Goal: Task Accomplishment & Management: Use online tool/utility

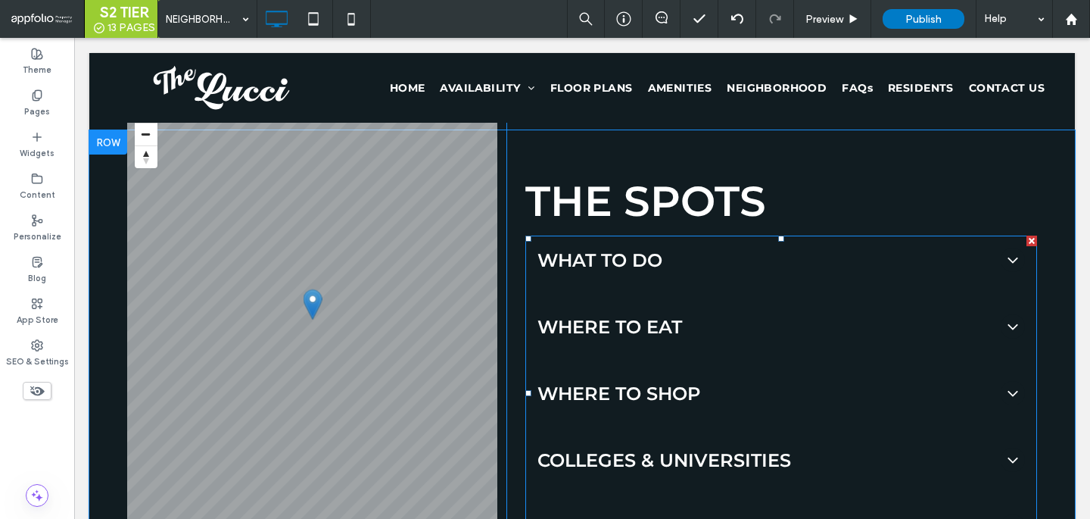
scroll to position [1415, 0]
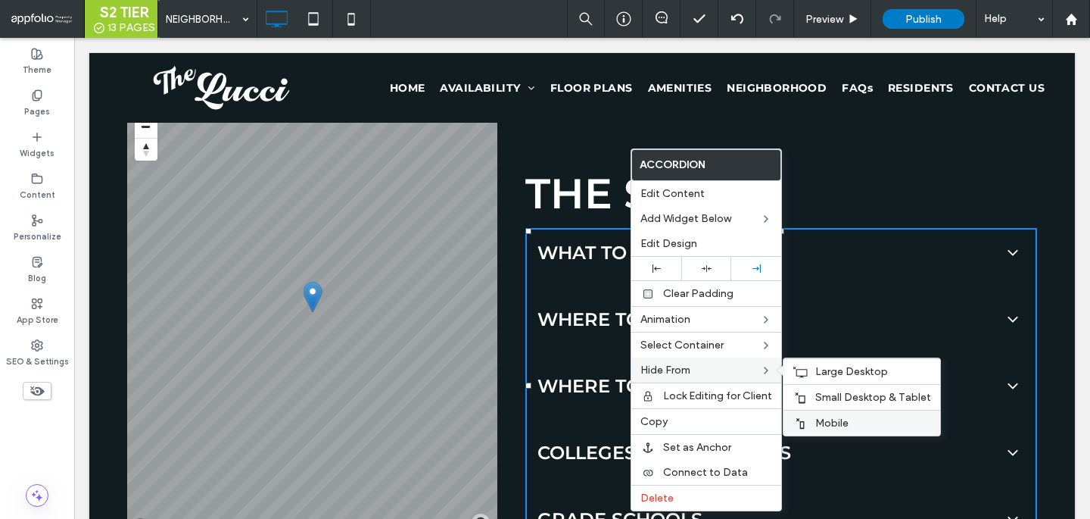
click at [825, 423] on span "Mobile" at bounding box center [831, 422] width 33 height 13
click at [830, 400] on span "Small Desktop & Tablet" at bounding box center [873, 397] width 116 height 13
click at [836, 360] on div "Large Desktop" at bounding box center [862, 371] width 157 height 26
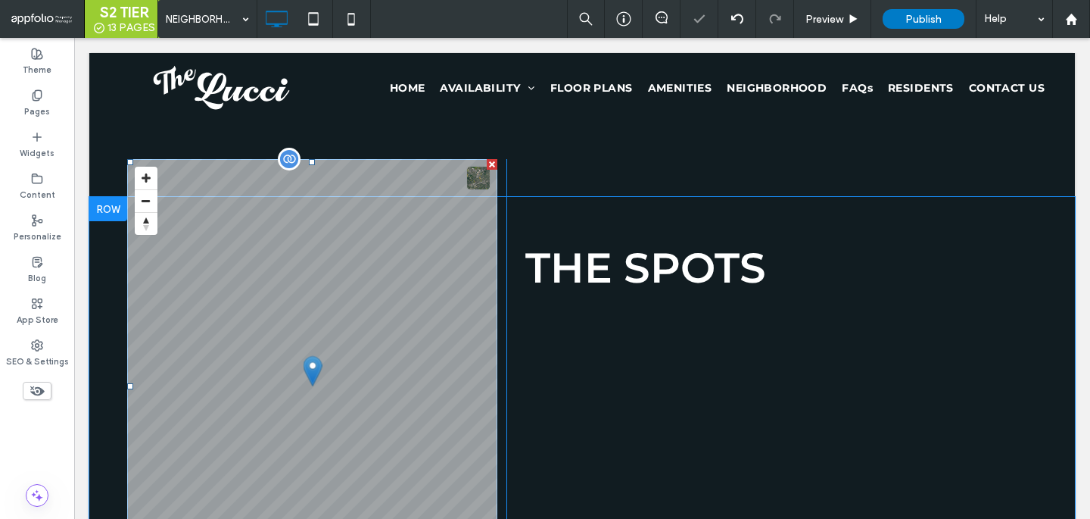
scroll to position [1339, 0]
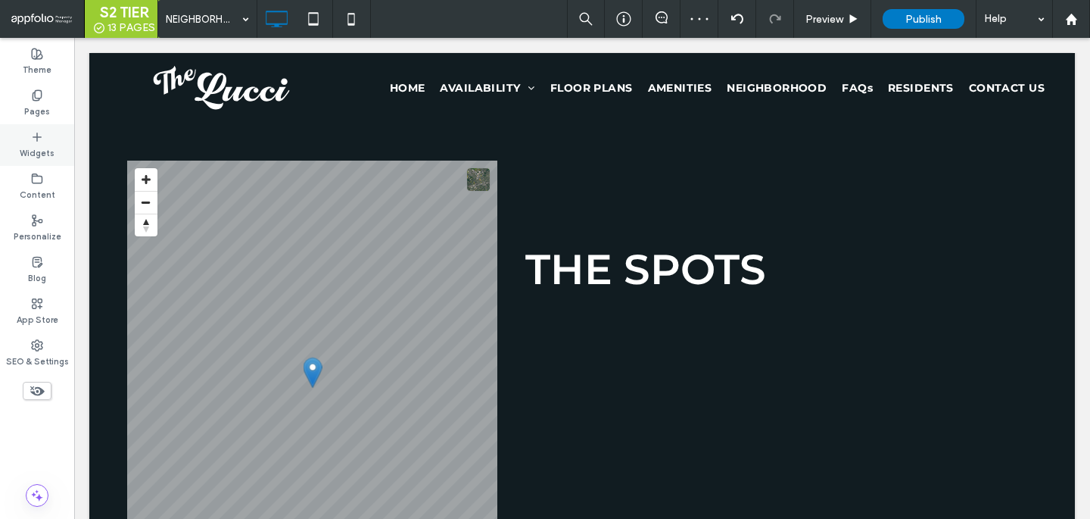
click at [42, 139] on icon at bounding box center [37, 137] width 12 height 12
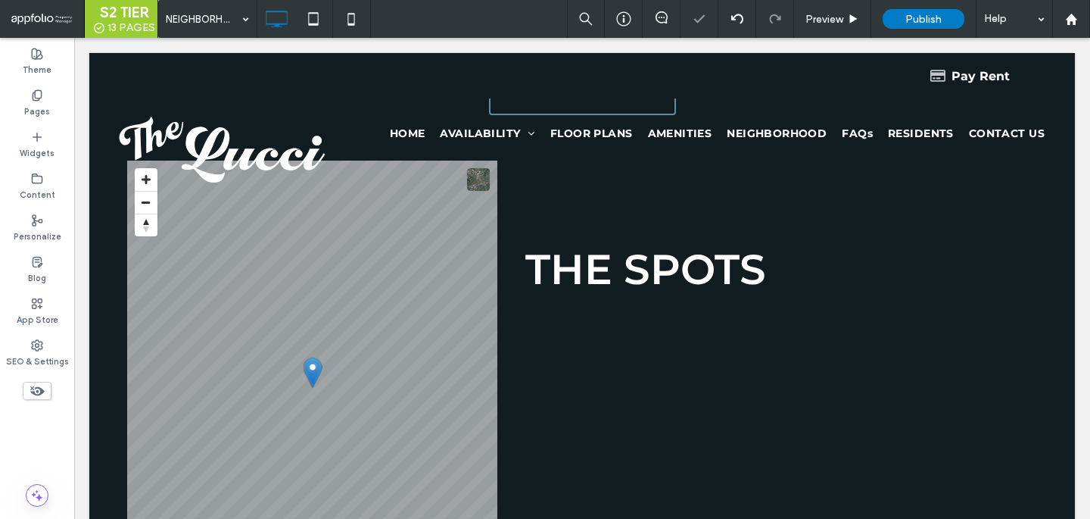
type input "**********"
type input "**"
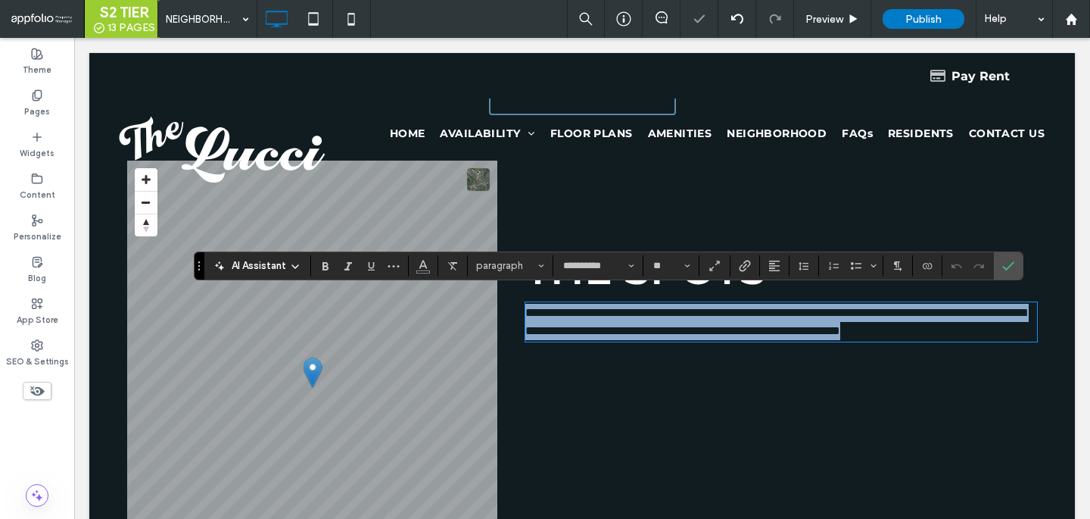
paste div
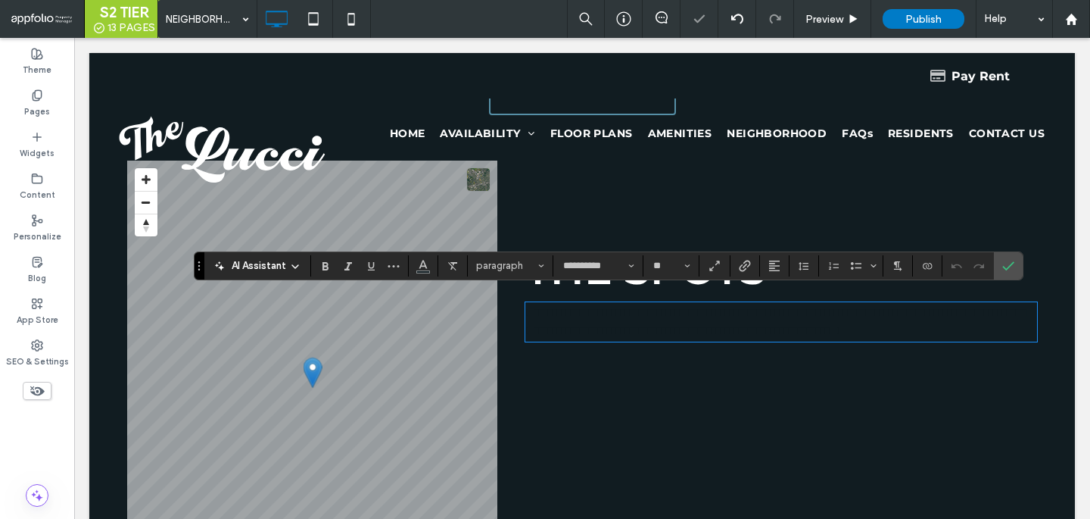
scroll to position [0, 0]
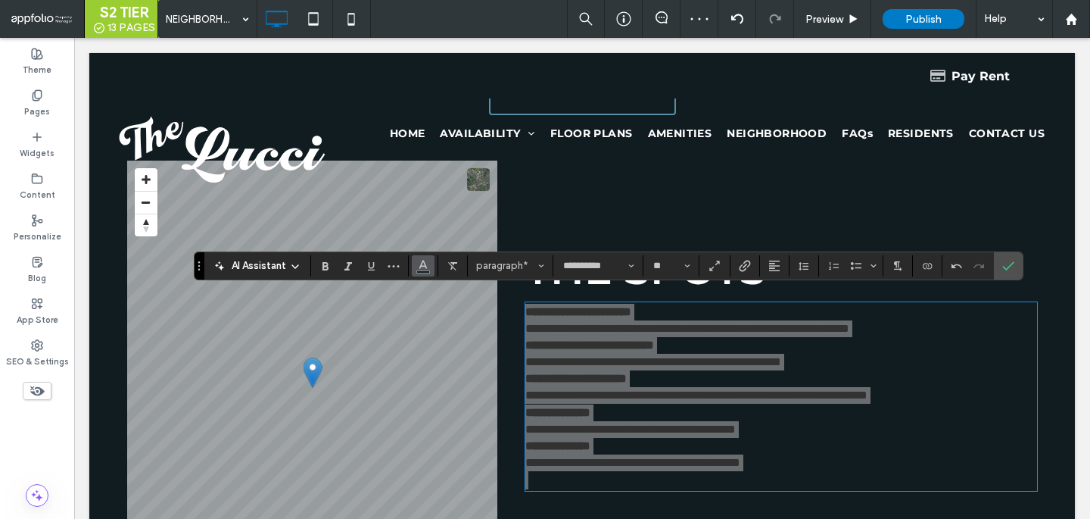
click at [423, 270] on span "Color" at bounding box center [423, 264] width 12 height 20
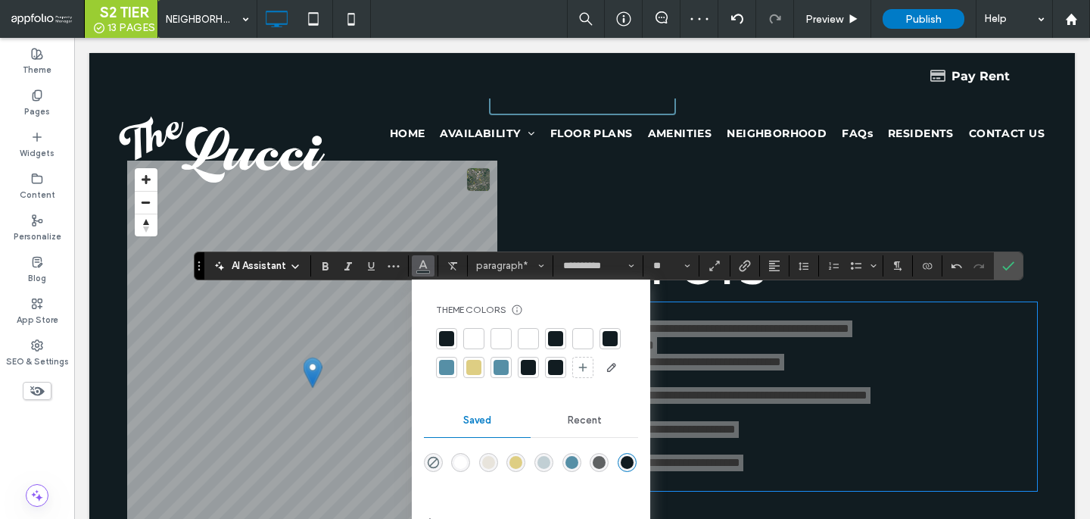
click at [497, 332] on div at bounding box center [501, 338] width 15 height 15
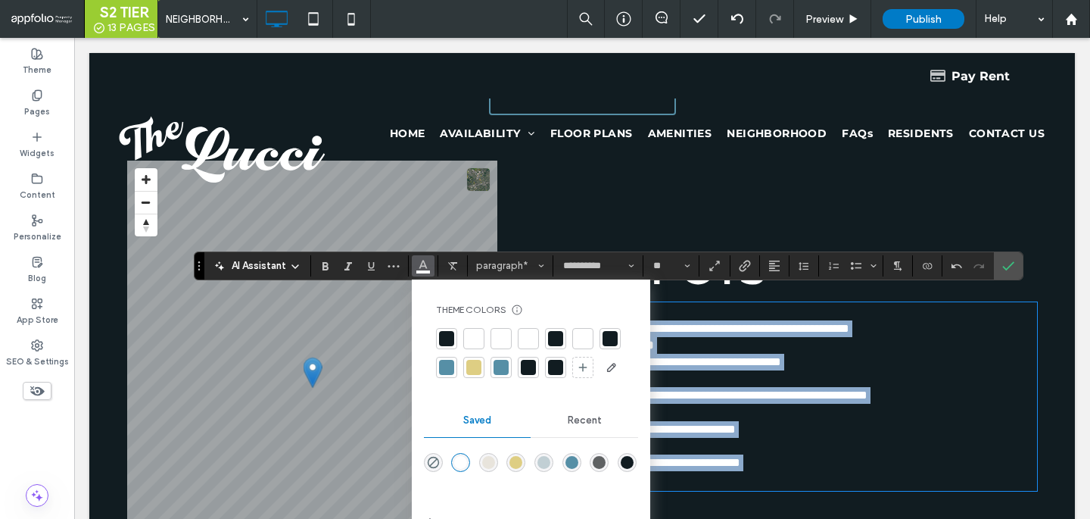
click at [980, 337] on p "**********" at bounding box center [781, 353] width 512 height 33
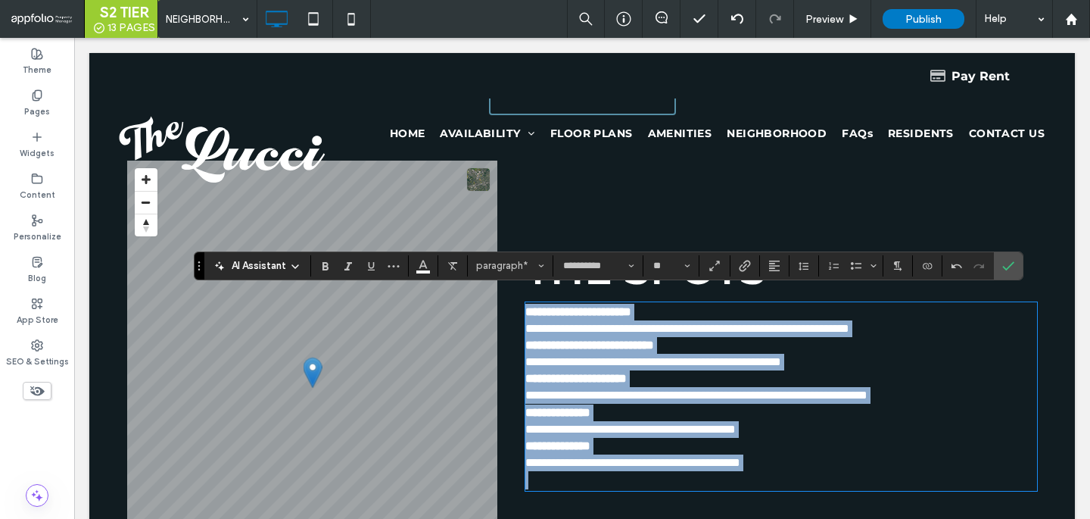
click at [978, 307] on p "**********" at bounding box center [781, 320] width 512 height 33
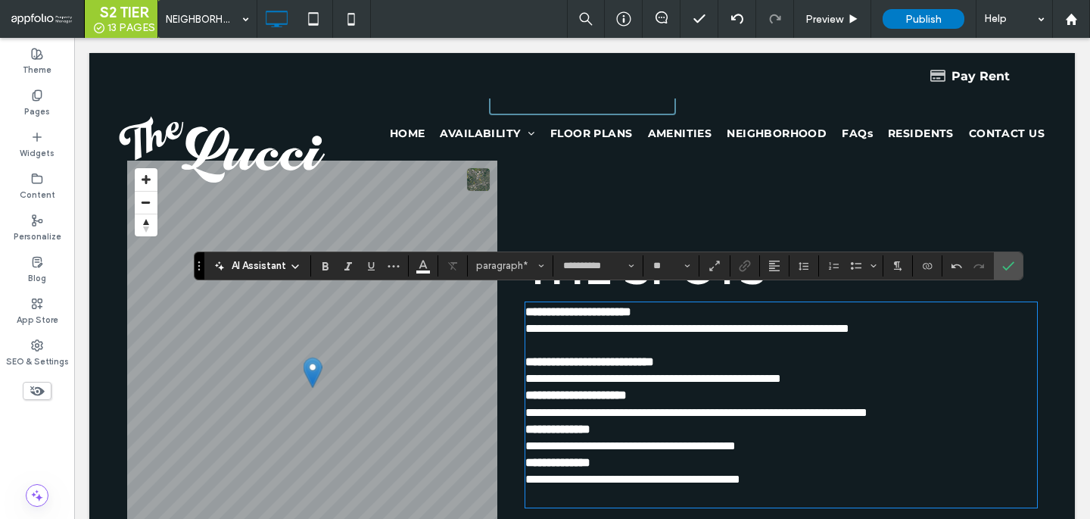
click at [900, 356] on p "**********" at bounding box center [781, 370] width 512 height 33
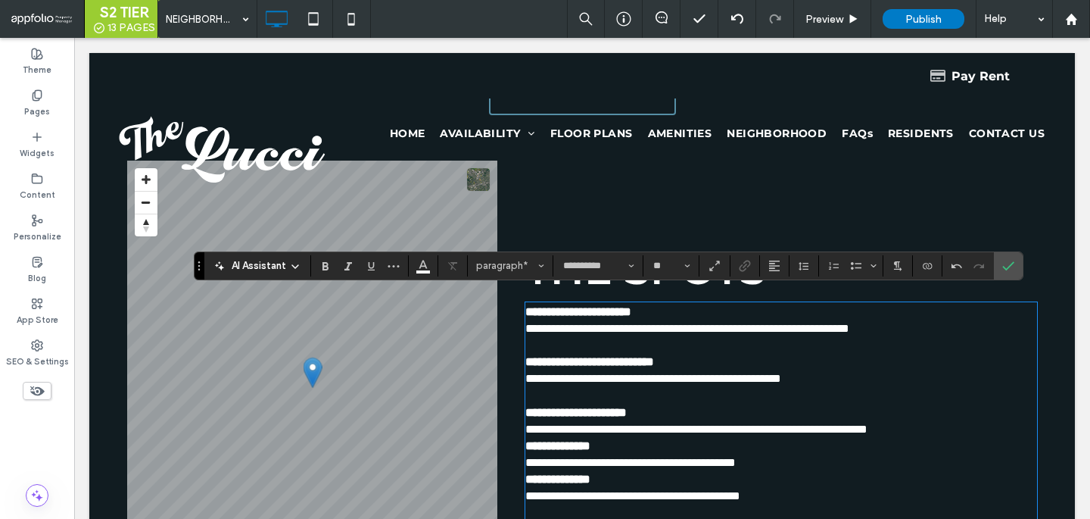
click at [1003, 413] on p "**********" at bounding box center [781, 420] width 512 height 33
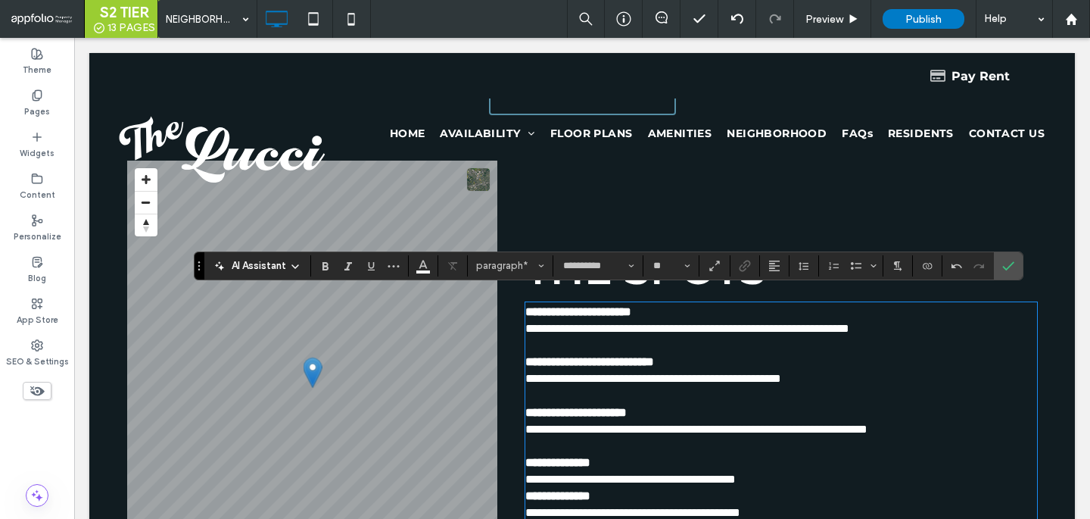
click at [846, 454] on p "**********" at bounding box center [781, 470] width 512 height 33
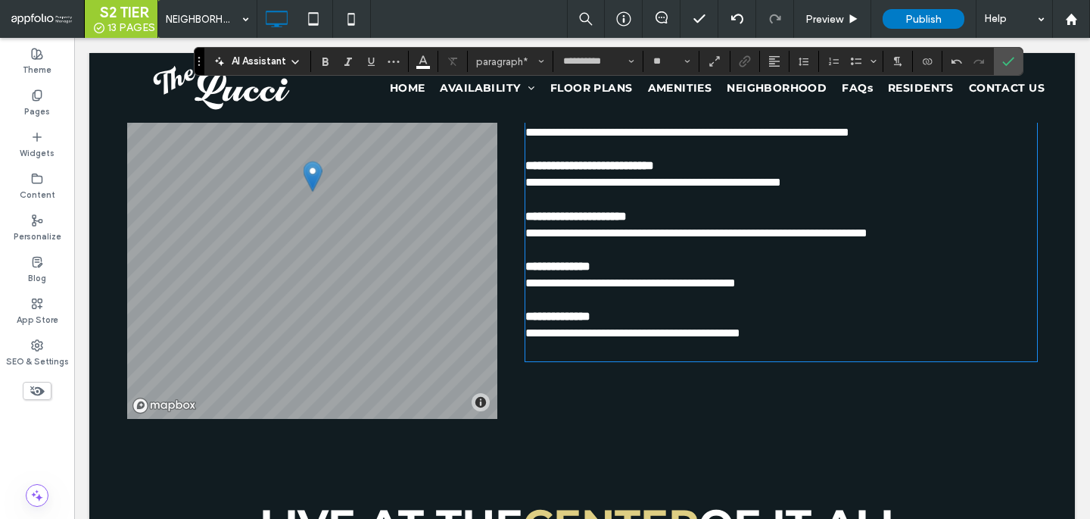
scroll to position [1546, 0]
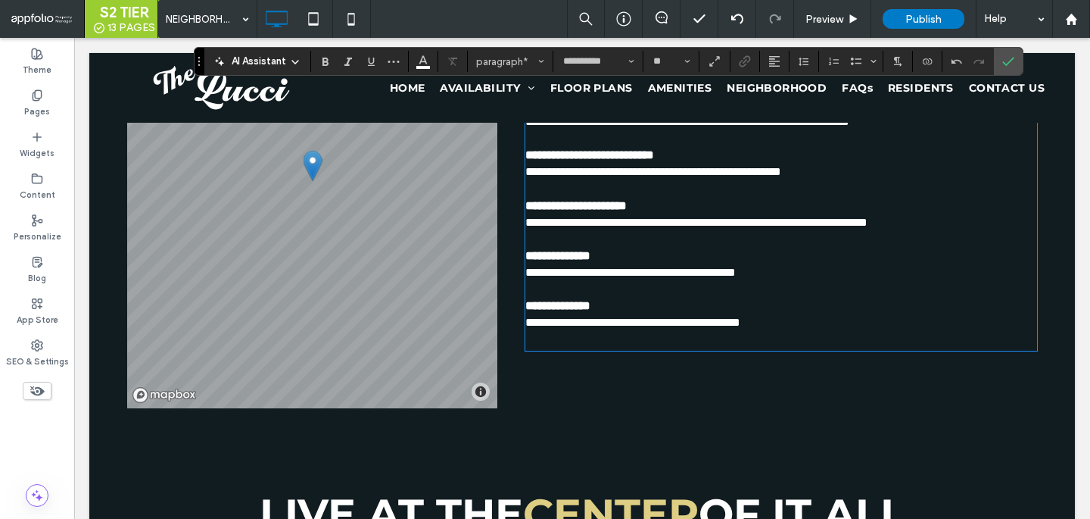
click at [703, 332] on div "**********" at bounding box center [781, 222] width 512 height 255
click at [700, 331] on p at bounding box center [781, 340] width 512 height 18
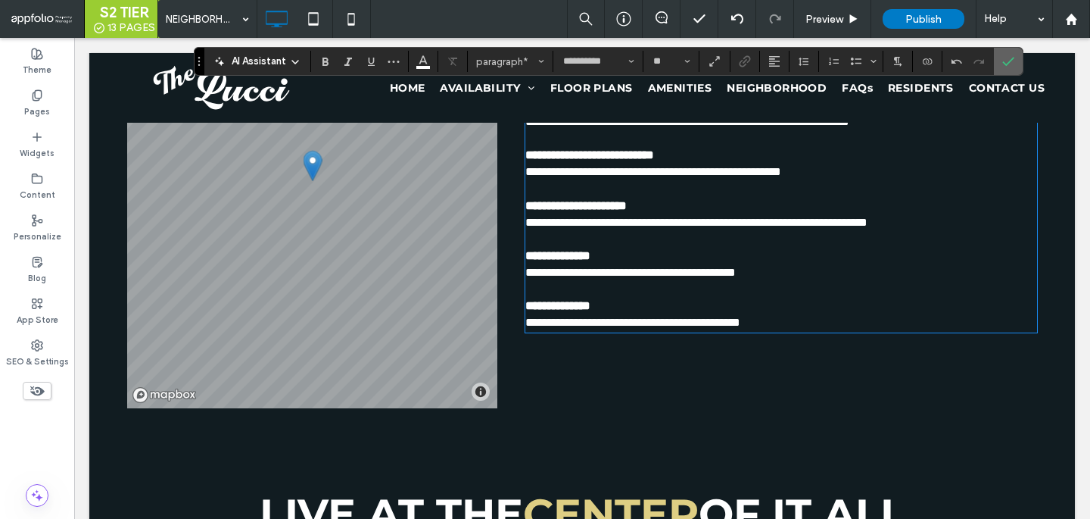
click at [1004, 63] on use "Confirm" at bounding box center [1008, 61] width 12 height 9
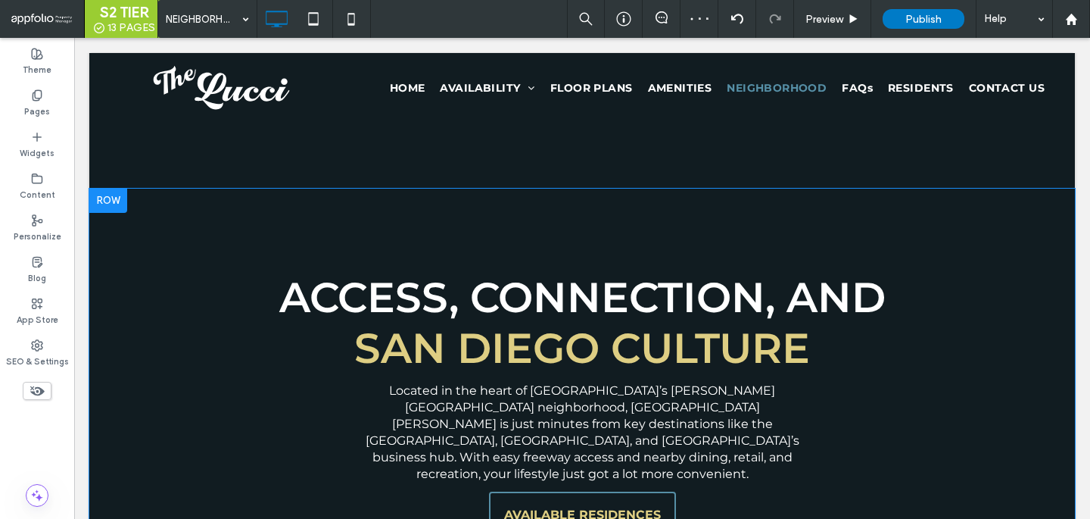
scroll to position [918, 0]
click at [605, 494] on span "AVAILABLE RESIDENCES" at bounding box center [582, 513] width 157 height 39
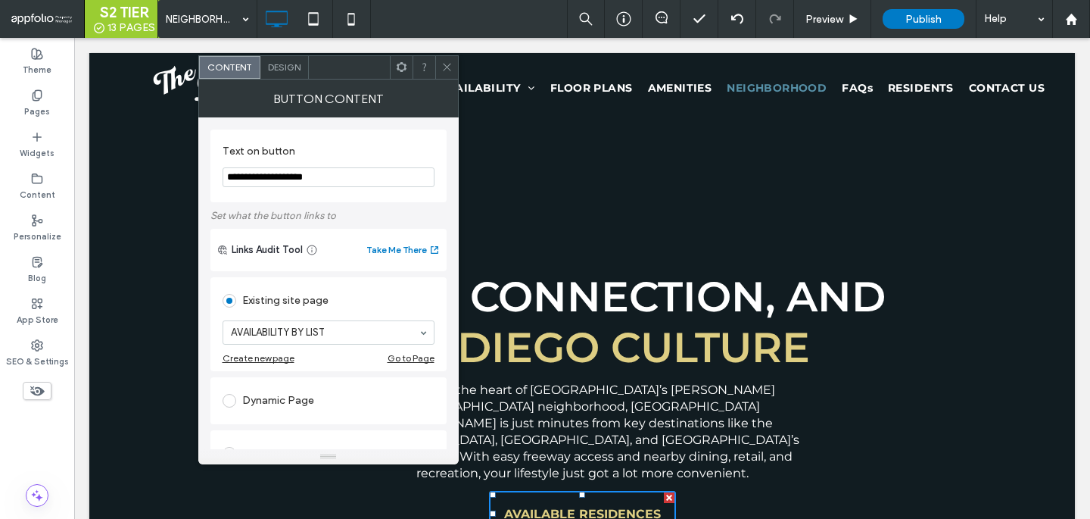
click at [310, 178] on input "**********" at bounding box center [329, 177] width 212 height 20
type input "**********"
click at [315, 176] on input "**********" at bounding box center [329, 177] width 212 height 20
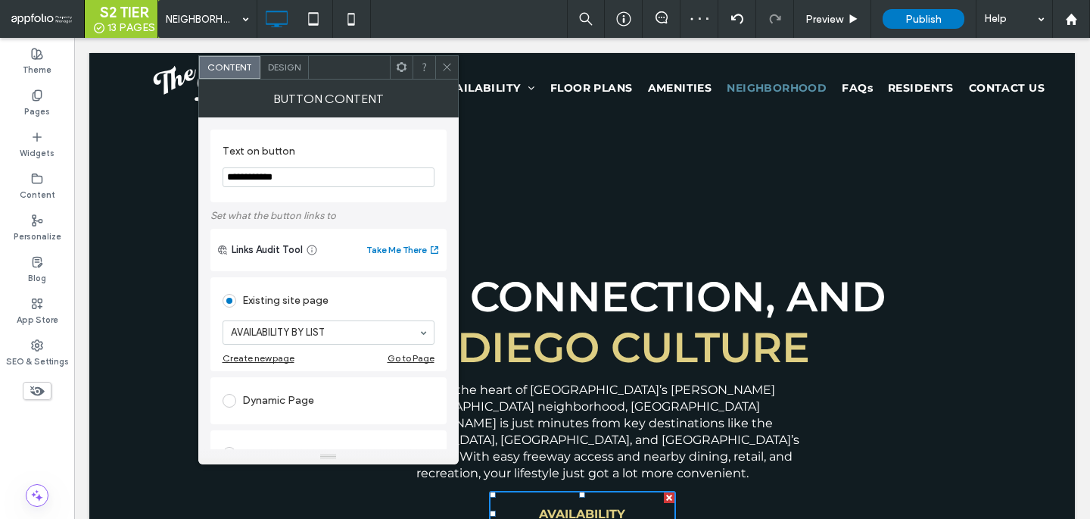
click at [438, 63] on div at bounding box center [446, 67] width 23 height 23
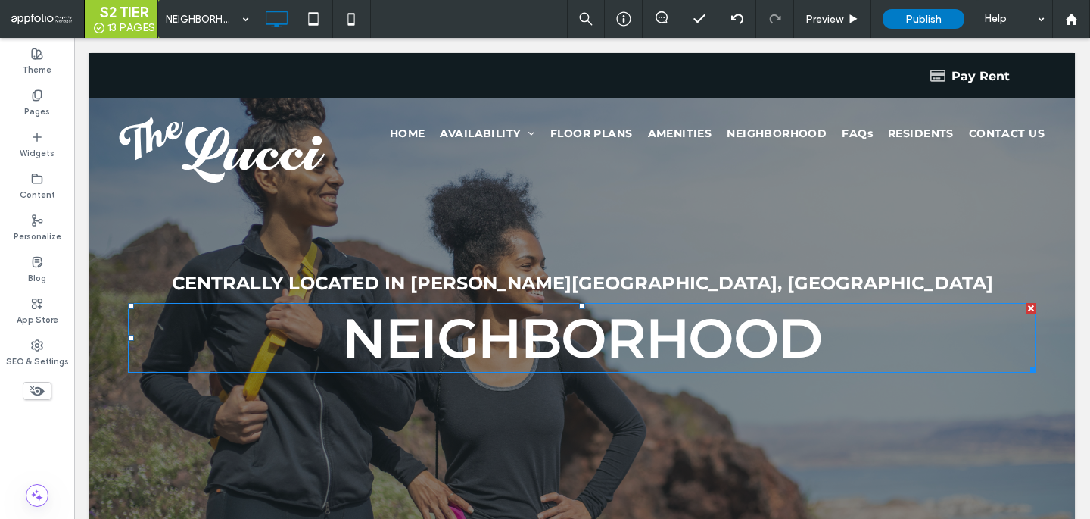
scroll to position [0, 0]
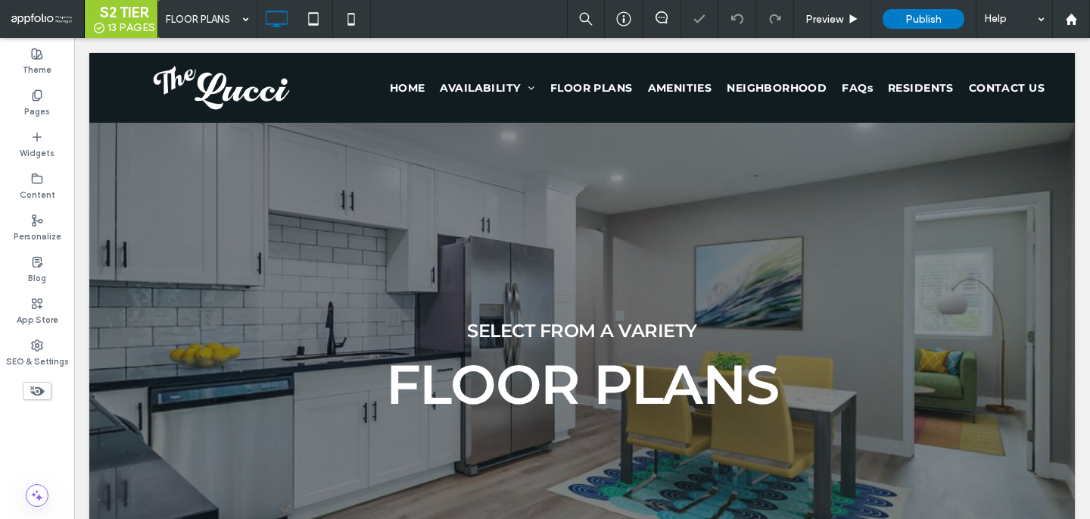
scroll to position [484, 0]
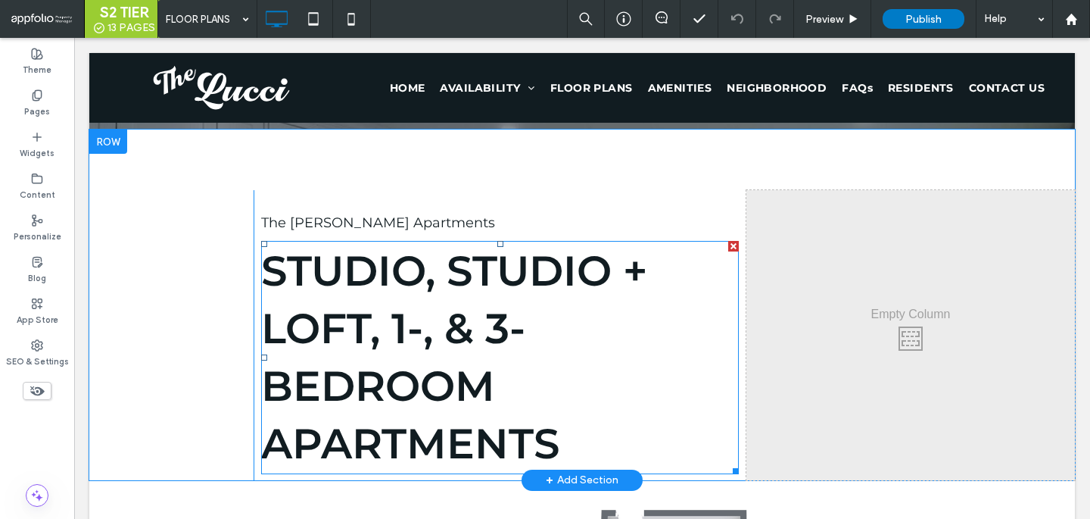
click at [394, 288] on span "Studio, Studio + Loft, 1-, & 3-Bedroom Apartments" at bounding box center [454, 356] width 386 height 223
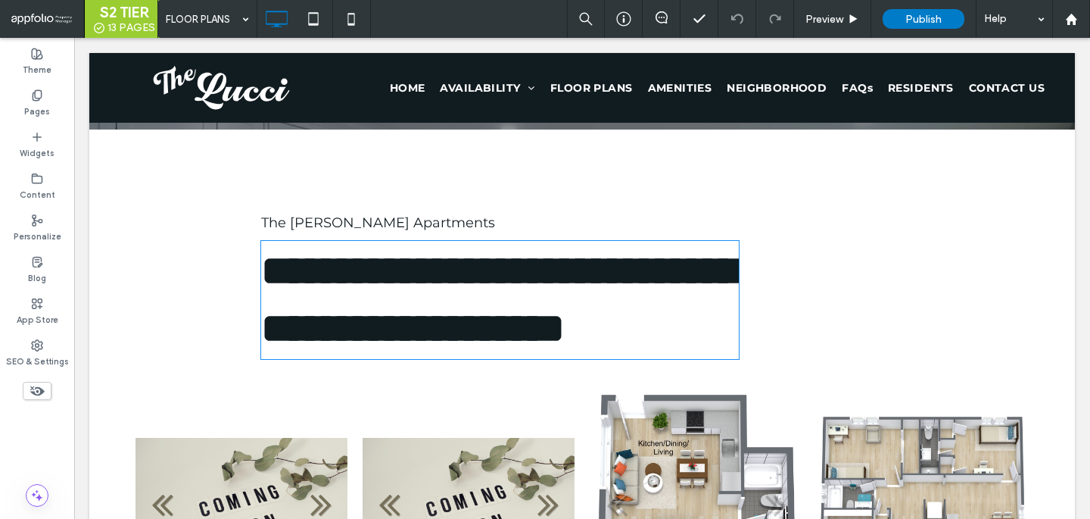
type input "**********"
type input "**"
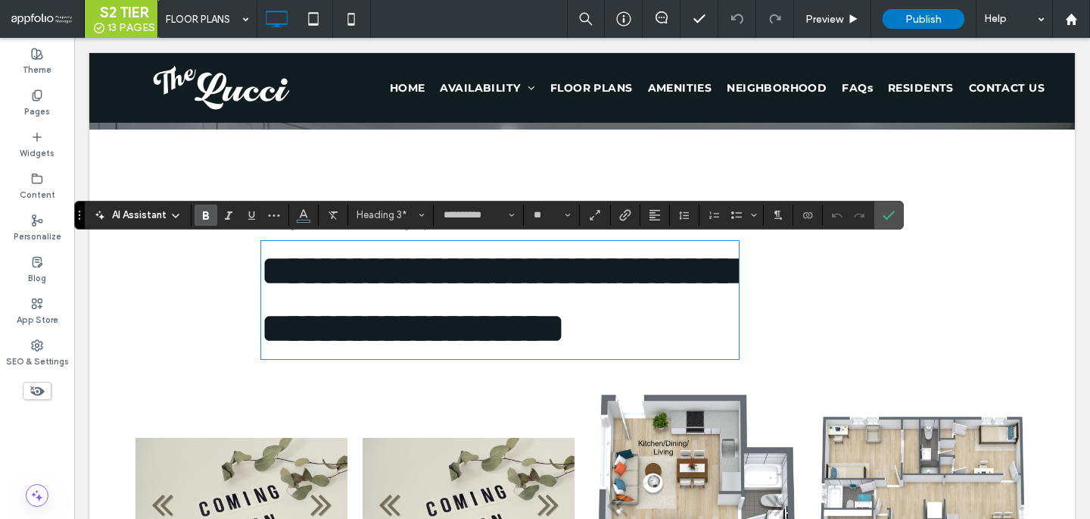
click at [403, 333] on span "**********" at bounding box center [500, 299] width 478 height 99
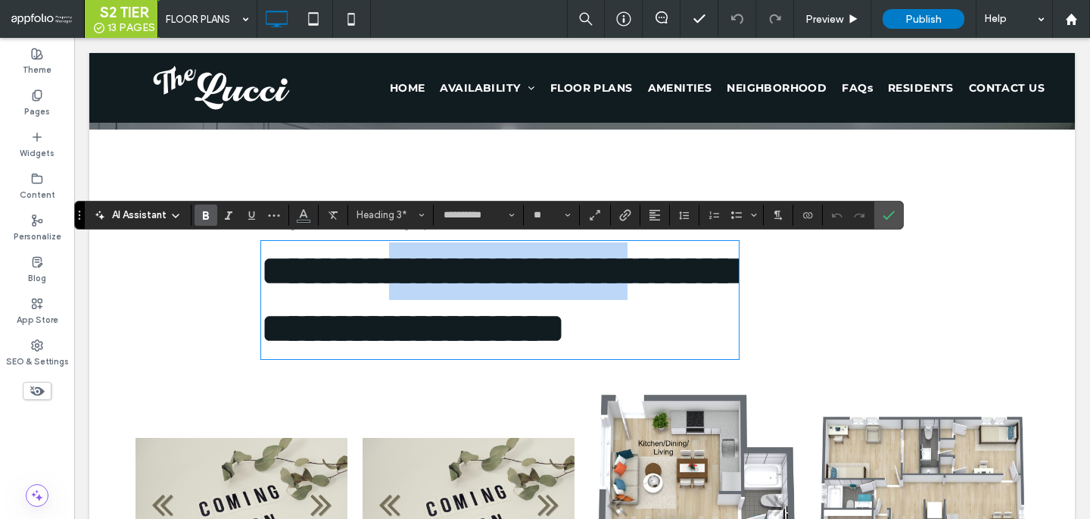
drag, startPoint x: 397, startPoint y: 333, endPoint x: 453, endPoint y: 282, distance: 75.6
click at [453, 282] on span "**********" at bounding box center [500, 299] width 478 height 99
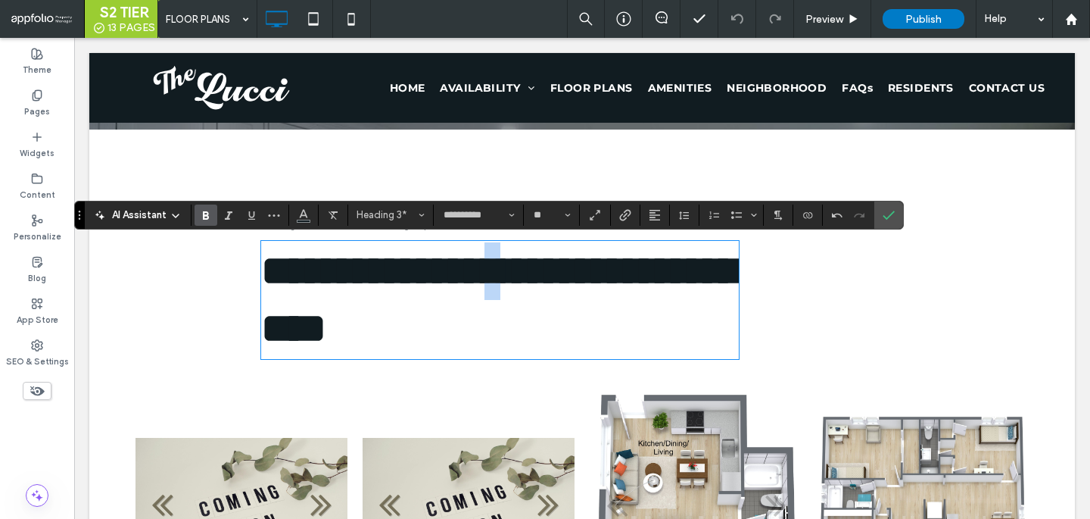
drag, startPoint x: 562, startPoint y: 282, endPoint x: 547, endPoint y: 281, distance: 14.4
click at [547, 281] on span "**********" at bounding box center [500, 299] width 478 height 99
click at [886, 213] on icon "Confirm" at bounding box center [889, 215] width 12 height 12
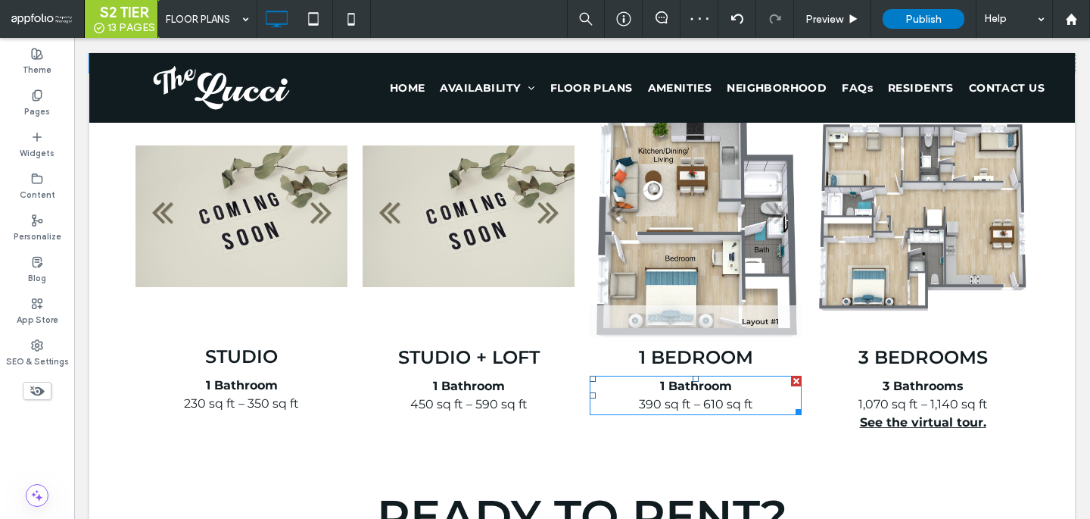
scroll to position [835, 0]
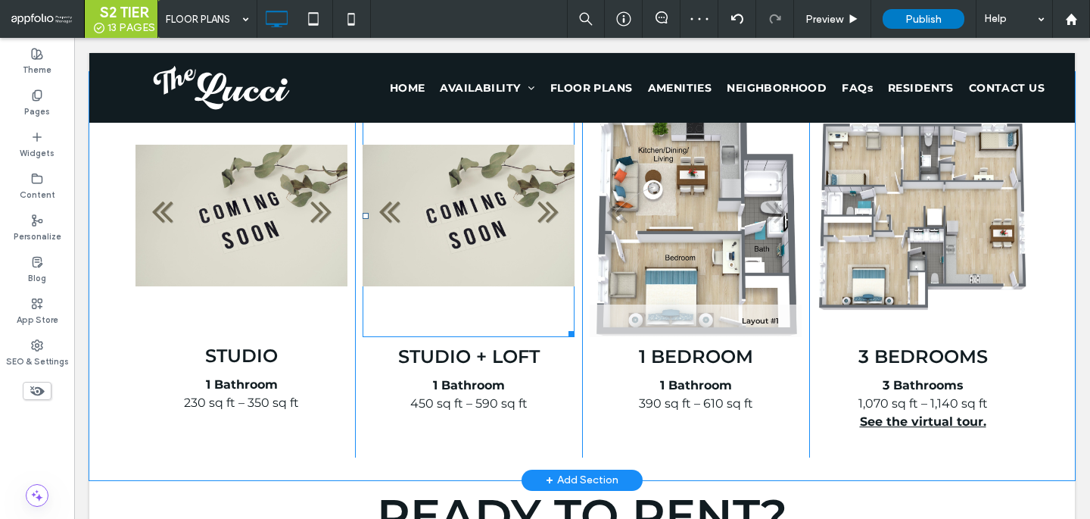
click at [494, 248] on li "Slide title Write your caption here Button" at bounding box center [469, 216] width 212 height 242
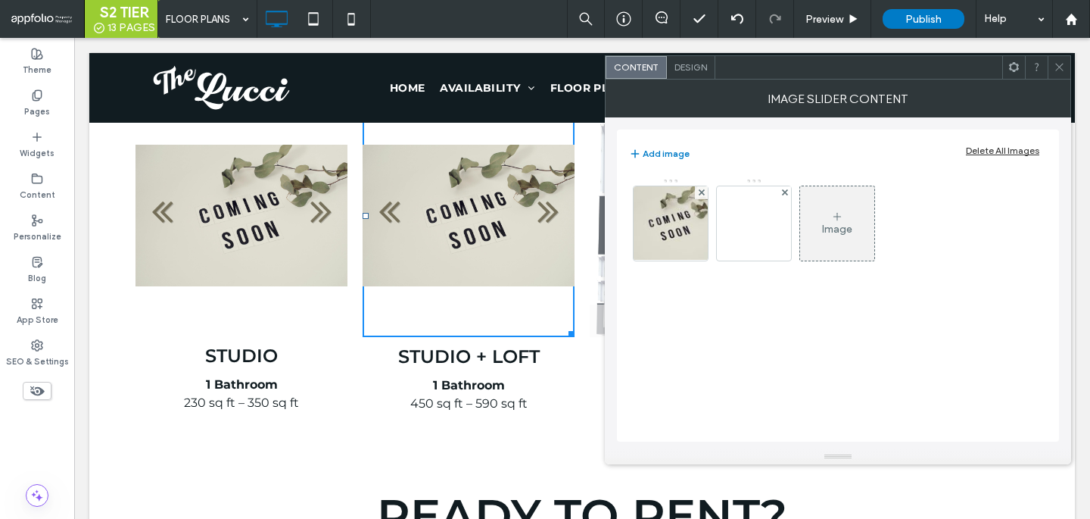
click at [1054, 60] on span at bounding box center [1059, 67] width 11 height 23
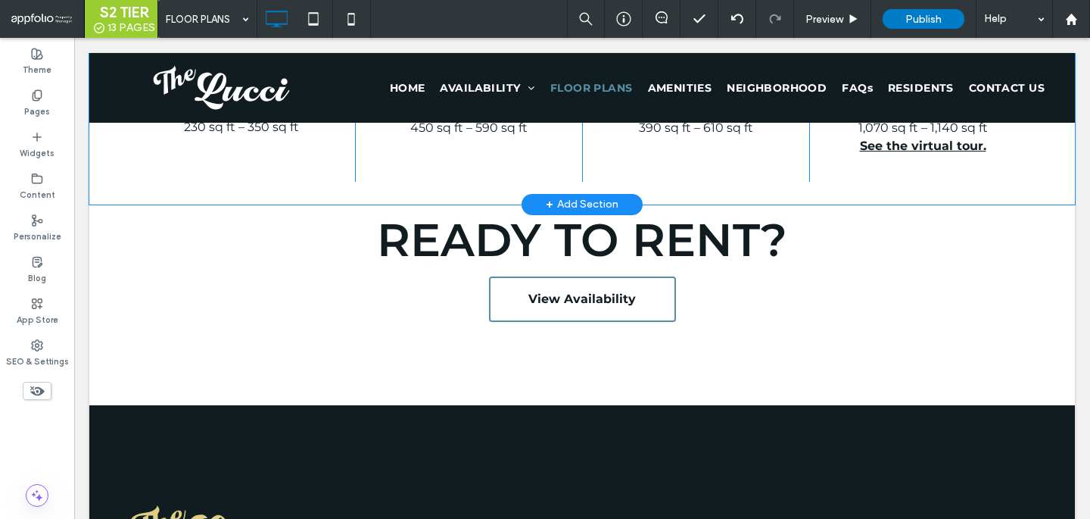
scroll to position [983, 0]
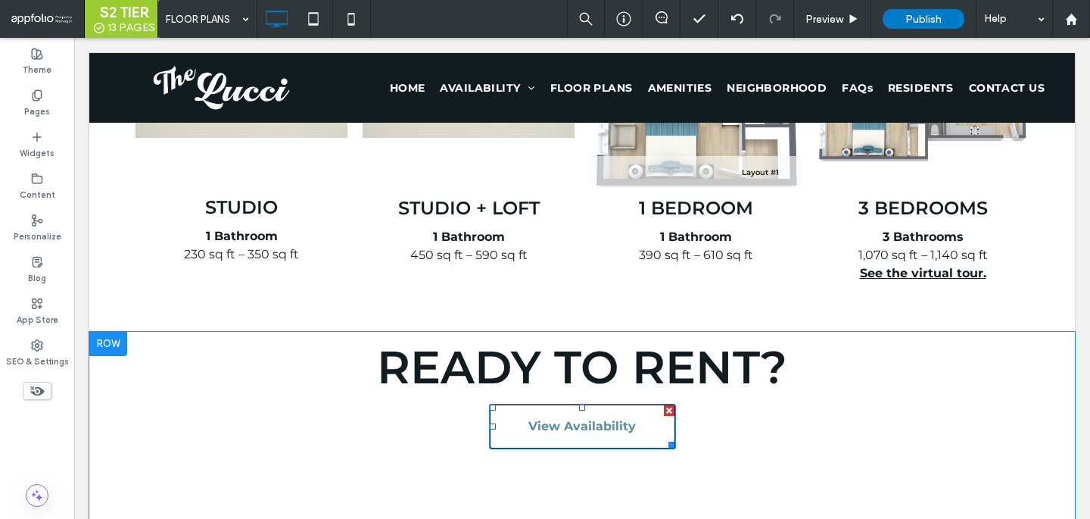
click at [620, 415] on link "View Availability" at bounding box center [582, 425] width 187 height 45
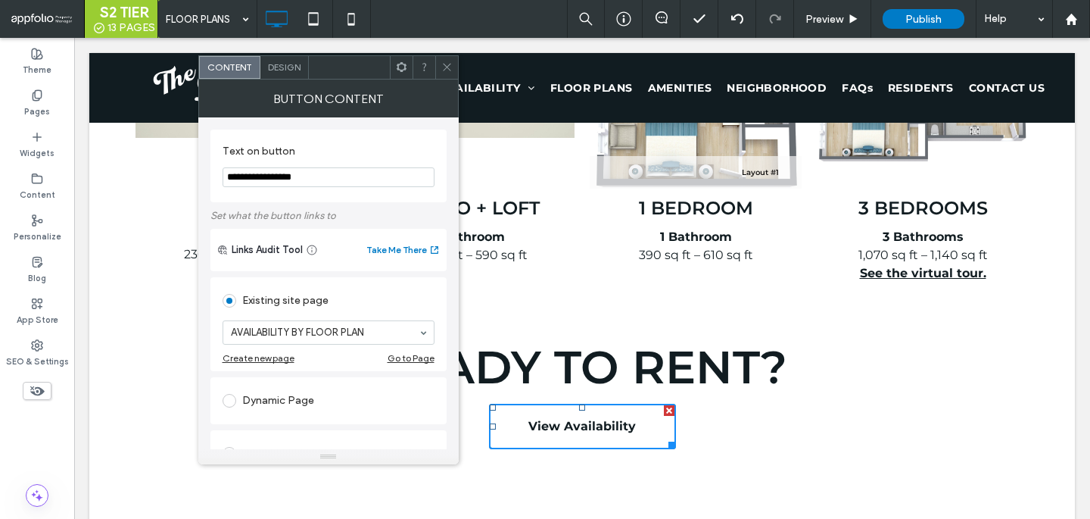
click at [345, 179] on input "**********" at bounding box center [329, 177] width 212 height 20
paste input "Text on button"
type input "**********"
click at [442, 70] on icon at bounding box center [446, 66] width 11 height 11
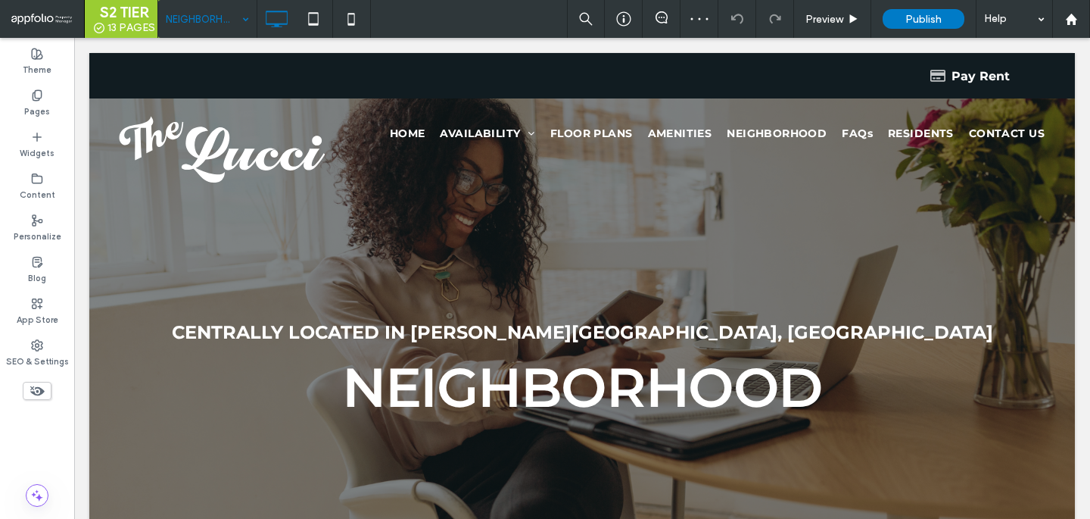
click at [188, 16] on input at bounding box center [204, 19] width 76 height 38
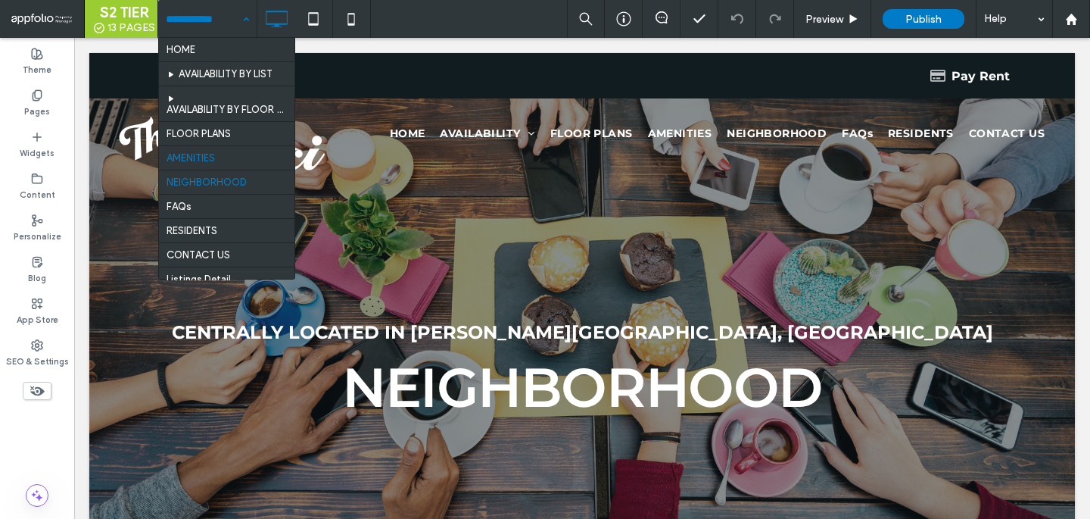
scroll to position [36, 0]
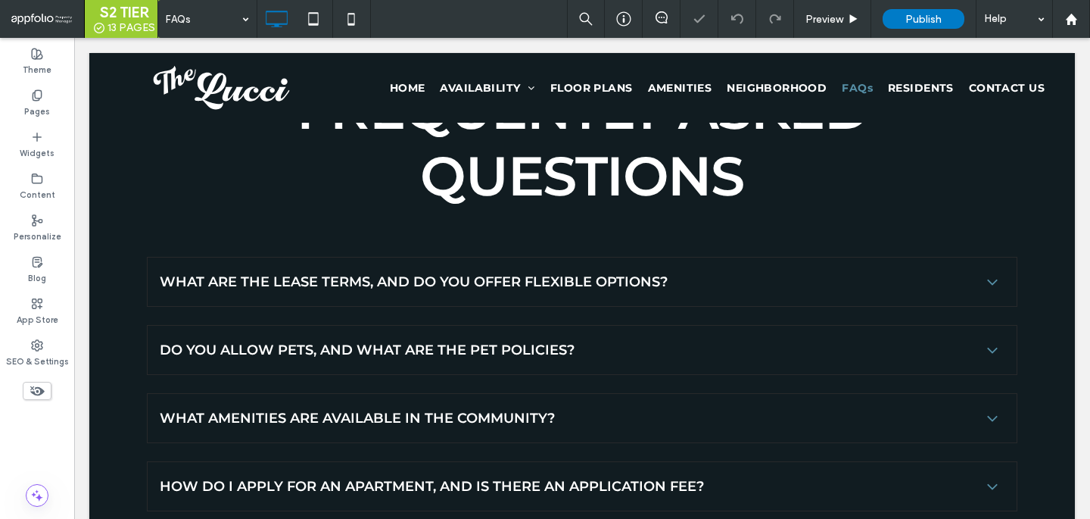
scroll to position [286, 0]
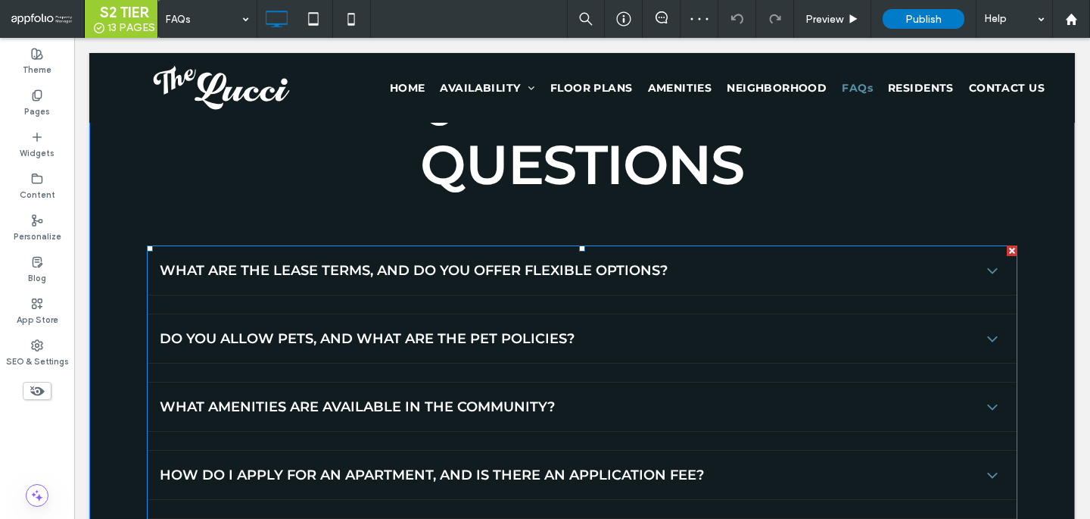
click at [353, 263] on span "What are the lease terms, and do you offer flexible options?" at bounding box center [567, 270] width 815 height 17
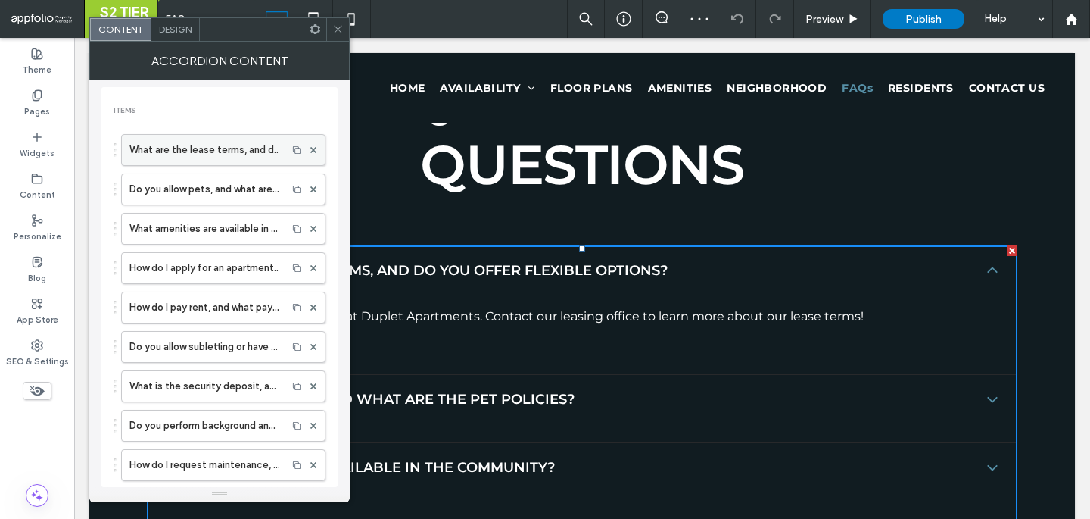
click at [239, 154] on label "What are the lease terms, and do you offer flexible options?" at bounding box center [204, 150] width 150 height 30
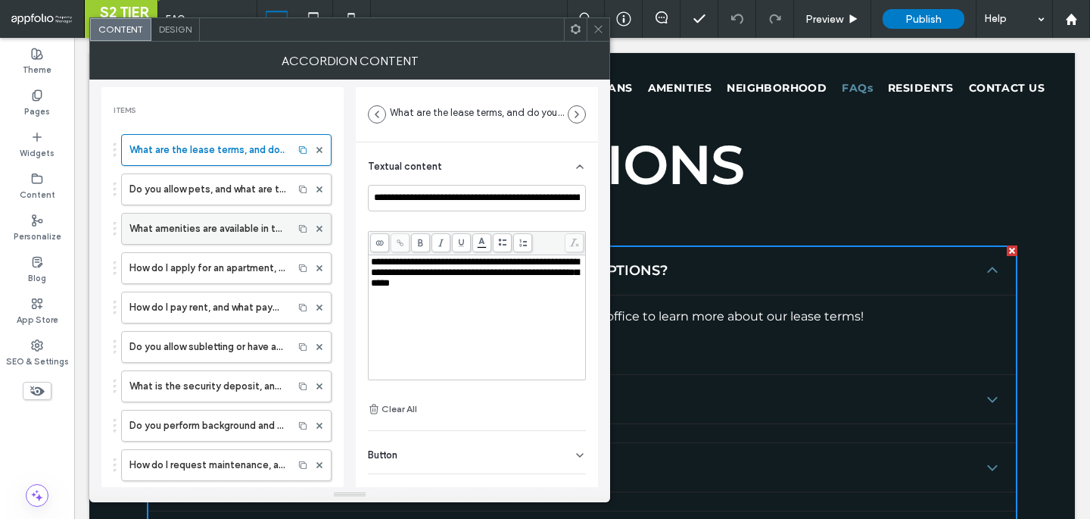
click at [205, 224] on label "What amenities are available in the community?" at bounding box center [207, 228] width 156 height 30
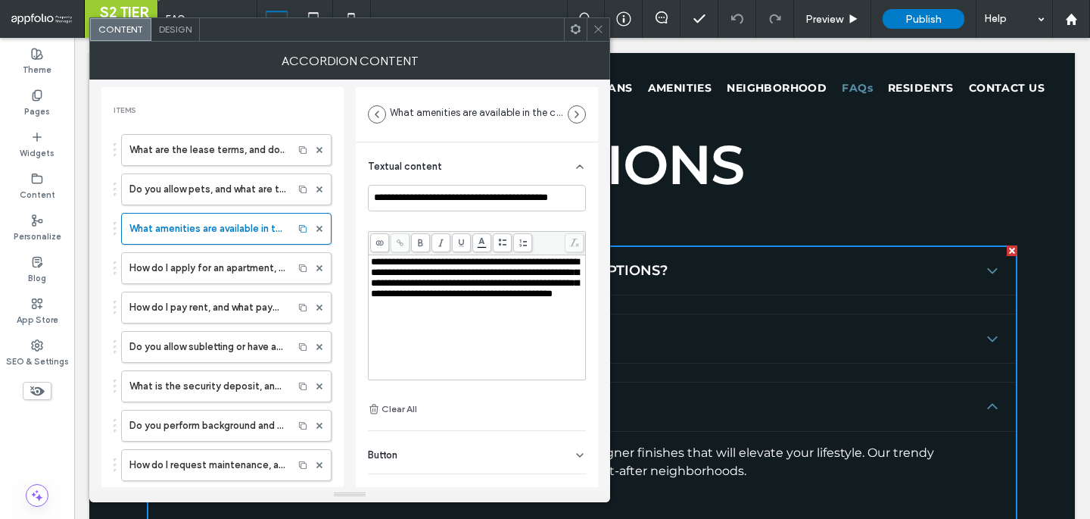
click at [409, 294] on span "**********" at bounding box center [475, 278] width 208 height 42
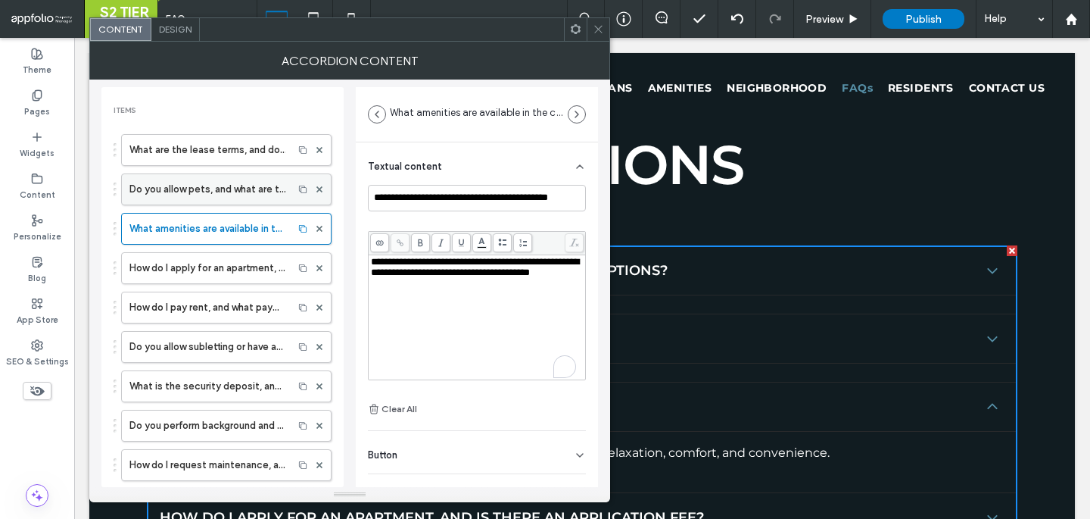
click at [214, 180] on label "Do you allow pets, and what are the pet policies?" at bounding box center [207, 189] width 156 height 30
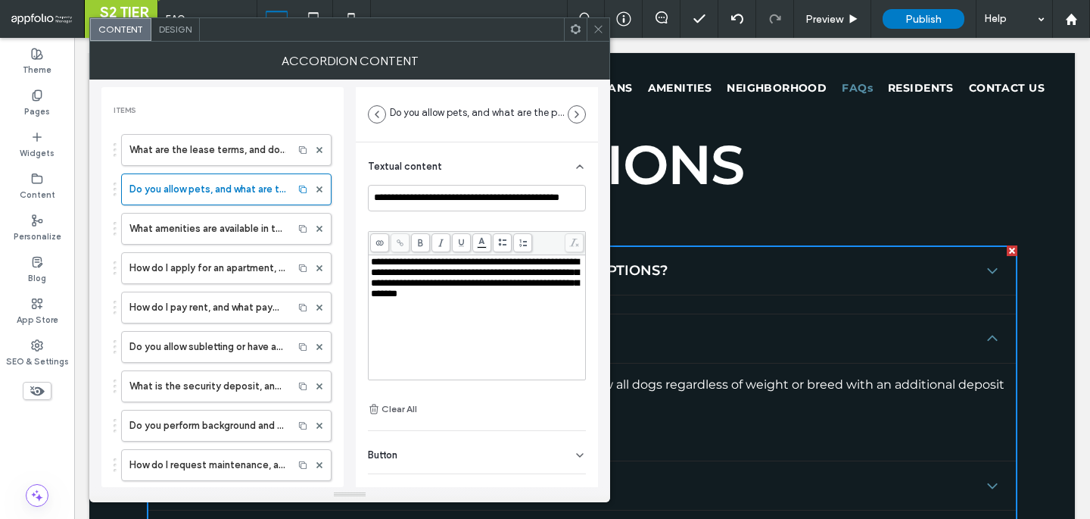
click at [452, 276] on span "**********" at bounding box center [475, 278] width 208 height 42
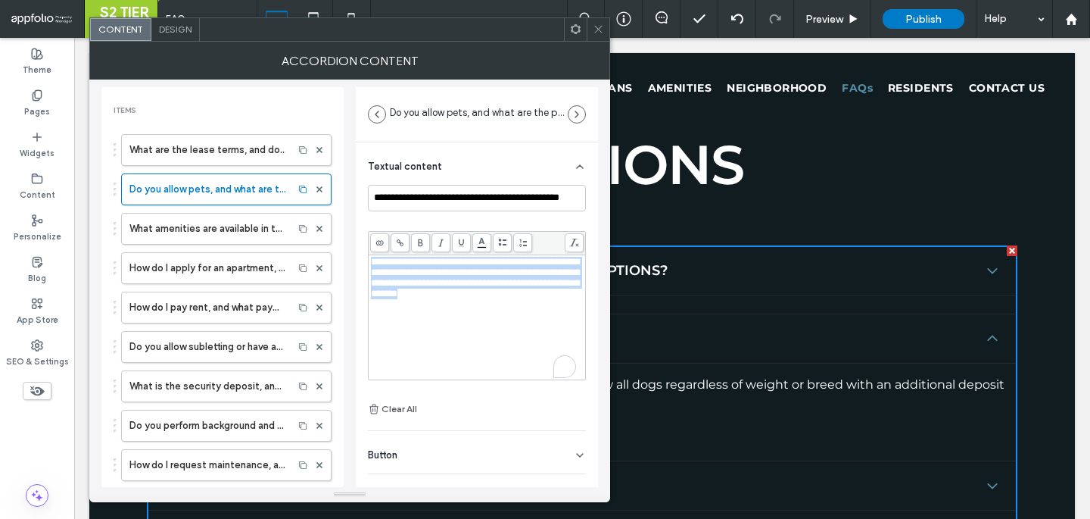
click at [452, 276] on span "**********" at bounding box center [475, 278] width 208 height 42
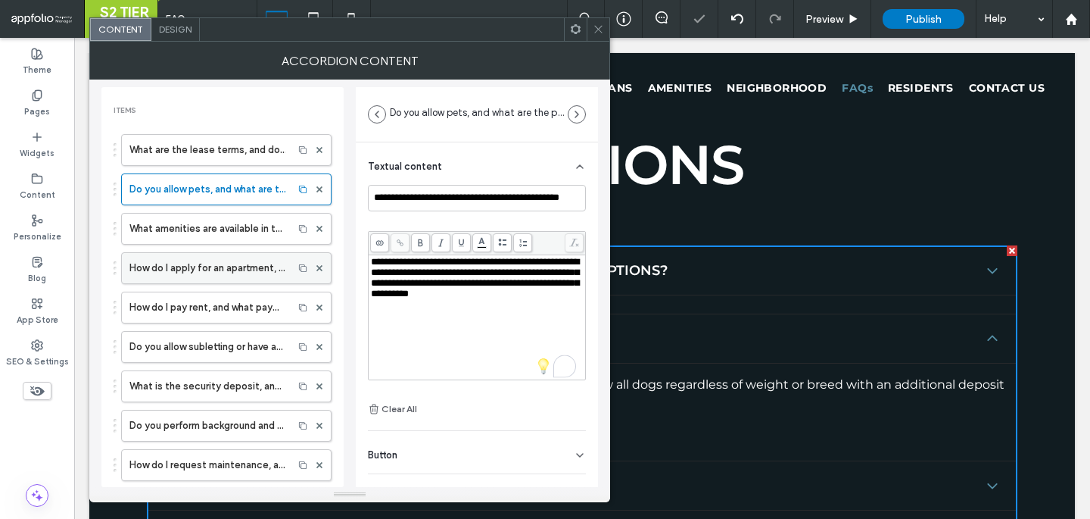
click at [229, 260] on label "How do I apply for an apartment, and is there an application fee?" at bounding box center [207, 268] width 156 height 30
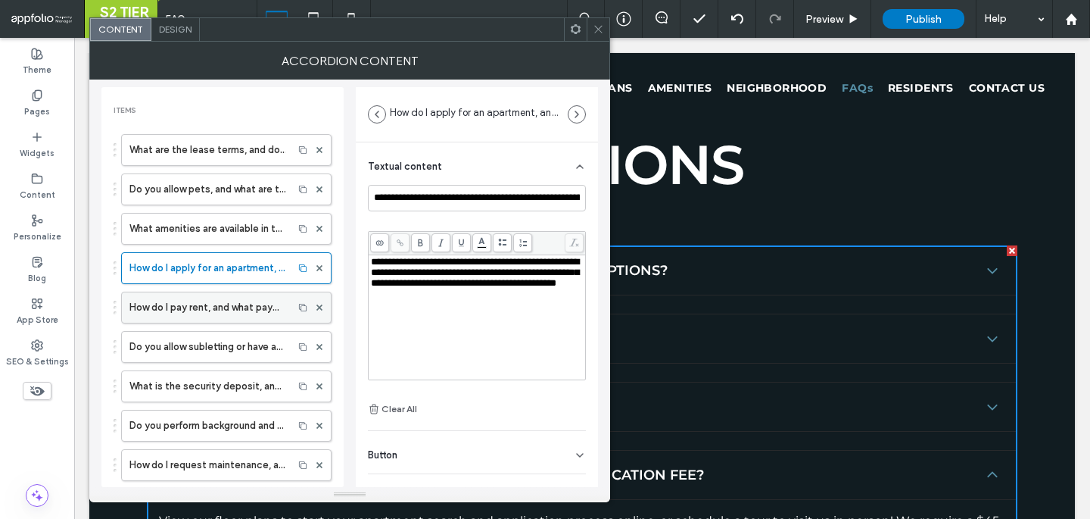
click at [235, 306] on label "How do I pay rent, and what payment methods are accepted?" at bounding box center [207, 307] width 156 height 30
type input "**********"
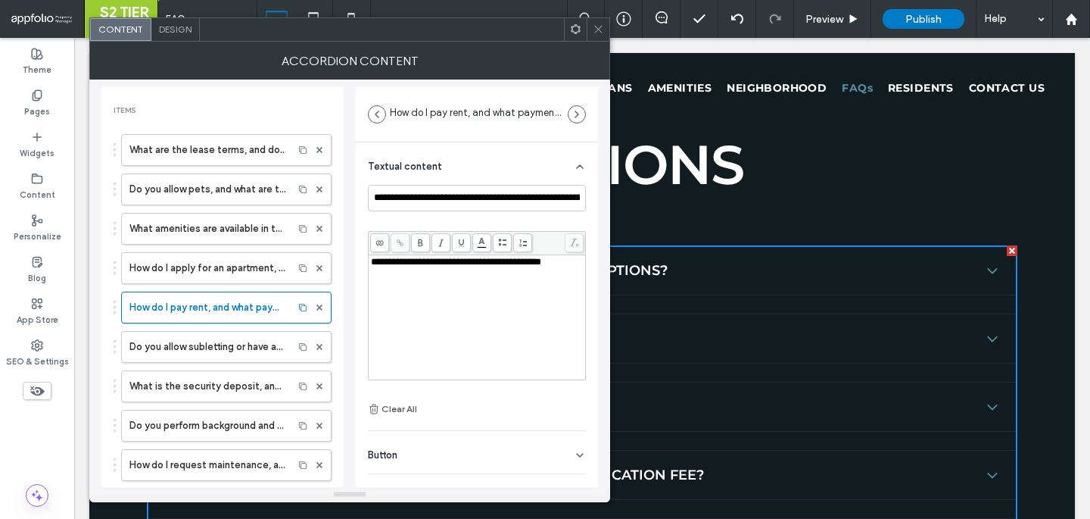
click at [541, 263] on span "**********" at bounding box center [456, 262] width 170 height 10
drag, startPoint x: 567, startPoint y: 266, endPoint x: 509, endPoint y: 264, distance: 57.6
click at [509, 264] on span "**********" at bounding box center [456, 262] width 170 height 10
drag, startPoint x: 569, startPoint y: 260, endPoint x: 509, endPoint y: 262, distance: 59.1
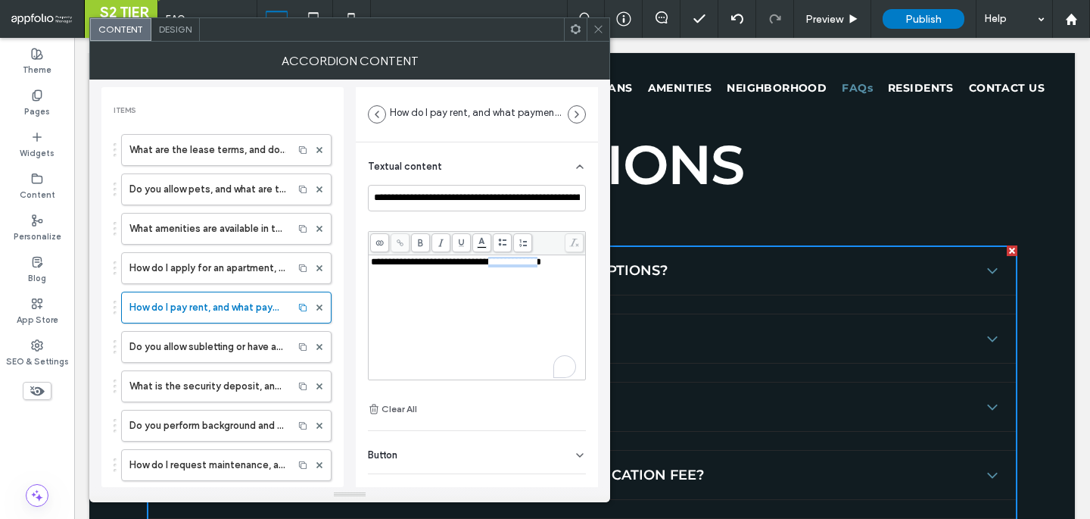
click at [509, 262] on span "**********" at bounding box center [456, 262] width 170 height 10
click at [381, 241] on icon at bounding box center [379, 242] width 8 height 8
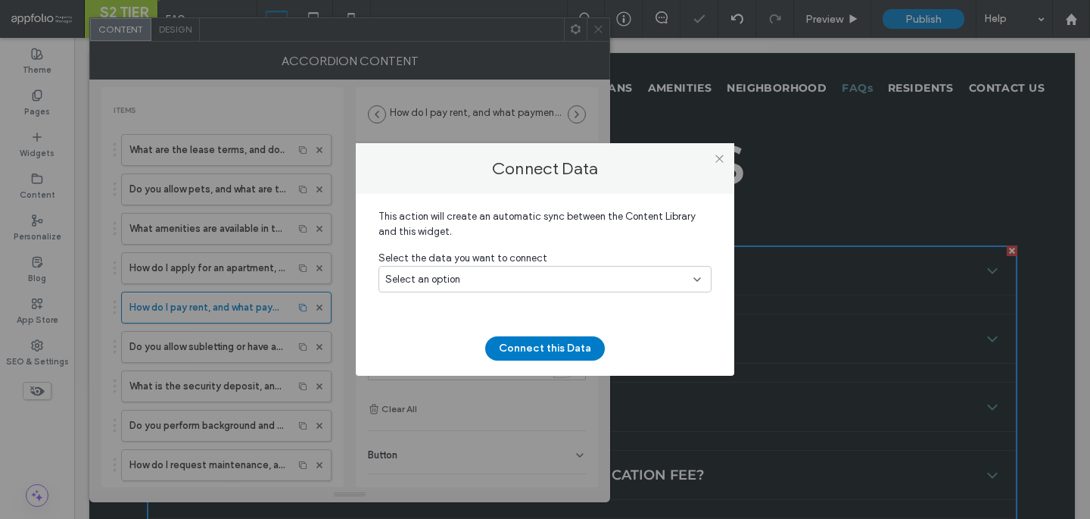
click at [437, 282] on span "Select an option" at bounding box center [422, 279] width 75 height 15
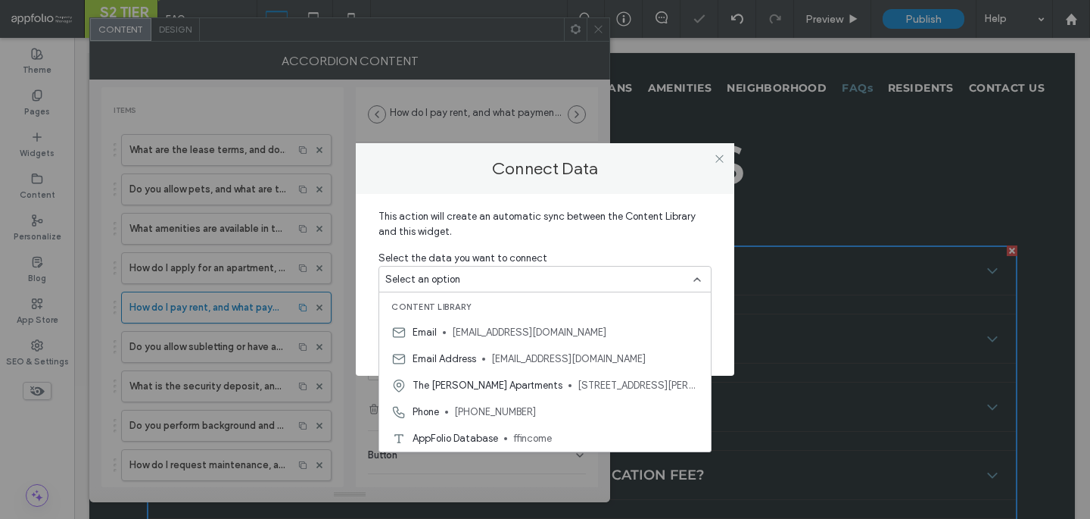
click at [541, 198] on div "This action will create an automatic sync between the Content Library and this …" at bounding box center [545, 285] width 379 height 182
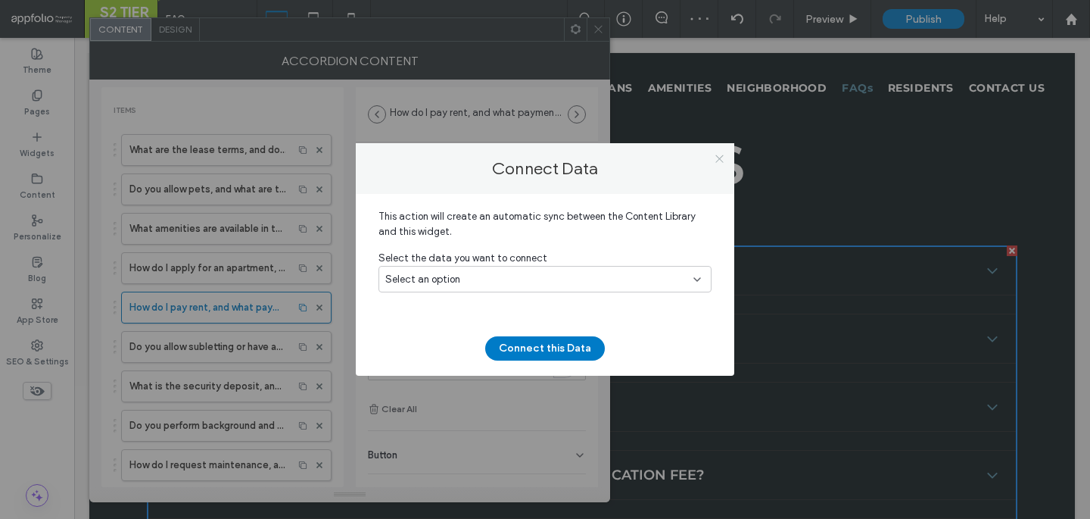
click at [716, 162] on icon at bounding box center [719, 158] width 11 height 11
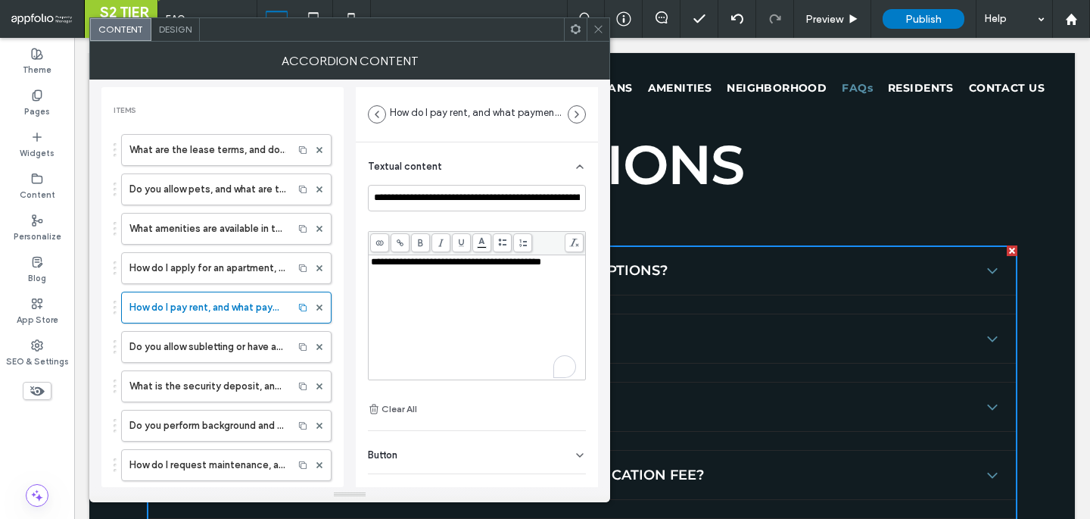
click at [404, 245] on span at bounding box center [400, 242] width 19 height 19
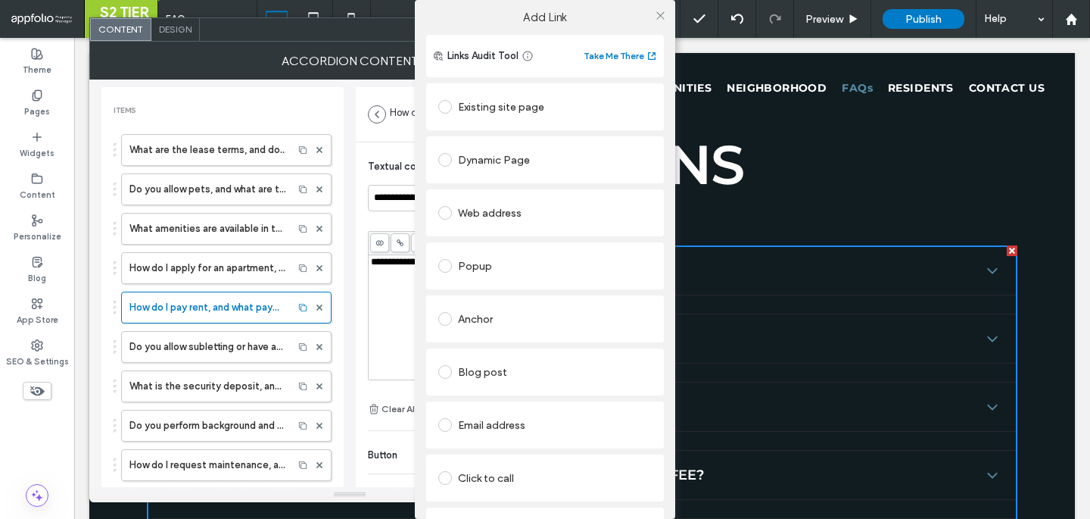
scroll to position [63, 0]
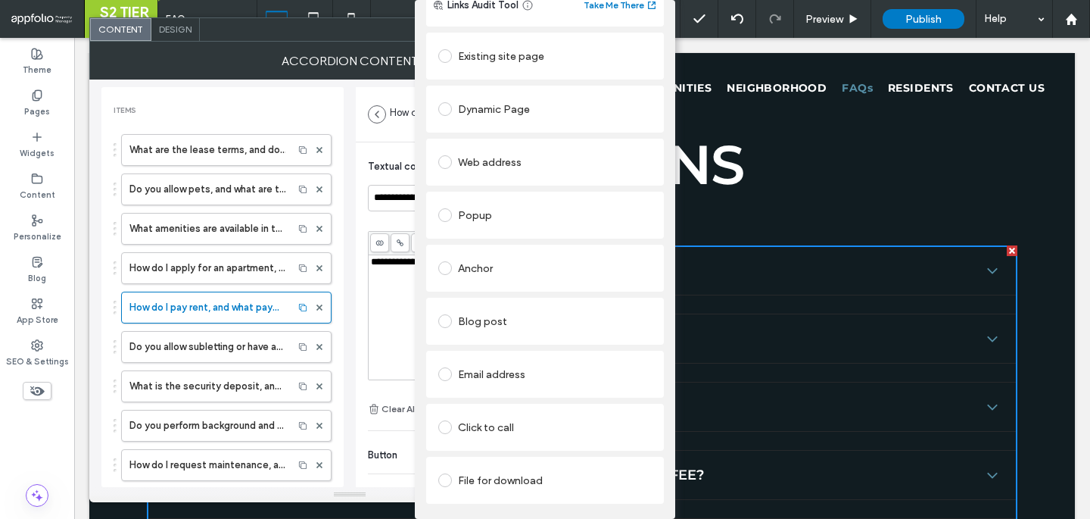
click at [497, 30] on div "Existing site page Dynamic Page Web address Popup Anchor Blog post Email addres…" at bounding box center [545, 267] width 238 height 474
click at [491, 44] on div "Existing site page" at bounding box center [544, 56] width 213 height 24
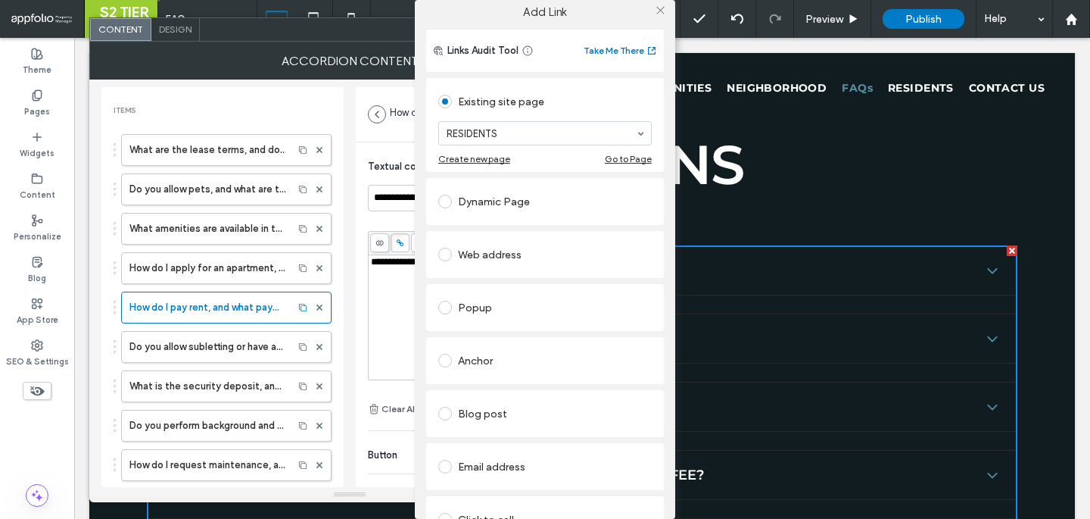
scroll to position [0, 0]
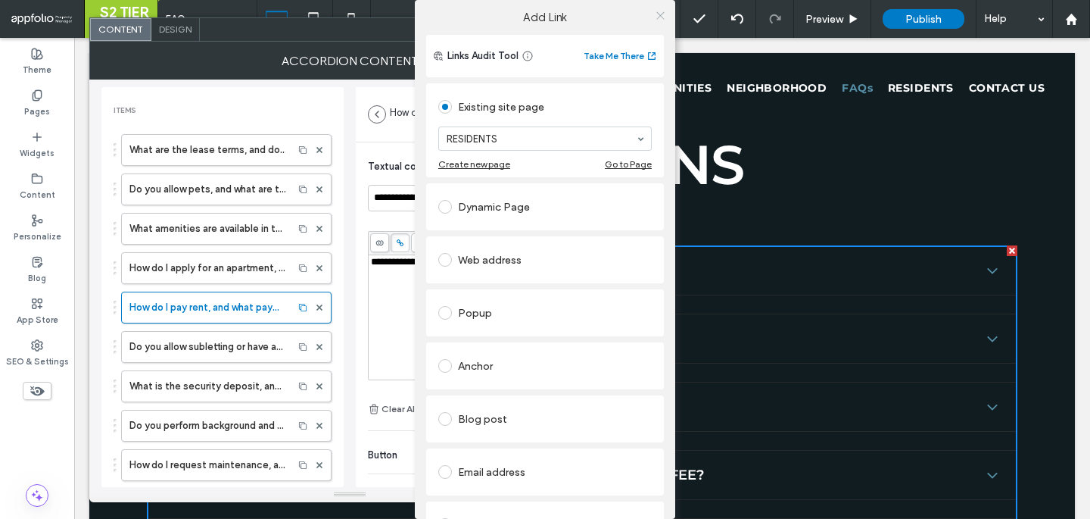
click at [659, 14] on icon at bounding box center [660, 15] width 11 height 11
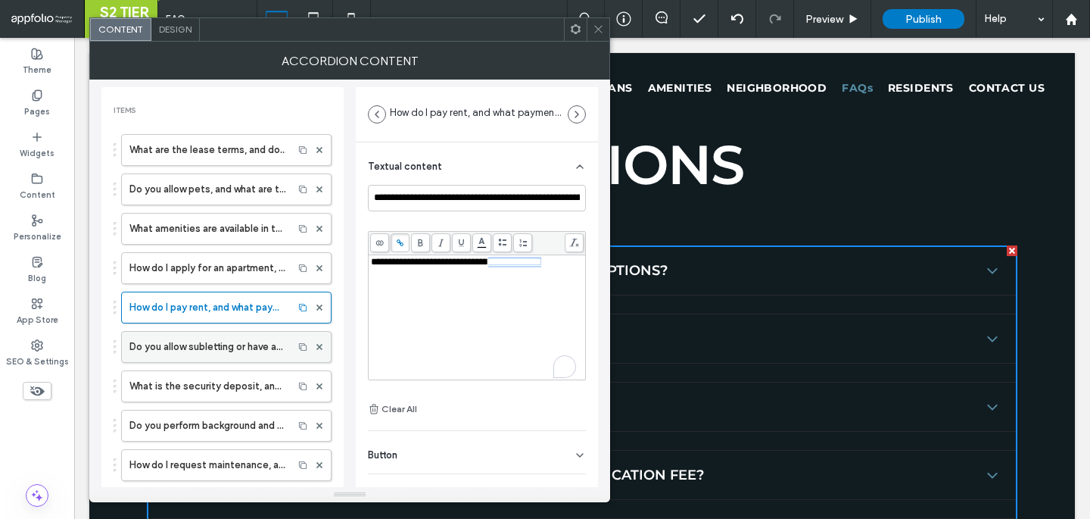
click at [188, 351] on label "Do you allow subletting or have any rules on guests?" at bounding box center [207, 347] width 156 height 30
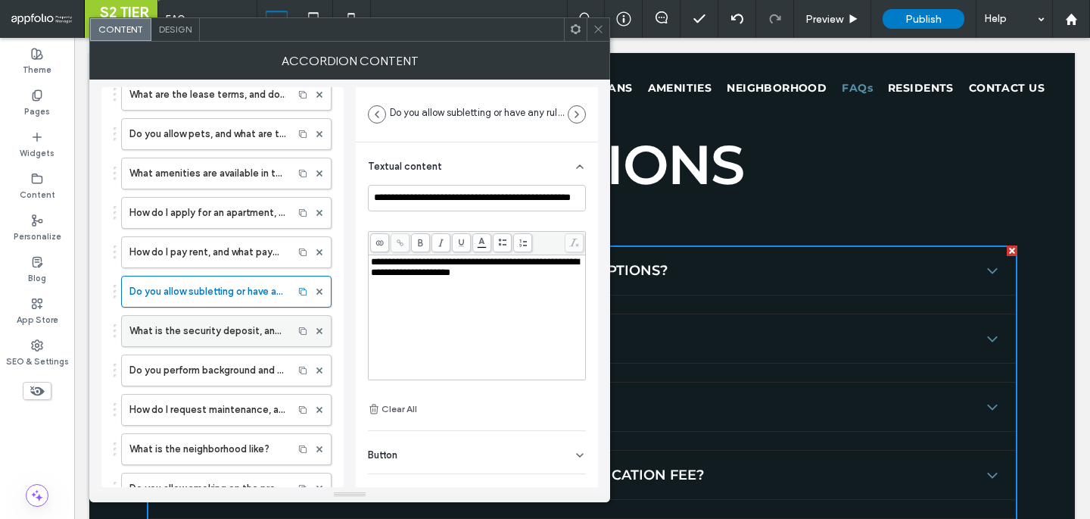
scroll to position [100, 0]
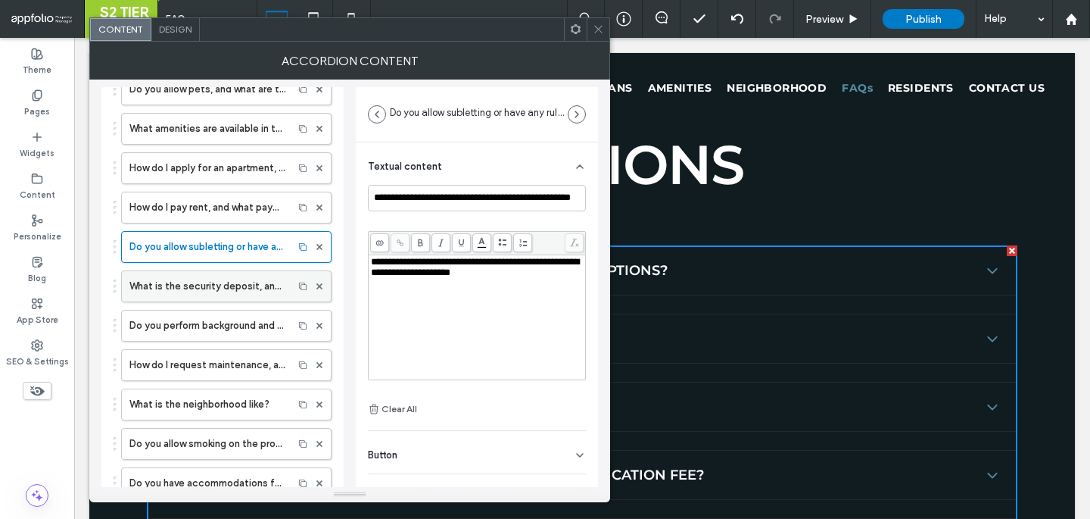
click at [241, 285] on label "What is the security deposit, and how is it refunded?" at bounding box center [207, 286] width 156 height 30
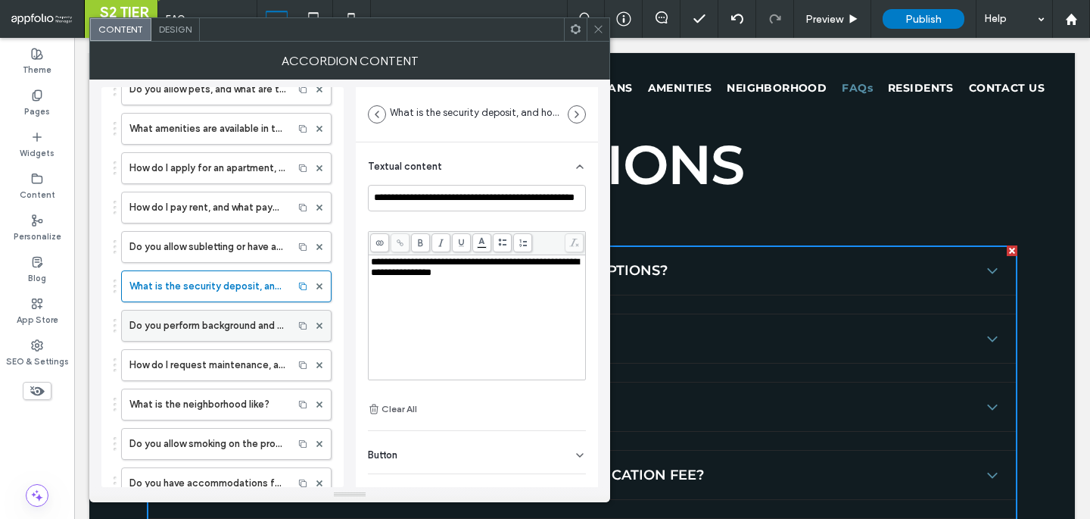
click at [226, 329] on label "Do you perform background and credit checks?" at bounding box center [207, 325] width 156 height 30
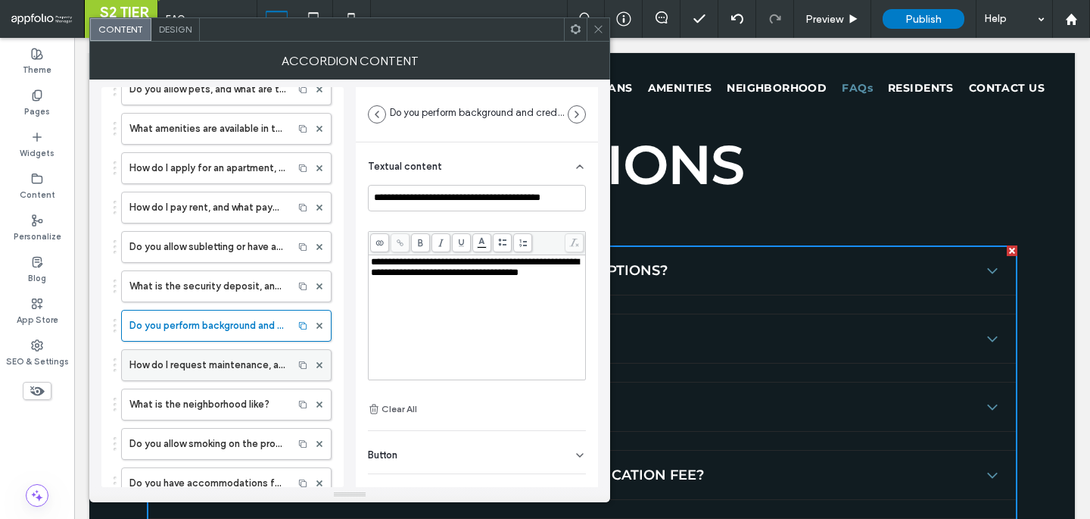
click at [266, 367] on label "How do I request maintenance, and what is the response time?" at bounding box center [207, 365] width 156 height 30
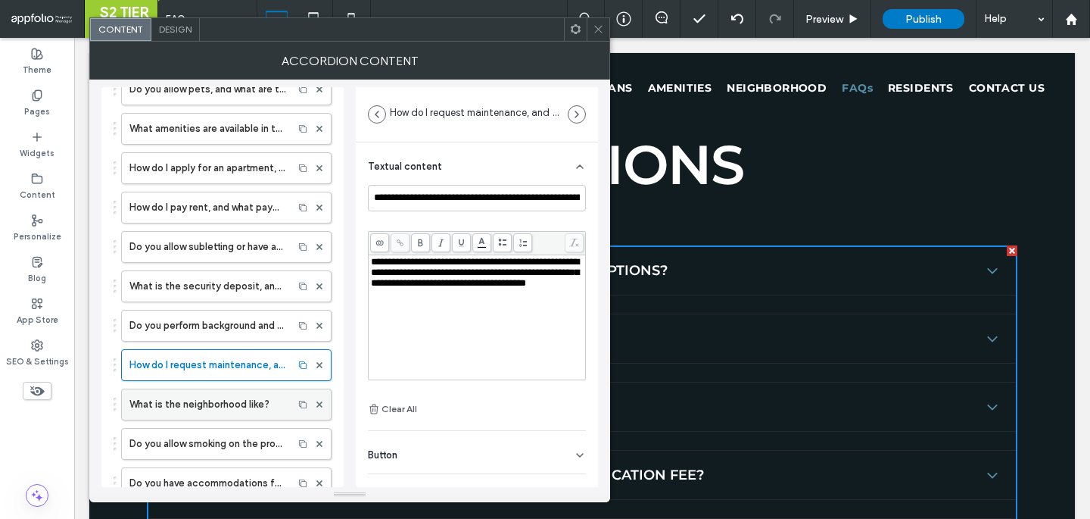
click at [236, 410] on label "What is the neighborhood like?" at bounding box center [207, 404] width 156 height 30
type input "**********"
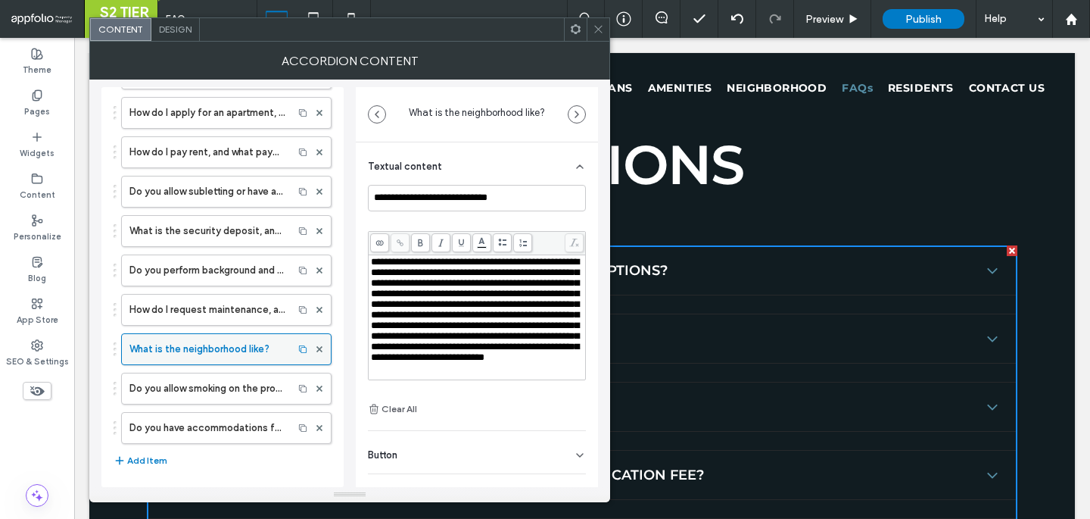
scroll to position [163, 0]
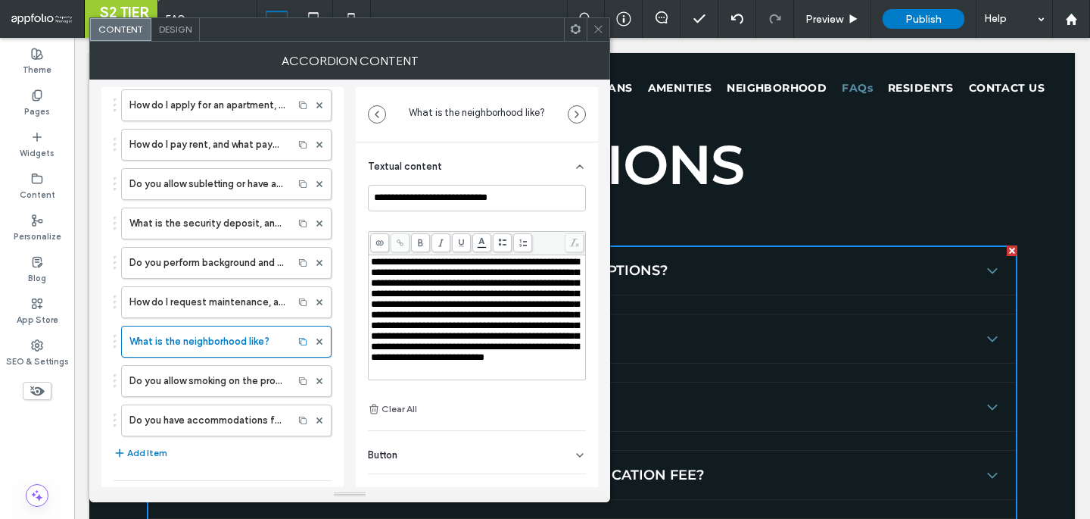
click at [454, 252] on div at bounding box center [477, 243] width 217 height 23
click at [450, 273] on span "**********" at bounding box center [475, 309] width 208 height 105
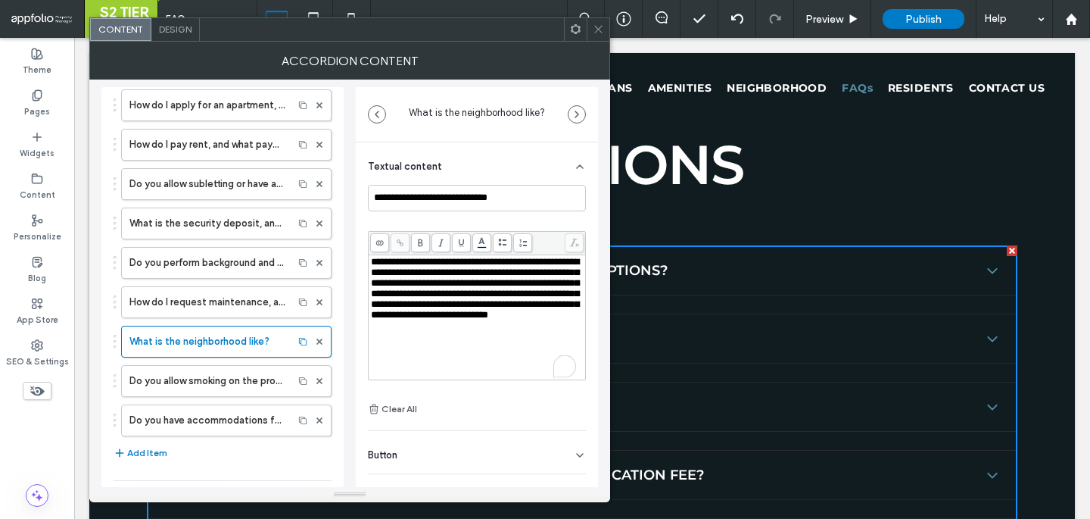
click at [600, 19] on span at bounding box center [598, 29] width 11 height 23
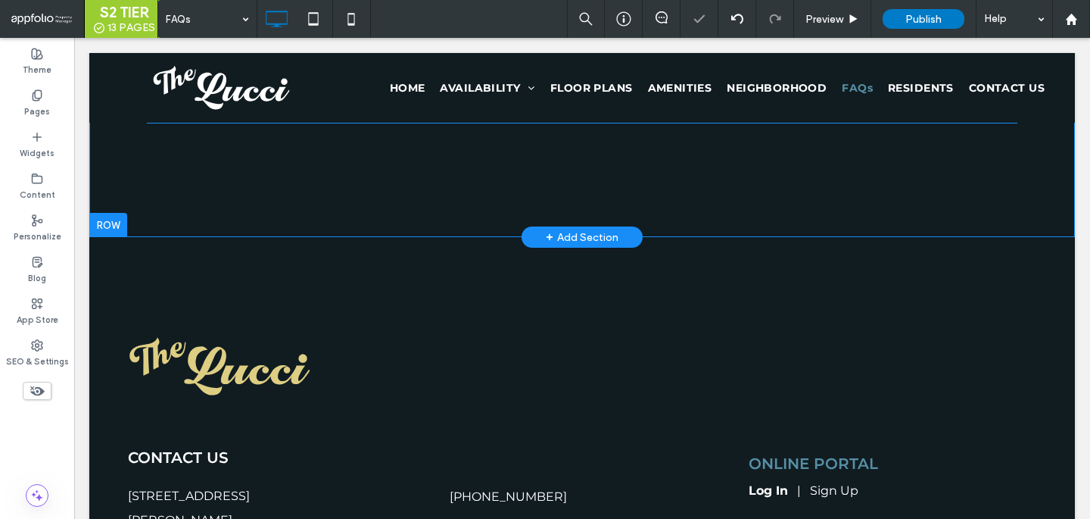
scroll to position [1451, 0]
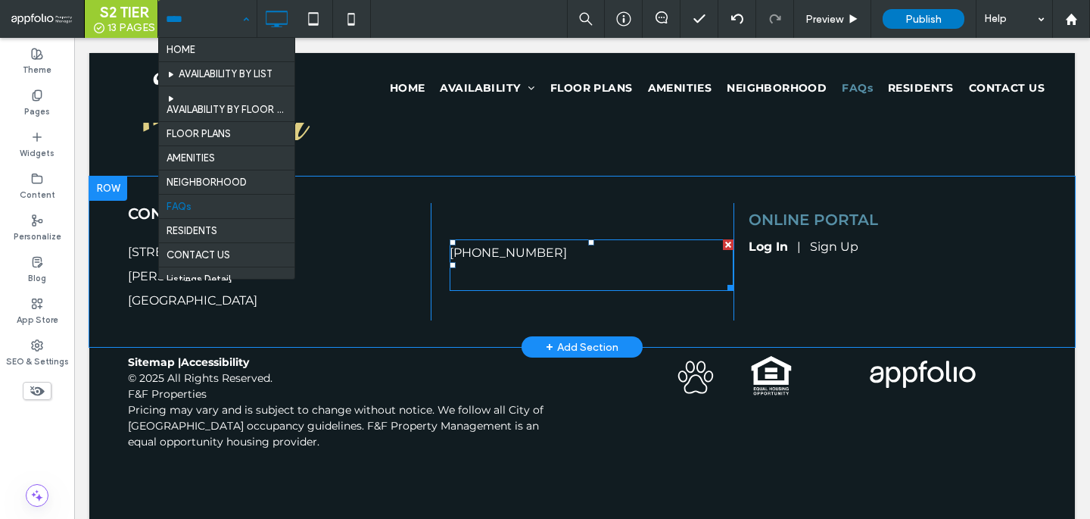
click at [528, 269] on p "﻿" at bounding box center [592, 277] width 284 height 24
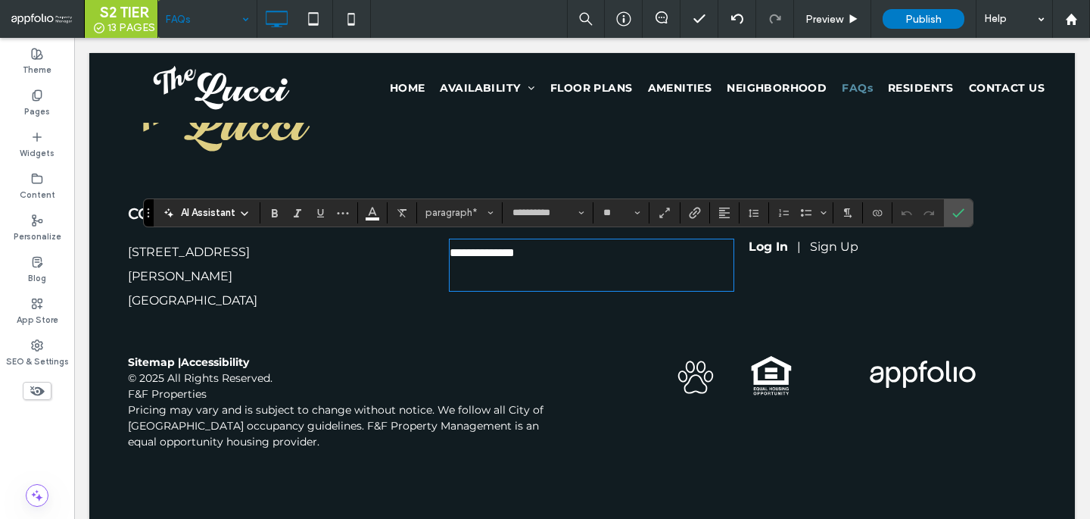
click at [524, 277] on p at bounding box center [592, 277] width 284 height 24
click at [524, 277] on p "﻿" at bounding box center [592, 277] width 284 height 24
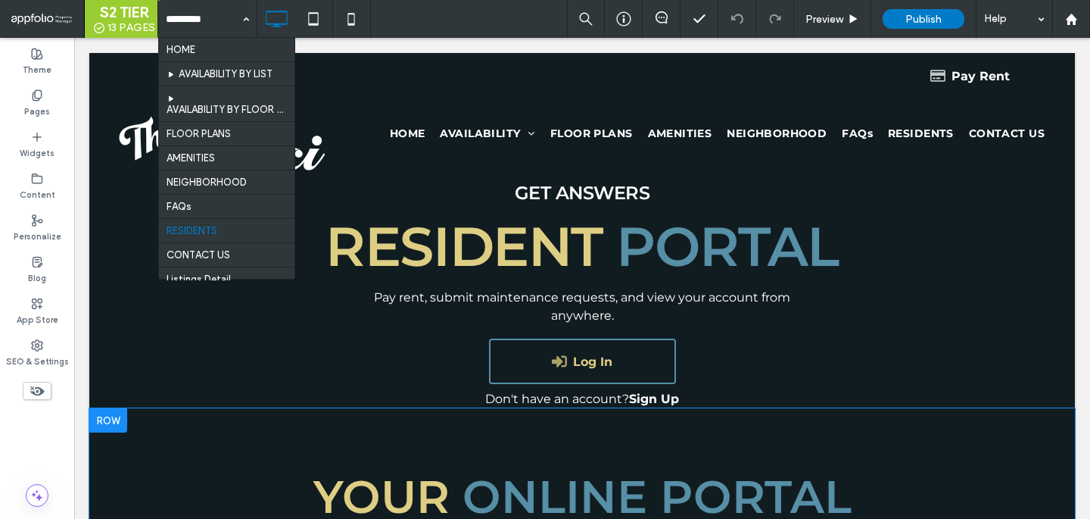
scroll to position [155, 0]
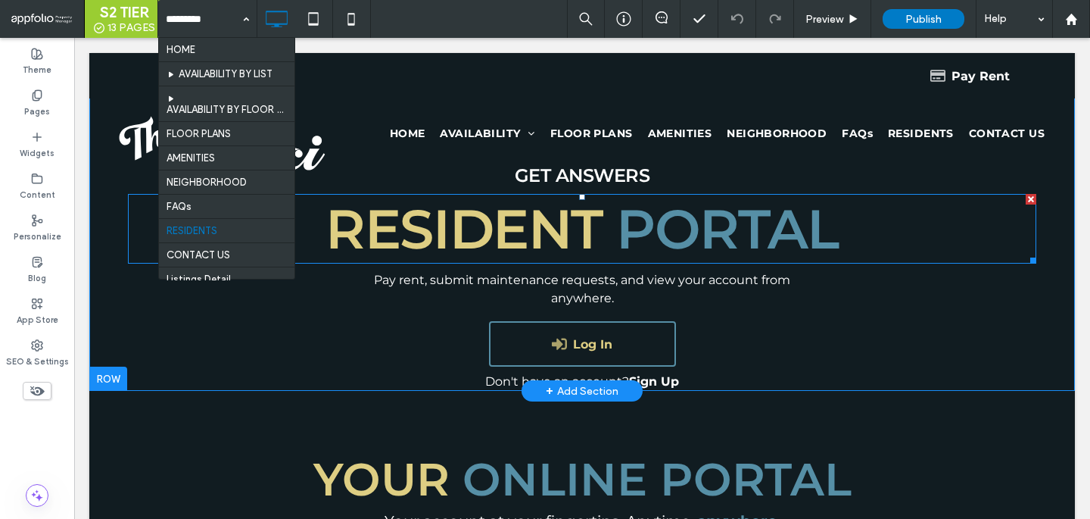
click at [500, 220] on span "Resident" at bounding box center [464, 228] width 276 height 67
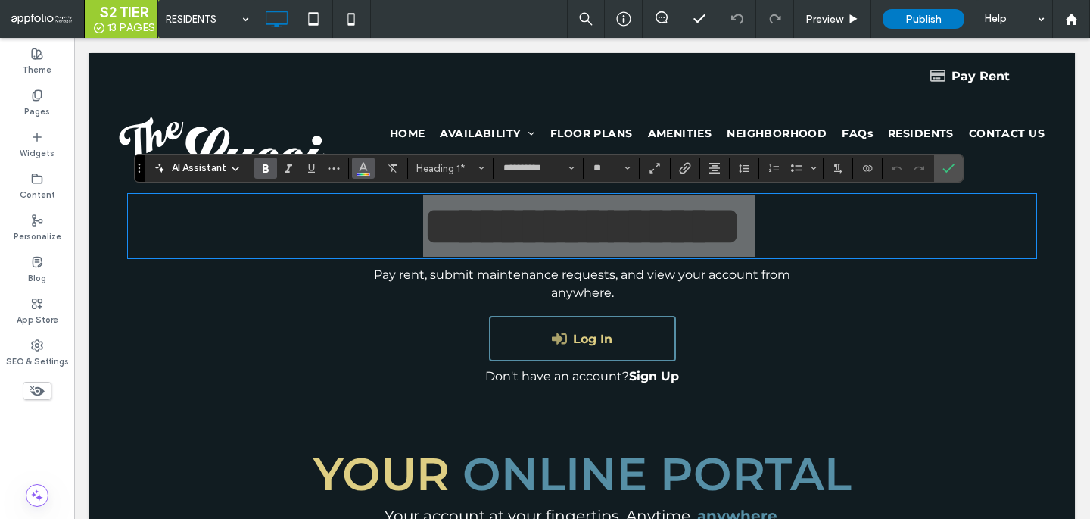
click at [357, 176] on button "Color" at bounding box center [363, 167] width 23 height 21
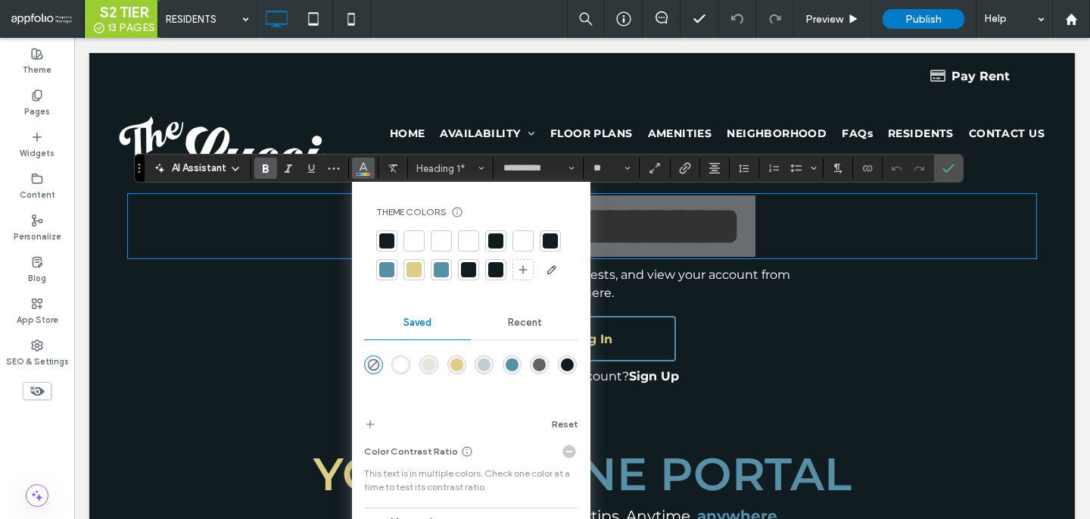
click at [422, 246] on div at bounding box center [413, 240] width 21 height 21
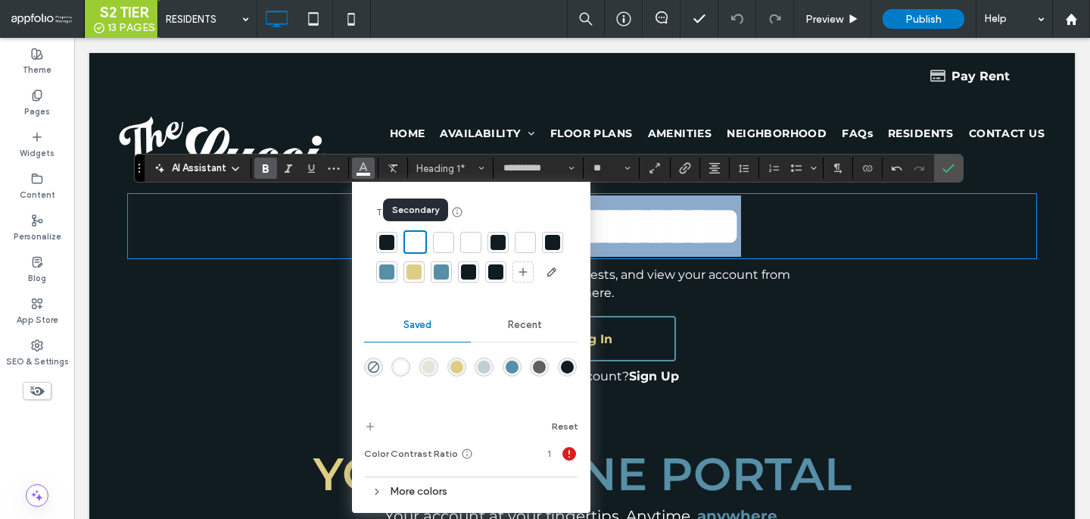
click at [737, 200] on span "**********" at bounding box center [582, 226] width 318 height 54
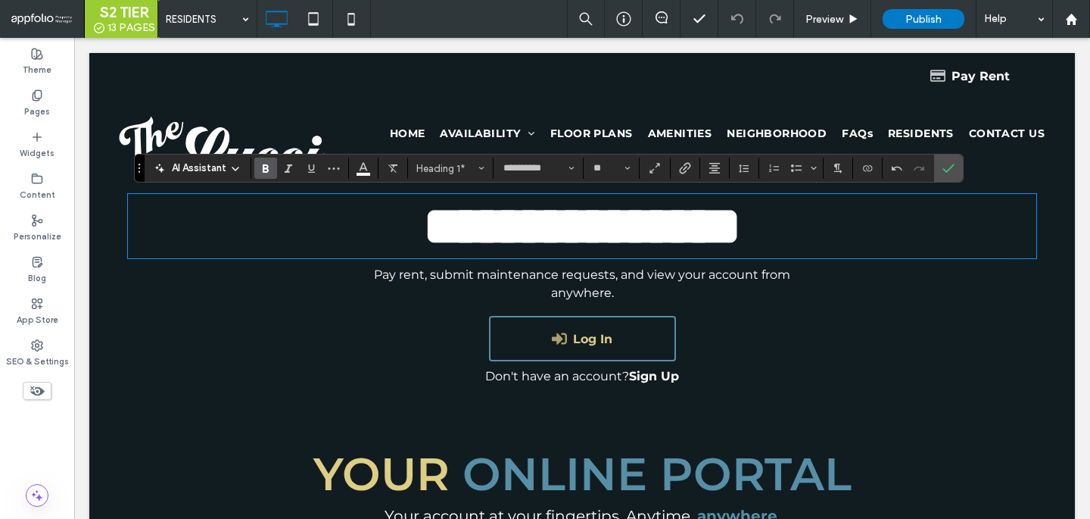
click at [621, 226] on span "**********" at bounding box center [582, 226] width 318 height 54
click at [944, 165] on icon "Confirm" at bounding box center [948, 168] width 12 height 12
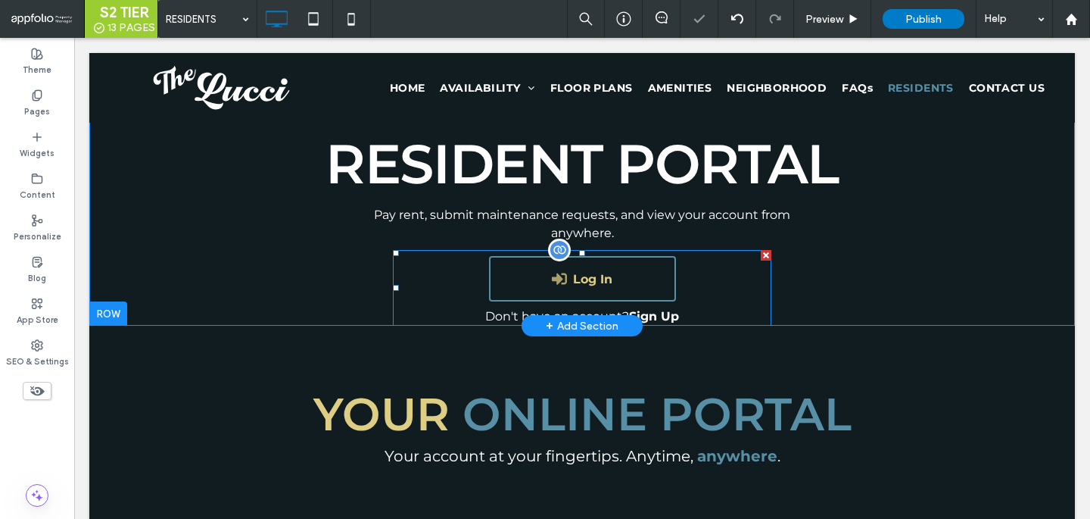
scroll to position [301, 0]
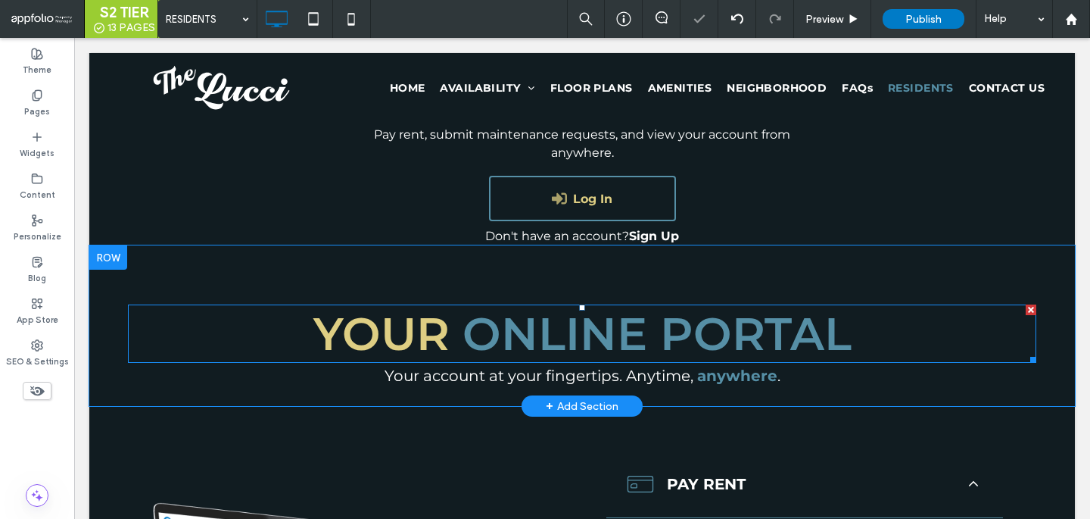
click at [718, 327] on span "Online Portal" at bounding box center [657, 333] width 389 height 55
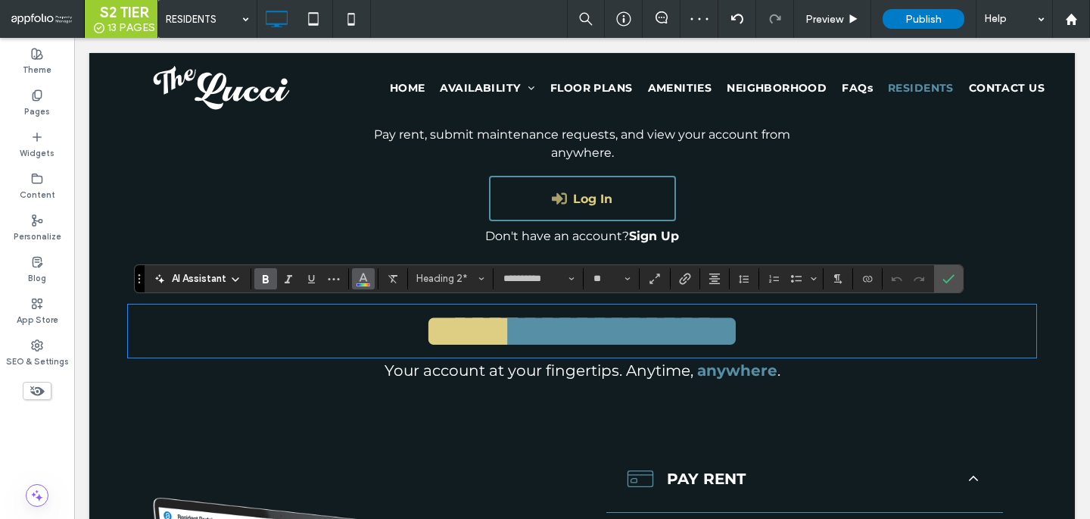
click at [363, 279] on use "Color" at bounding box center [363, 277] width 8 height 8
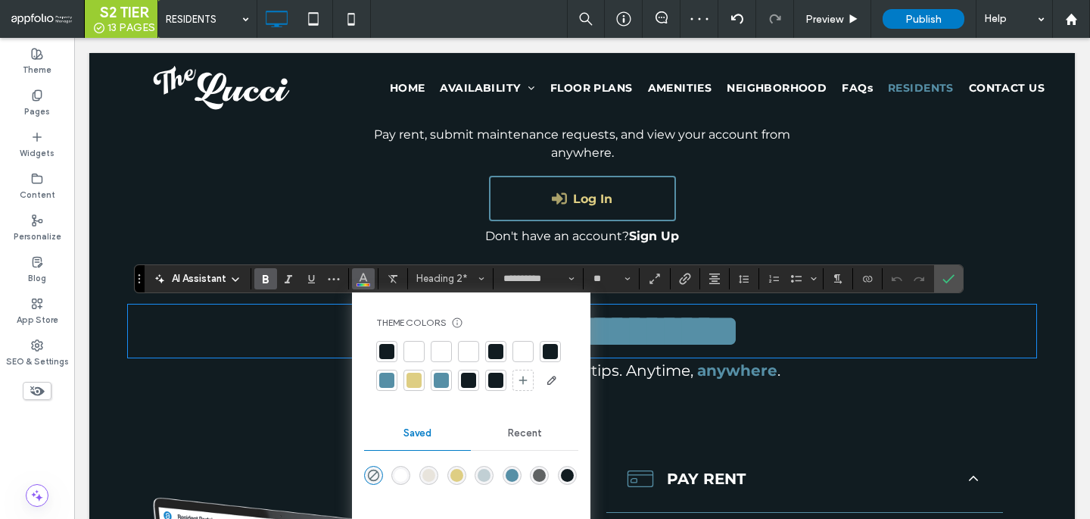
click at [407, 349] on div at bounding box center [414, 351] width 15 height 15
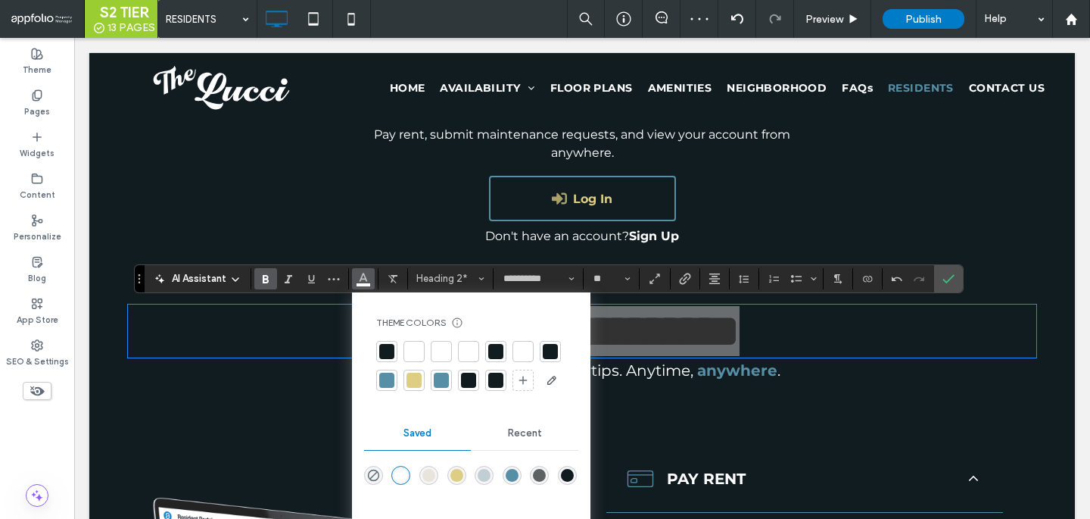
click at [432, 354] on div at bounding box center [441, 351] width 21 height 21
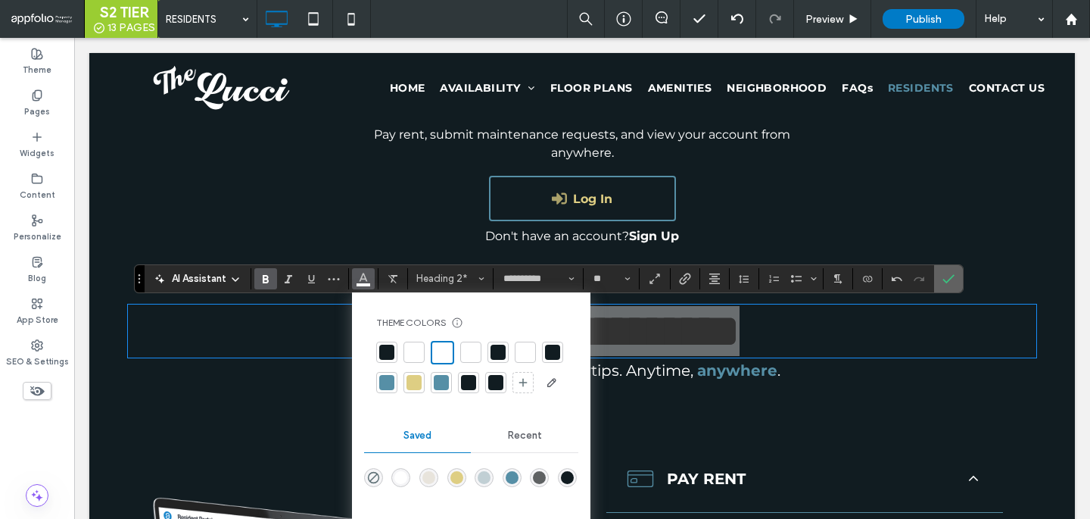
click at [936, 273] on section at bounding box center [948, 278] width 29 height 27
click at [944, 281] on icon "Confirm" at bounding box center [948, 279] width 12 height 12
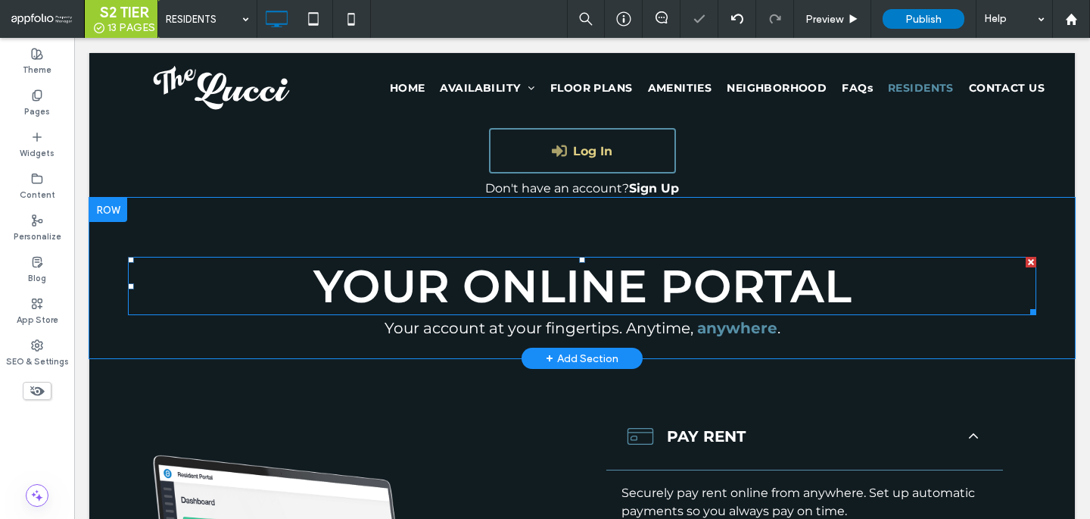
scroll to position [361, 0]
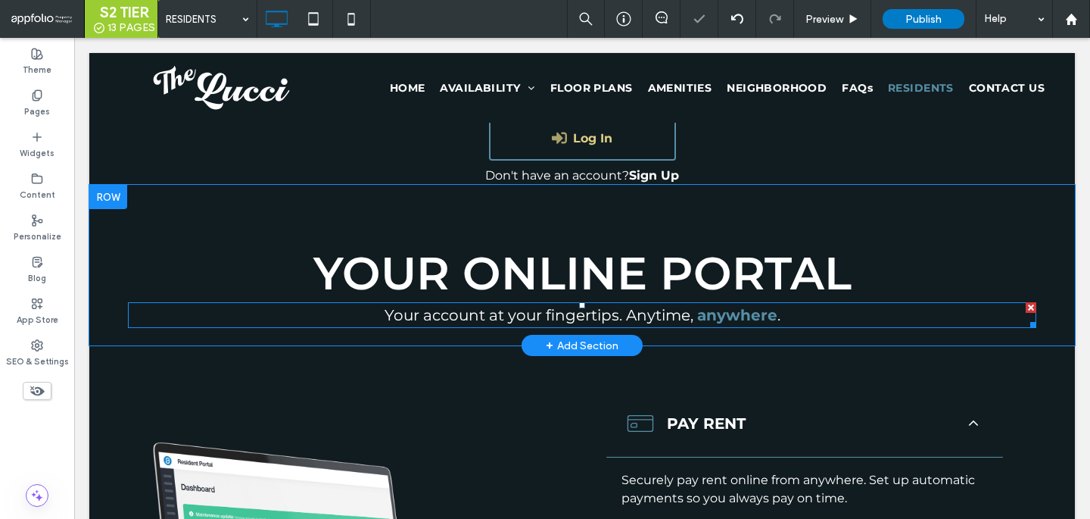
click at [730, 311] on strong "anywhere" at bounding box center [737, 315] width 80 height 18
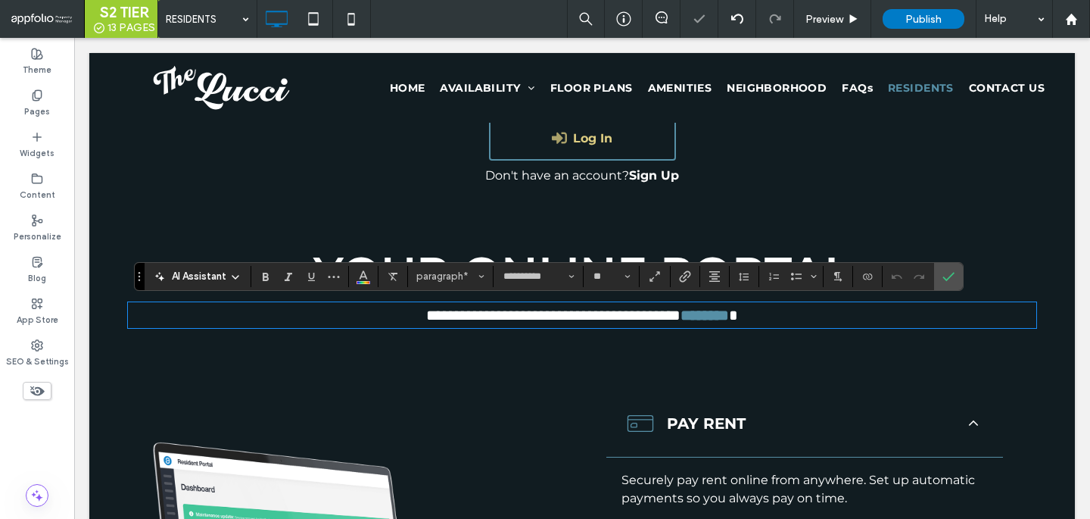
click at [729, 316] on strong "********" at bounding box center [705, 314] width 48 height 15
click at [363, 285] on button "Color" at bounding box center [363, 276] width 23 height 21
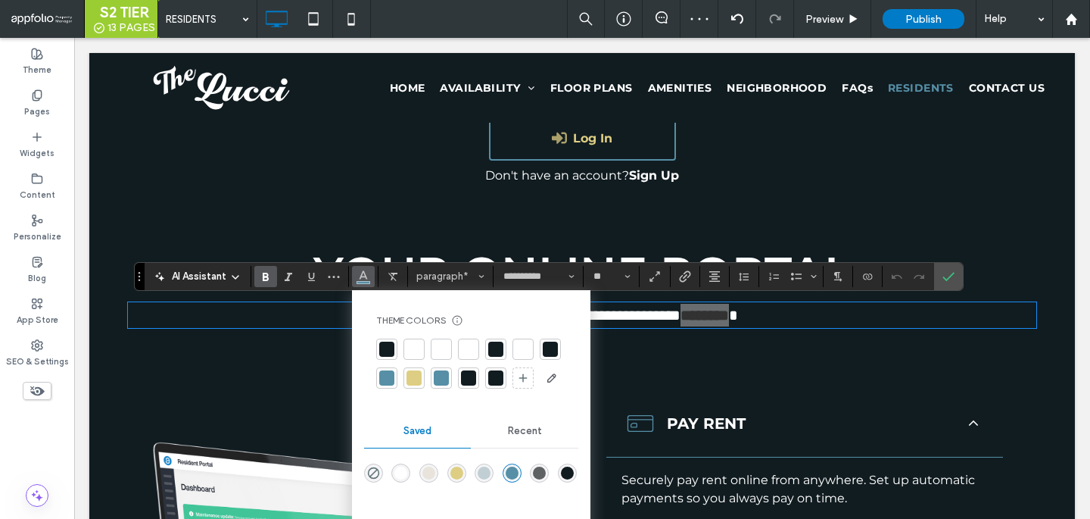
click at [417, 385] on div at bounding box center [413, 377] width 21 height 21
click at [929, 268] on div at bounding box center [919, 276] width 23 height 21
click at [960, 287] on section at bounding box center [948, 276] width 29 height 27
click at [950, 282] on span "Confirm" at bounding box center [948, 276] width 12 height 26
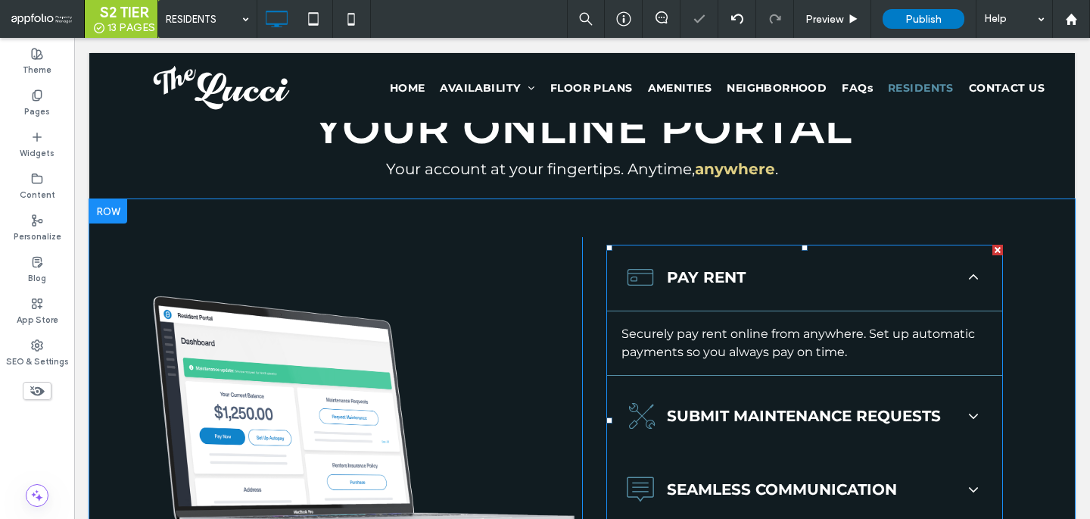
scroll to position [526, 0]
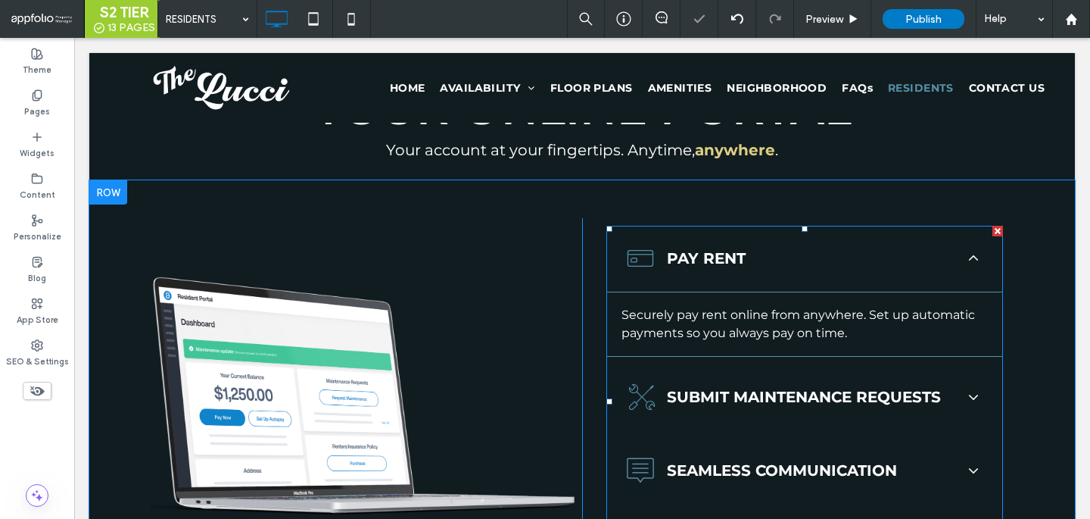
click at [883, 351] on span at bounding box center [804, 401] width 397 height 351
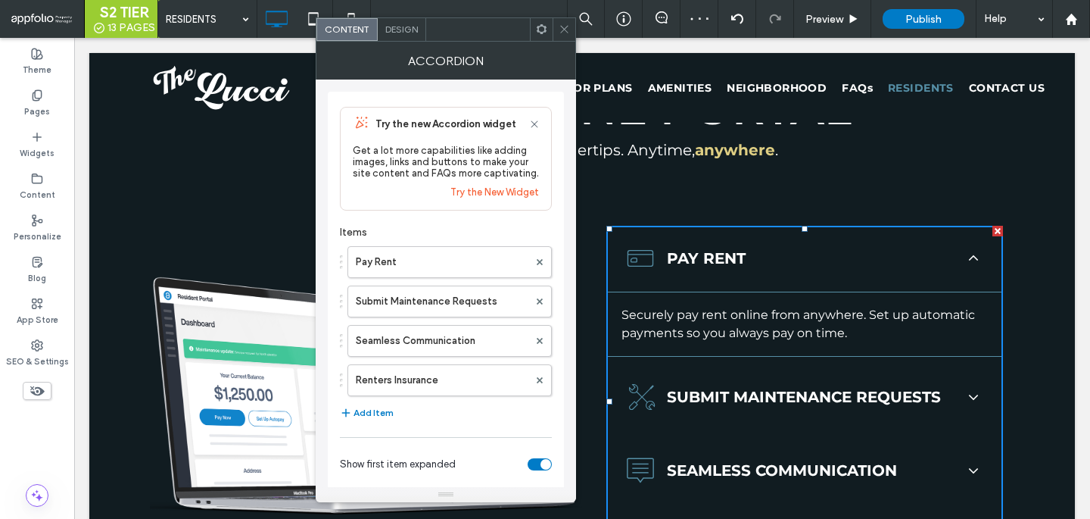
click at [394, 27] on span "Design" at bounding box center [401, 28] width 33 height 11
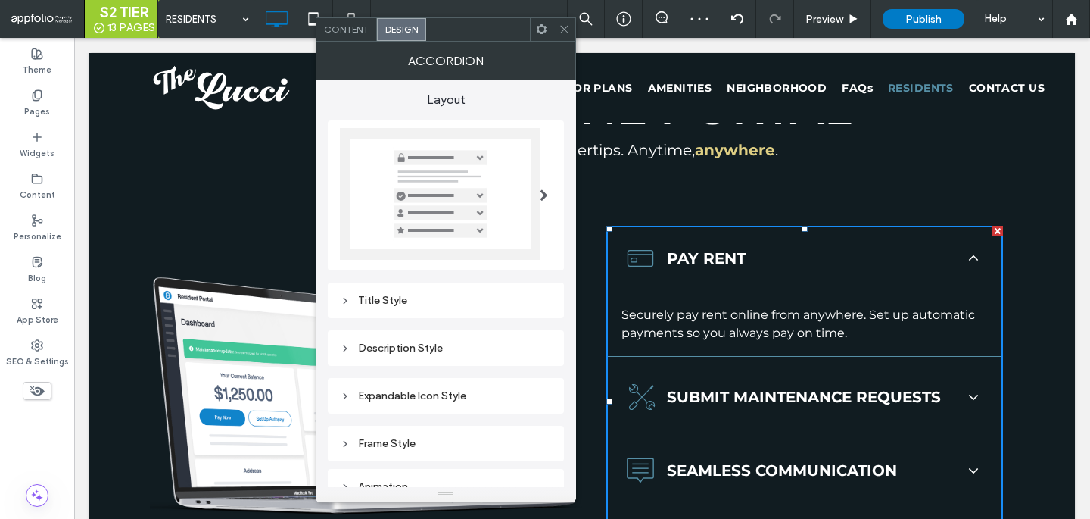
scroll to position [11, 0]
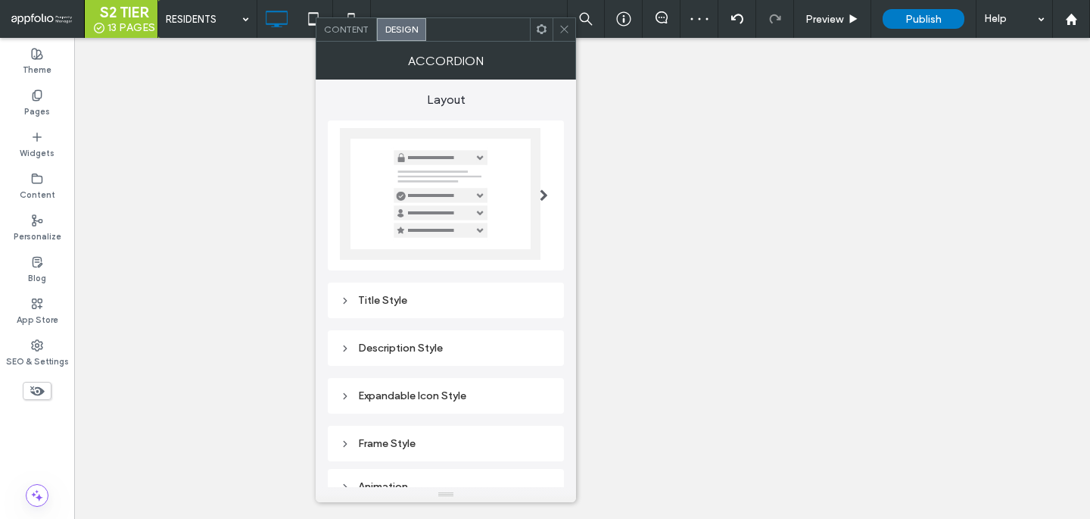
click at [384, 294] on div "Title Style" at bounding box center [446, 300] width 212 height 13
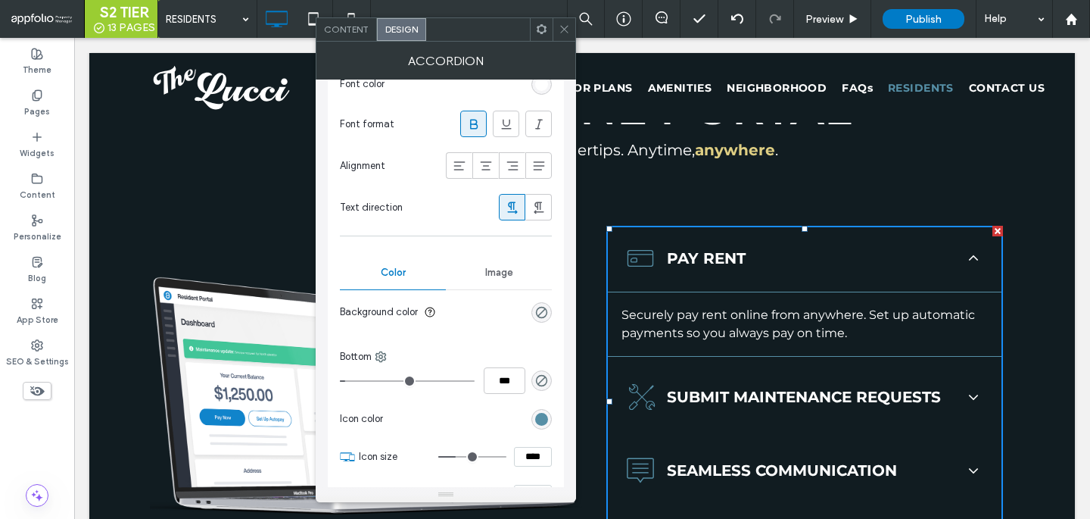
scroll to position [433, 0]
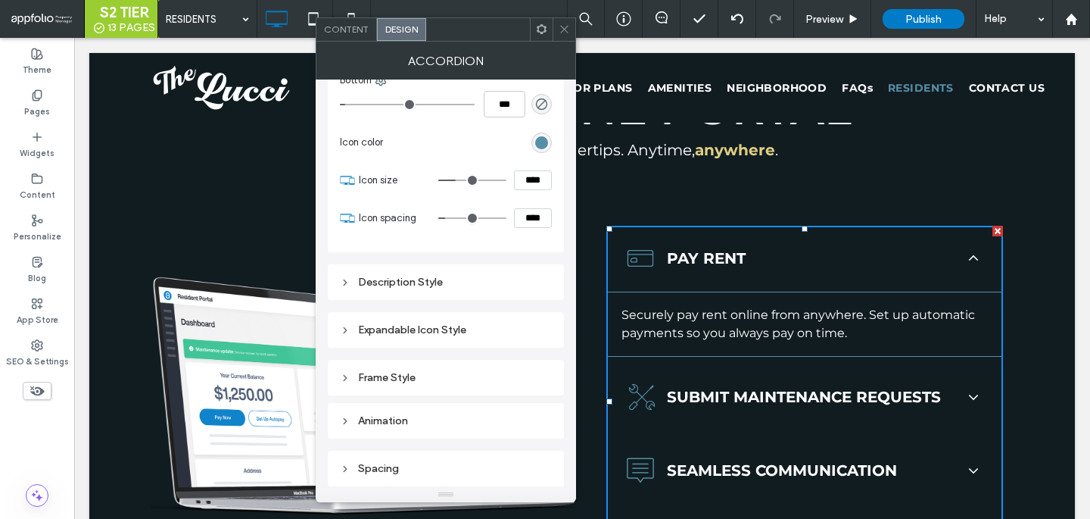
click at [472, 282] on div "Description Style" at bounding box center [446, 282] width 212 height 13
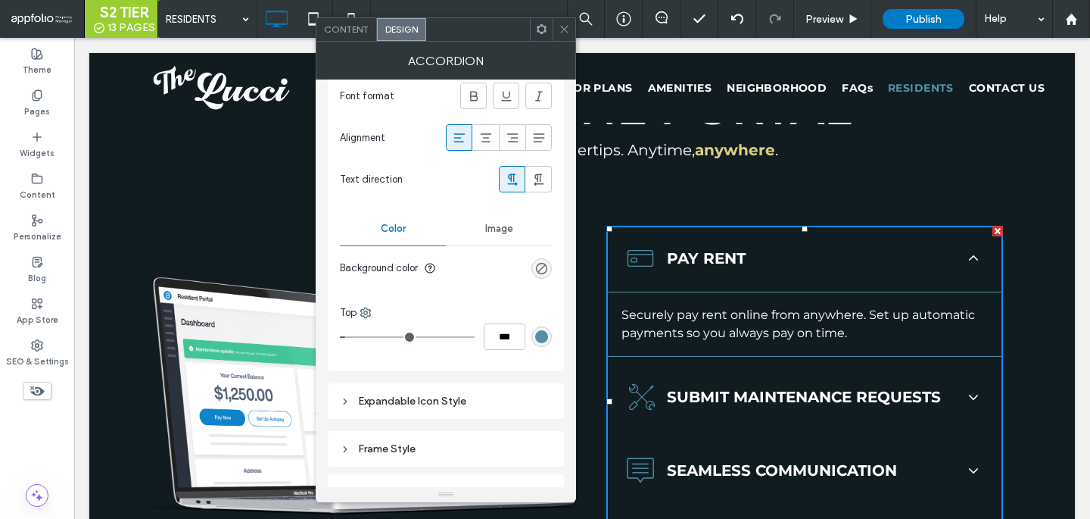
scroll to position [1095, 0]
click at [544, 332] on div "rgb(86, 143, 166)" at bounding box center [541, 335] width 13 height 13
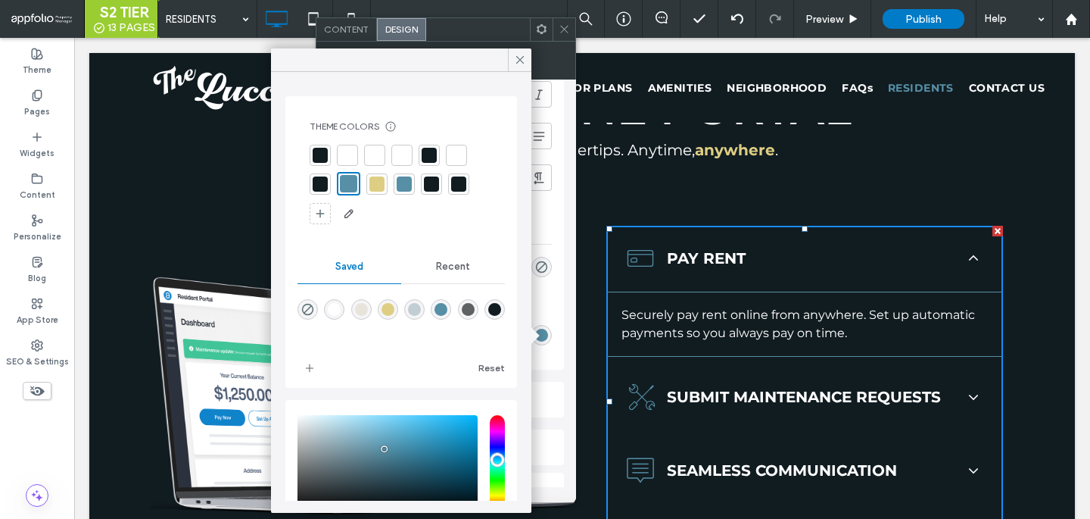
click at [315, 156] on div at bounding box center [320, 155] width 15 height 15
click at [422, 181] on div at bounding box center [429, 184] width 15 height 15
click at [408, 182] on div at bounding box center [401, 183] width 15 height 15
click at [373, 185] on div at bounding box center [374, 183] width 15 height 15
click at [435, 185] on div at bounding box center [431, 183] width 15 height 15
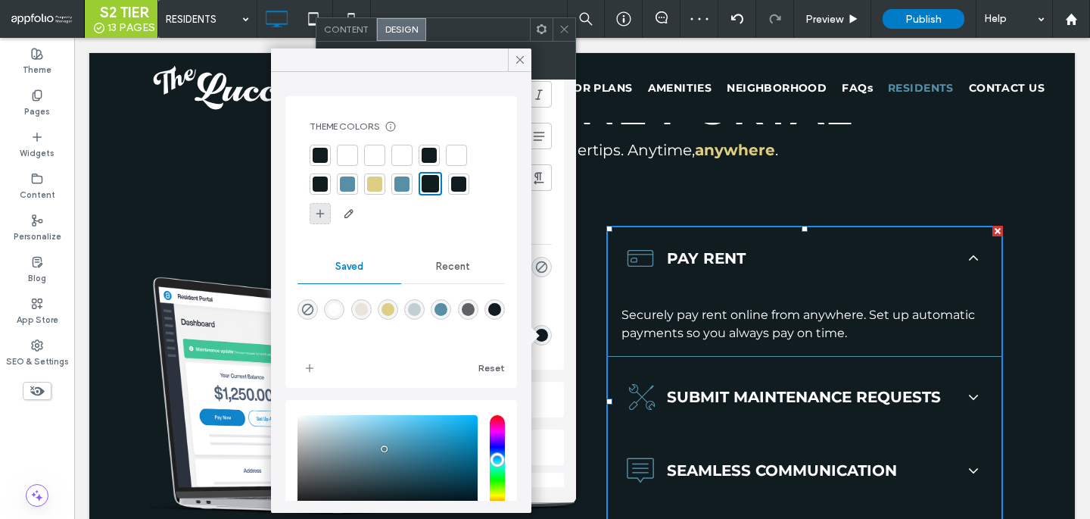
click at [316, 217] on icon at bounding box center [320, 213] width 12 height 12
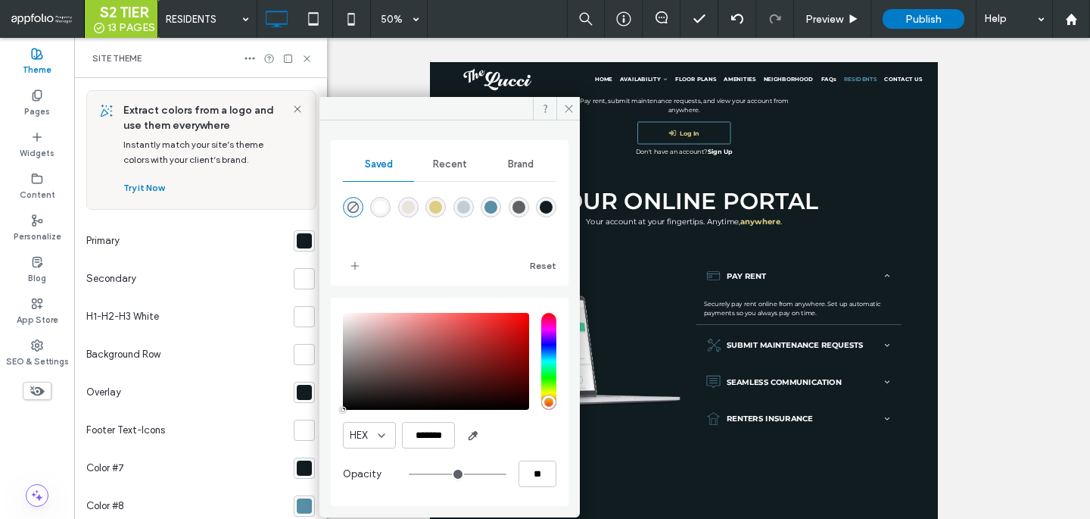
click at [550, 206] on div "rgba(17,28,33,1)" at bounding box center [546, 207] width 13 height 13
type input "*******"
type input "***"
type input "****"
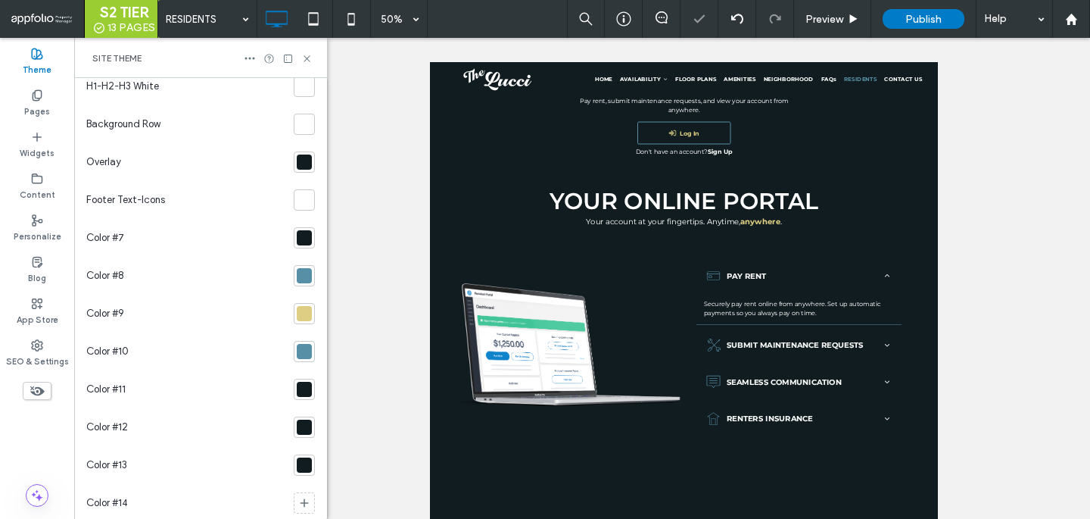
scroll to position [264, 0]
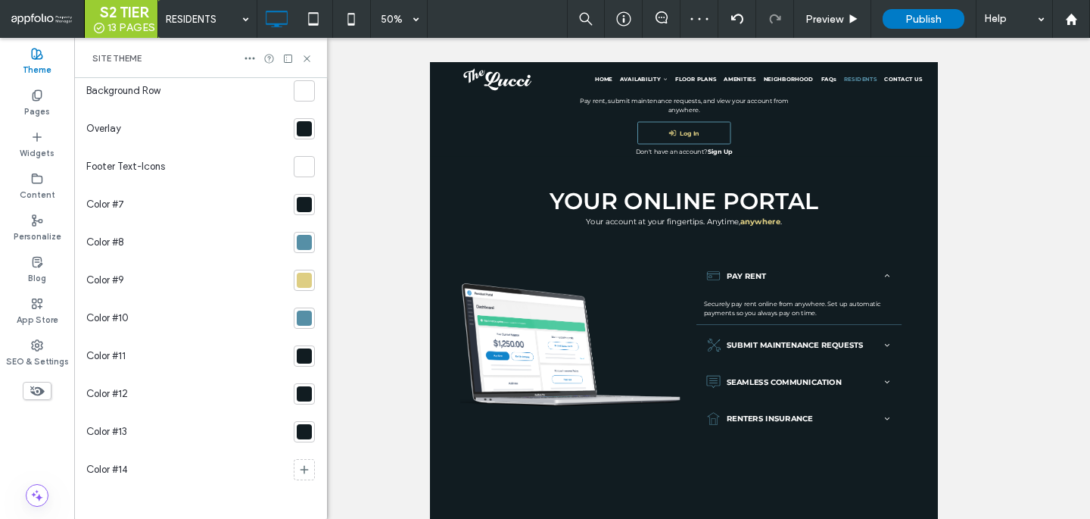
click at [297, 437] on div at bounding box center [304, 431] width 15 height 15
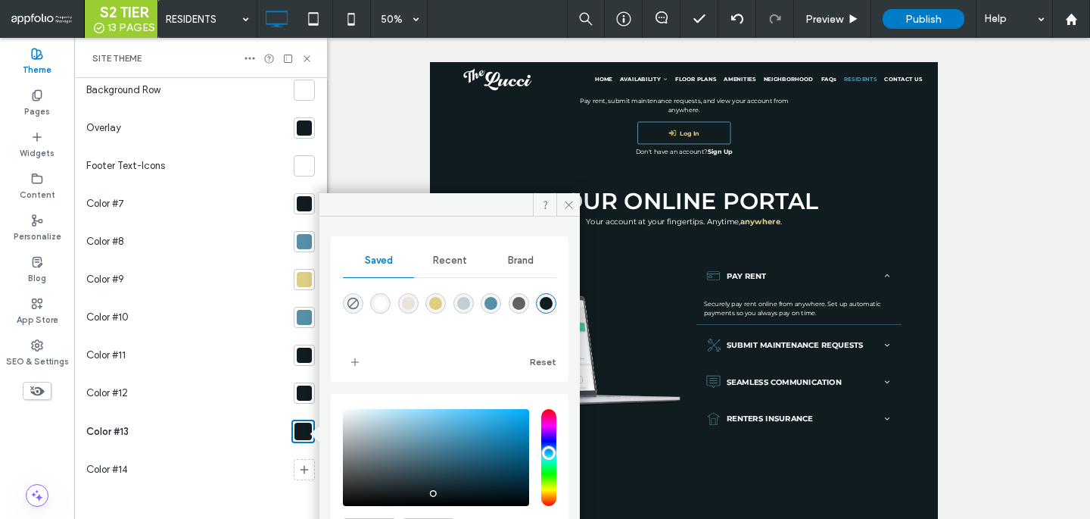
click at [448, 454] on div "saturation and value" at bounding box center [436, 457] width 186 height 97
click at [553, 305] on div "rgba(17,28,33,1)" at bounding box center [546, 303] width 20 height 20
type input "*******"
click at [436, 488] on div "saturation and value" at bounding box center [436, 457] width 186 height 97
click at [307, 58] on icon at bounding box center [306, 58] width 11 height 11
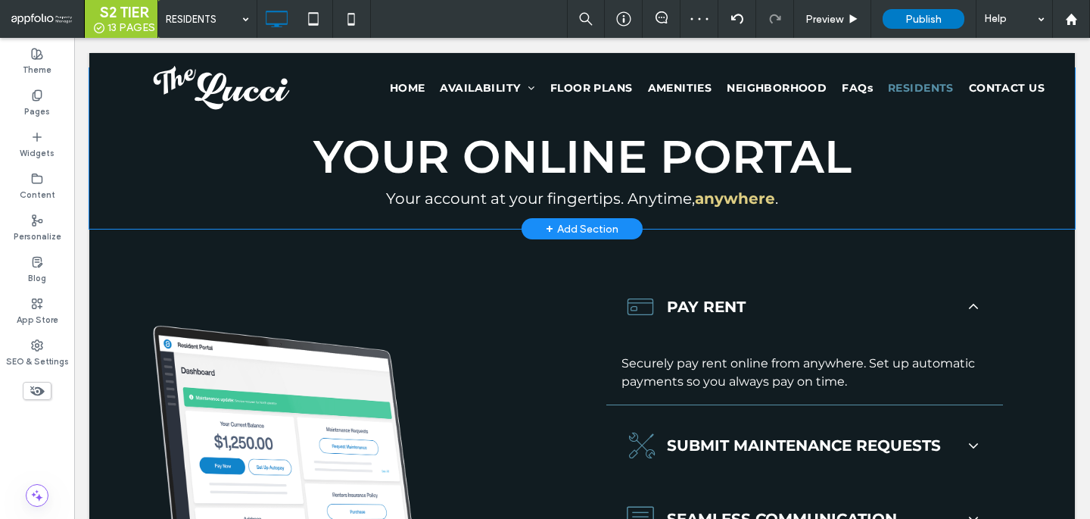
scroll to position [509, 0]
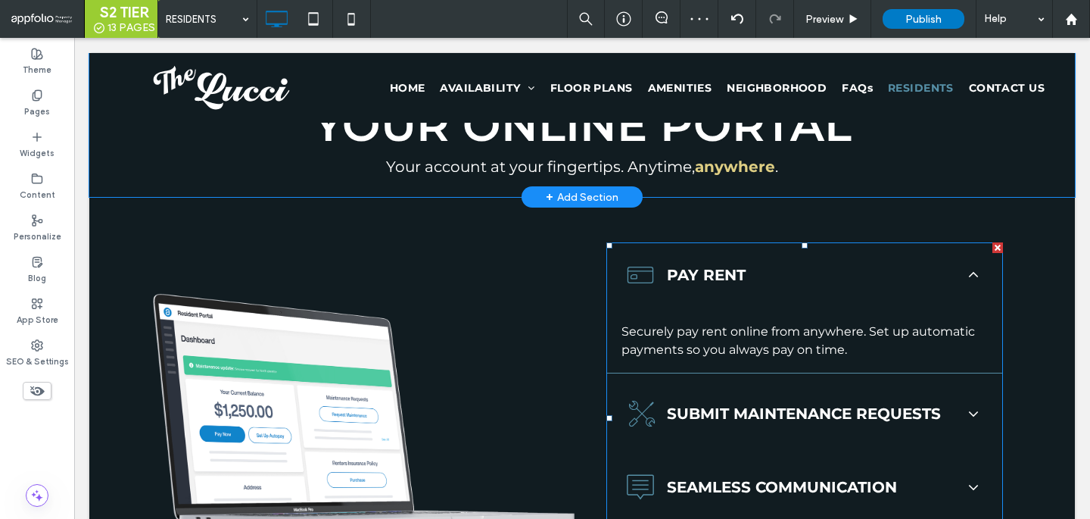
click at [606, 242] on span at bounding box center [606, 242] width 0 height 0
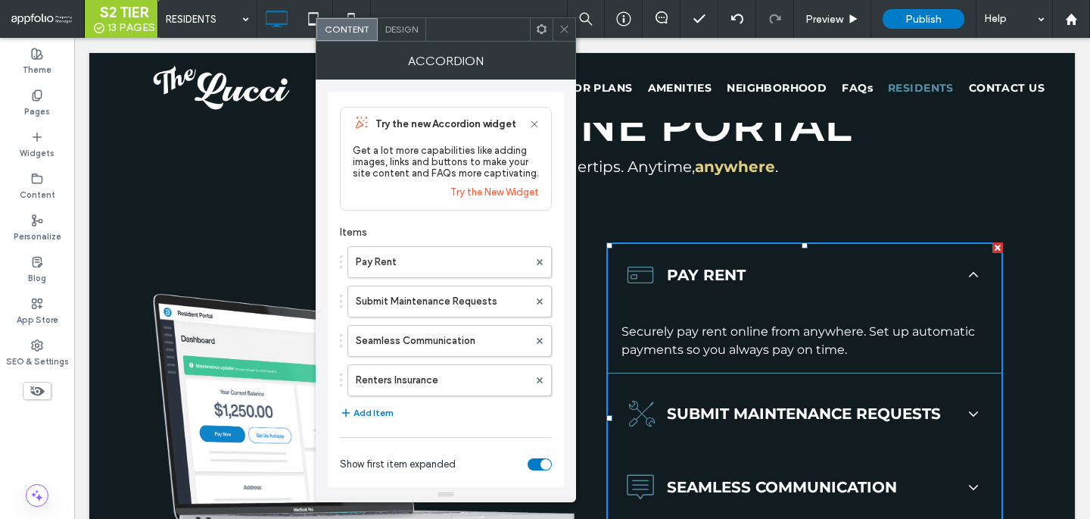
click at [397, 40] on div "Content Design" at bounding box center [446, 29] width 260 height 24
click at [406, 36] on div "Design" at bounding box center [402, 29] width 48 height 23
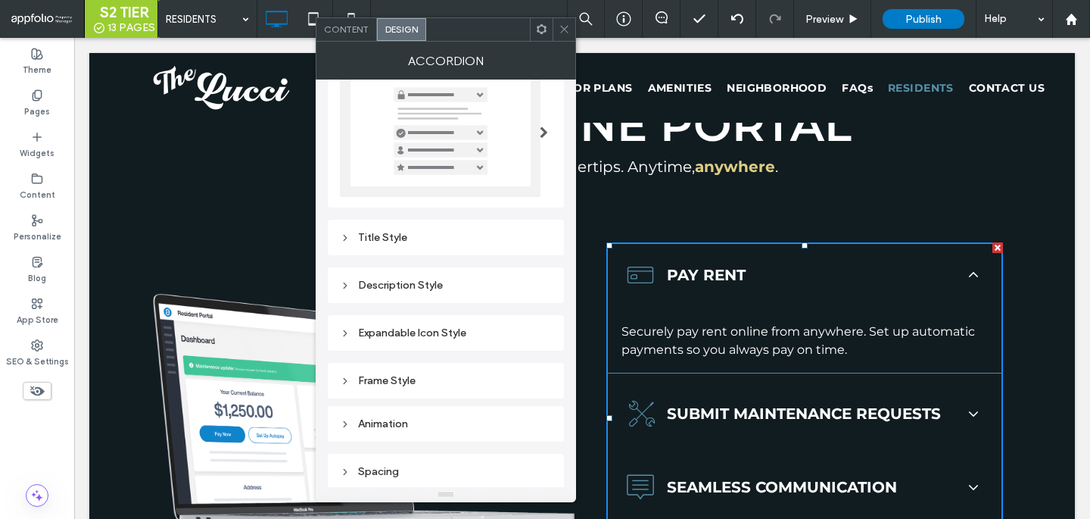
scroll to position [66, 0]
click at [426, 285] on div "Description Style" at bounding box center [446, 282] width 212 height 13
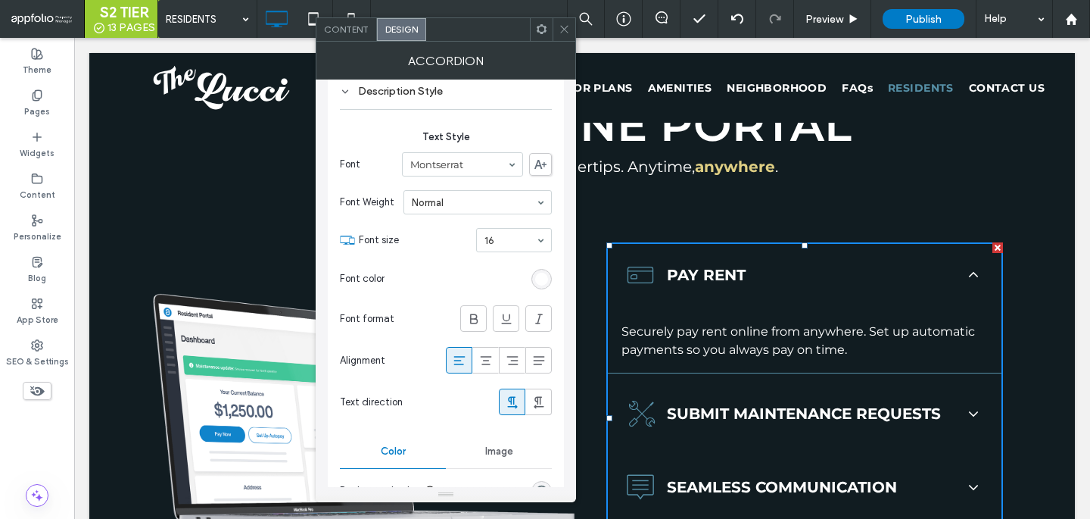
scroll to position [414, 0]
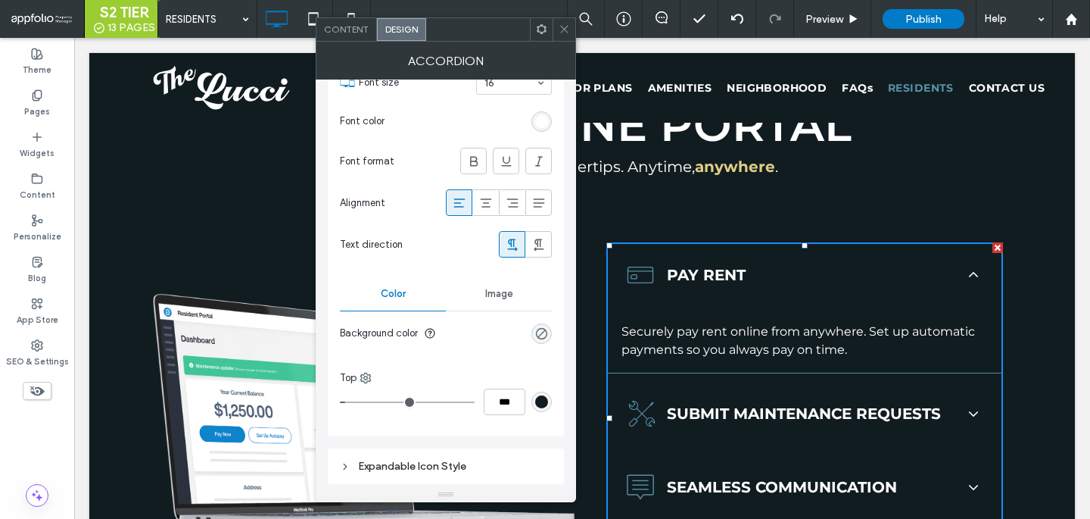
click at [543, 403] on div "rgb(17, 28, 33)" at bounding box center [541, 401] width 13 height 13
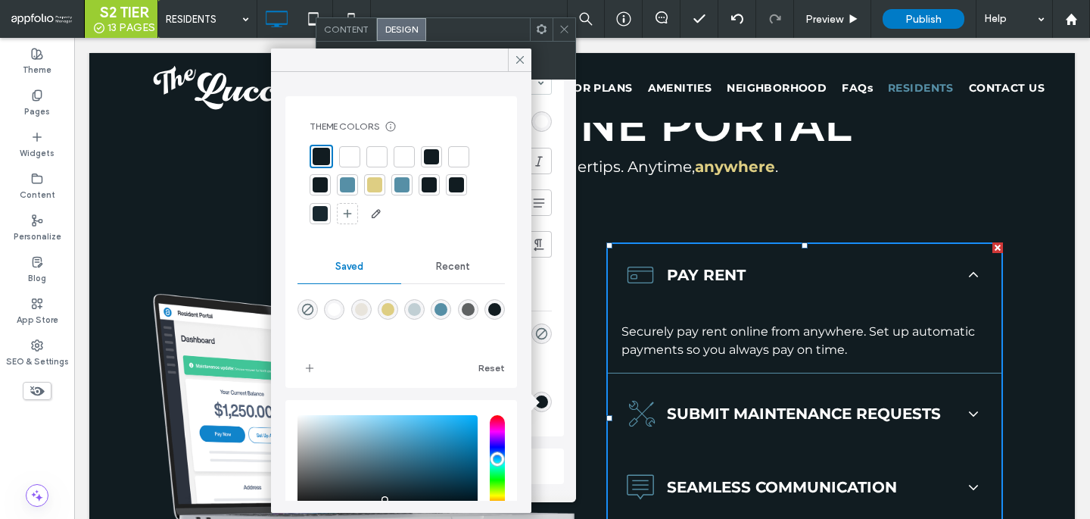
click at [323, 213] on div at bounding box center [320, 213] width 15 height 15
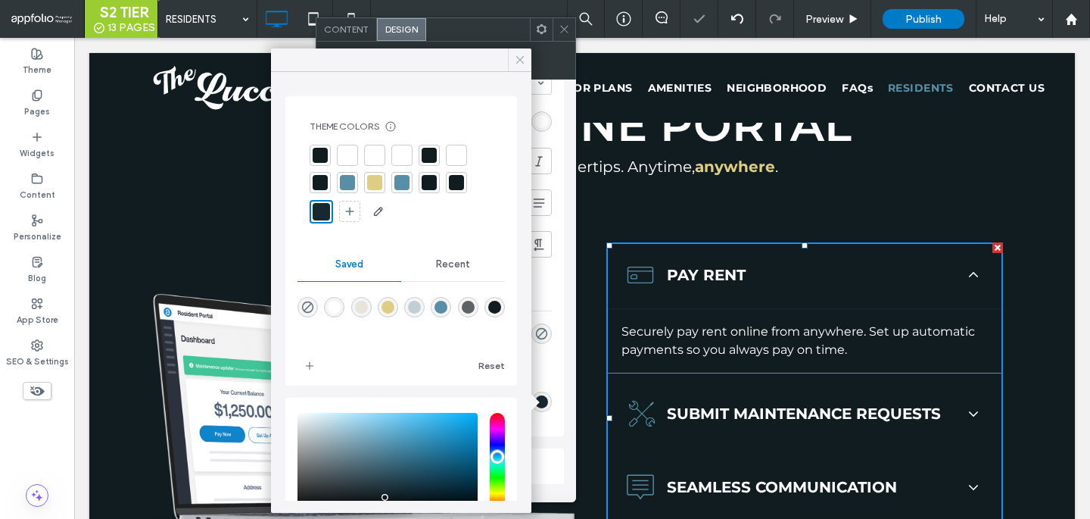
click at [514, 61] on icon at bounding box center [520, 60] width 14 height 14
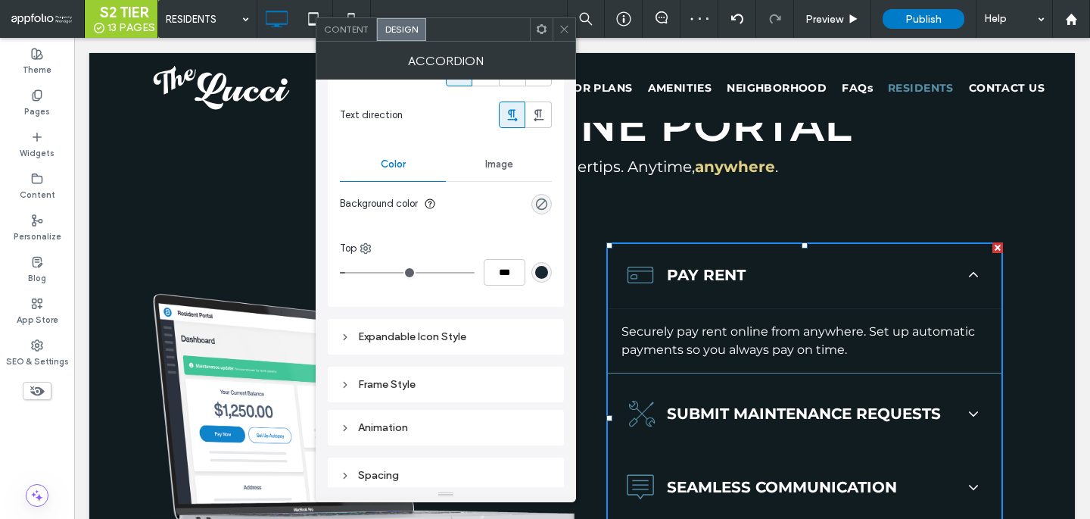
scroll to position [550, 0]
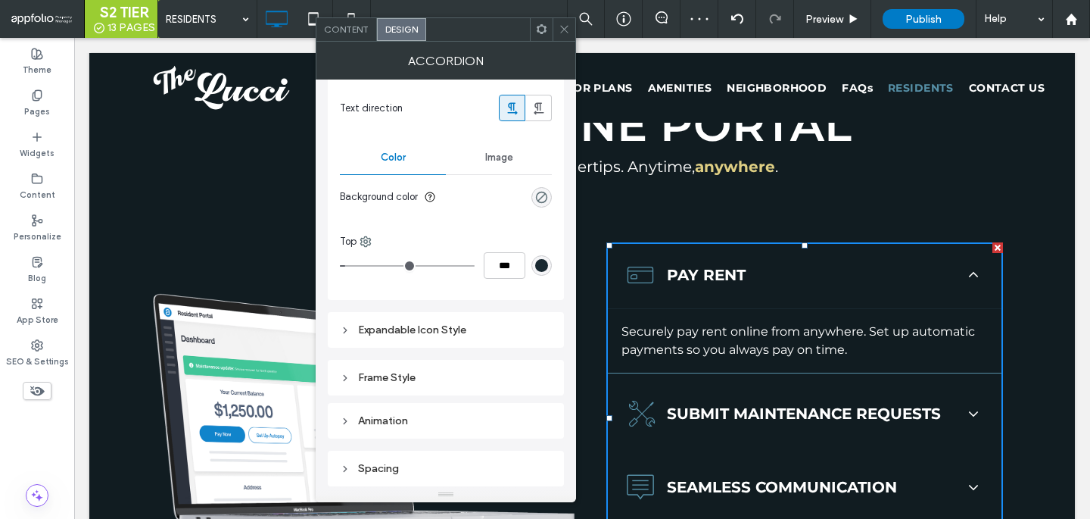
click at [376, 248] on div "Top" at bounding box center [446, 241] width 212 height 15
click at [370, 243] on use at bounding box center [366, 242] width 10 height 10
click at [397, 332] on span "Bottom" at bounding box center [407, 333] width 32 height 15
click at [540, 265] on div "rgb(86, 143, 166)" at bounding box center [541, 265] width 13 height 13
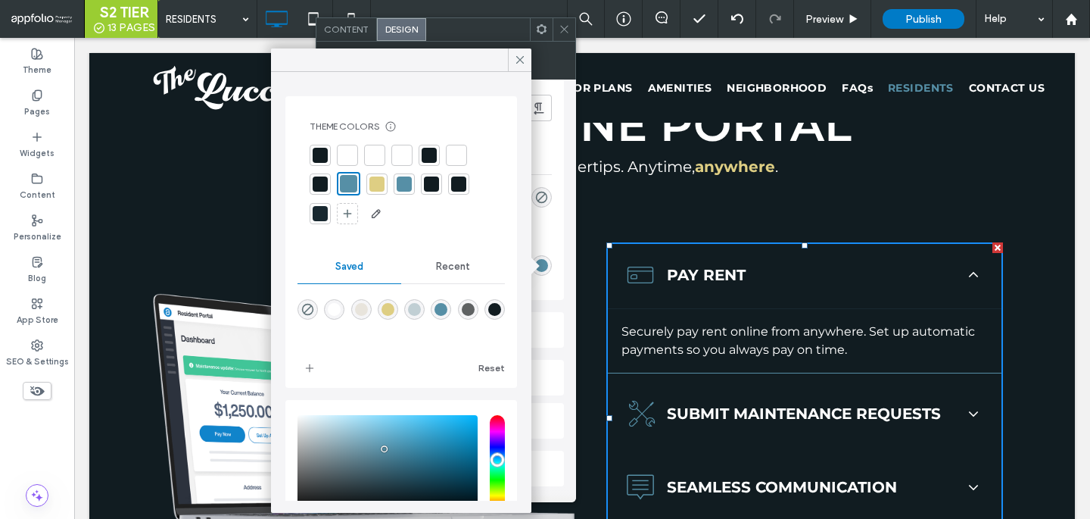
click at [322, 204] on div at bounding box center [320, 213] width 21 height 21
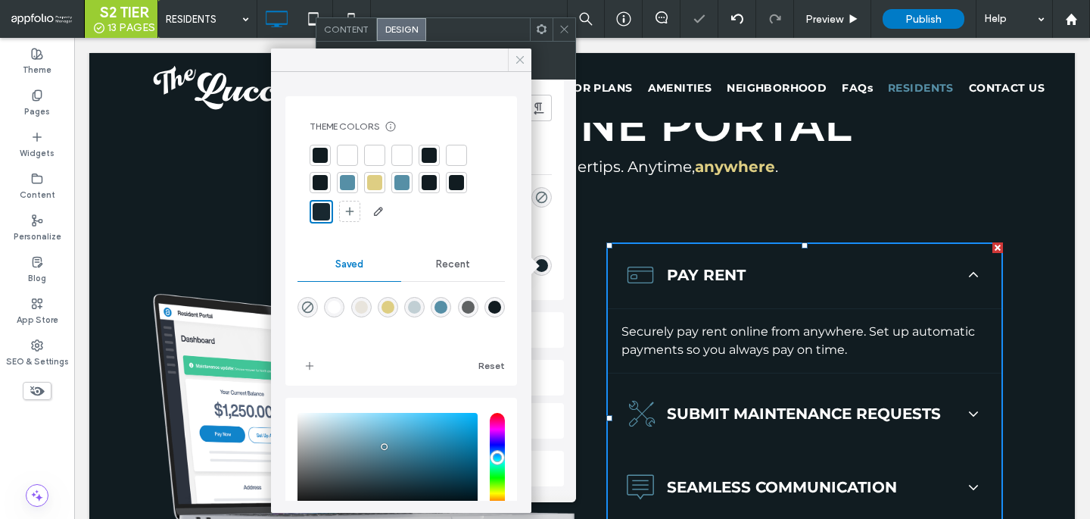
click at [511, 59] on div at bounding box center [519, 59] width 23 height 23
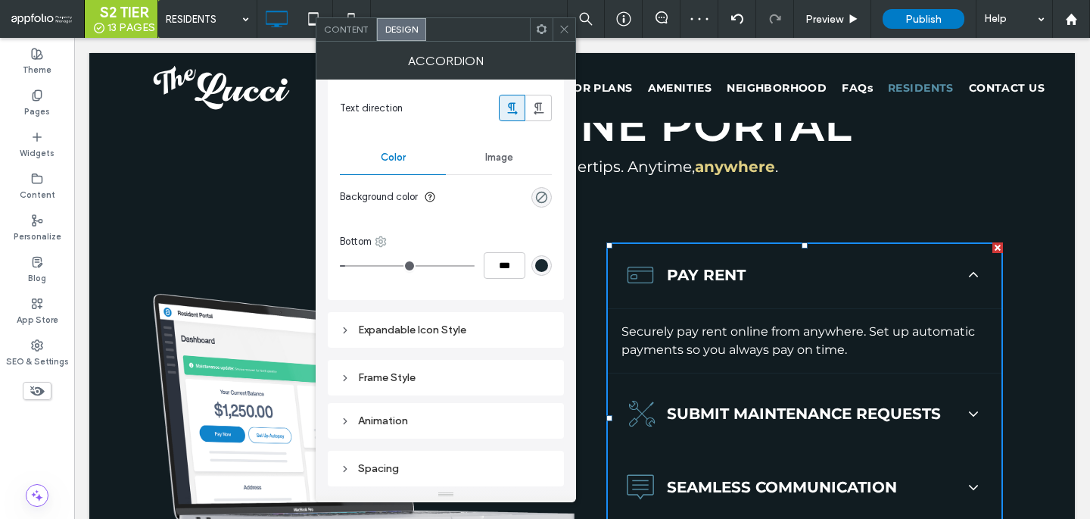
click at [381, 239] on use at bounding box center [381, 242] width 10 height 10
click at [433, 304] on div "Top" at bounding box center [444, 304] width 135 height 29
type input "*"
type input "***"
type input "*"
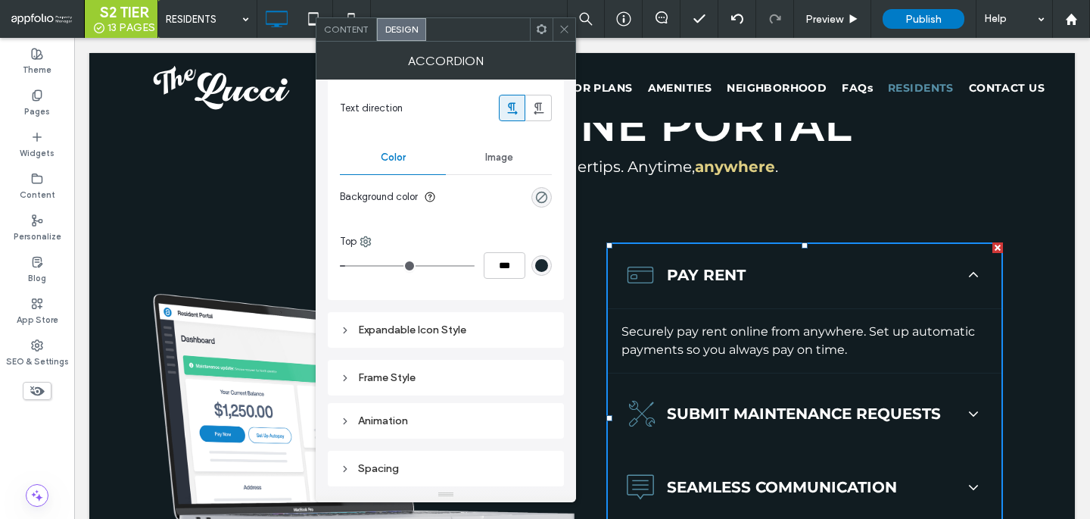
drag, startPoint x: 425, startPoint y: 304, endPoint x: 385, endPoint y: 304, distance: 40.1
click at [555, 38] on div at bounding box center [564, 29] width 23 height 23
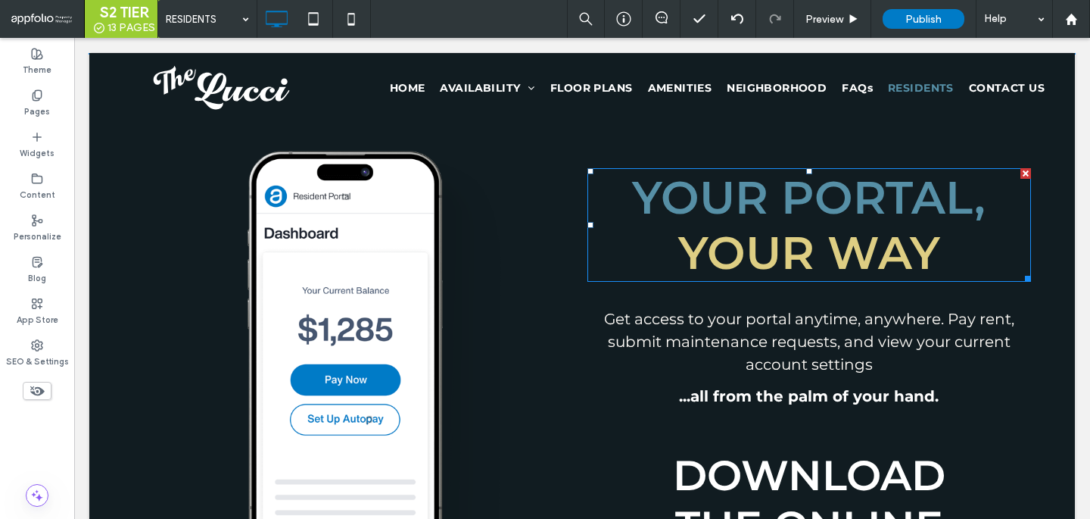
scroll to position [1167, 0]
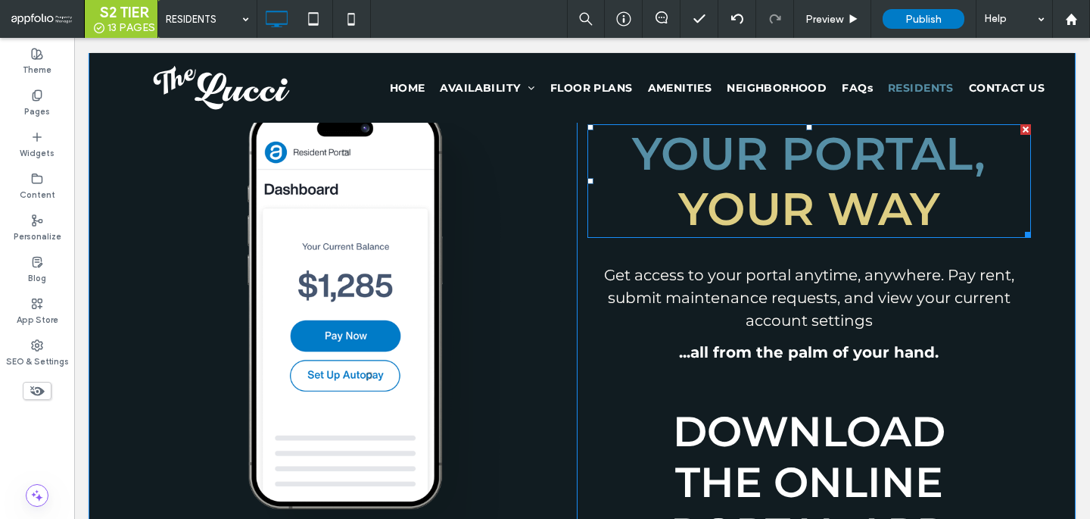
click at [775, 171] on span "Your Portal," at bounding box center [809, 153] width 354 height 55
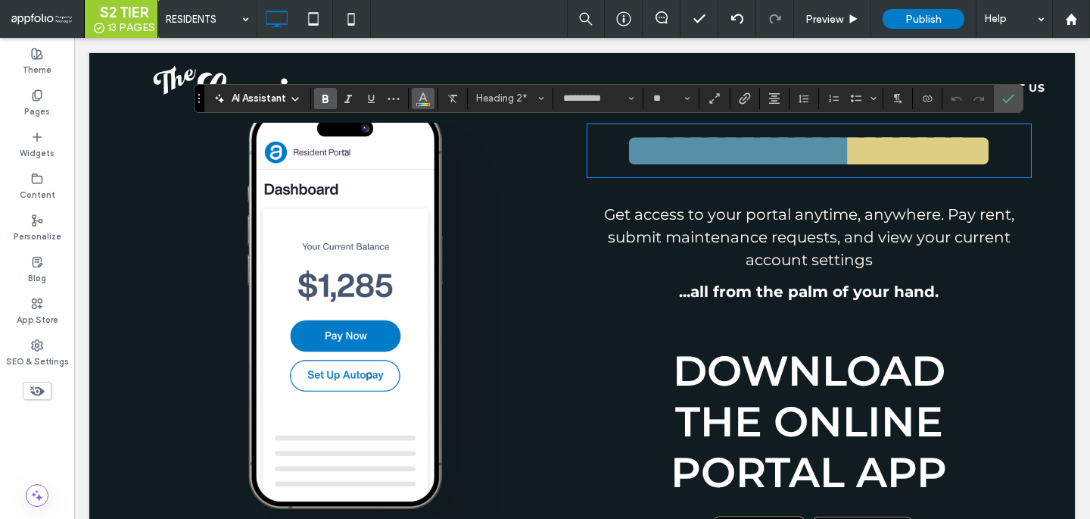
click at [425, 103] on span "Color" at bounding box center [423, 97] width 12 height 20
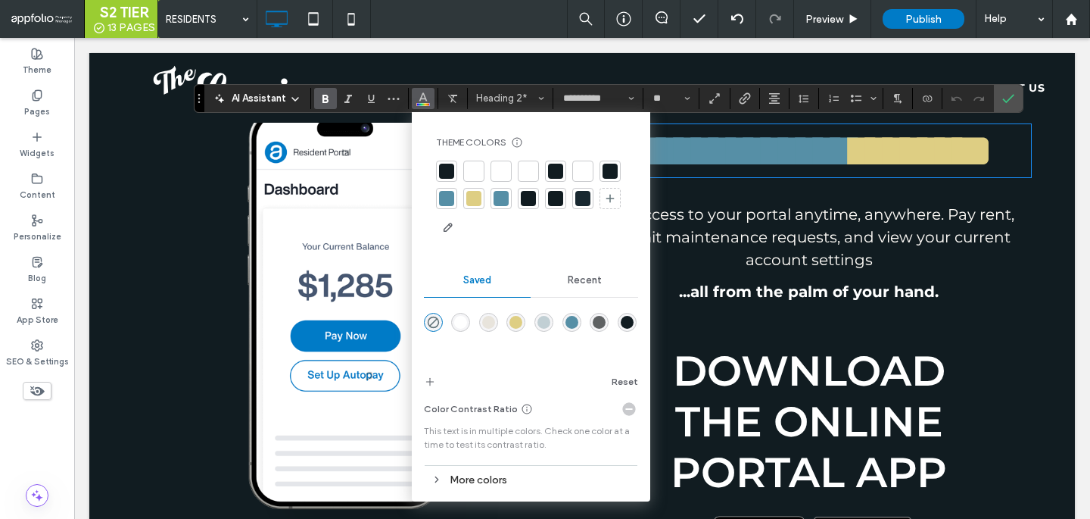
click at [474, 166] on div at bounding box center [473, 171] width 15 height 15
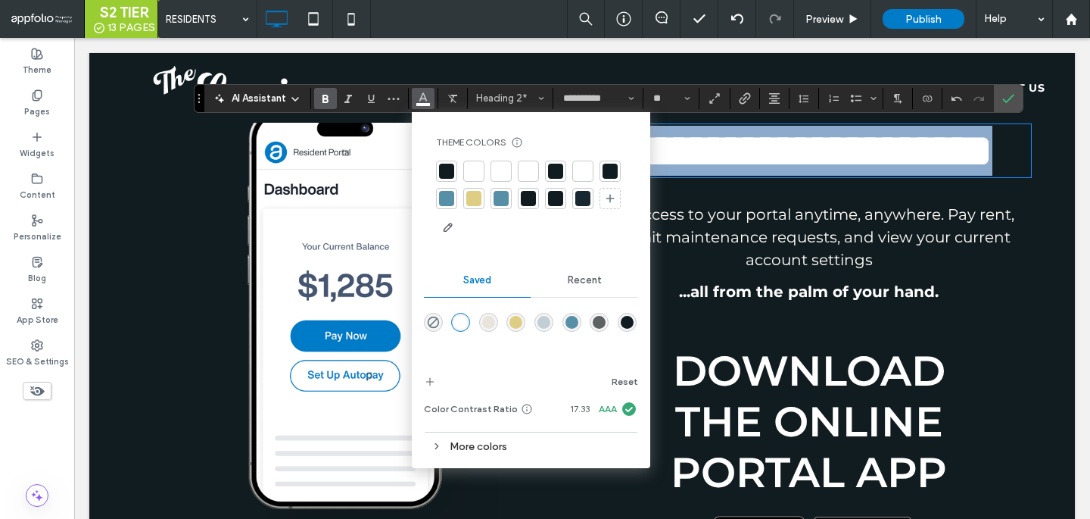
click at [776, 173] on span "**********" at bounding box center [808, 150] width 367 height 45
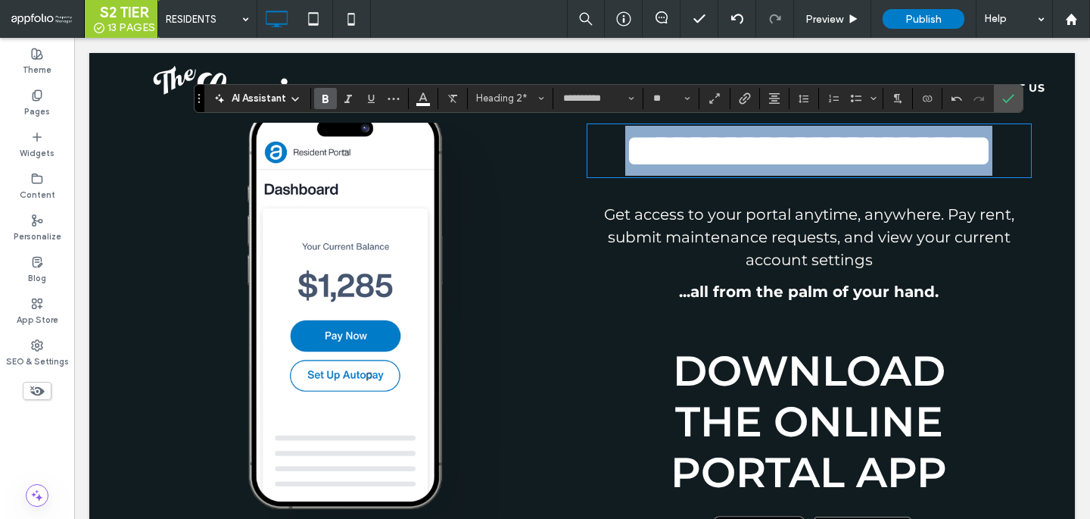
click at [776, 173] on span "**********" at bounding box center [808, 150] width 367 height 45
click at [761, 173] on span "**********" at bounding box center [808, 150] width 367 height 45
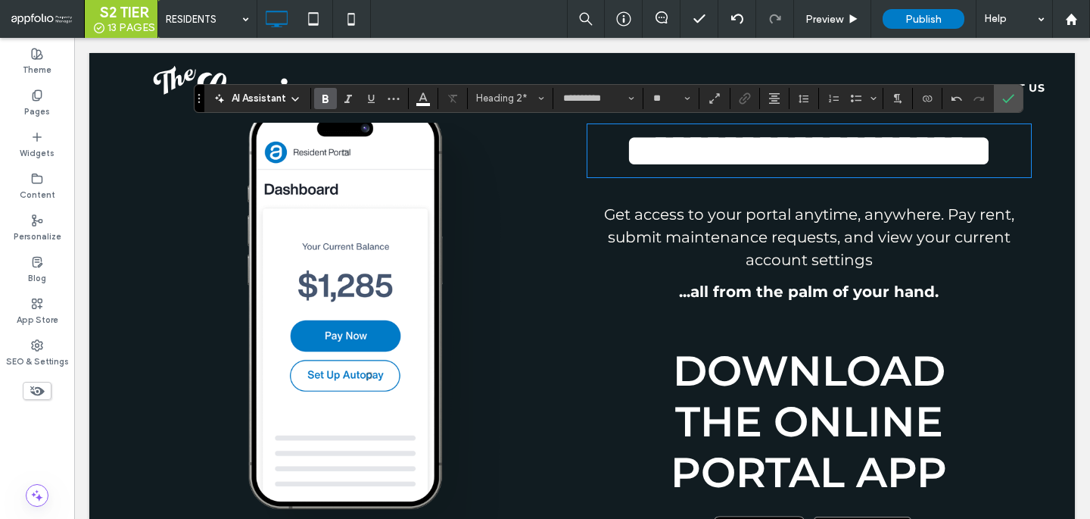
click at [761, 173] on span "**********" at bounding box center [808, 150] width 367 height 45
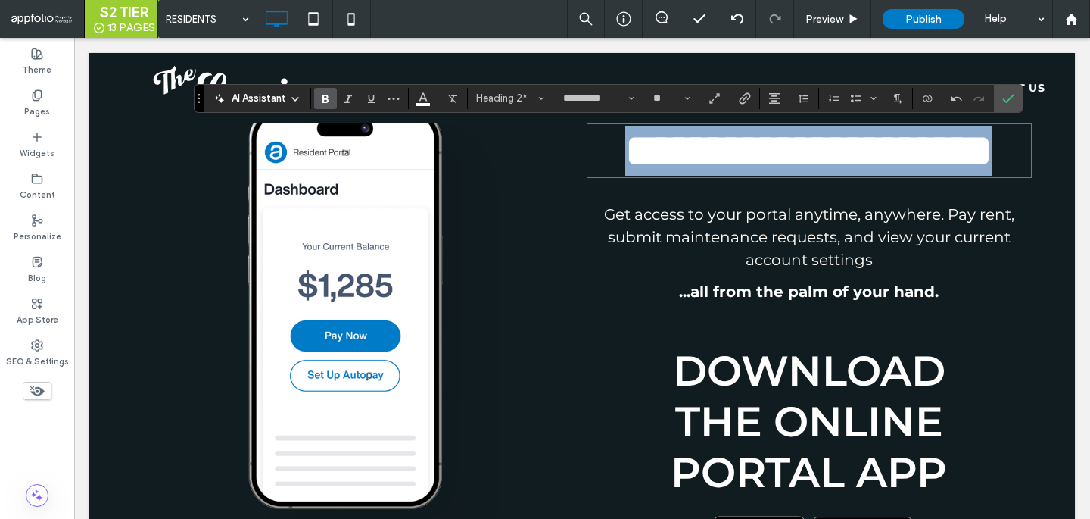
click at [761, 173] on span "**********" at bounding box center [808, 150] width 367 height 45
click at [843, 173] on span "**********" at bounding box center [808, 150] width 367 height 45
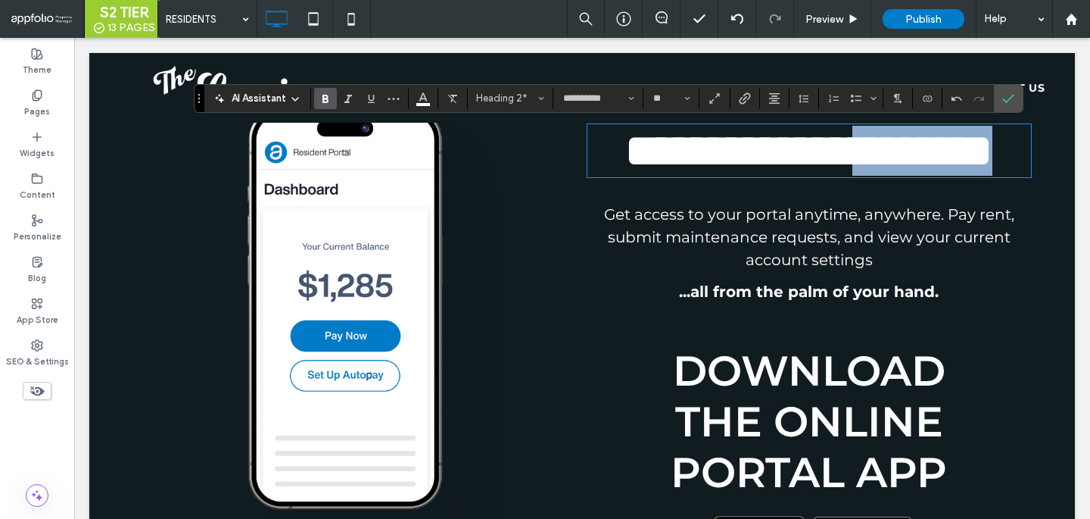
drag, startPoint x: 948, startPoint y: 216, endPoint x: 671, endPoint y: 217, distance: 276.3
click at [671, 176] on h2 "**********" at bounding box center [809, 151] width 444 height 50
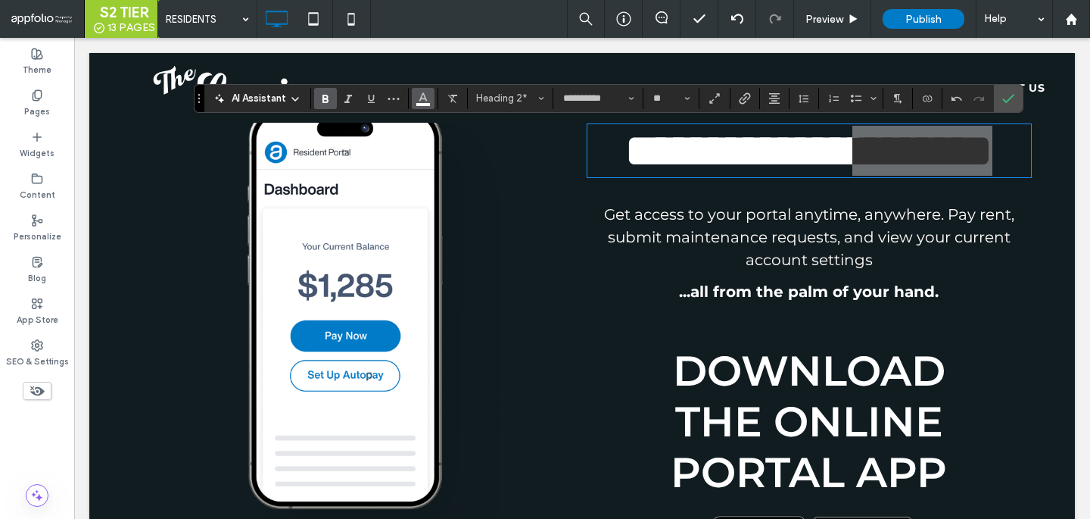
click at [423, 101] on icon "Color" at bounding box center [423, 97] width 12 height 12
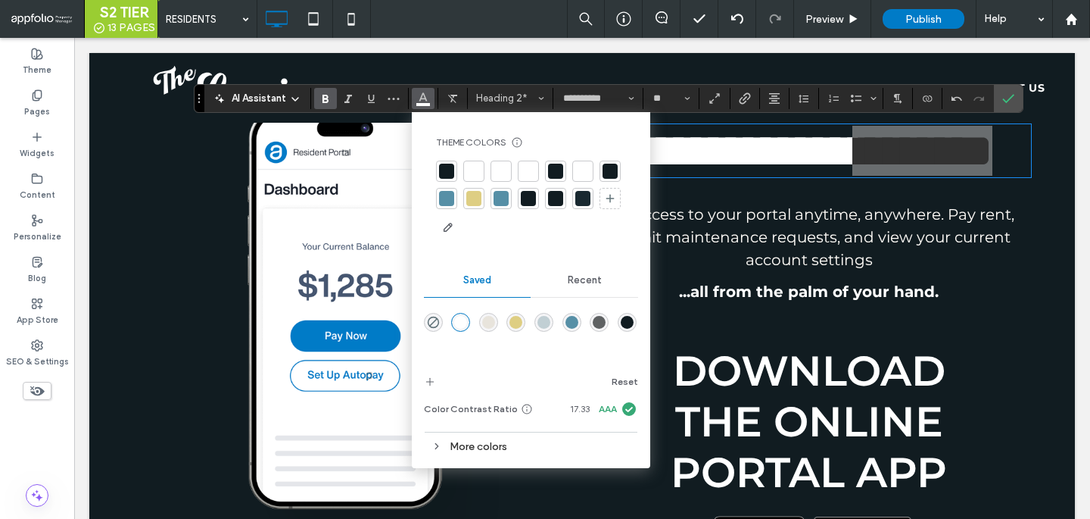
click at [468, 195] on div at bounding box center [473, 198] width 15 height 15
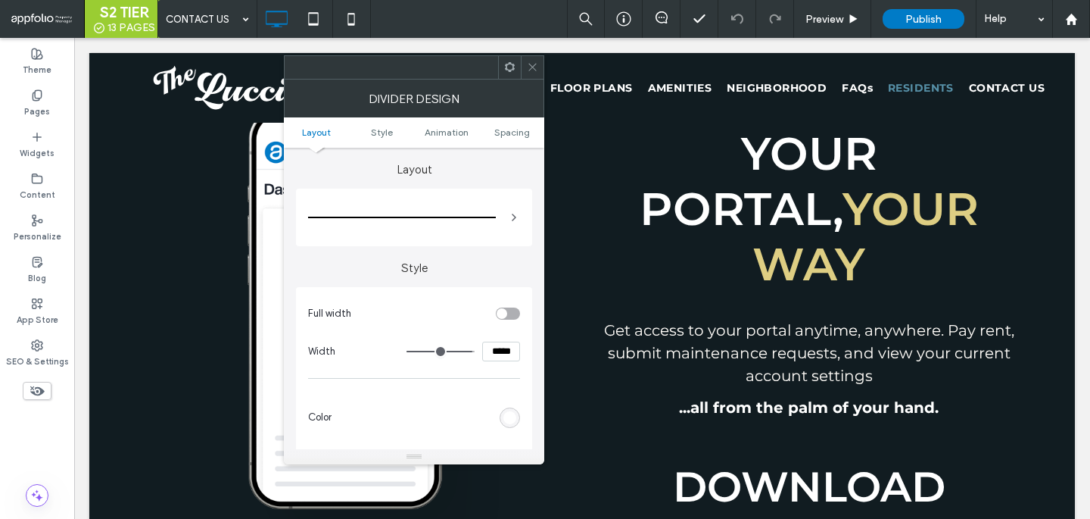
scroll to position [82, 0]
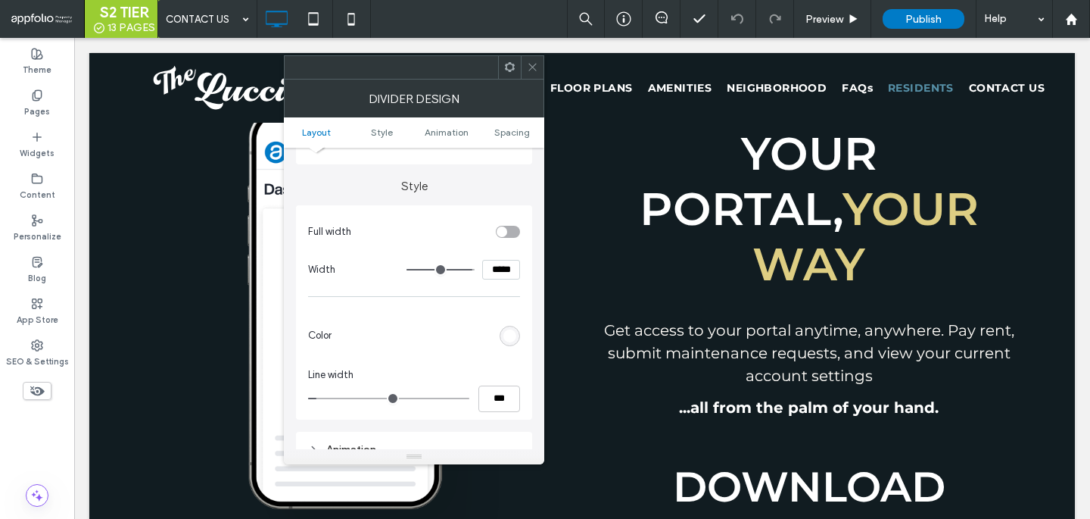
click at [507, 333] on div "rgb(255, 255, 255)" at bounding box center [509, 335] width 13 height 13
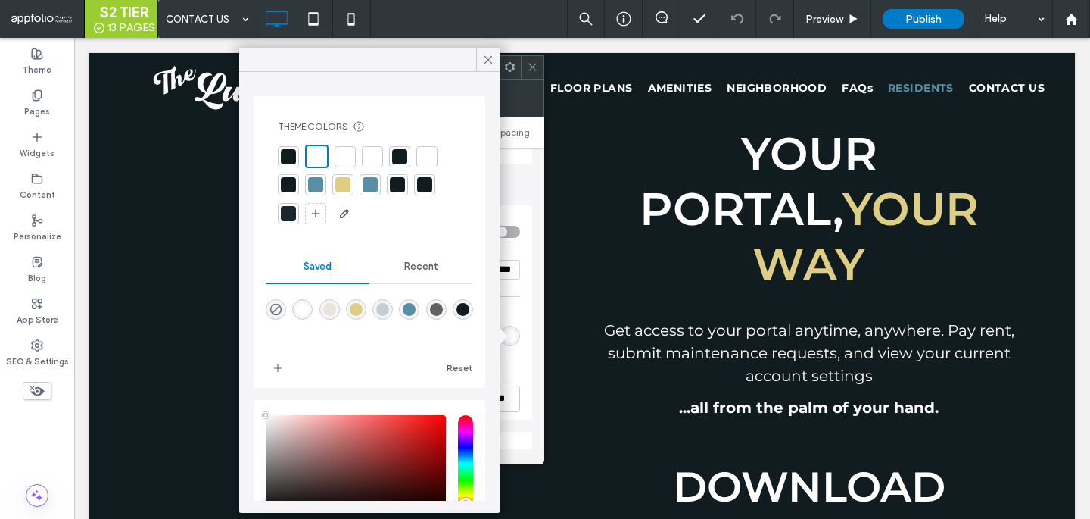
click at [291, 207] on div at bounding box center [288, 213] width 15 height 15
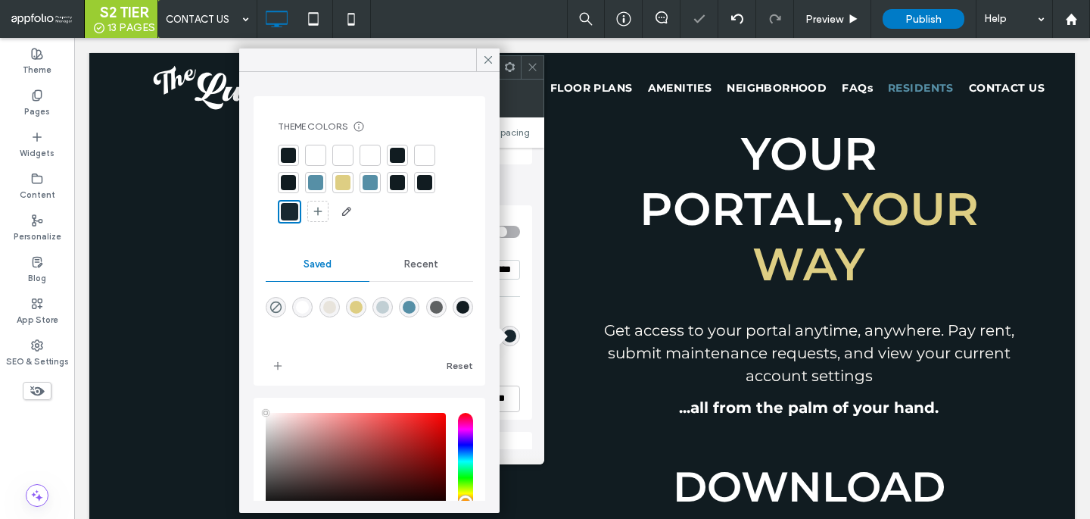
click at [525, 73] on div at bounding box center [532, 67] width 23 height 23
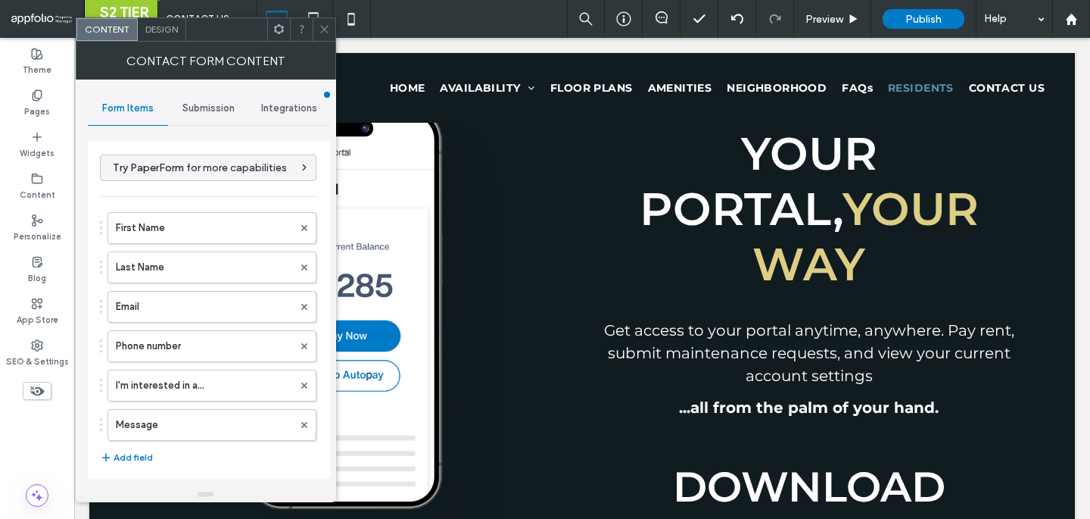
click at [152, 36] on div "Design" at bounding box center [162, 29] width 48 height 23
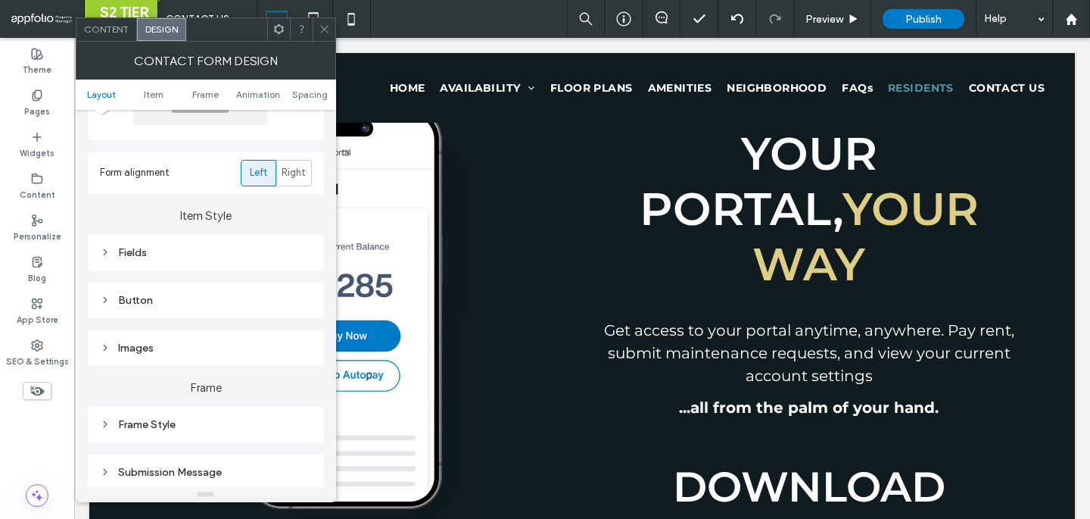
scroll to position [179, 0]
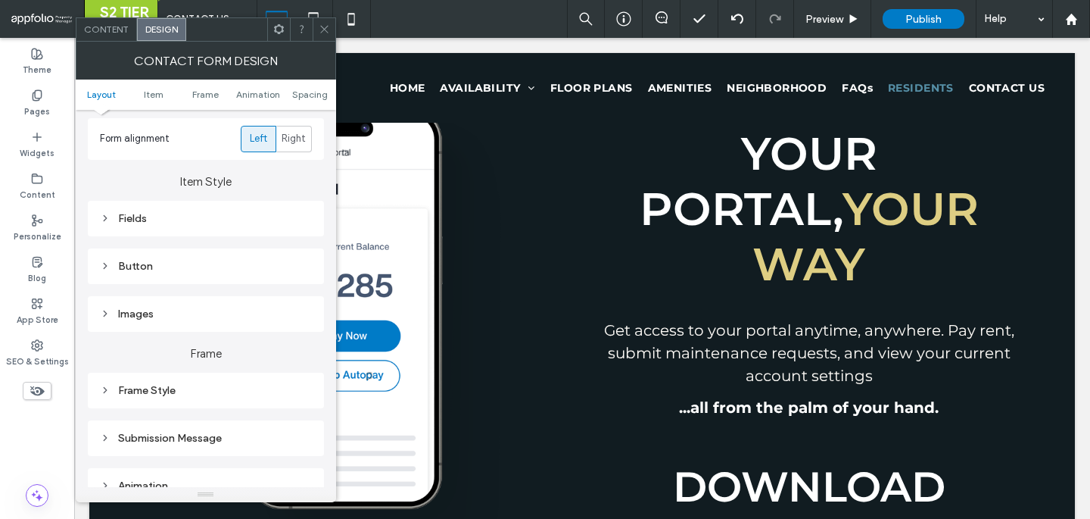
click at [181, 217] on div "Fields" at bounding box center [206, 218] width 212 height 13
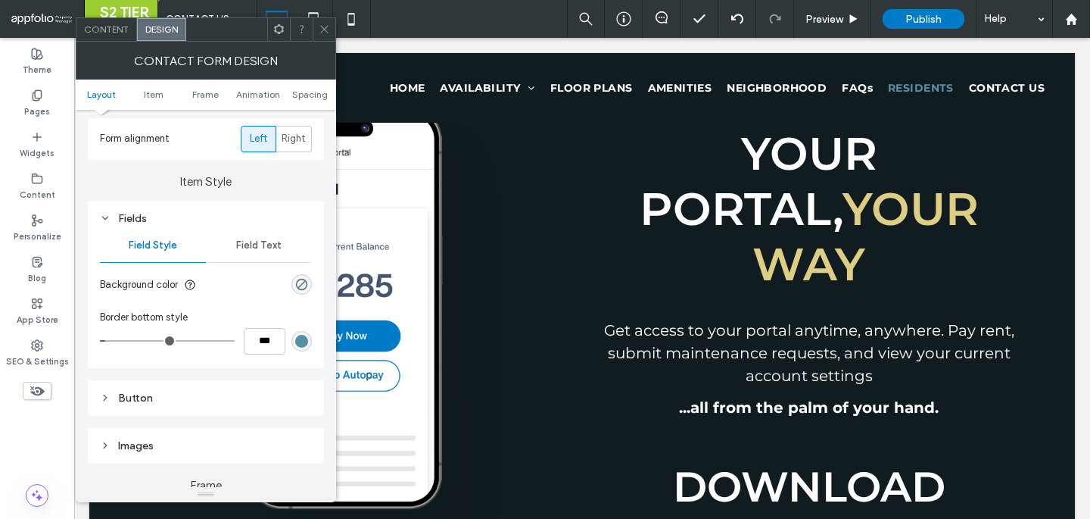
click at [301, 339] on div "rgb(86, 143, 166)" at bounding box center [301, 341] width 13 height 13
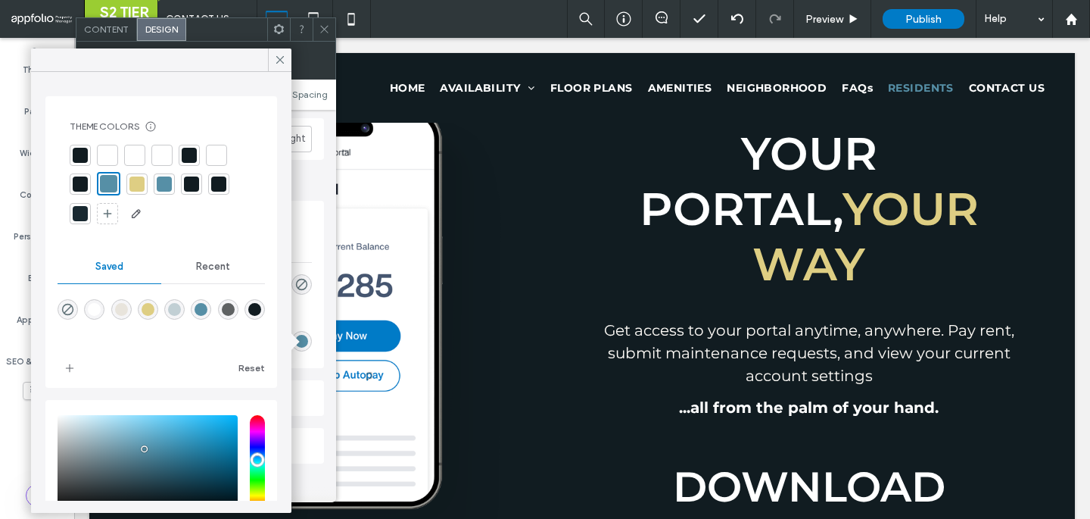
click at [80, 209] on div at bounding box center [80, 213] width 15 height 15
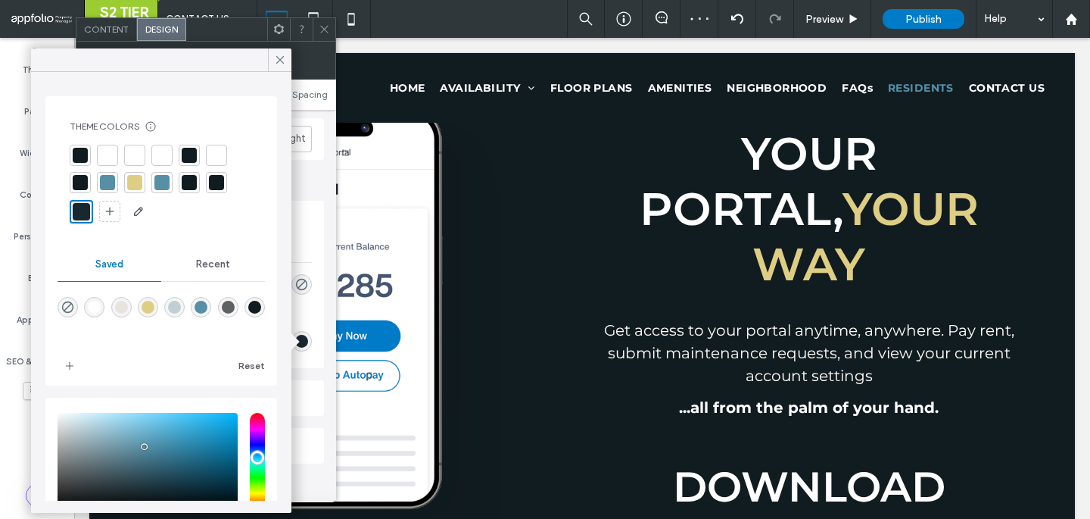
click at [322, 31] on icon at bounding box center [324, 28] width 11 height 11
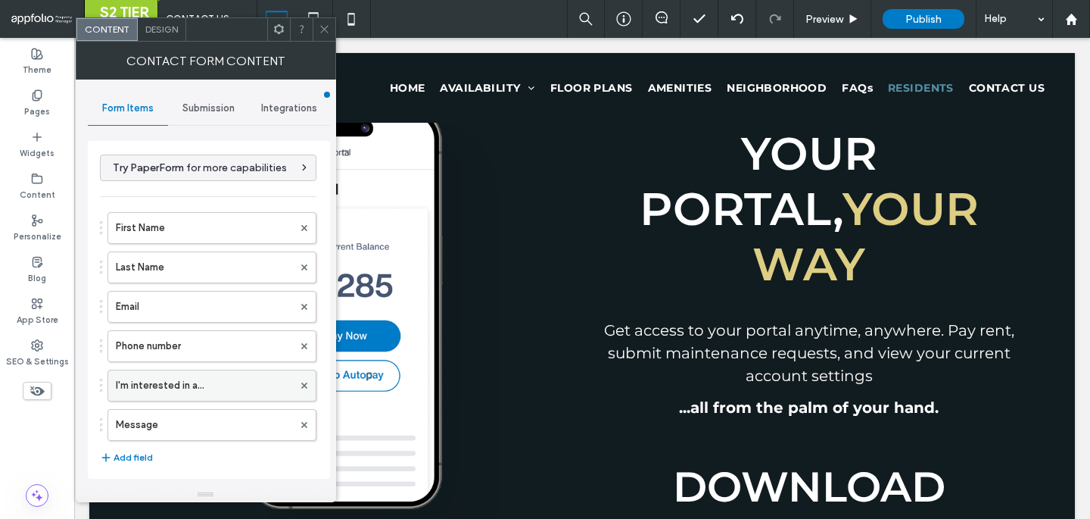
click at [190, 385] on label "I'm interested in a..." at bounding box center [204, 385] width 177 height 30
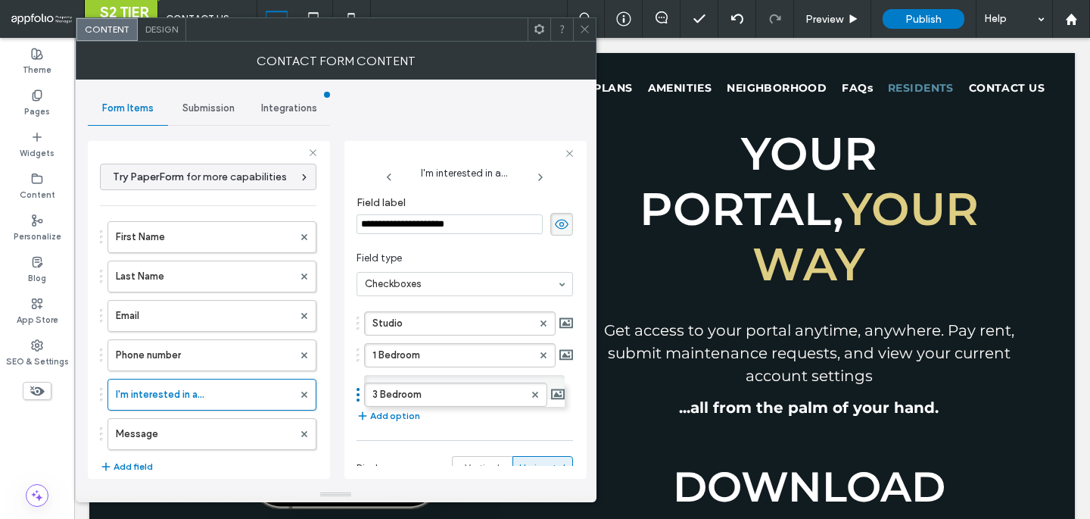
drag, startPoint x: 379, startPoint y: 387, endPoint x: 355, endPoint y: 386, distance: 24.2
click at [355, 387] on div "**********" at bounding box center [465, 310] width 242 height 338
click at [379, 386] on label "3 Bedroom" at bounding box center [452, 386] width 160 height 23
click at [373, 386] on input "*********" at bounding box center [452, 387] width 160 height 11
type input "*********"
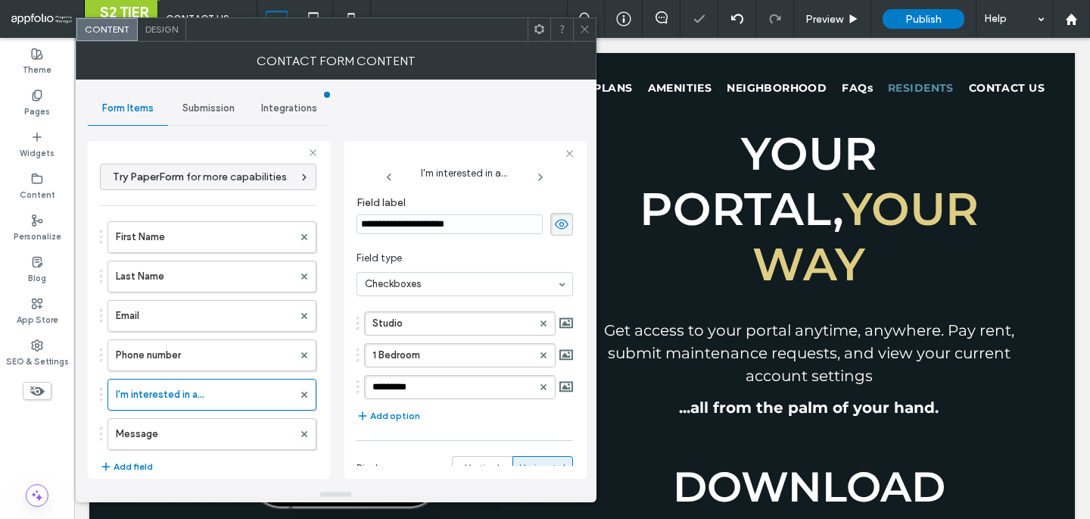
click at [587, 29] on icon at bounding box center [584, 28] width 11 height 11
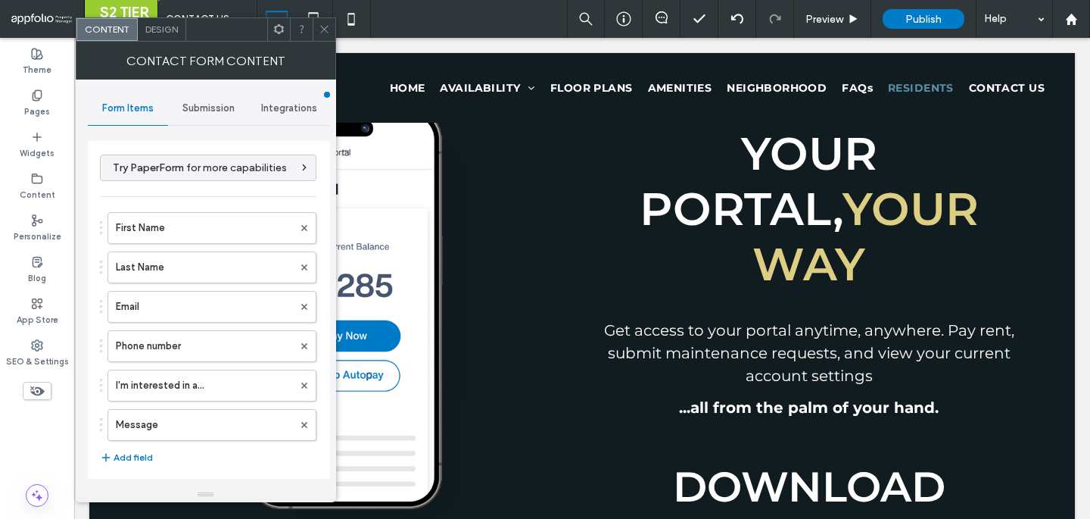
click at [215, 109] on span "Submission" at bounding box center [208, 108] width 52 height 12
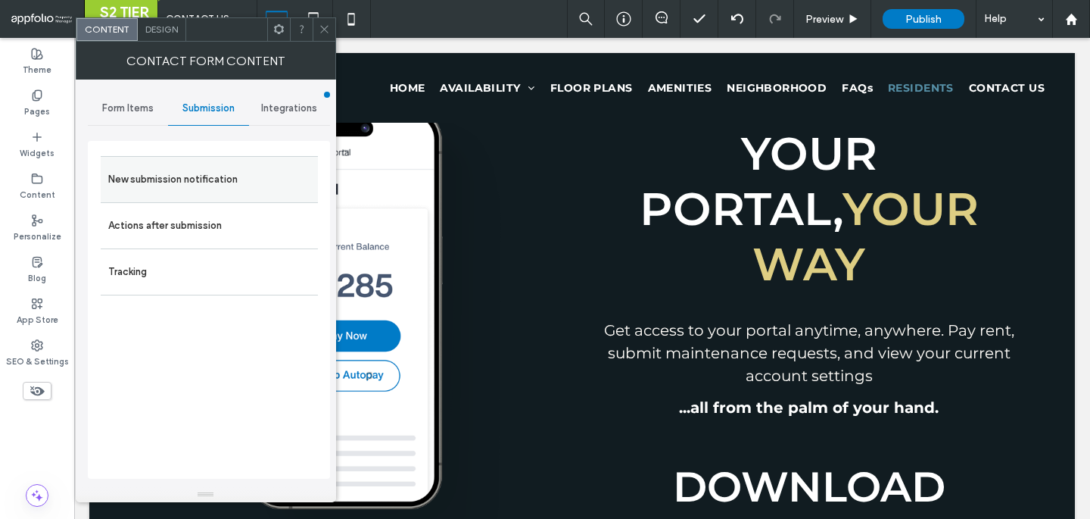
click at [201, 200] on div "New submission notification" at bounding box center [209, 179] width 217 height 46
click at [210, 176] on label "New submission notification" at bounding box center [209, 179] width 202 height 30
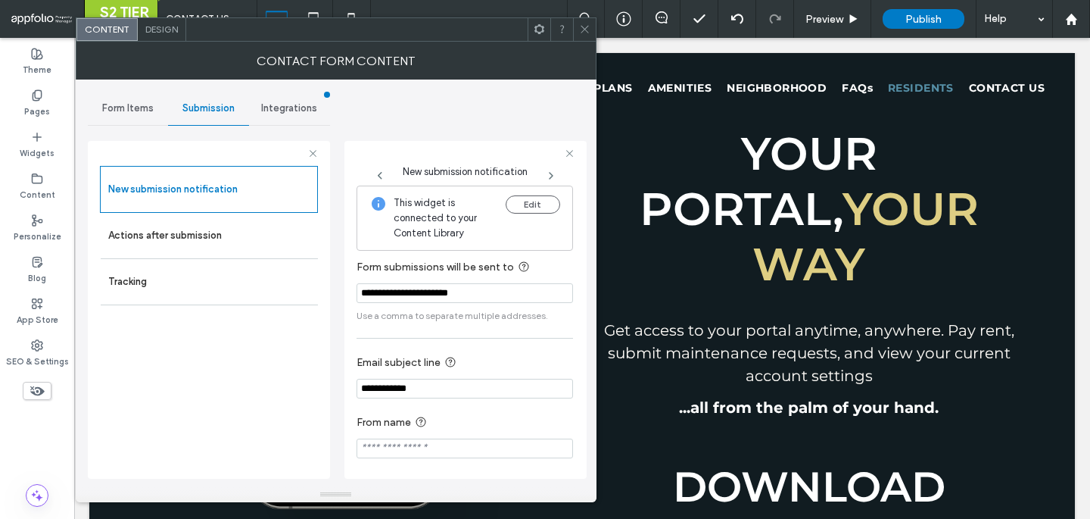
click at [114, 93] on div "Form Items" at bounding box center [128, 108] width 81 height 33
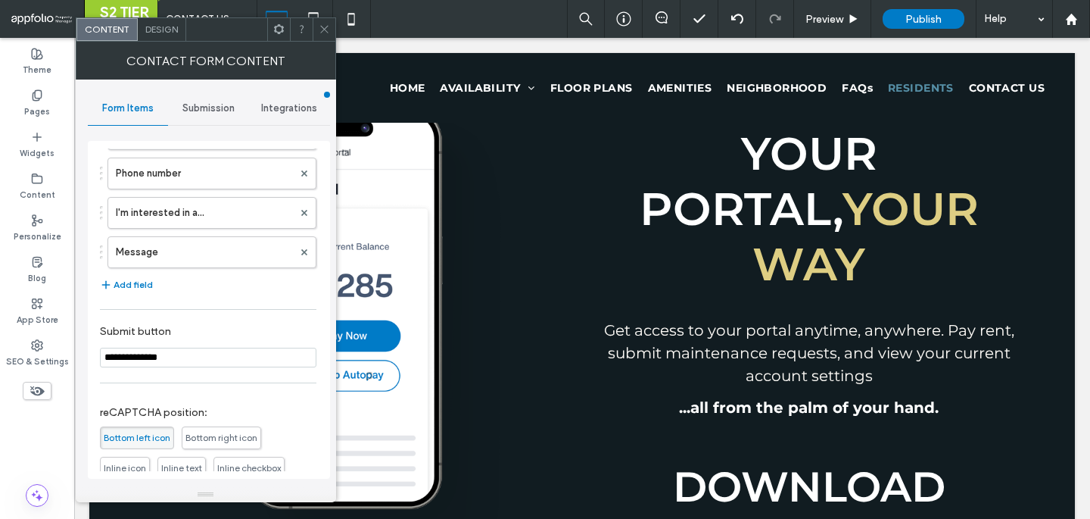
scroll to position [310, 0]
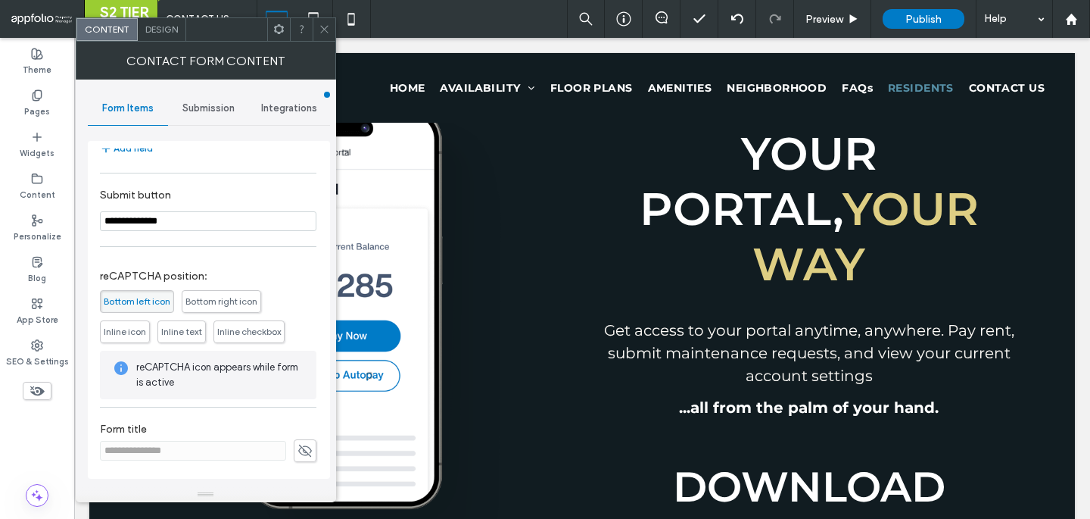
click at [176, 217] on input "**********" at bounding box center [208, 221] width 217 height 20
type input "****"
click at [325, 30] on icon at bounding box center [324, 28] width 11 height 11
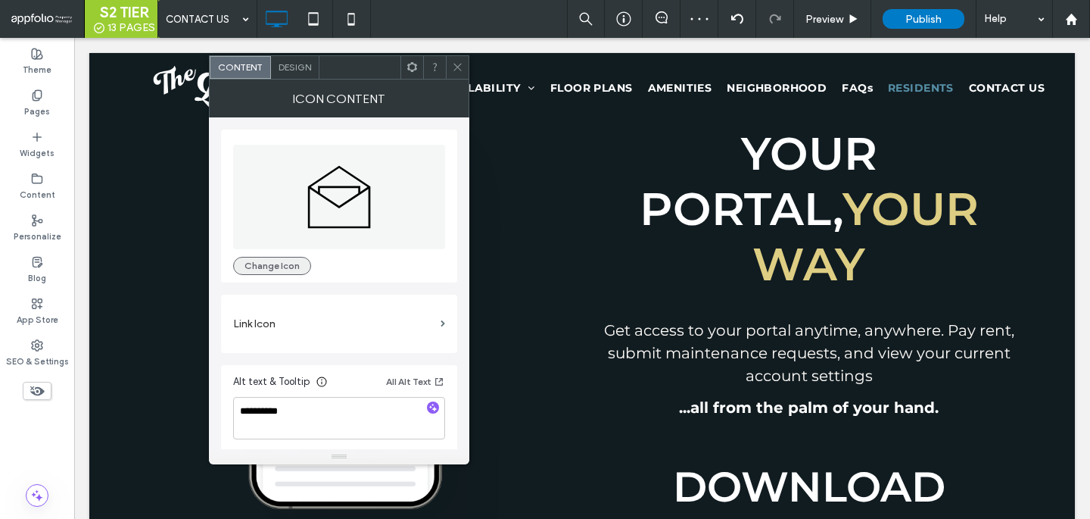
click at [283, 263] on button "Change Icon" at bounding box center [272, 266] width 78 height 18
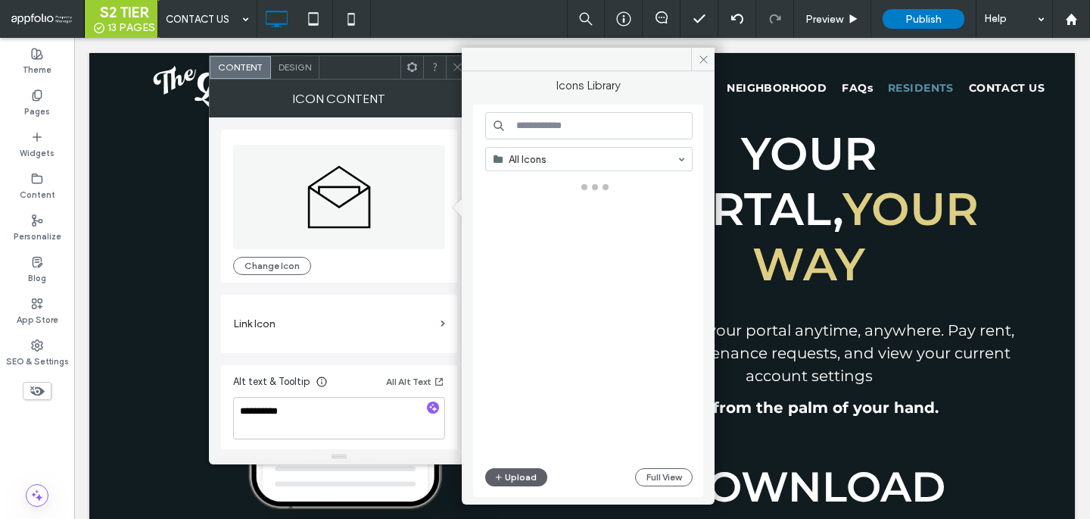
click at [534, 129] on input at bounding box center [588, 125] width 207 height 27
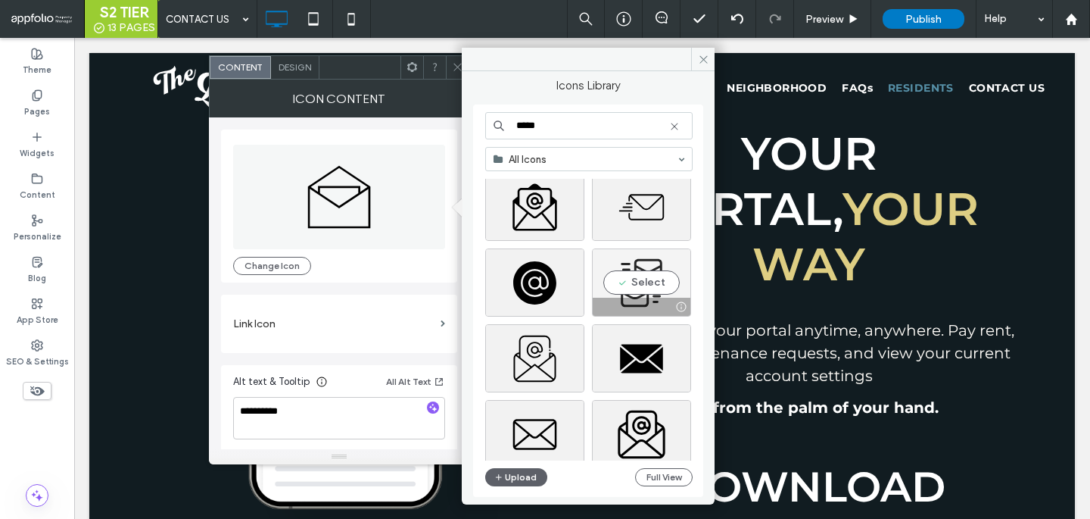
scroll to position [160, 0]
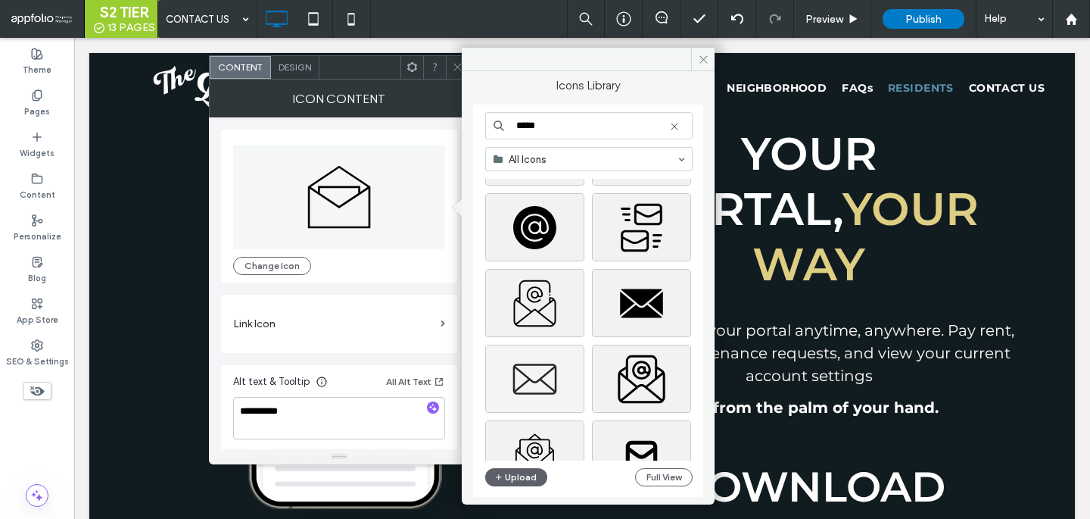
type input "*****"
click at [564, 375] on div "Select" at bounding box center [534, 378] width 99 height 68
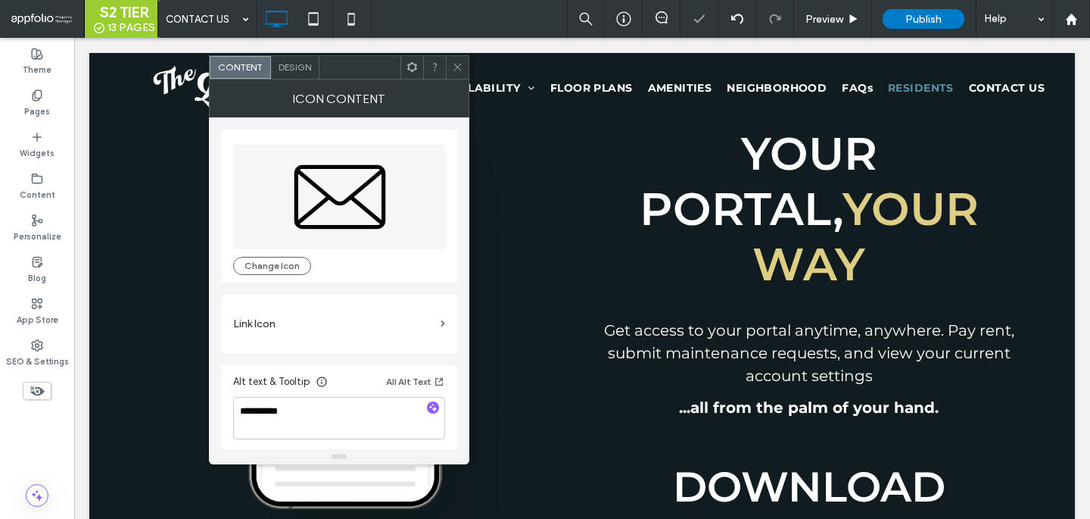
click at [457, 70] on icon at bounding box center [457, 66] width 11 height 11
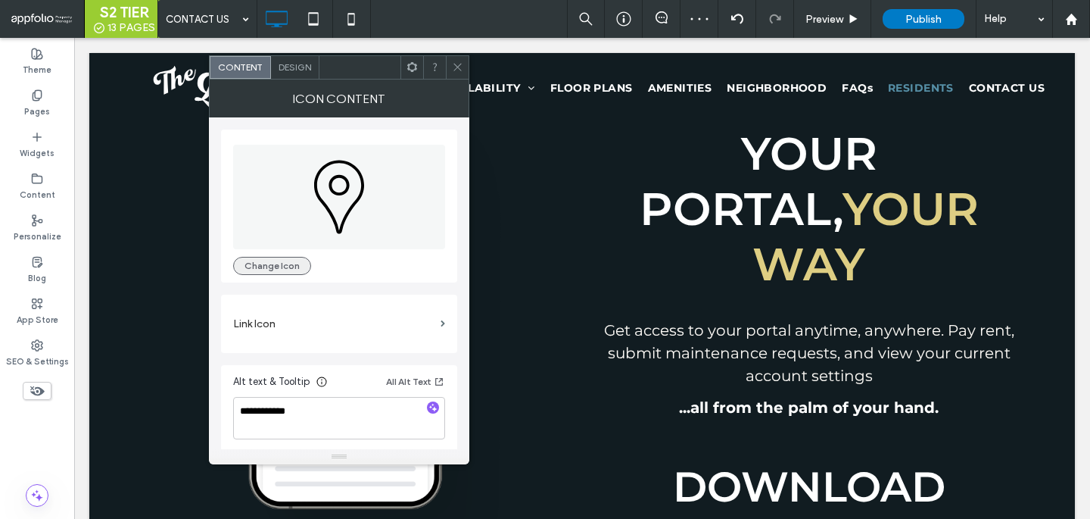
click at [283, 264] on button "Change Icon" at bounding box center [272, 266] width 78 height 18
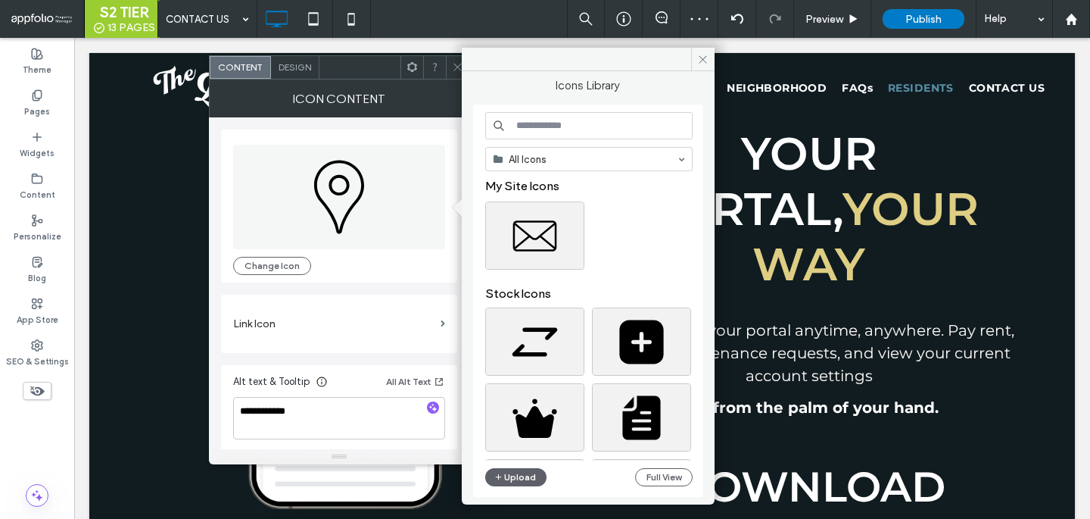
click at [550, 123] on input at bounding box center [588, 125] width 207 height 27
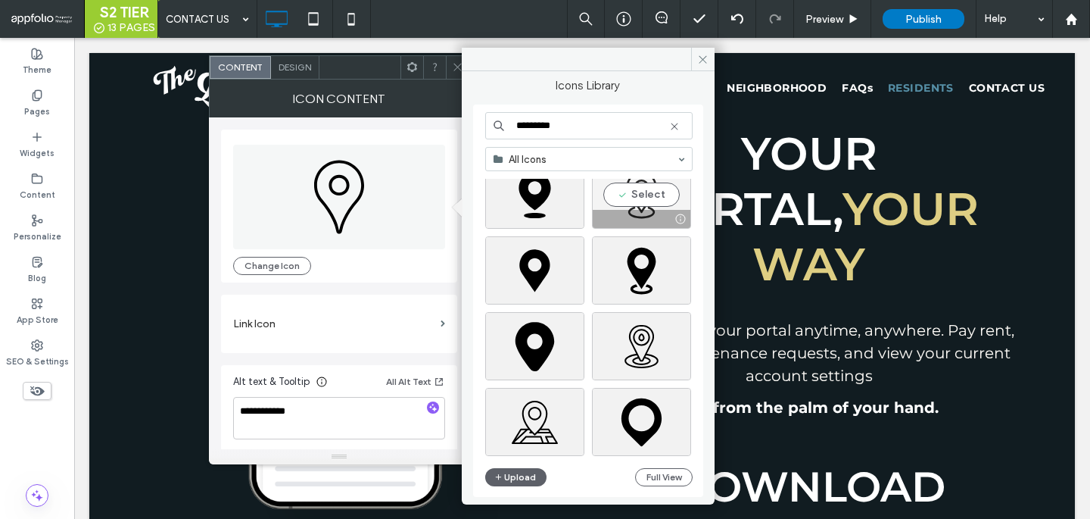
scroll to position [133, 0]
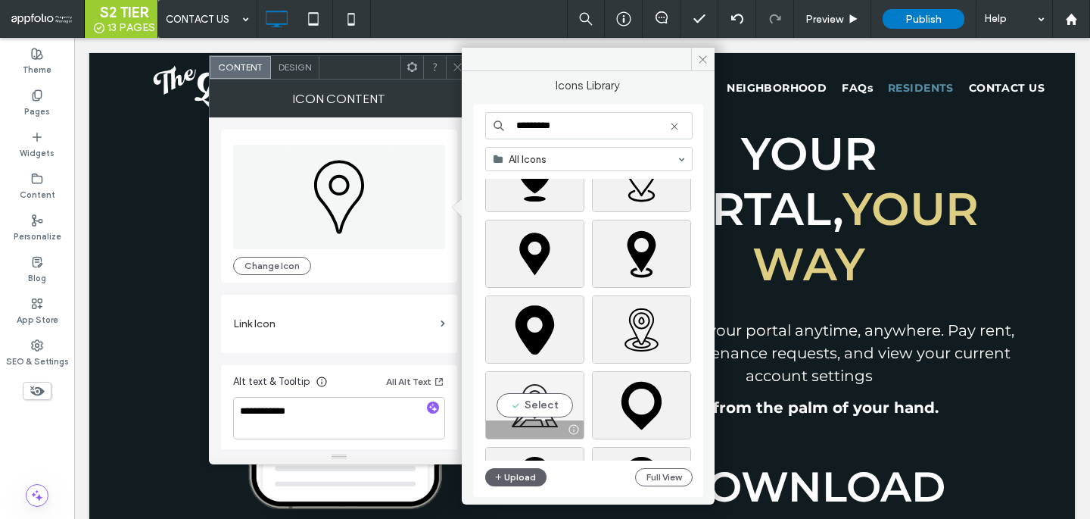
type input "********"
click at [544, 424] on div at bounding box center [535, 429] width 98 height 18
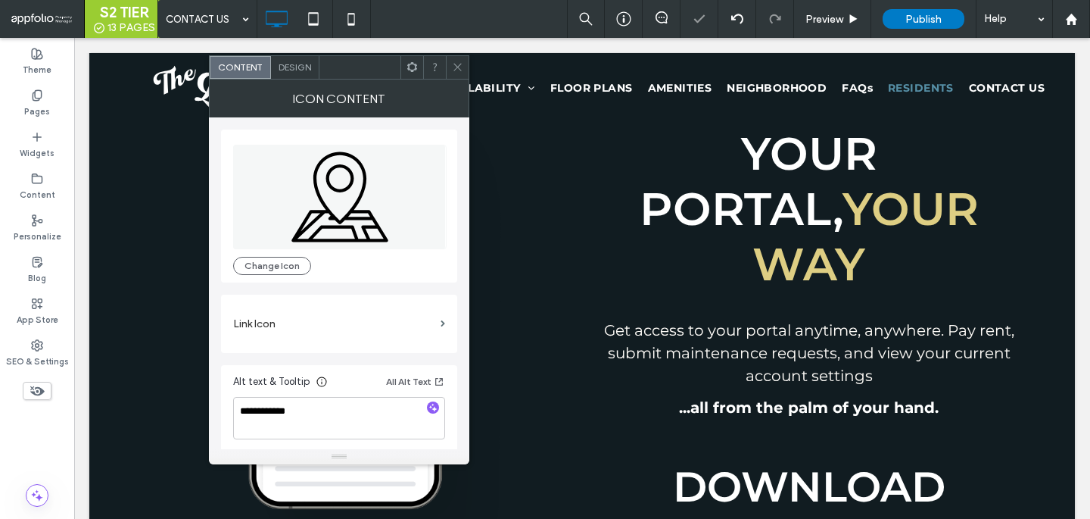
click at [456, 65] on icon at bounding box center [457, 66] width 11 height 11
click at [288, 255] on div "PHONE ICON Change Icon" at bounding box center [339, 206] width 212 height 138
click at [285, 266] on button "Change Icon" at bounding box center [272, 266] width 78 height 18
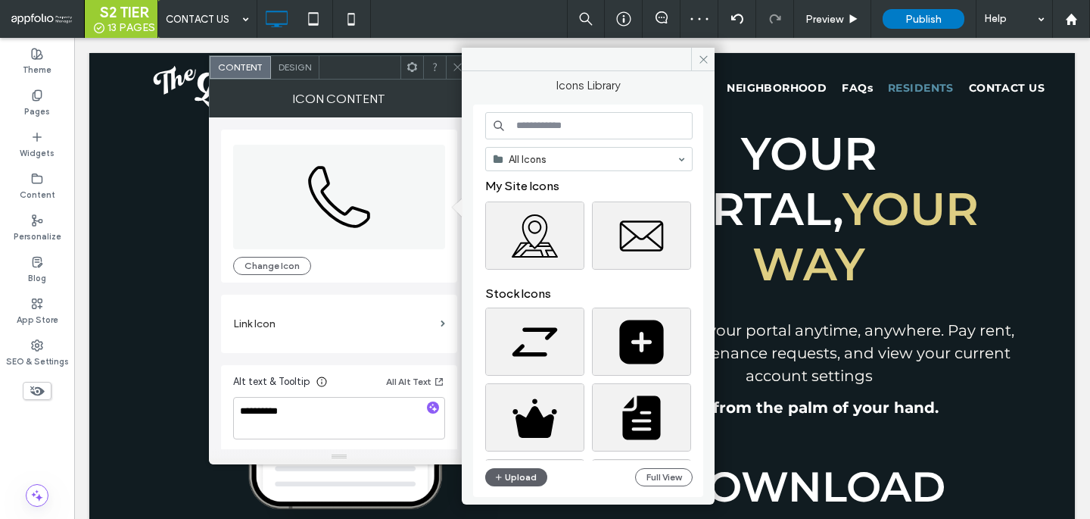
click at [534, 139] on input at bounding box center [588, 125] width 207 height 27
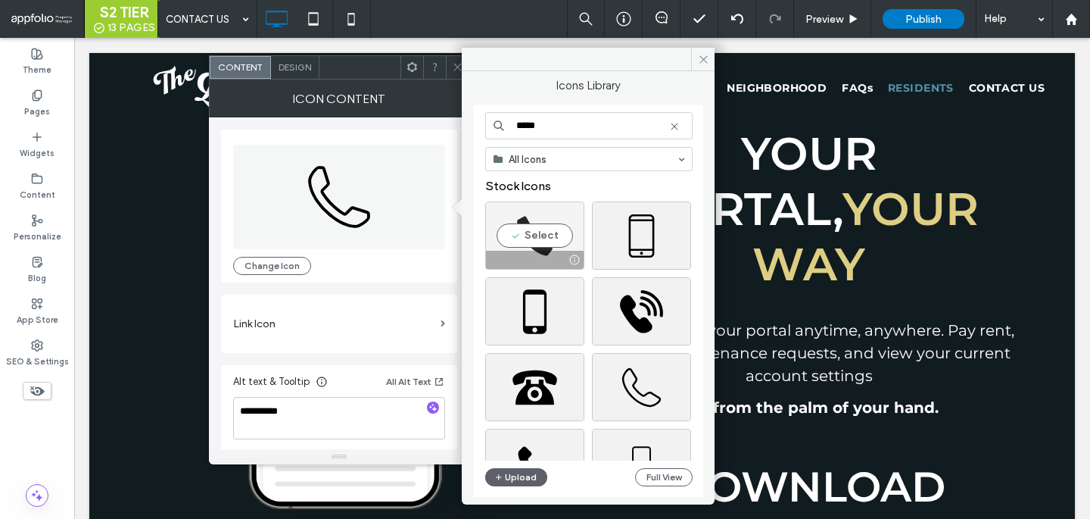
scroll to position [17, 0]
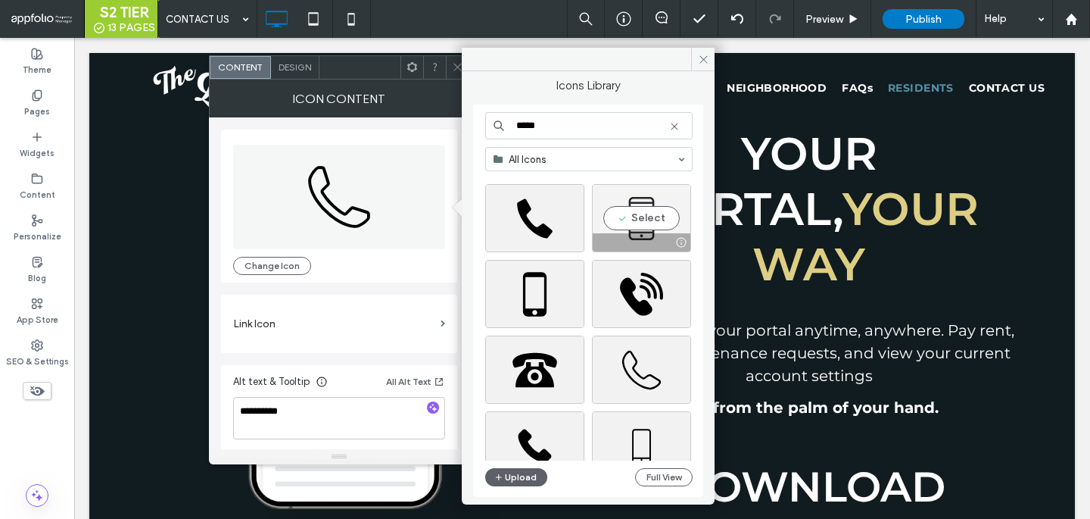
type input "*****"
click at [635, 236] on div at bounding box center [642, 242] width 98 height 18
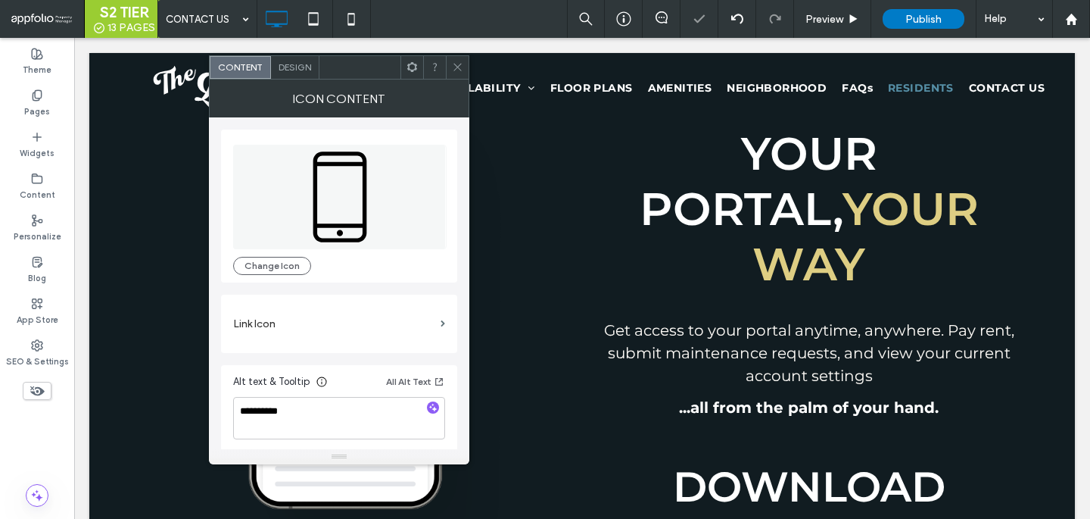
click at [464, 67] on div at bounding box center [457, 67] width 23 height 23
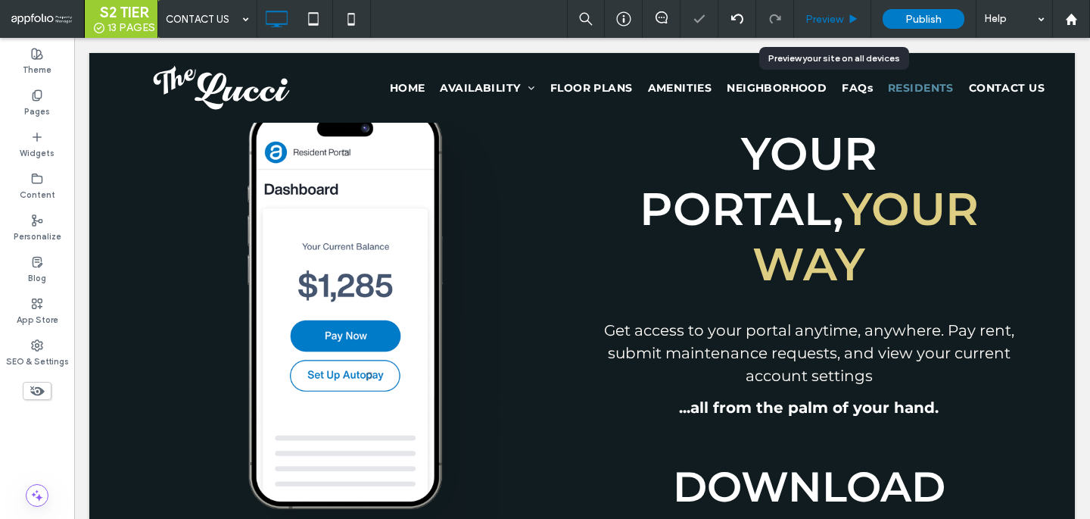
click at [825, 14] on span "Preview" at bounding box center [824, 19] width 38 height 13
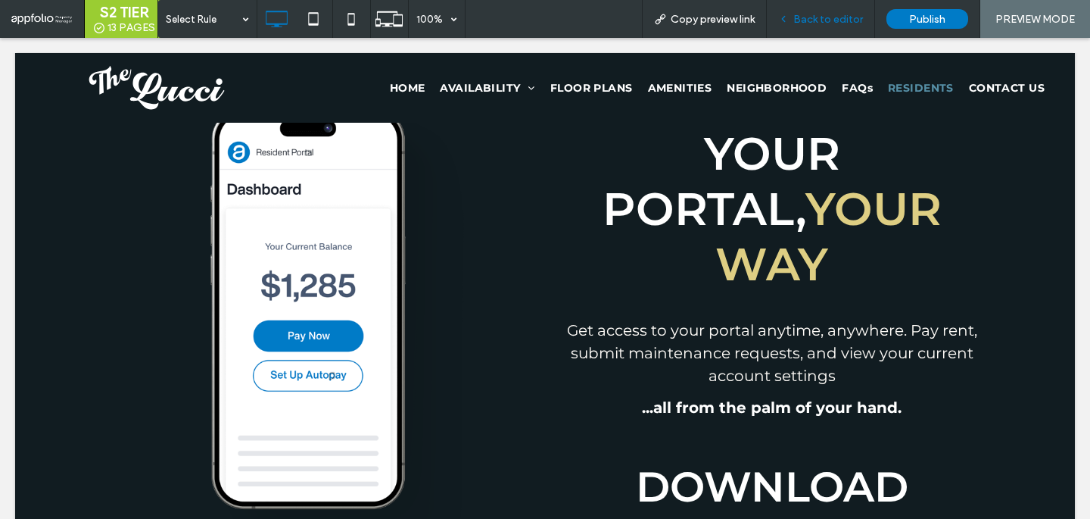
click at [812, 23] on span "Back to editor" at bounding box center [828, 19] width 70 height 13
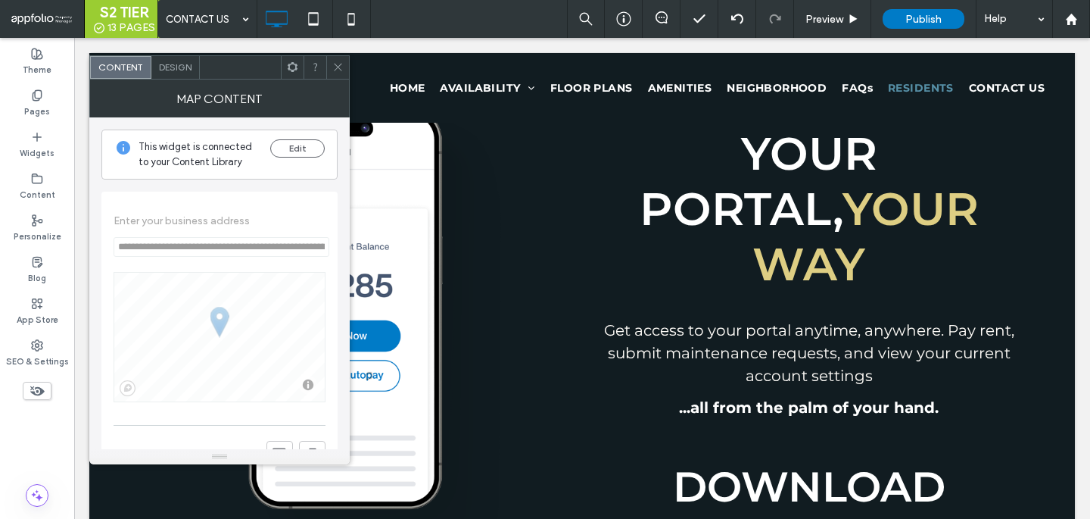
click at [192, 72] on div "Design" at bounding box center [175, 67] width 48 height 23
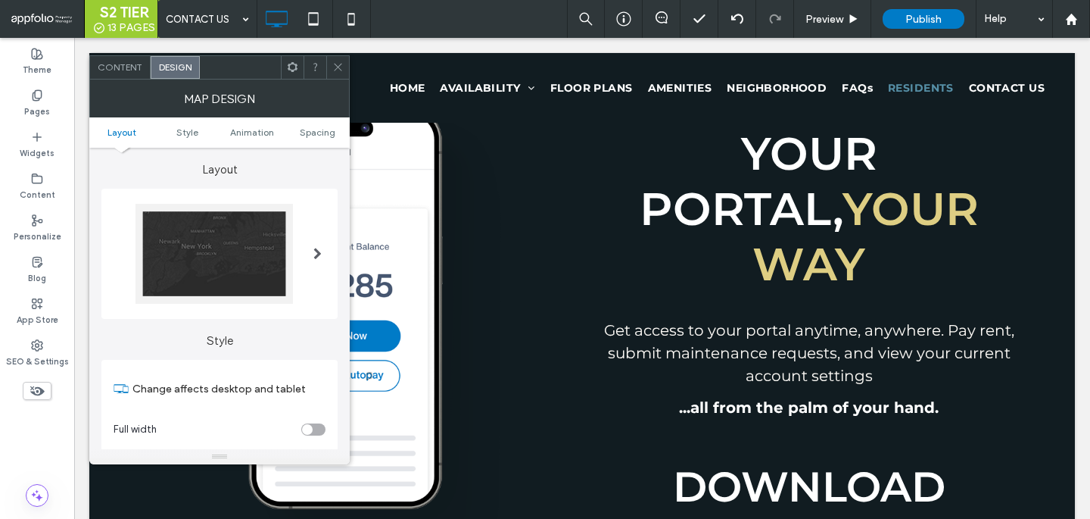
click at [314, 267] on span at bounding box center [317, 254] width 8 height 100
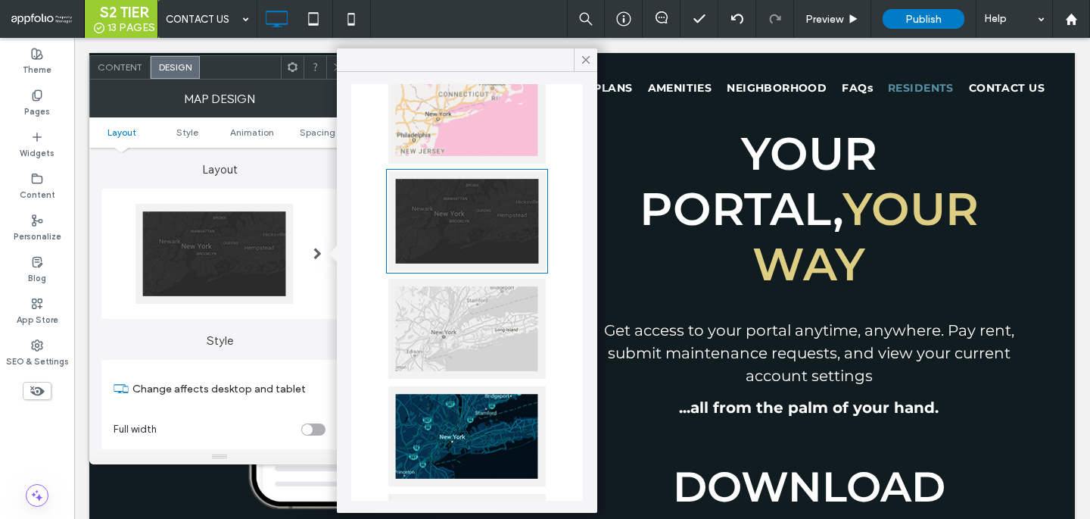
scroll to position [279, 0]
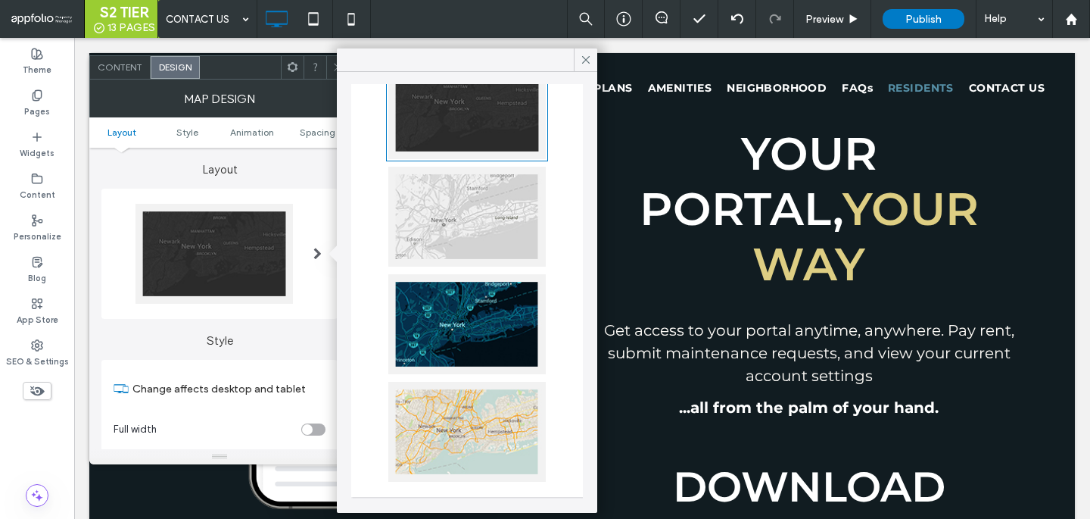
click at [491, 308] on div at bounding box center [466, 324] width 157 height 100
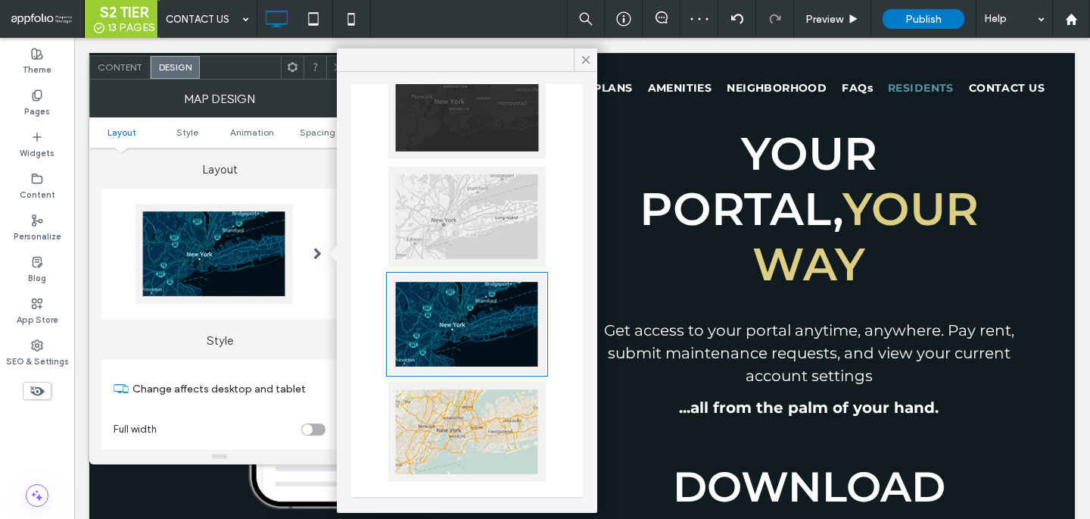
click at [457, 428] on div at bounding box center [466, 432] width 157 height 100
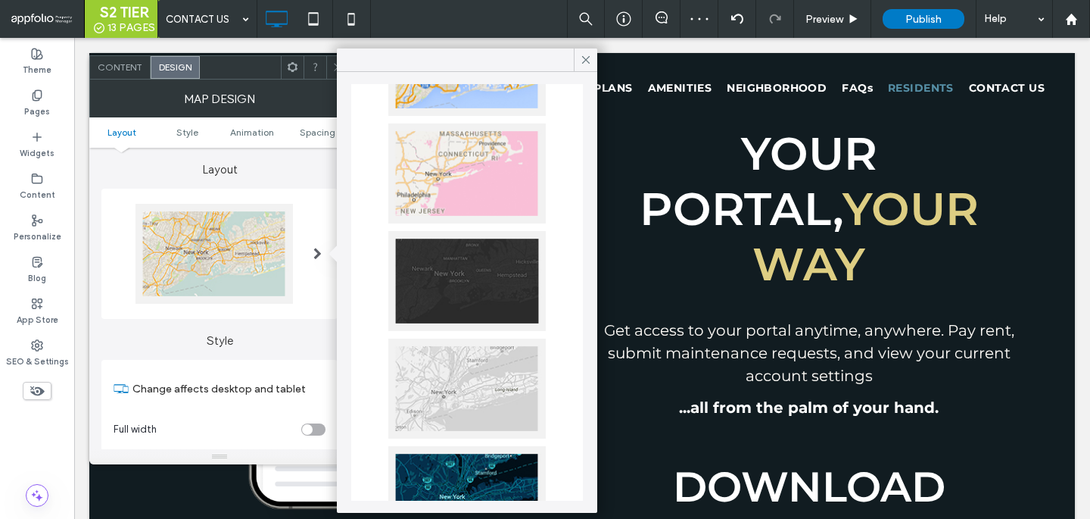
scroll to position [0, 0]
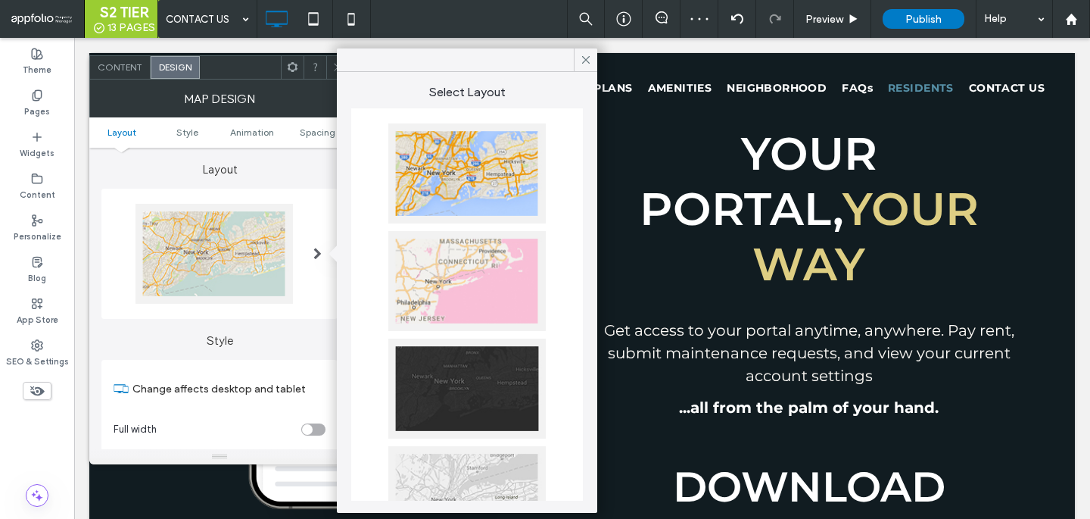
click at [482, 302] on div at bounding box center [466, 281] width 157 height 100
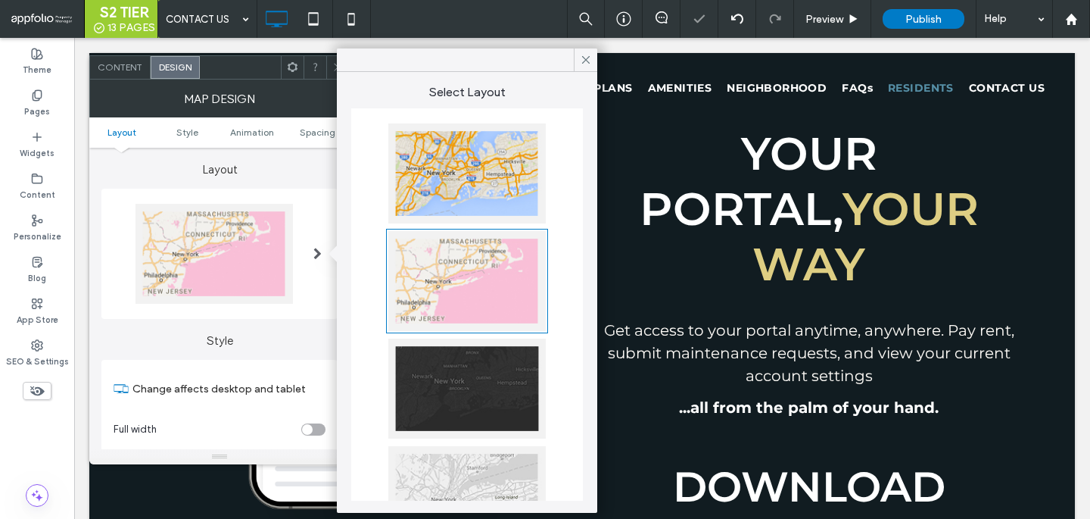
click at [475, 180] on div at bounding box center [466, 173] width 157 height 100
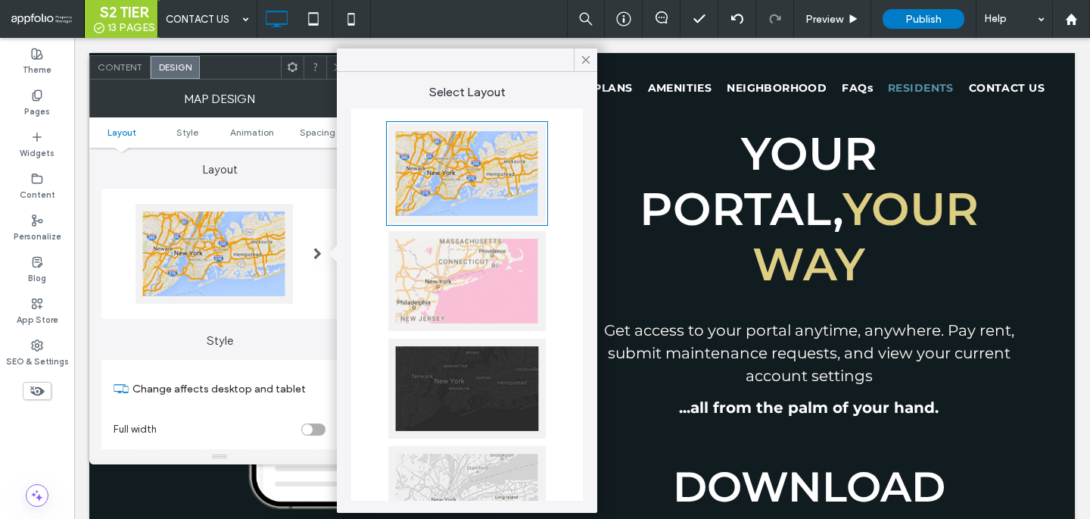
click at [432, 487] on div at bounding box center [466, 496] width 157 height 100
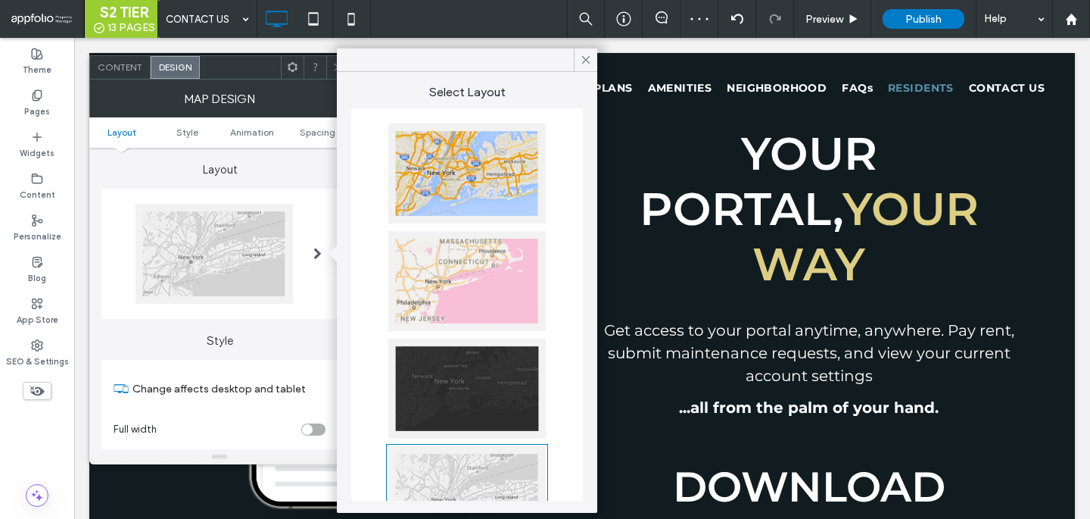
click at [474, 381] on div at bounding box center [466, 388] width 157 height 100
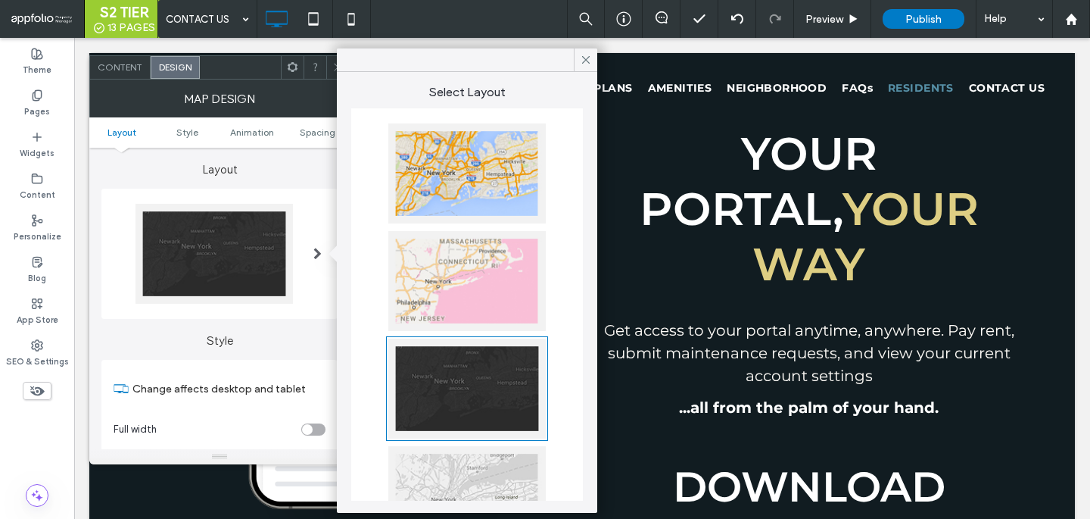
click at [470, 316] on div at bounding box center [466, 281] width 157 height 100
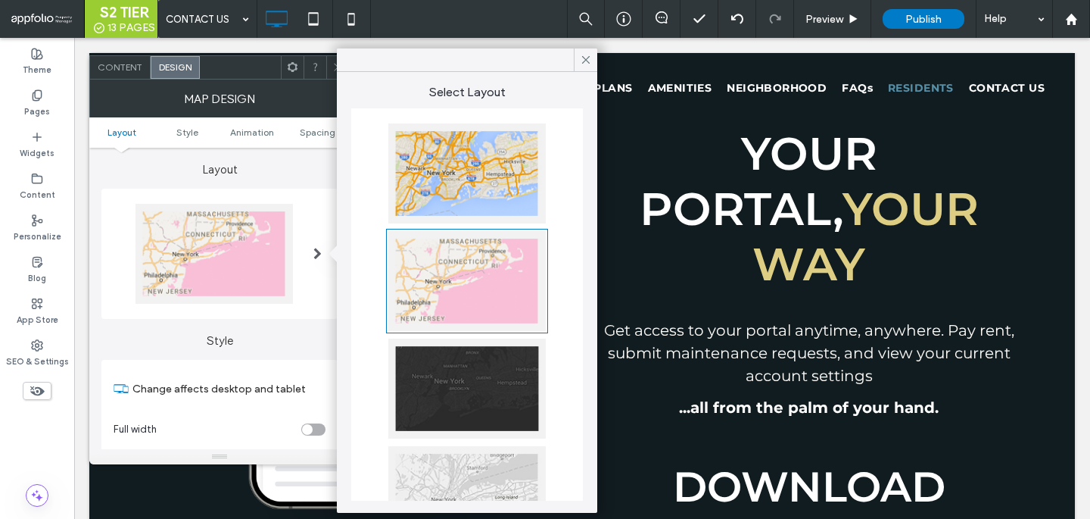
click at [475, 185] on div at bounding box center [466, 173] width 157 height 100
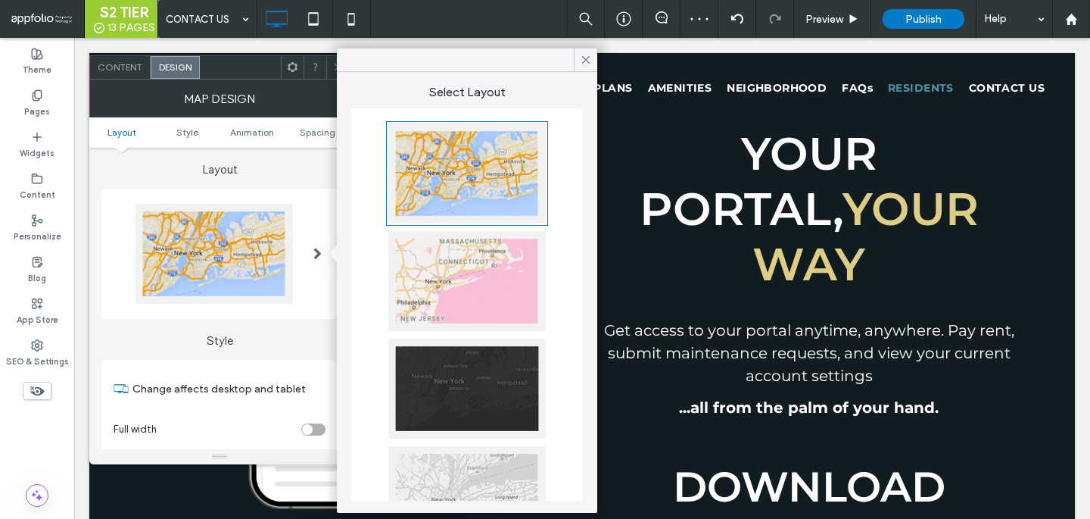
click at [425, 266] on div at bounding box center [466, 281] width 157 height 100
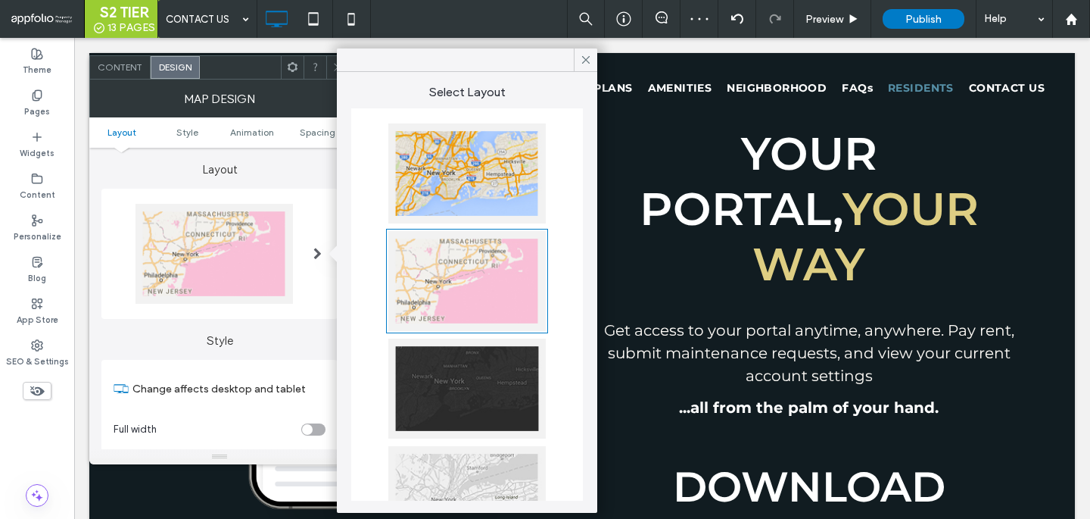
click at [467, 152] on div at bounding box center [466, 173] width 157 height 100
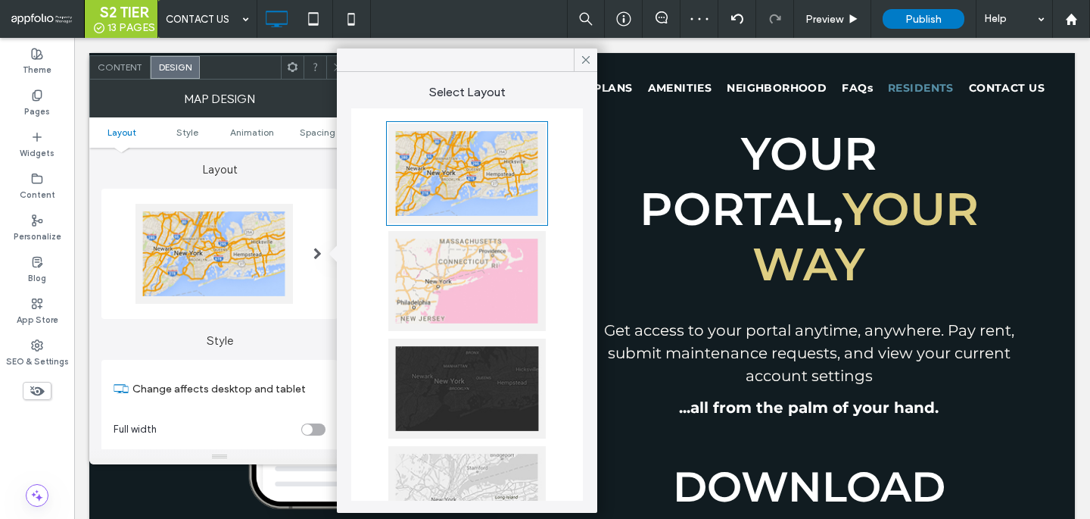
click at [472, 314] on div at bounding box center [466, 281] width 157 height 100
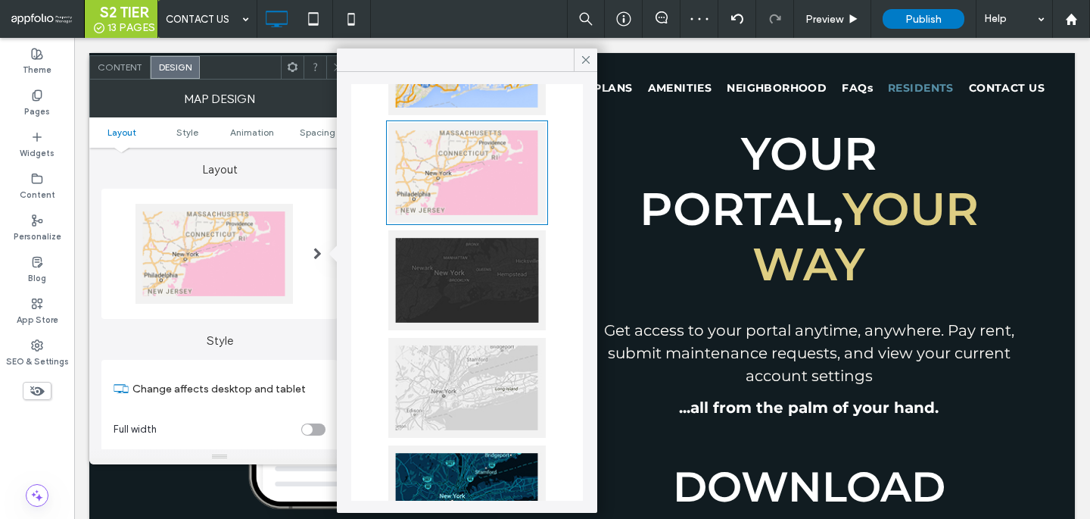
scroll to position [124, 0]
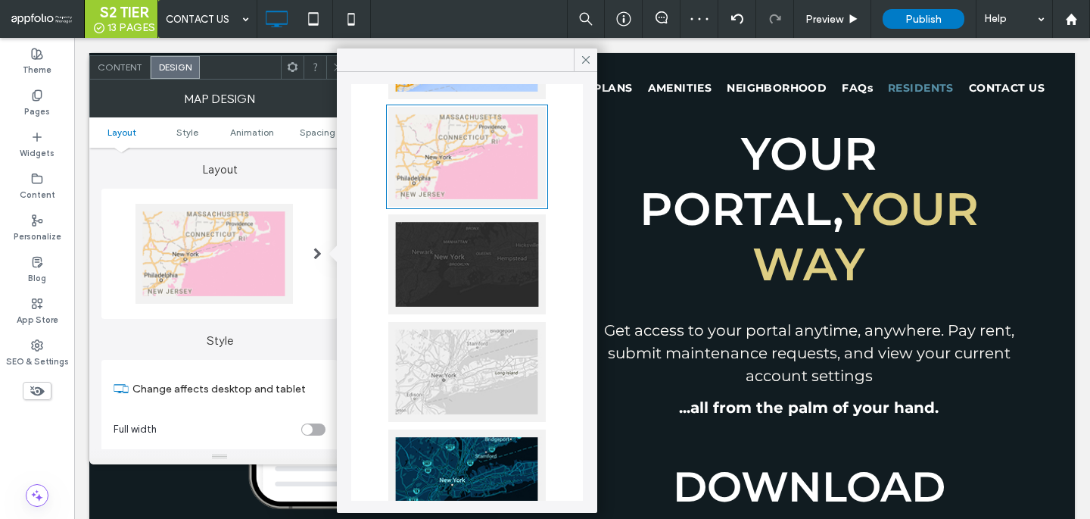
click at [509, 361] on div at bounding box center [466, 372] width 157 height 100
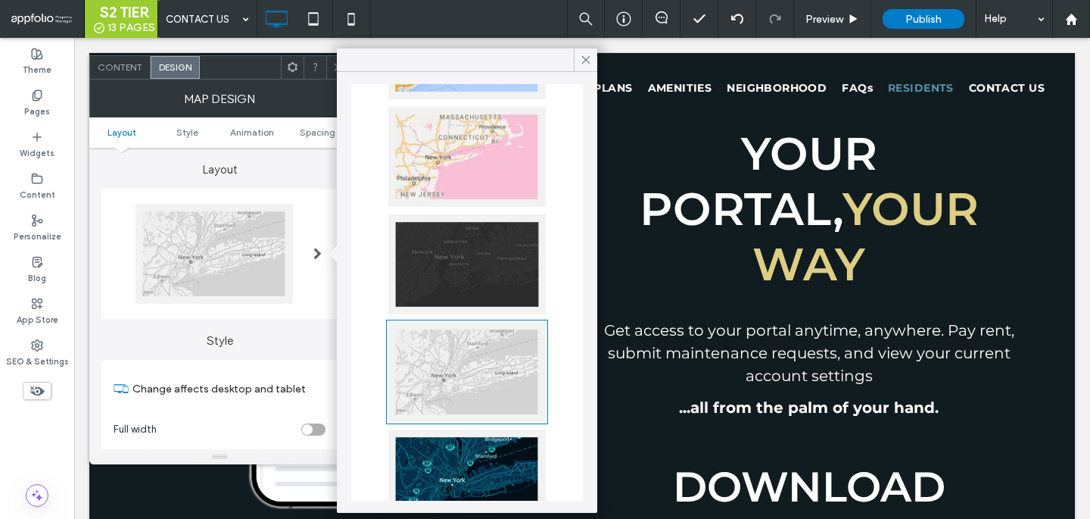
click at [334, 71] on icon at bounding box center [337, 66] width 11 height 11
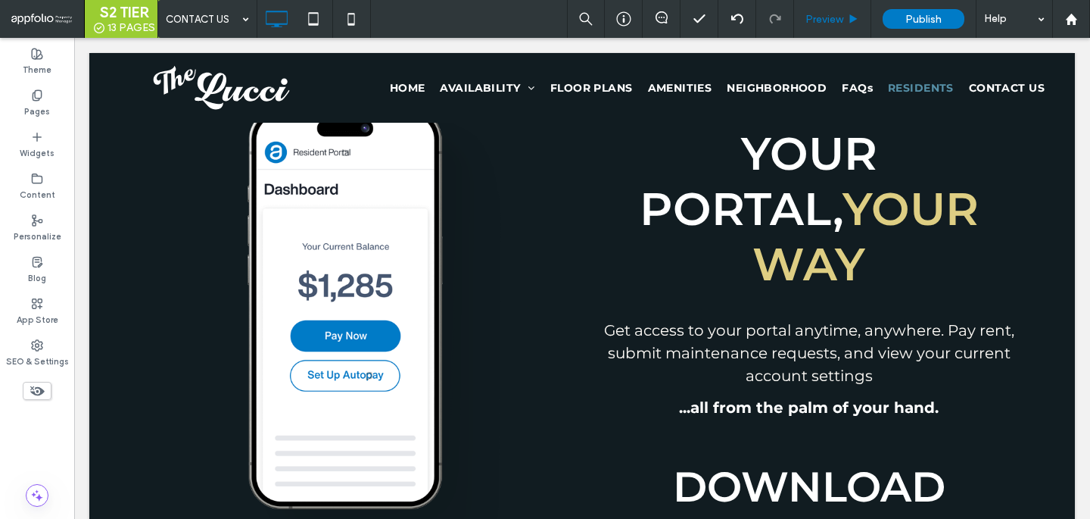
click at [846, 15] on div "Preview" at bounding box center [832, 19] width 76 height 13
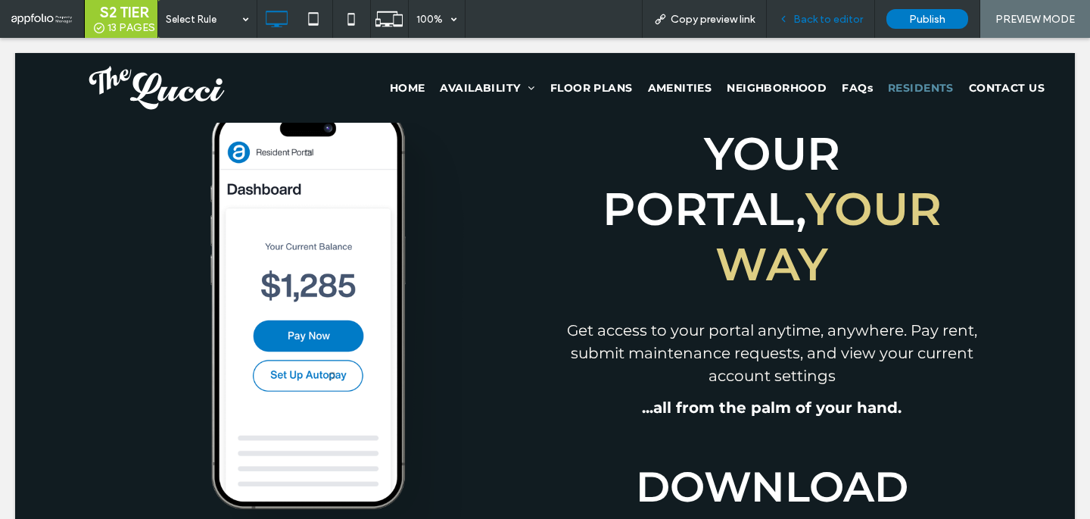
click at [827, 18] on span "Back to editor" at bounding box center [828, 19] width 70 height 13
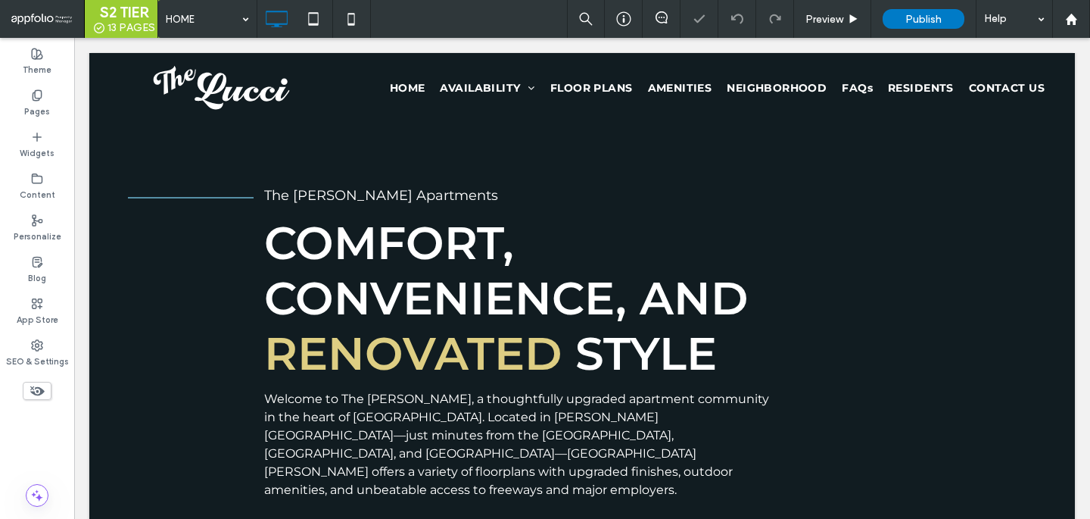
scroll to position [665, 0]
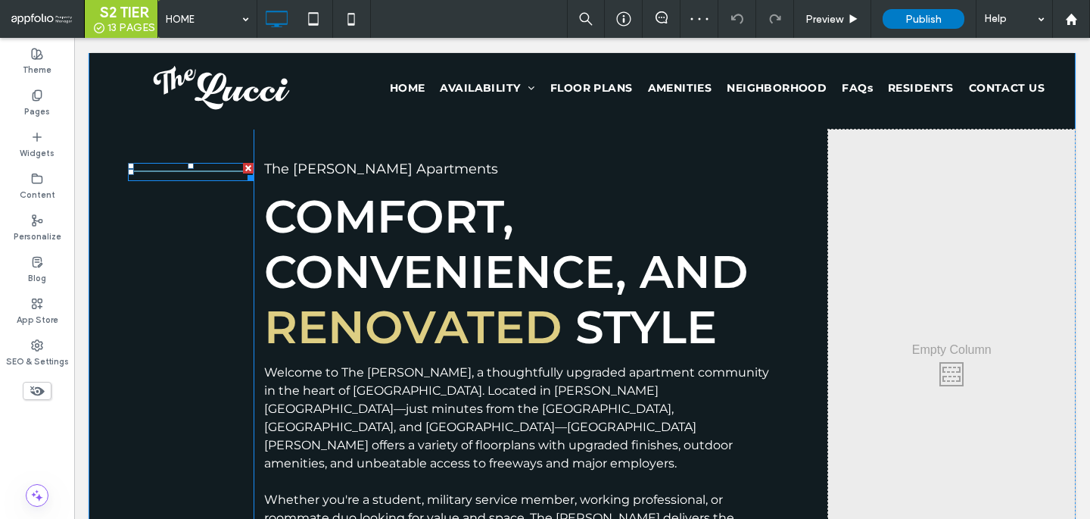
click at [185, 171] on hr at bounding box center [191, 171] width 126 height 3
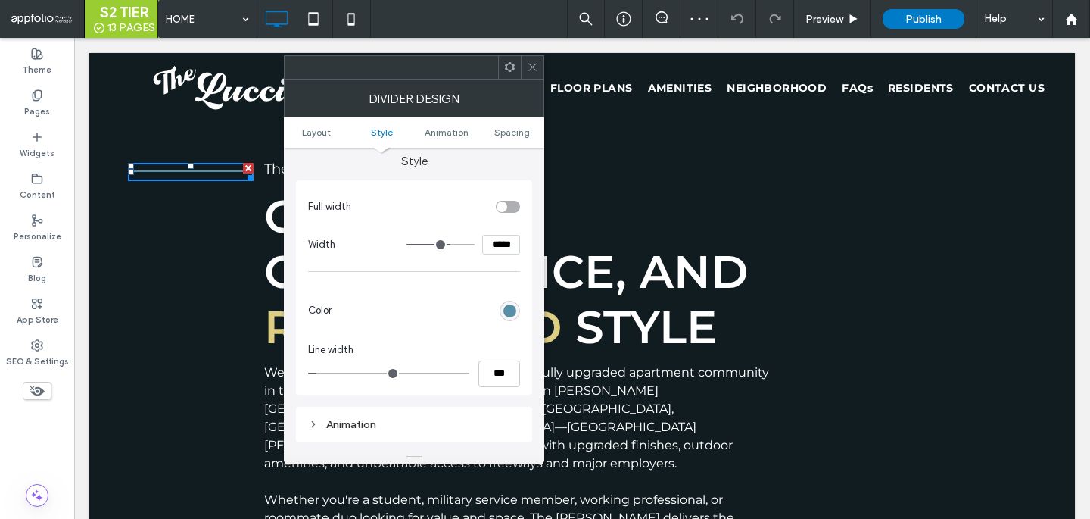
scroll to position [114, 0]
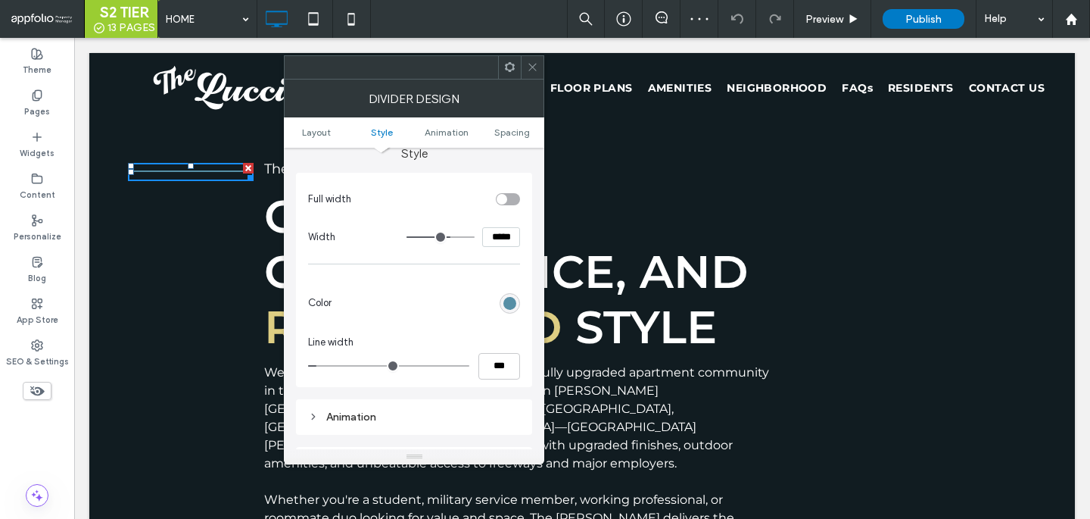
click at [513, 301] on div "rgb(86, 143, 166)" at bounding box center [509, 303] width 13 height 13
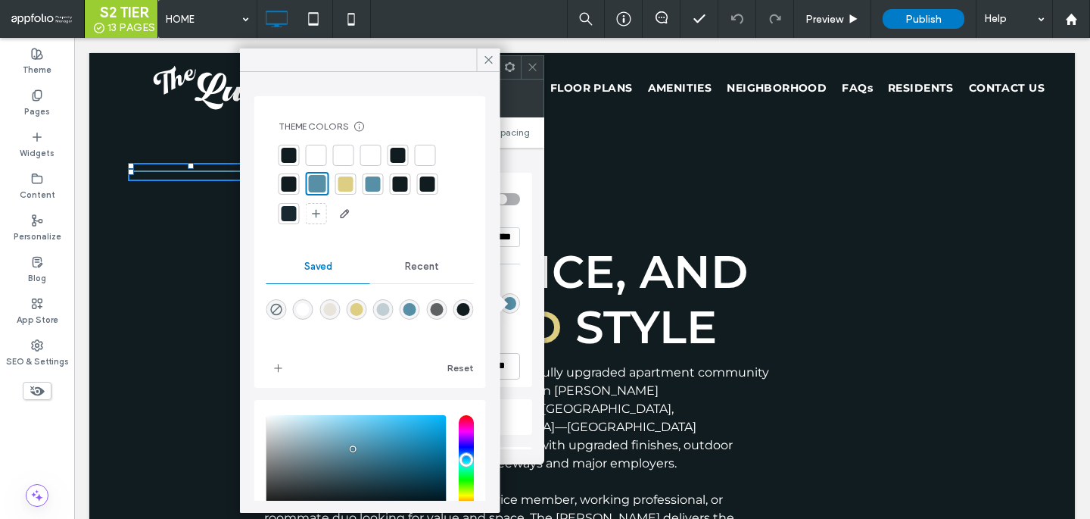
click at [275, 213] on div "Theme Colors Save time with Theme Colors Create a color palette to instantly ad…" at bounding box center [369, 172] width 207 height 129
click at [286, 213] on div at bounding box center [289, 213] width 15 height 15
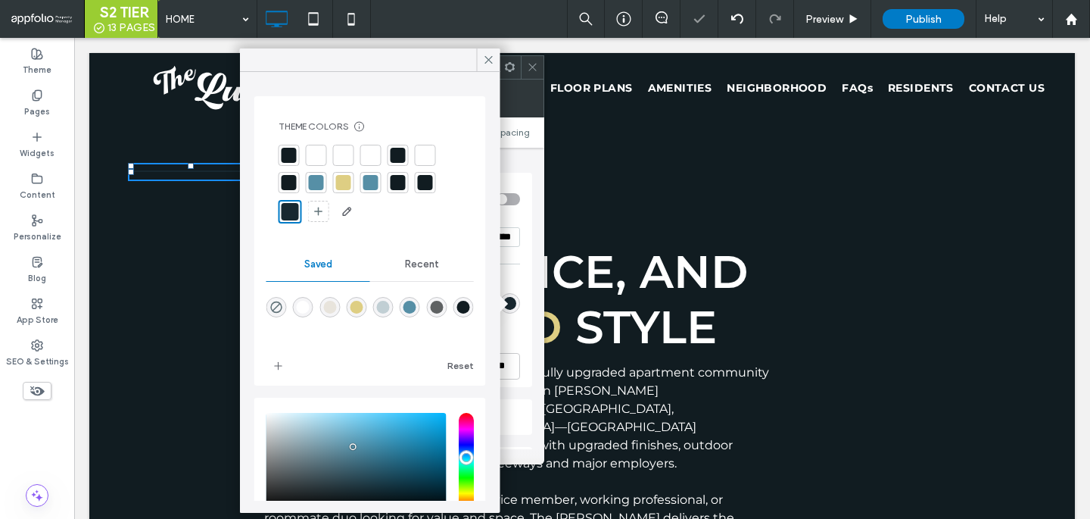
click at [218, 279] on div "Click To Paste" at bounding box center [171, 369] width 164 height 481
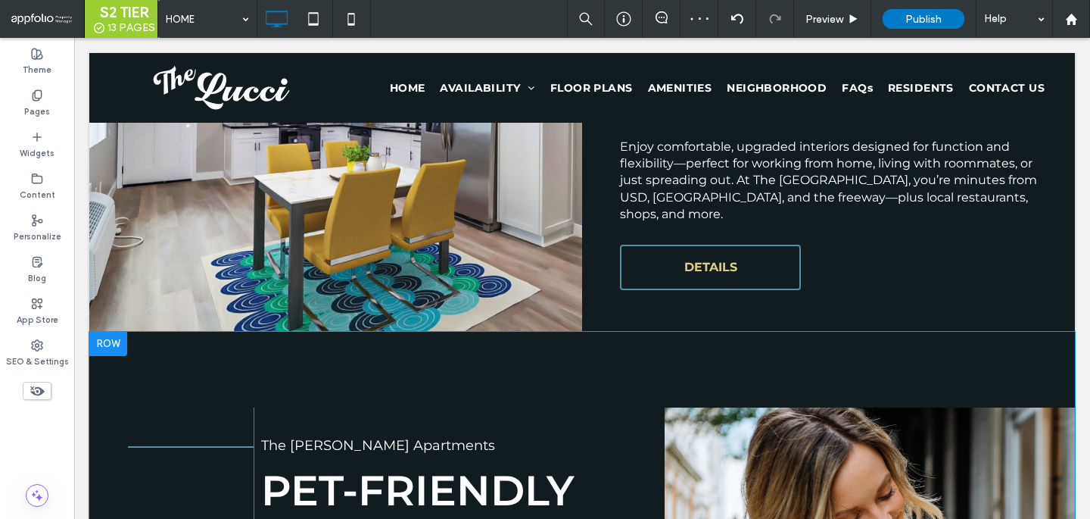
scroll to position [1466, 0]
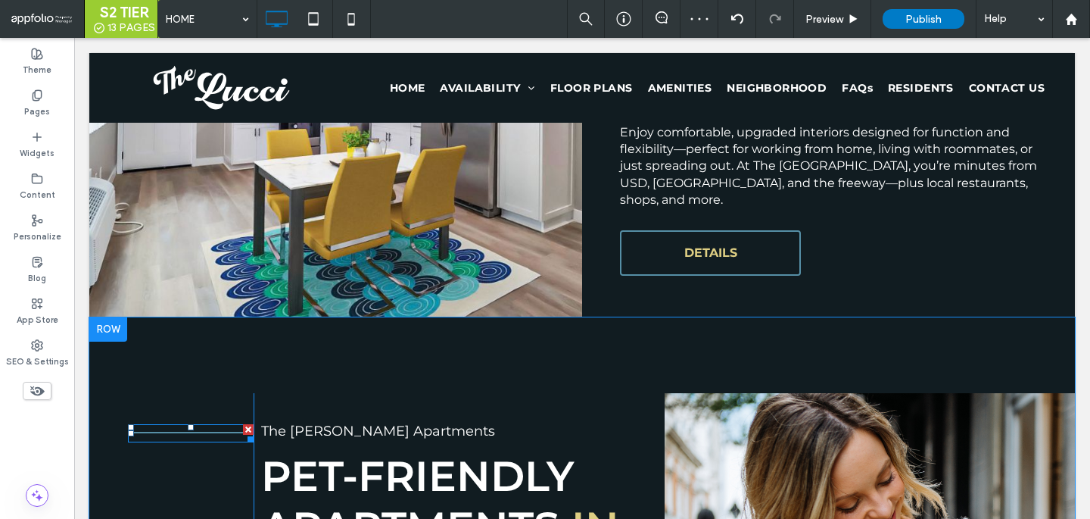
click at [186, 424] on div at bounding box center [191, 433] width 126 height 18
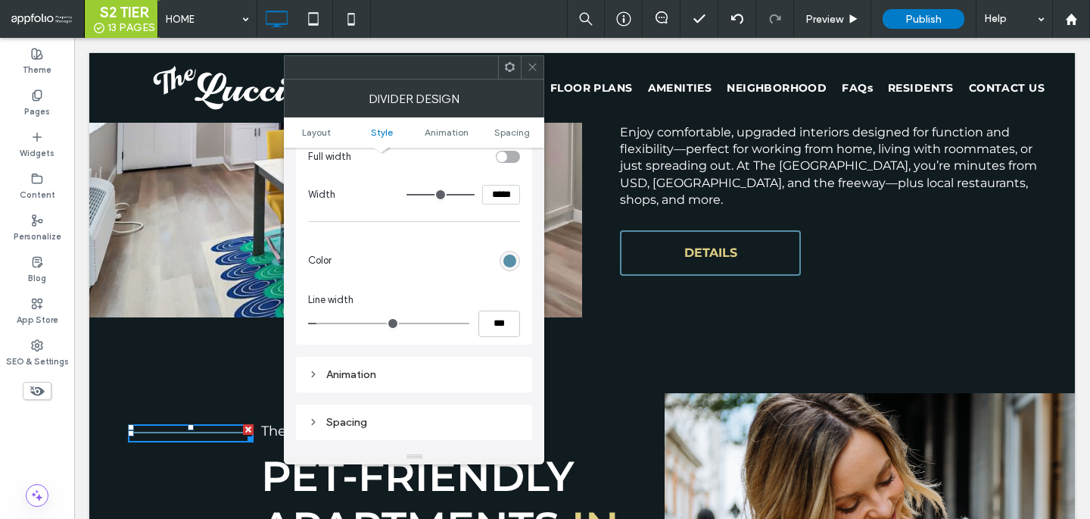
scroll to position [176, 0]
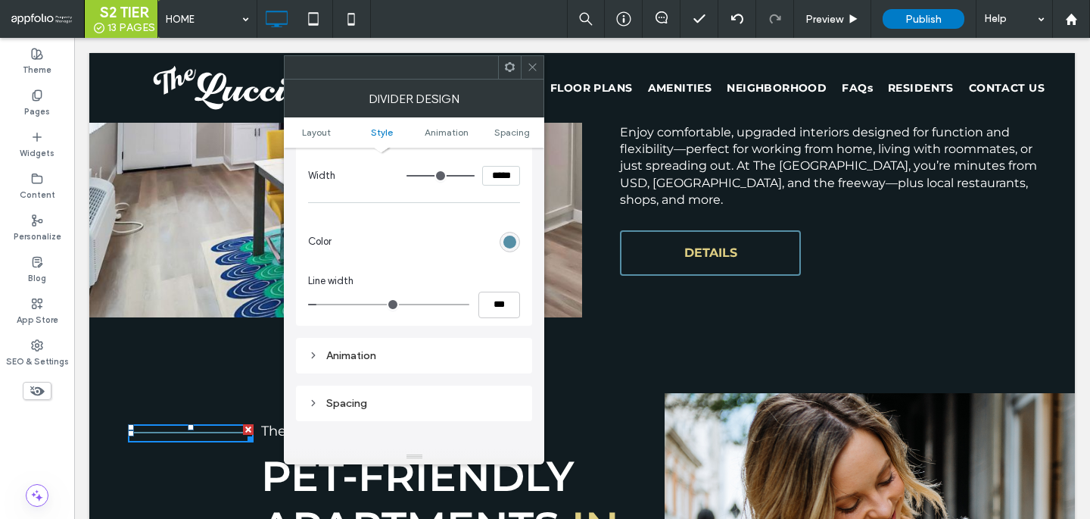
click at [528, 233] on div "Full width Width ***** Color Line width ***" at bounding box center [414, 218] width 236 height 214
click at [515, 233] on div "rgb(86, 143, 166)" at bounding box center [510, 242] width 20 height 20
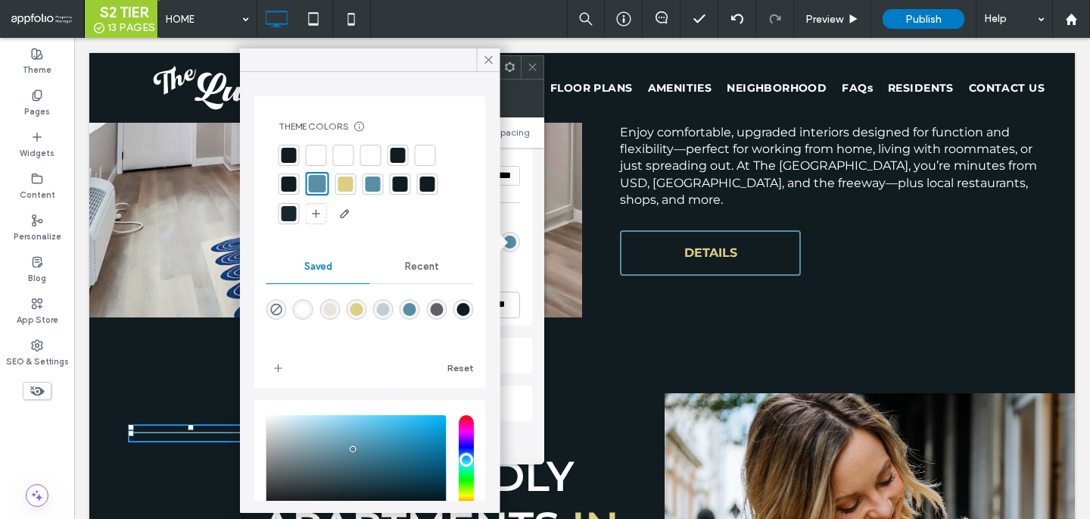
click at [284, 218] on div at bounding box center [289, 213] width 15 height 15
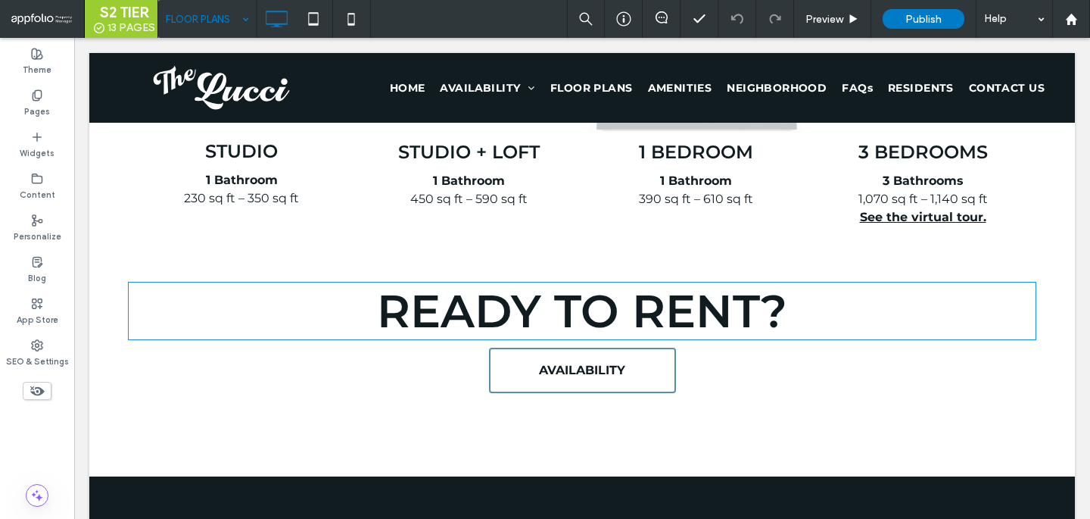
scroll to position [1094, 0]
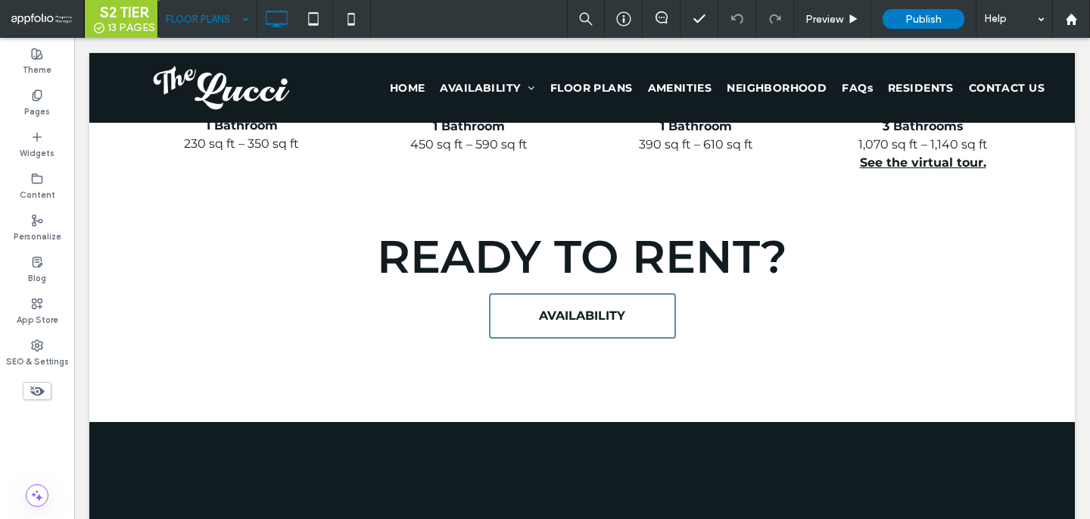
click at [220, 16] on input at bounding box center [204, 19] width 76 height 38
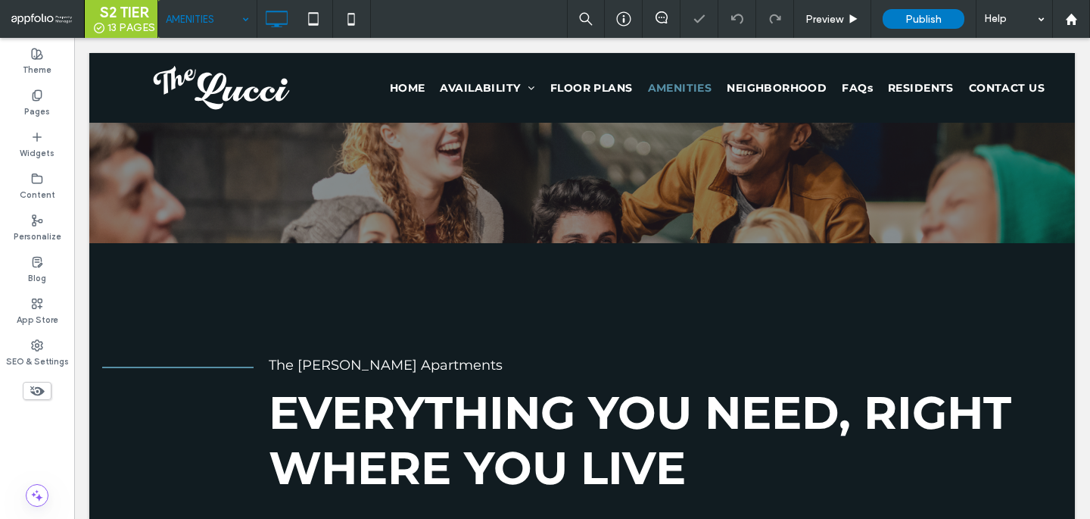
scroll to position [456, 0]
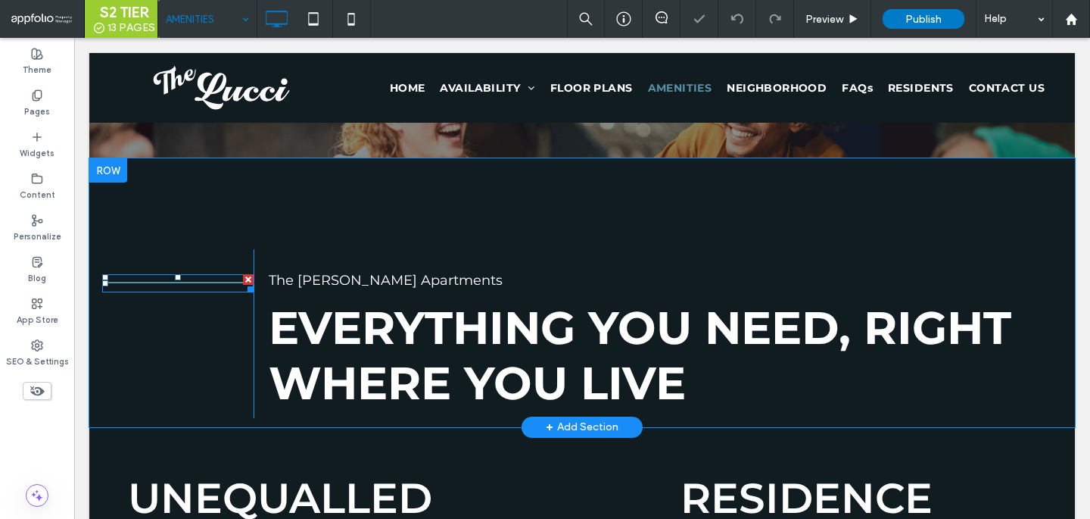
click at [199, 279] on div at bounding box center [177, 283] width 151 height 18
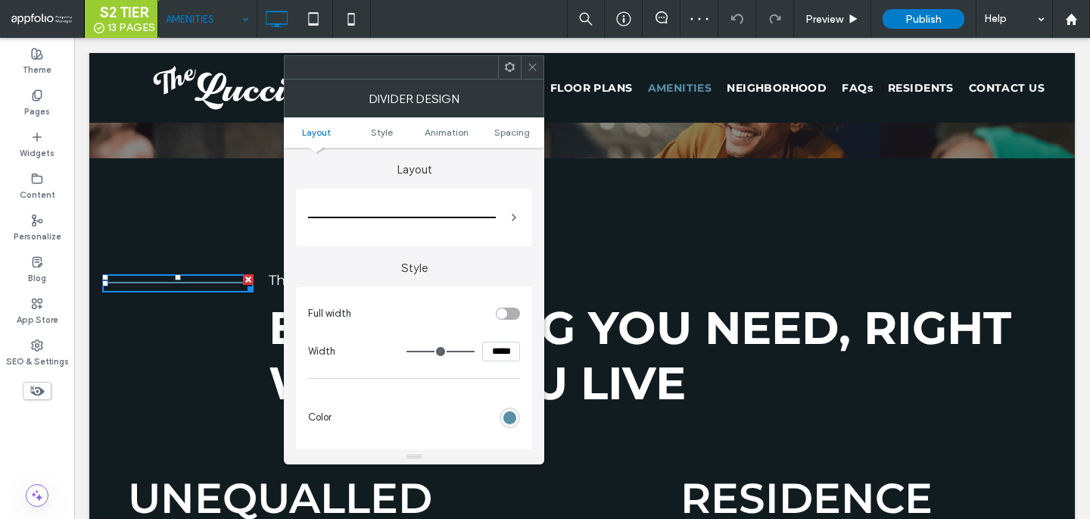
click at [508, 412] on div "rgb(86, 143, 166)" at bounding box center [509, 417] width 13 height 13
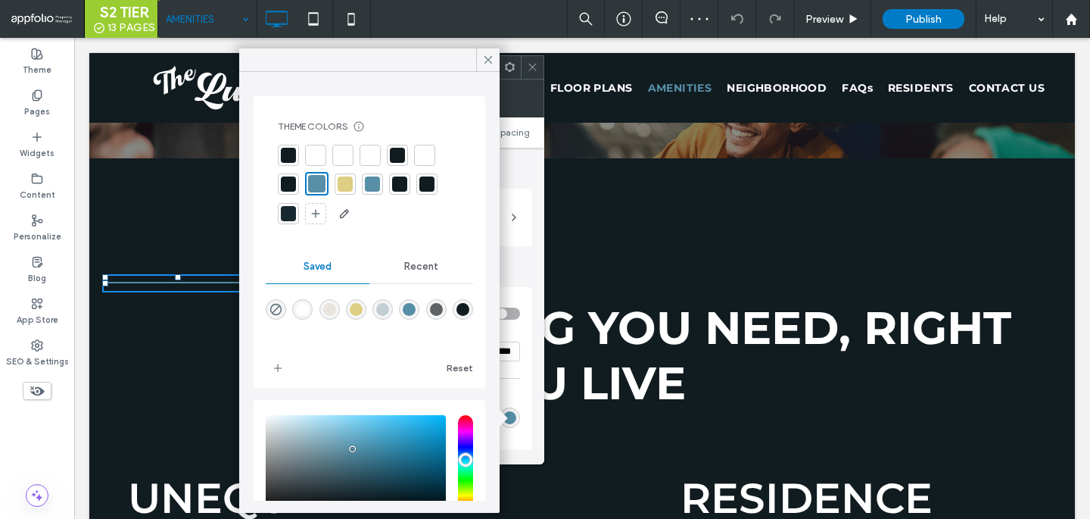
click at [282, 220] on div at bounding box center [288, 213] width 21 height 21
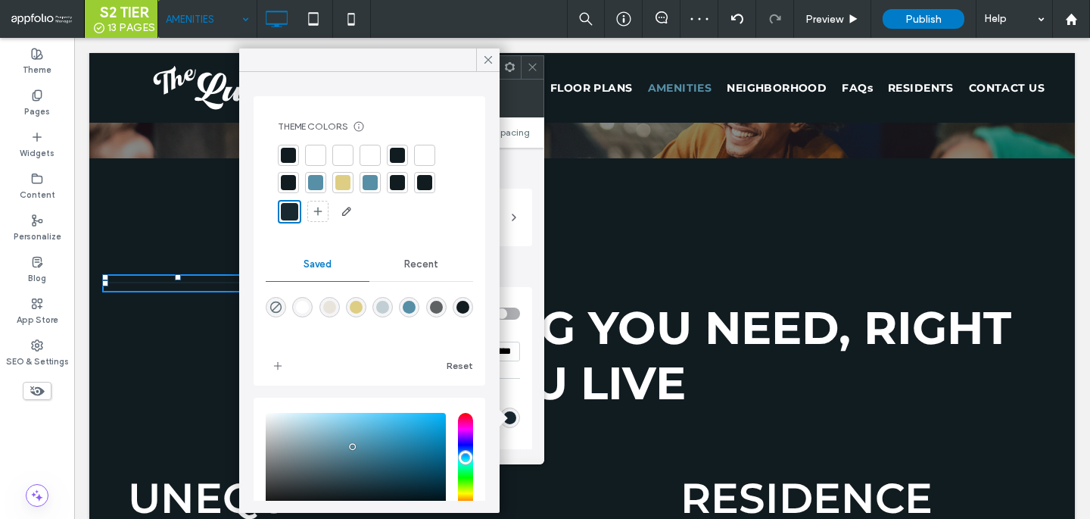
click at [525, 66] on div at bounding box center [532, 67] width 23 height 23
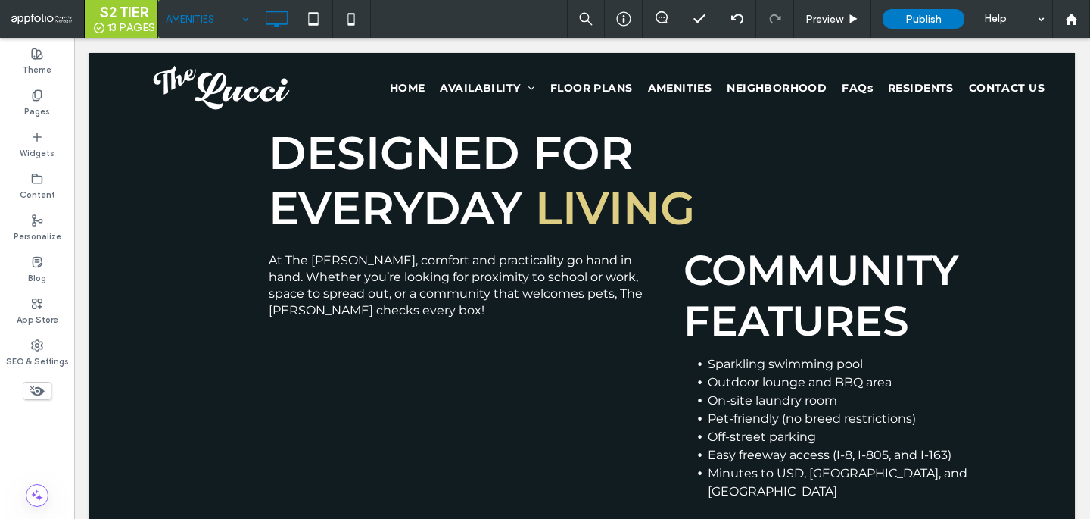
scroll to position [1229, 0]
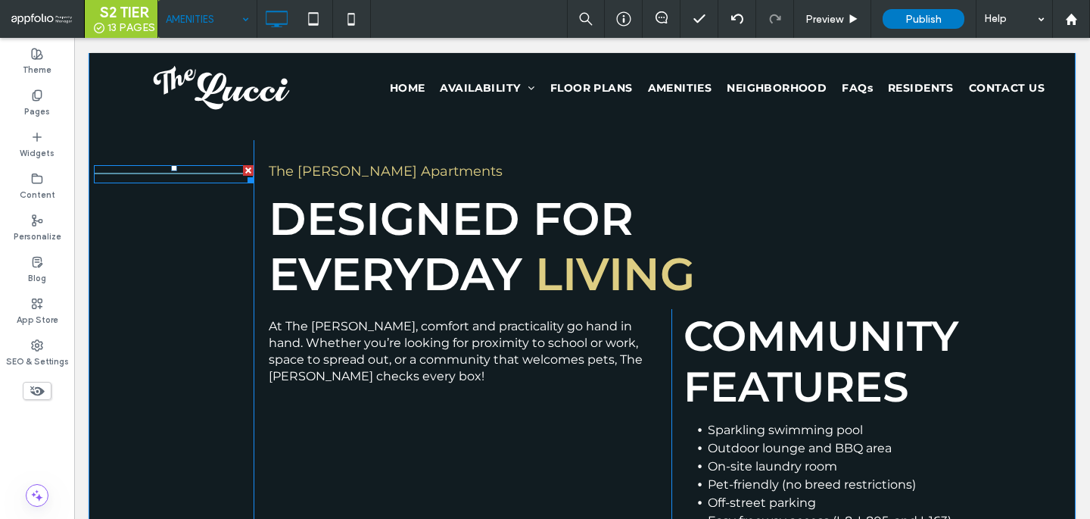
click at [172, 176] on div at bounding box center [174, 174] width 160 height 18
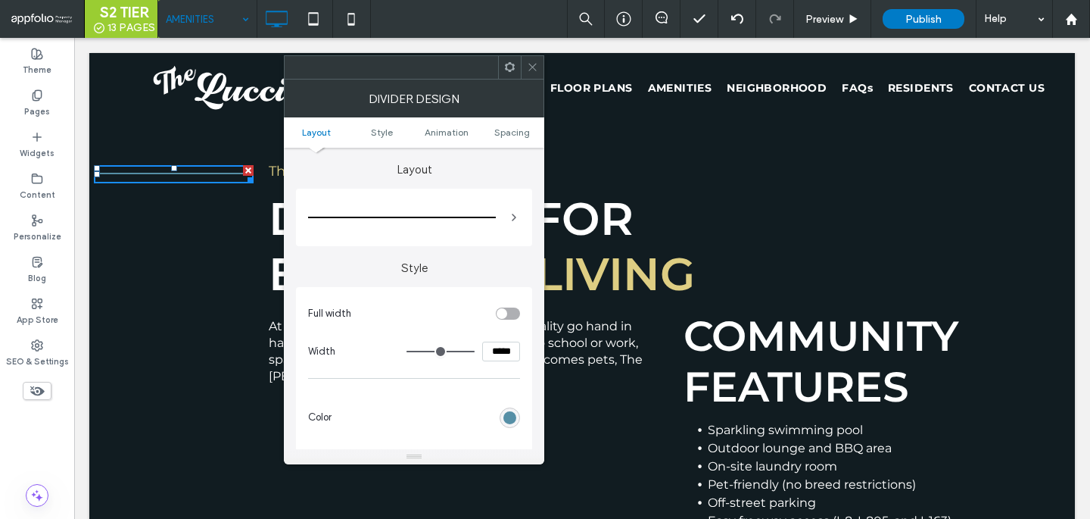
click at [511, 415] on div "rgb(86, 143, 166)" at bounding box center [509, 417] width 13 height 13
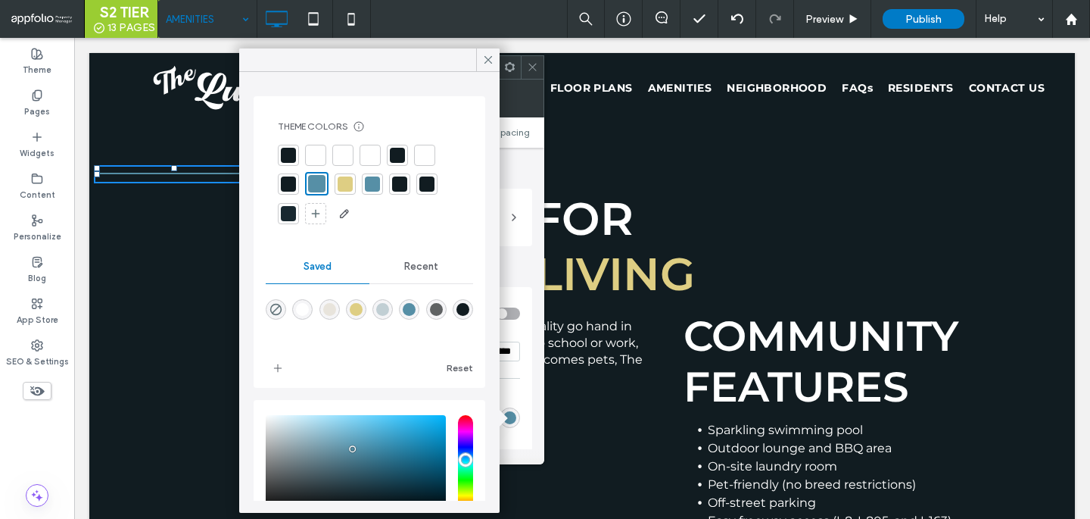
click at [285, 221] on div at bounding box center [288, 213] width 21 height 21
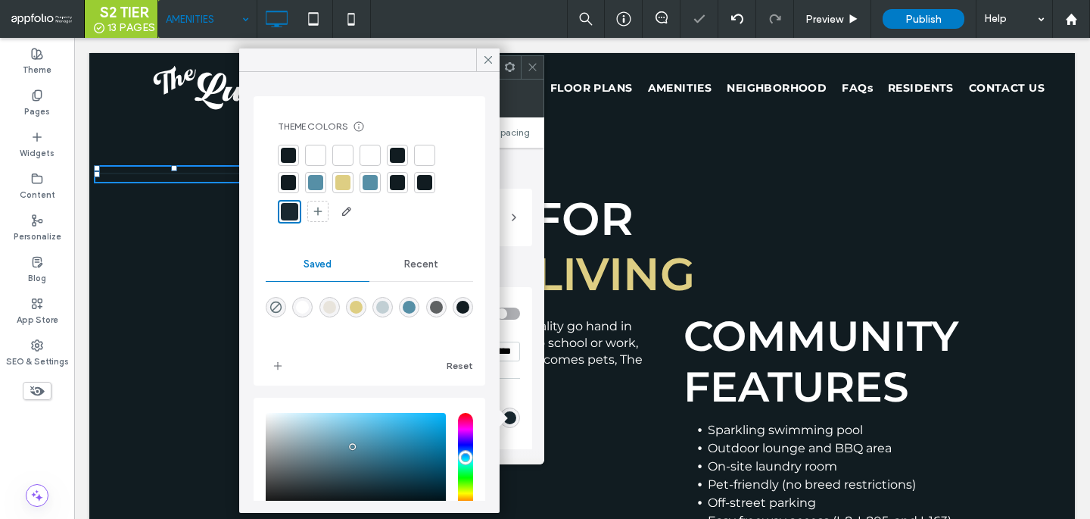
click at [530, 62] on icon at bounding box center [532, 66] width 11 height 11
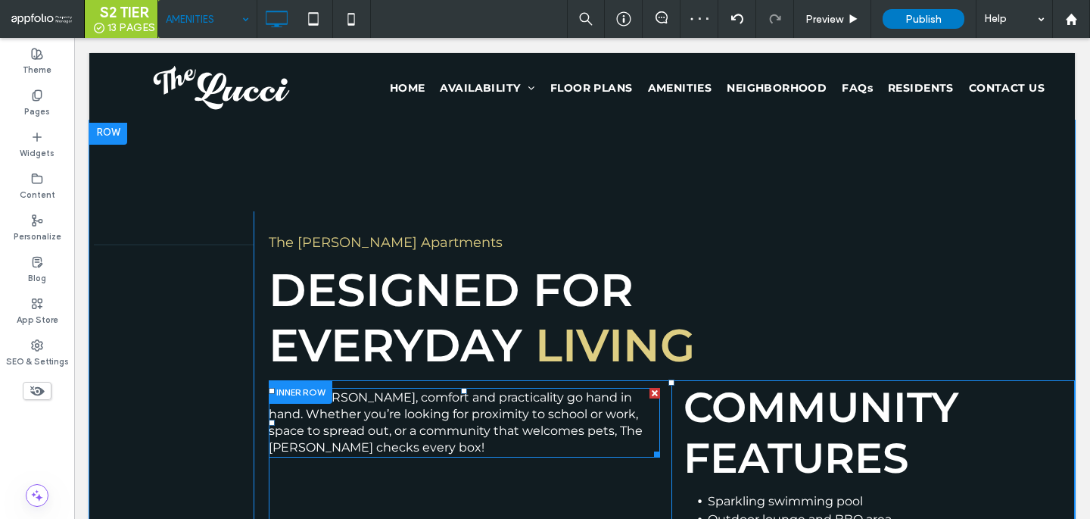
scroll to position [992, 0]
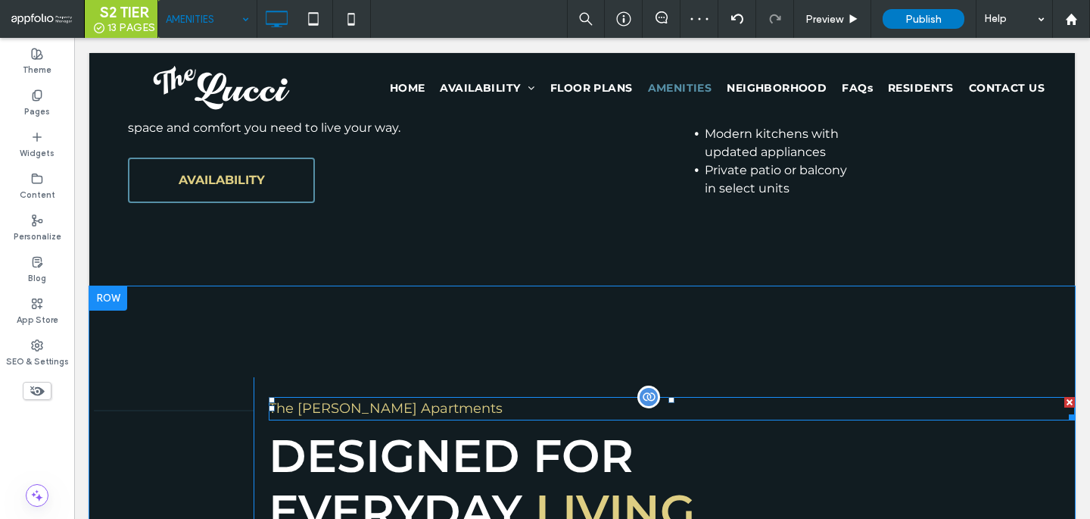
click at [398, 403] on p "The Lucci Apartments" at bounding box center [672, 408] width 806 height 20
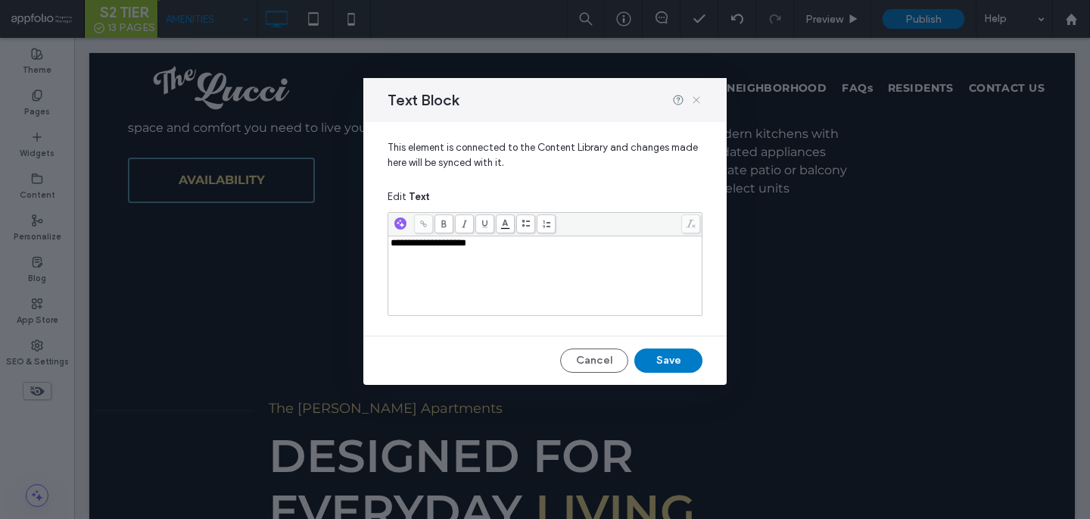
click at [693, 99] on icon at bounding box center [696, 100] width 12 height 12
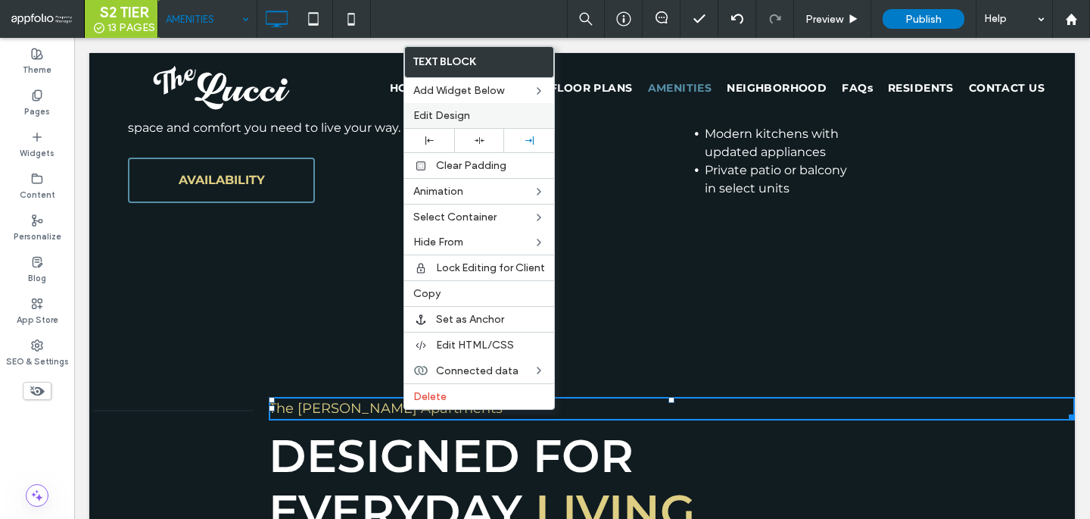
click at [484, 120] on label "Edit Design" at bounding box center [479, 115] width 132 height 13
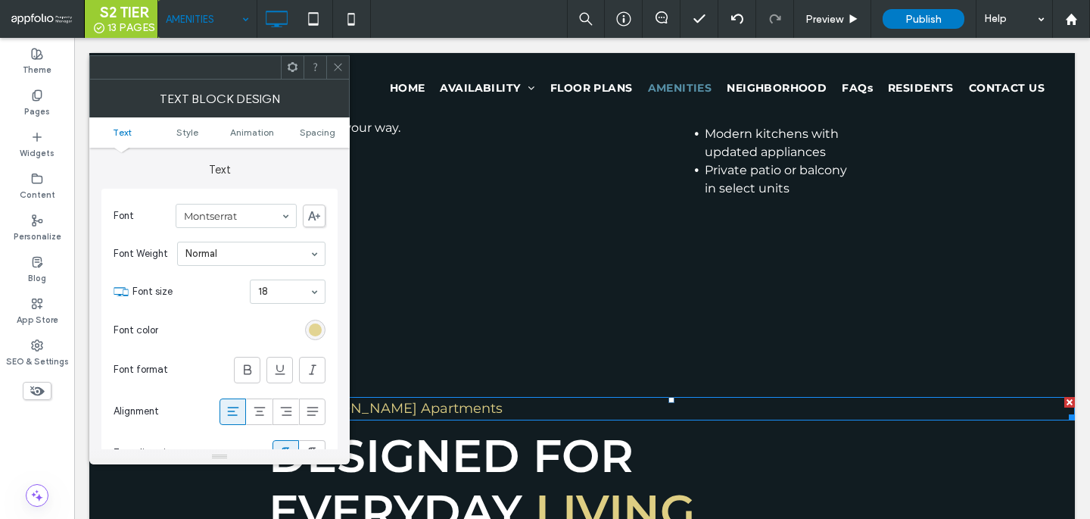
click at [316, 332] on div "rgb(222, 206, 131)" at bounding box center [315, 329] width 13 height 13
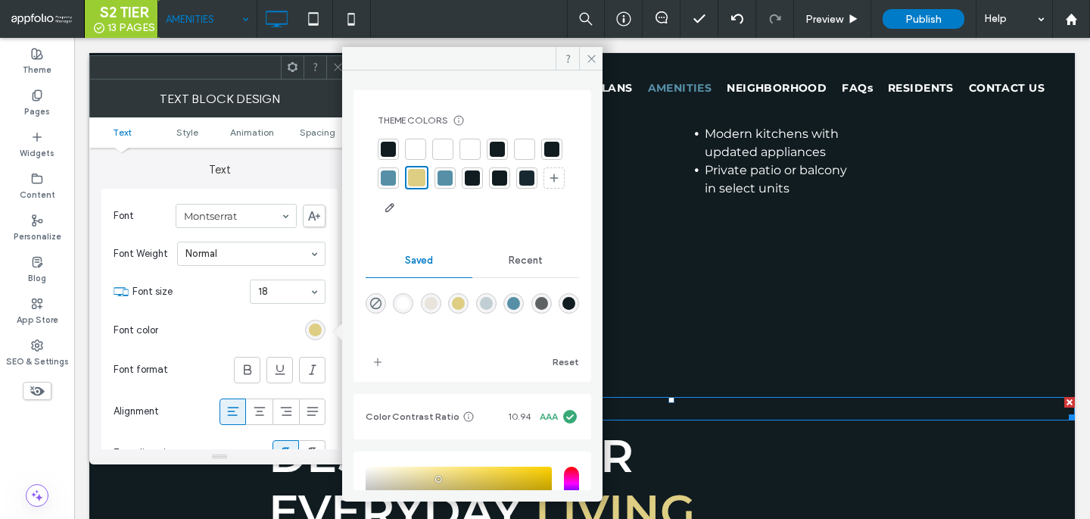
click at [440, 149] on div at bounding box center [442, 149] width 15 height 15
click at [335, 74] on span at bounding box center [337, 67] width 11 height 23
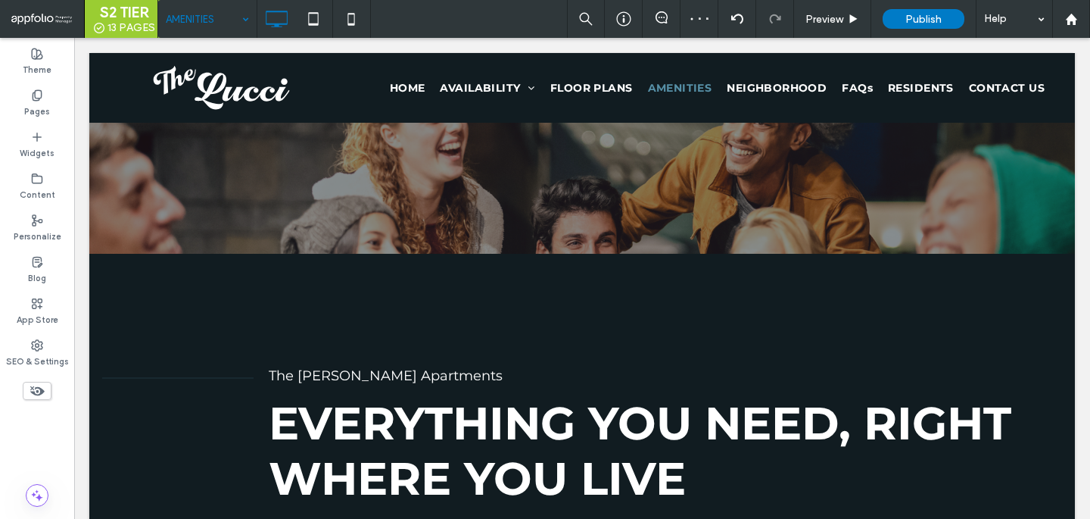
scroll to position [316, 0]
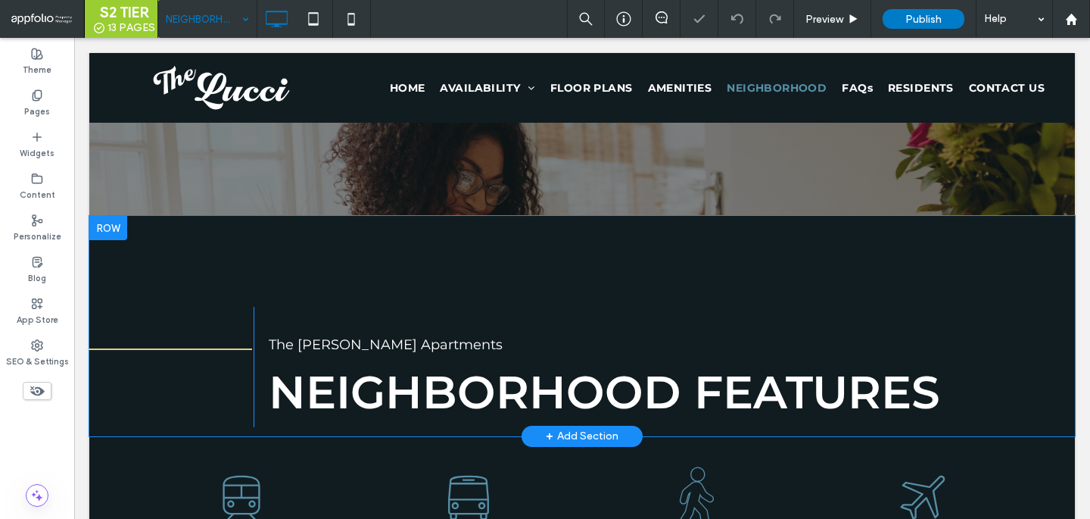
scroll to position [431, 0]
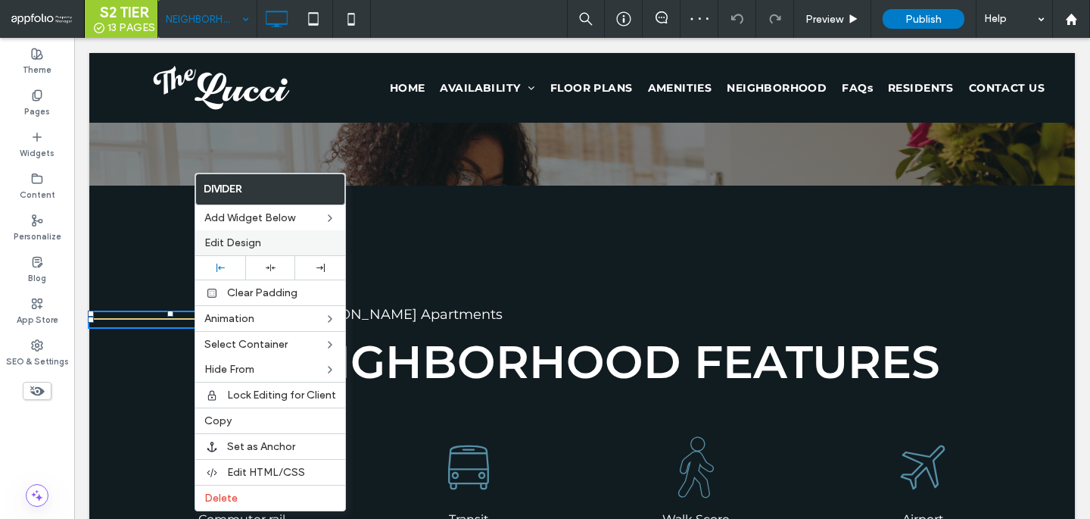
click at [272, 238] on label "Edit Design" at bounding box center [270, 242] width 132 height 13
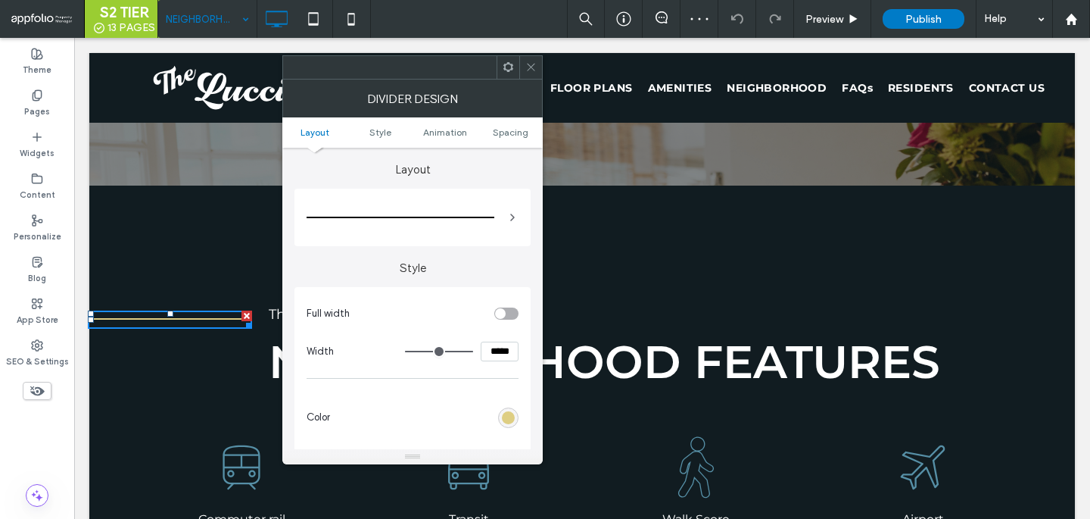
click at [512, 419] on div "rgb(222, 206, 131)" at bounding box center [508, 417] width 13 height 13
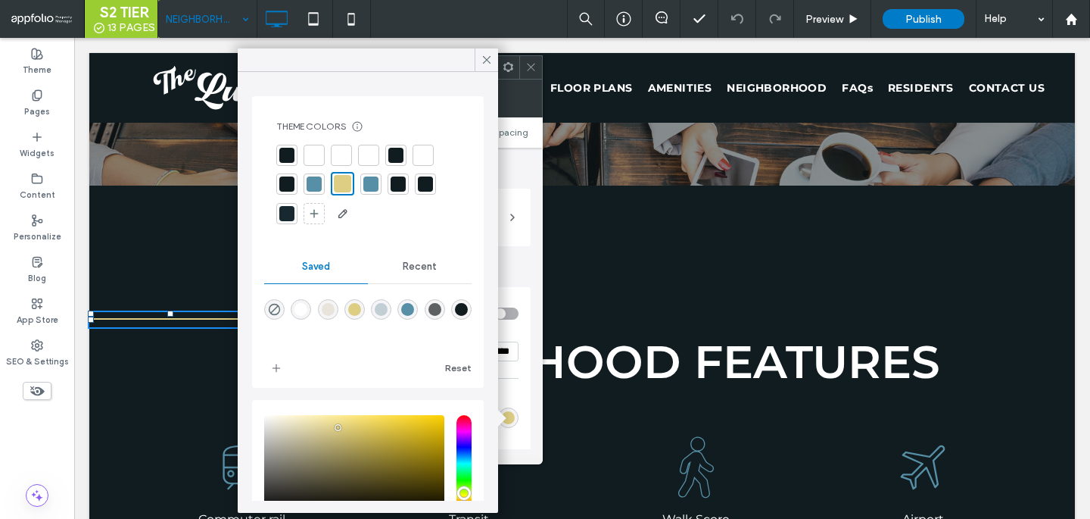
click at [289, 218] on div at bounding box center [286, 213] width 15 height 15
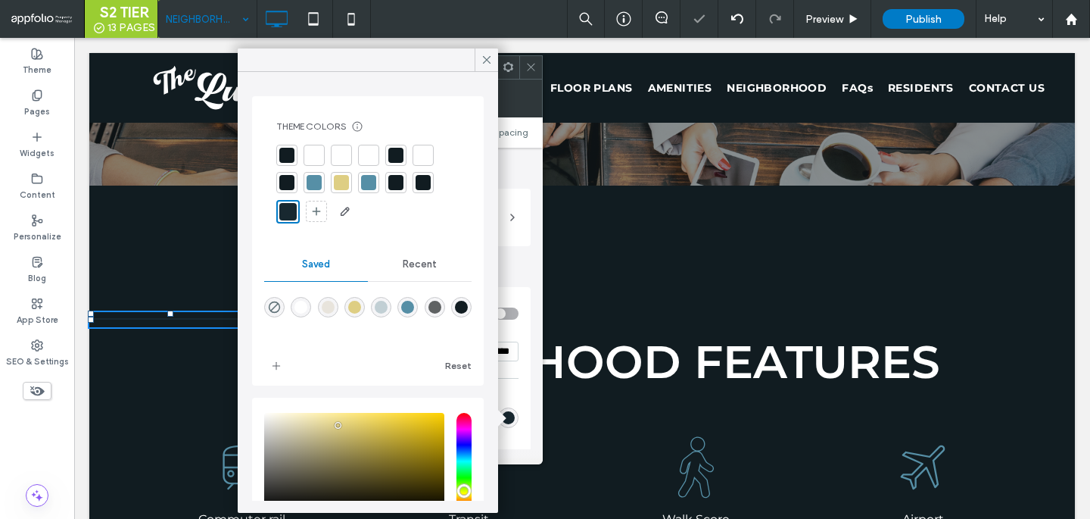
click at [533, 72] on icon at bounding box center [530, 66] width 11 height 11
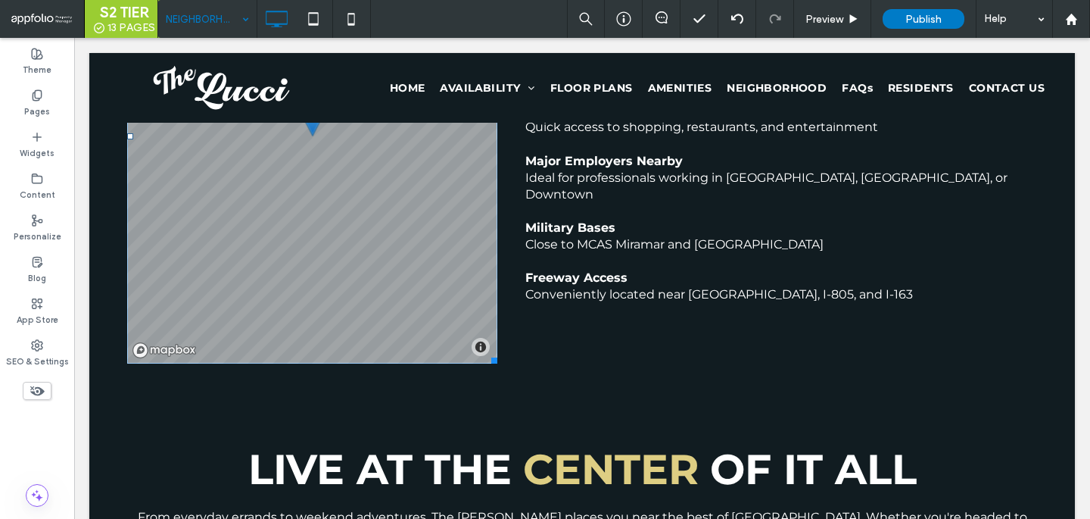
scroll to position [1545, 0]
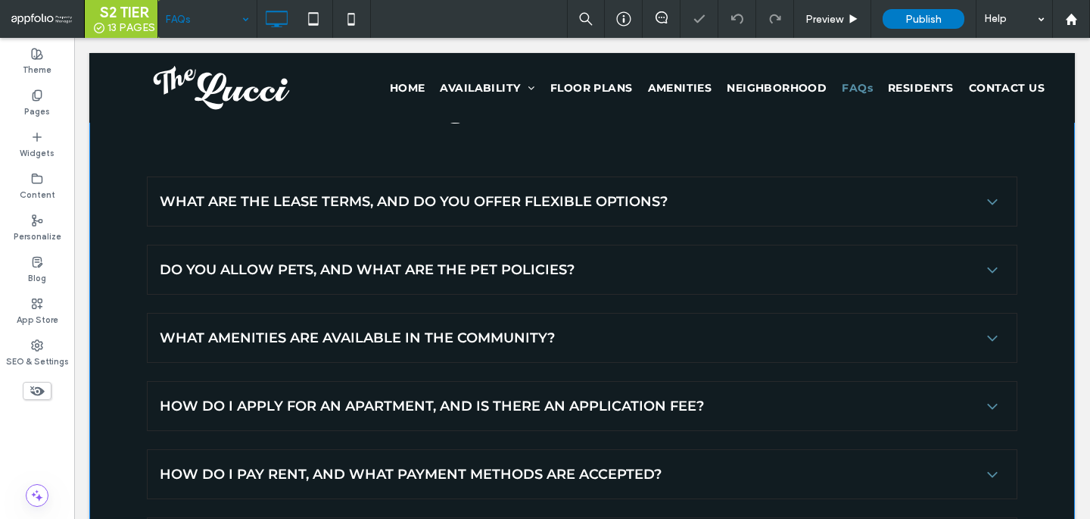
scroll to position [357, 0]
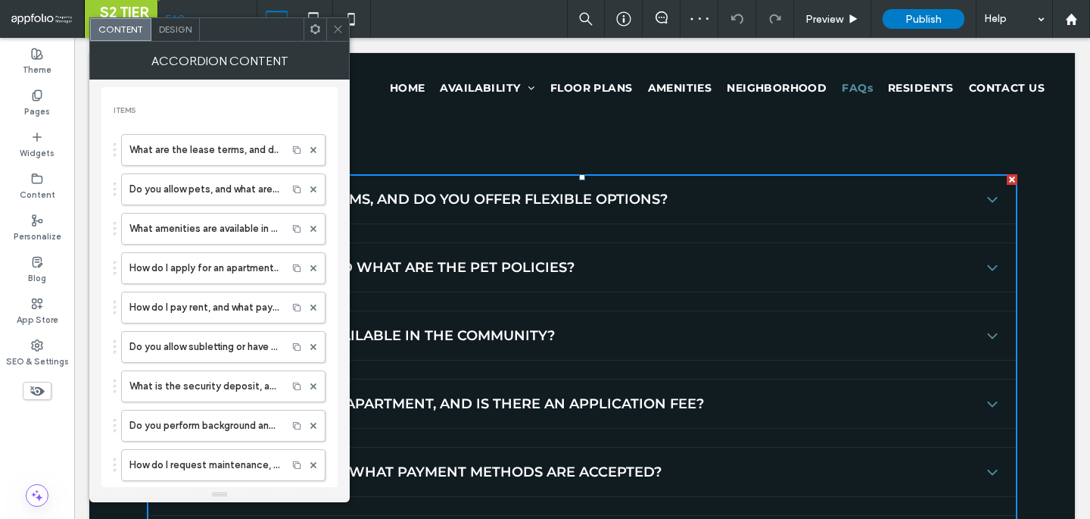
click at [176, 38] on div "Design" at bounding box center [175, 29] width 48 height 23
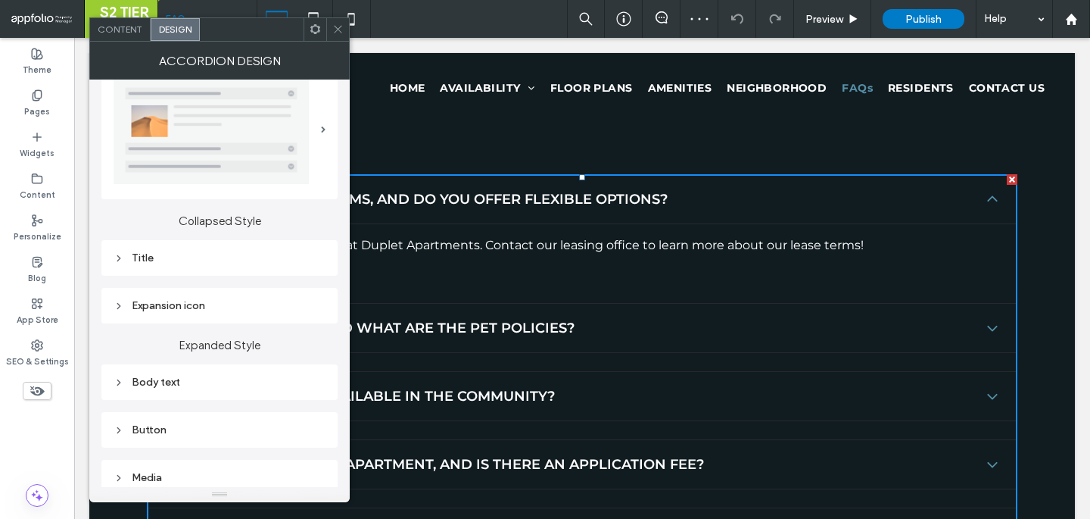
click at [235, 260] on div "Title" at bounding box center [220, 257] width 212 height 13
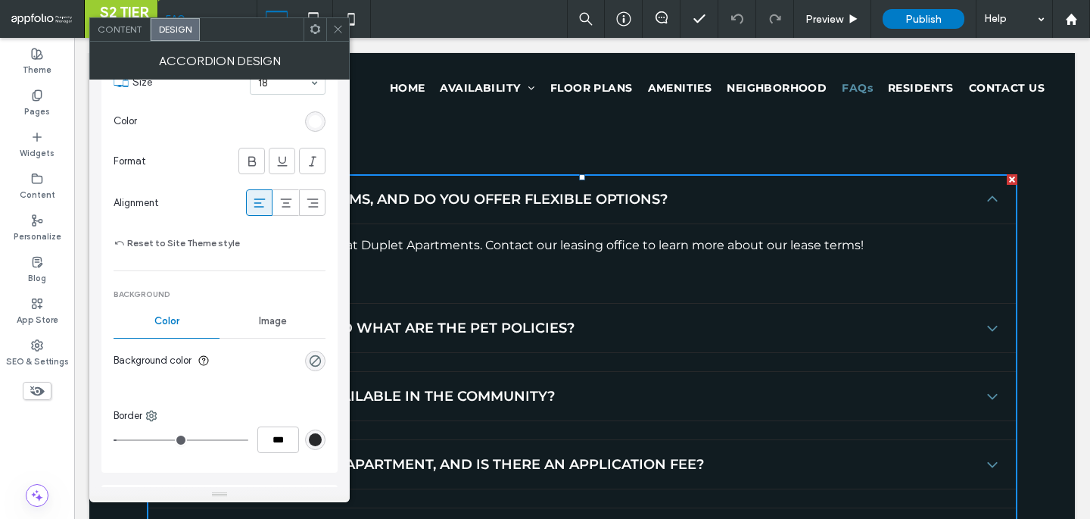
scroll to position [441, 0]
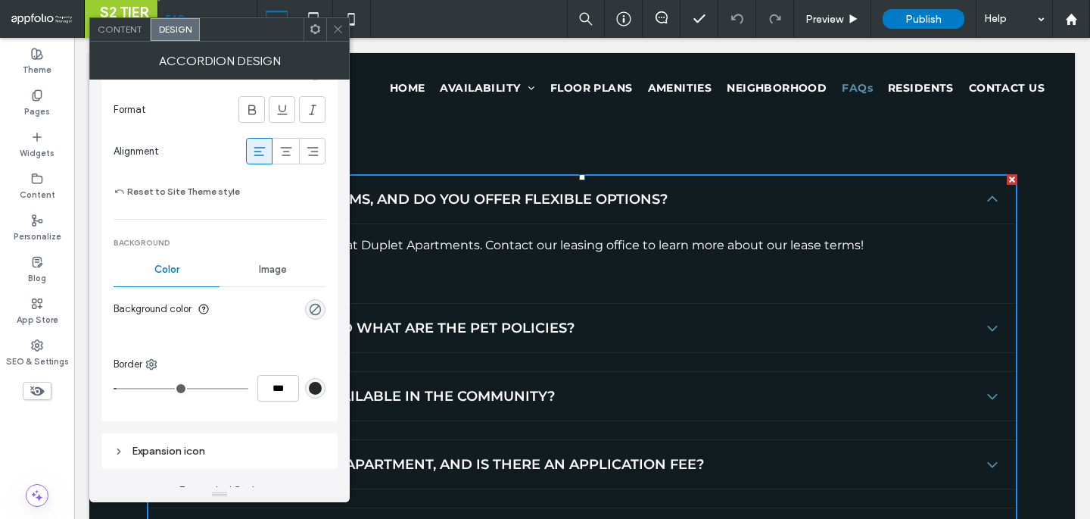
click at [318, 376] on div "***" at bounding box center [220, 388] width 212 height 26
click at [317, 383] on div "rgb(40, 41, 43)" at bounding box center [315, 388] width 13 height 13
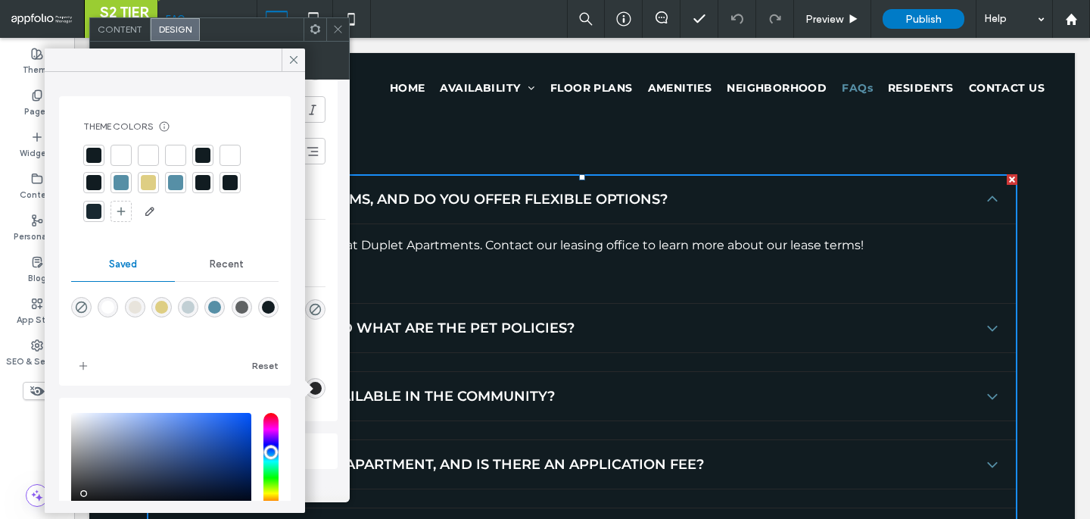
click at [96, 215] on div at bounding box center [93, 211] width 15 height 15
click at [338, 33] on icon at bounding box center [337, 28] width 11 height 11
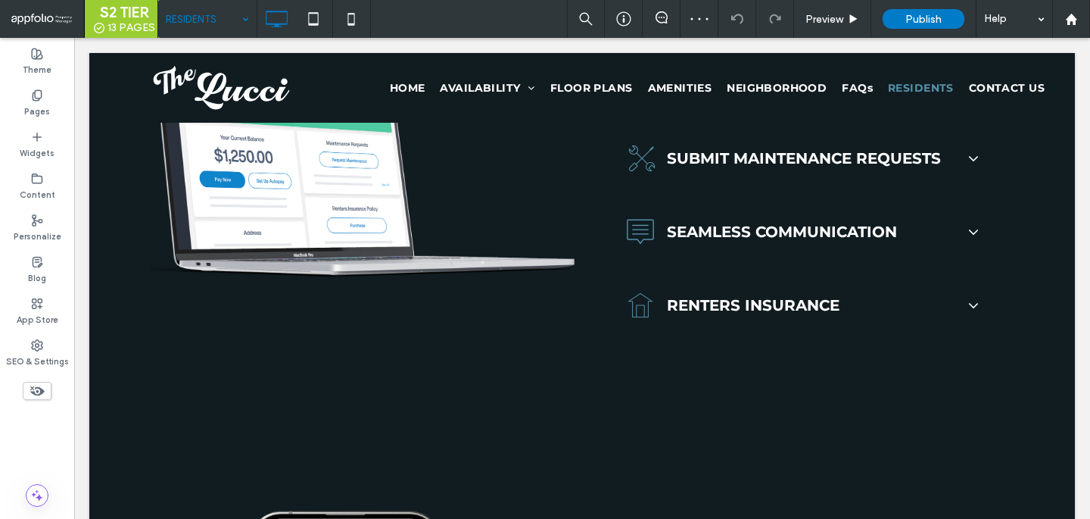
scroll to position [936, 0]
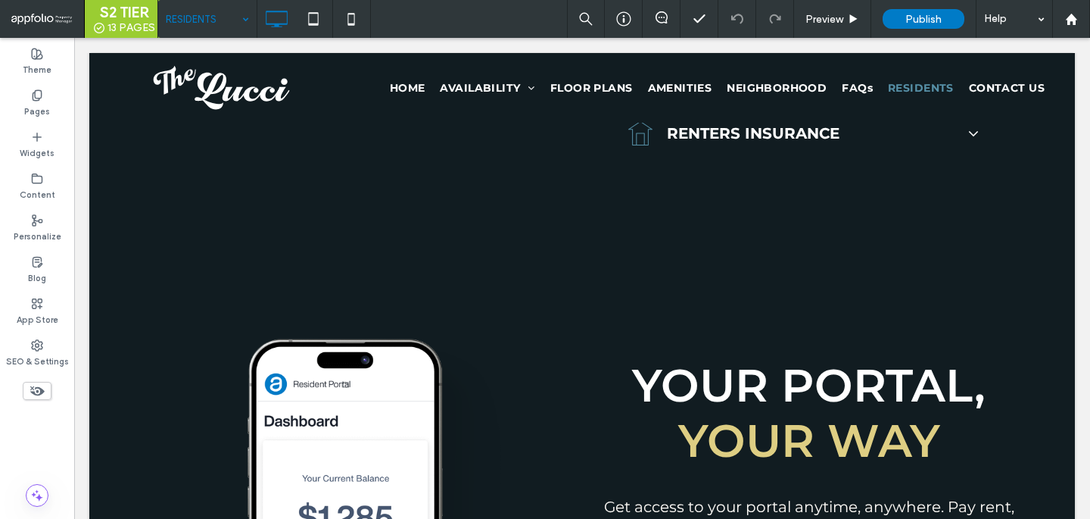
click at [204, 13] on input at bounding box center [204, 19] width 76 height 38
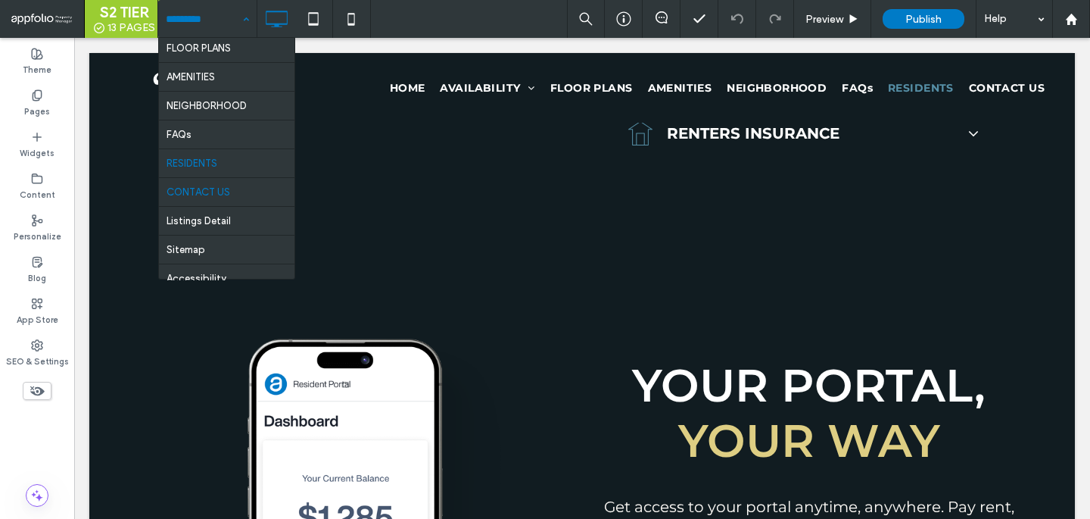
scroll to position [111, 0]
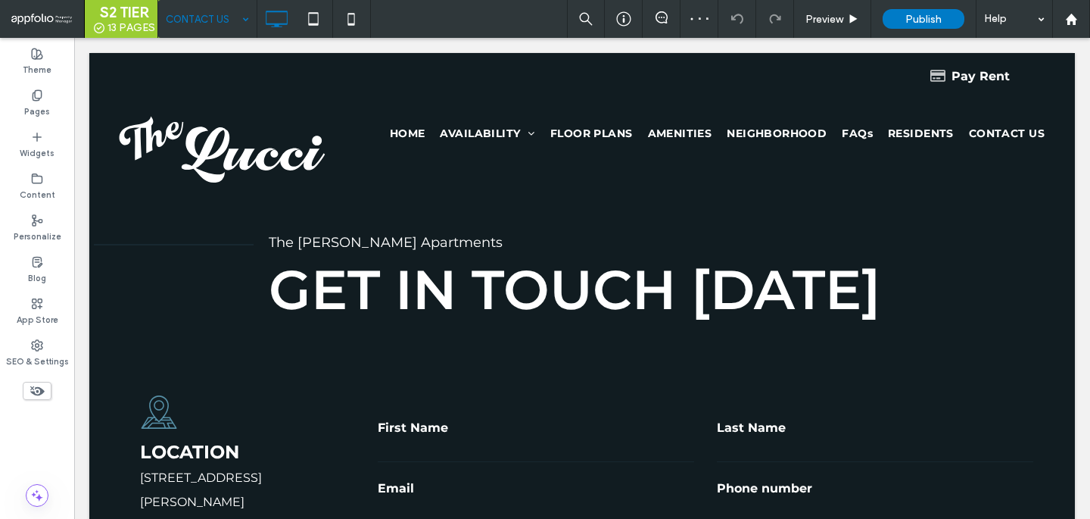
click at [202, 19] on input at bounding box center [204, 19] width 76 height 38
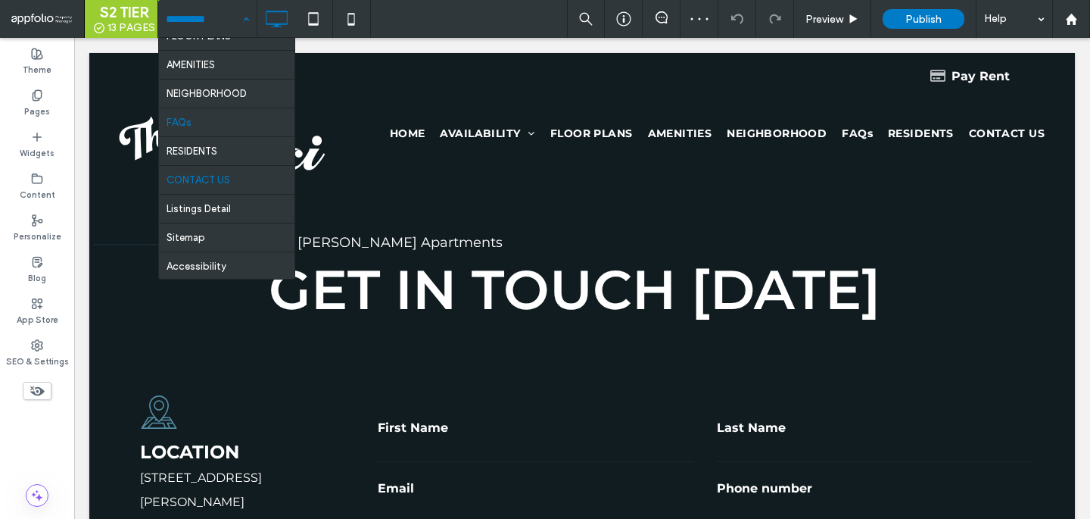
scroll to position [111, 0]
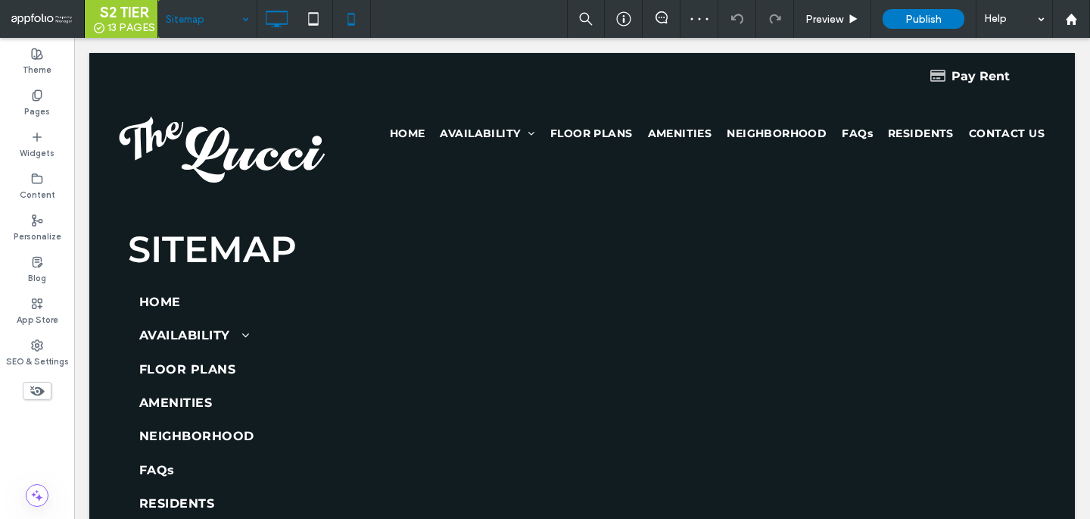
click at [350, 32] on icon at bounding box center [351, 19] width 30 height 30
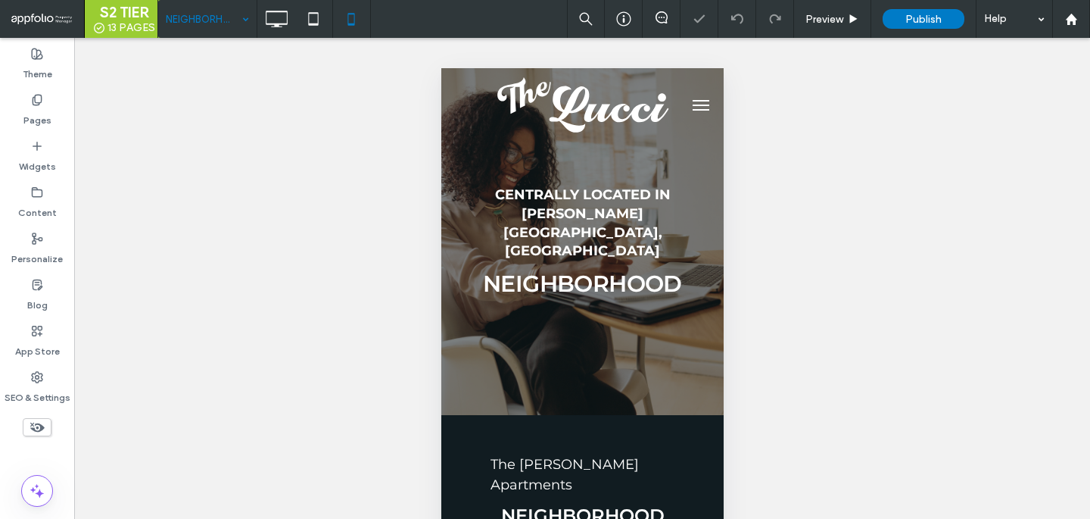
click at [219, 30] on input at bounding box center [204, 19] width 76 height 38
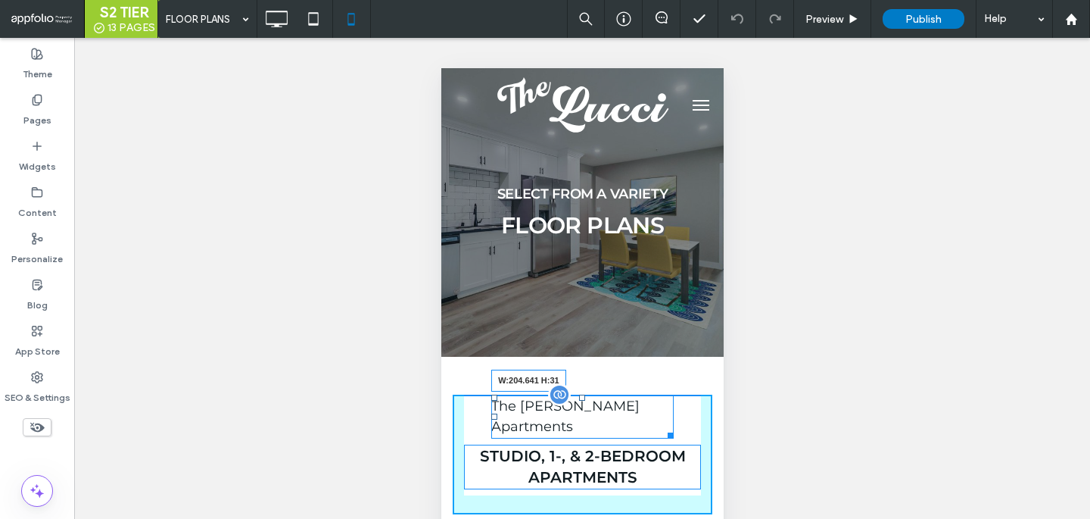
drag, startPoint x: 665, startPoint y: 414, endPoint x: 651, endPoint y: 414, distance: 13.6
click at [662, 427] on div at bounding box center [667, 432] width 11 height 11
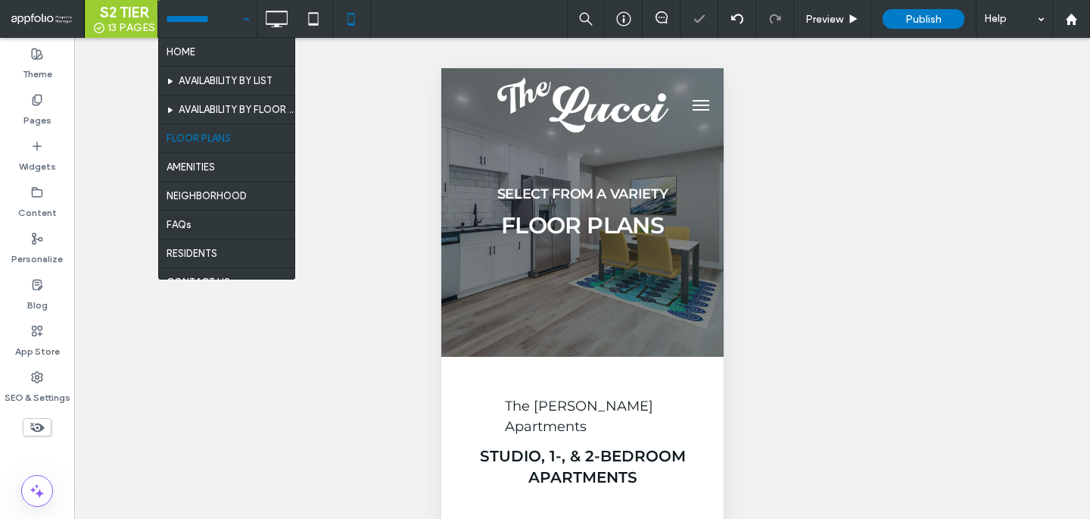
click at [232, 34] on input at bounding box center [204, 19] width 76 height 38
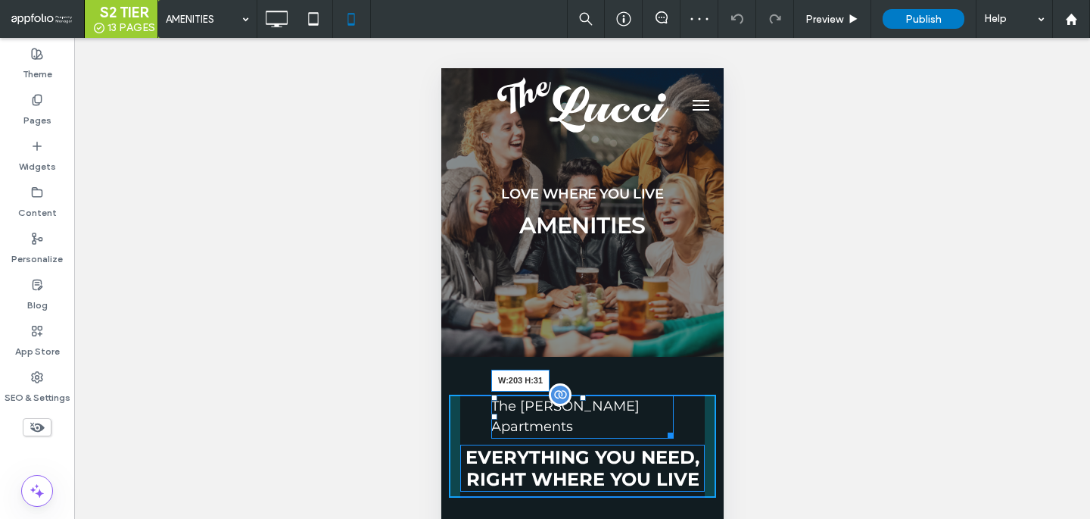
drag, startPoint x: 667, startPoint y: 413, endPoint x: 653, endPoint y: 413, distance: 14.4
click at [662, 427] on div at bounding box center [667, 432] width 11 height 11
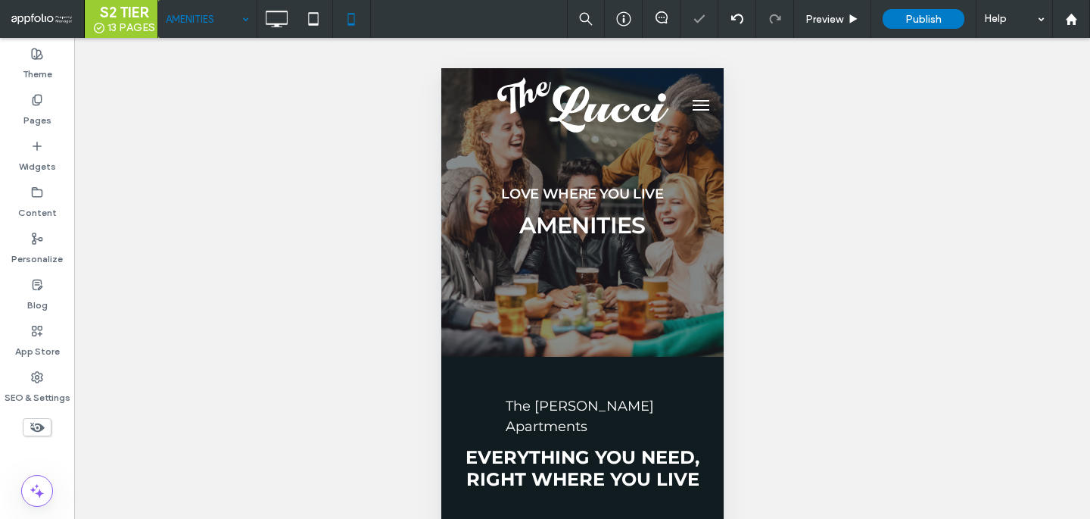
click at [225, 11] on input at bounding box center [204, 19] width 76 height 38
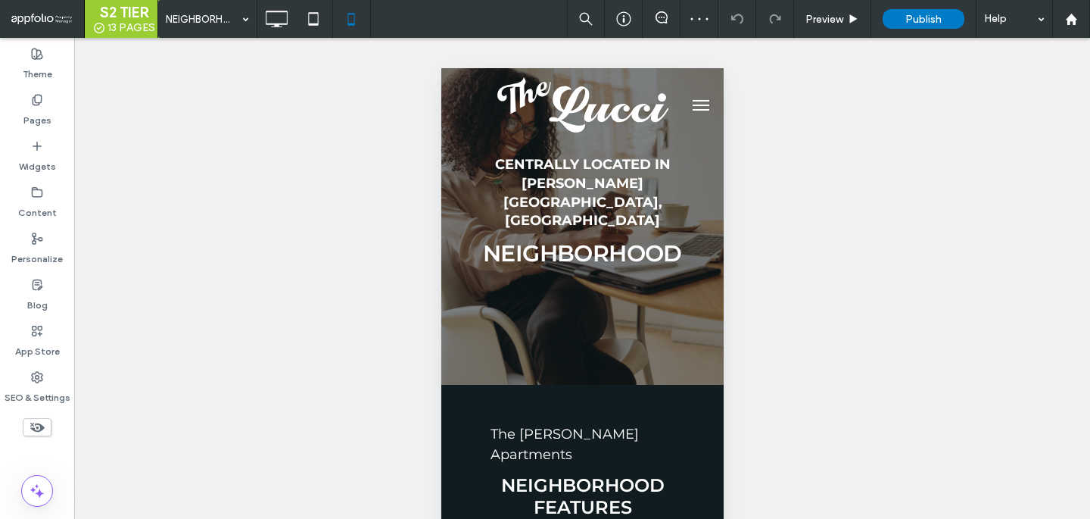
scroll to position [41, 0]
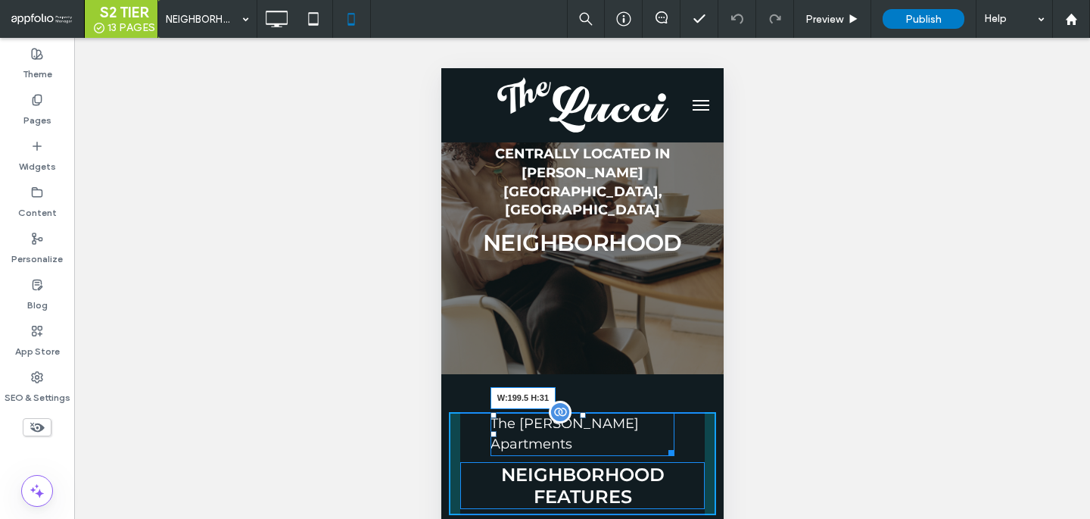
drag, startPoint x: 666, startPoint y: 391, endPoint x: 650, endPoint y: 393, distance: 16.7
click at [662, 444] on div at bounding box center [667, 449] width 11 height 11
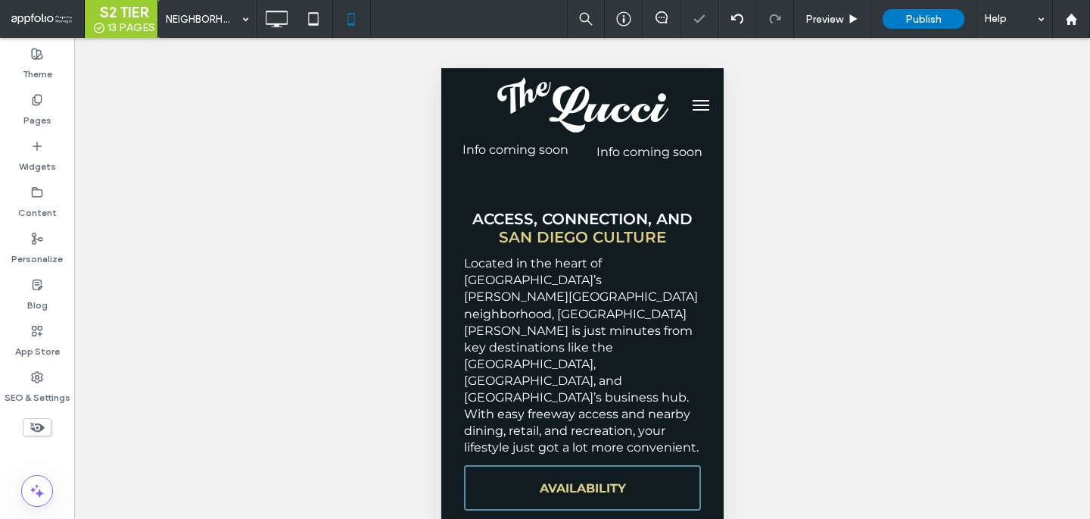
scroll to position [757, 0]
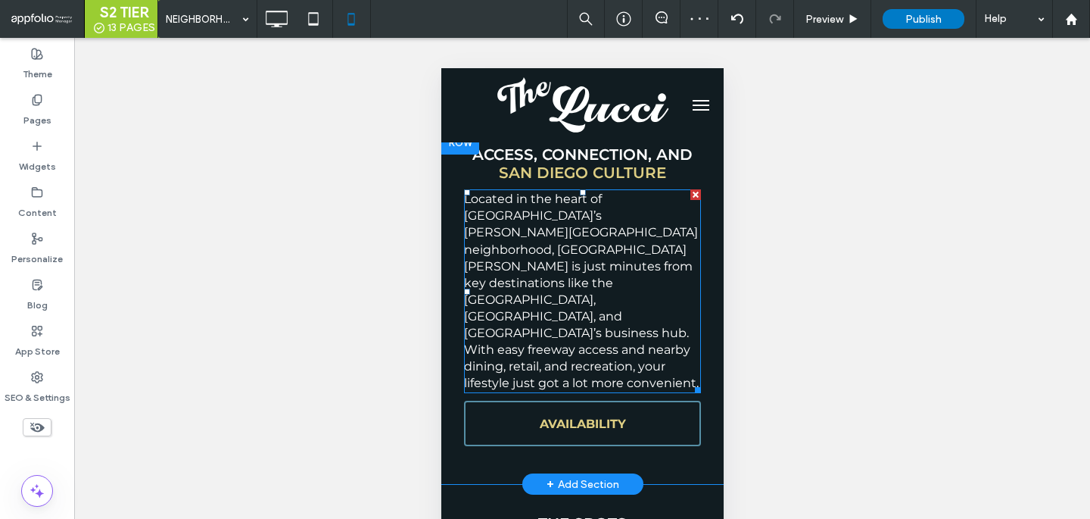
click at [618, 230] on span "Located in the heart of San Diego’s Linda Vista neighborhood, The Lucci is just…" at bounding box center [580, 291] width 235 height 198
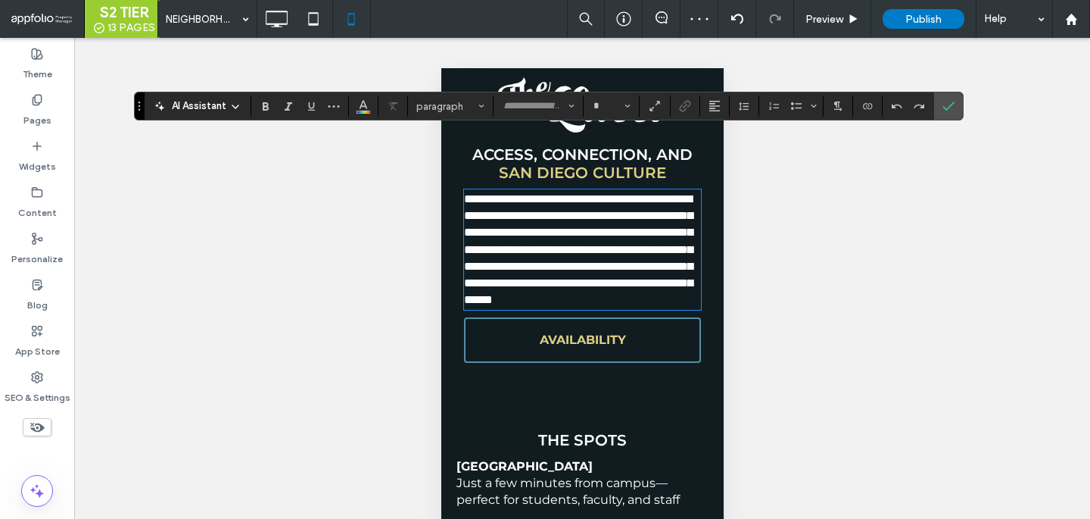
type input "**********"
type input "**"
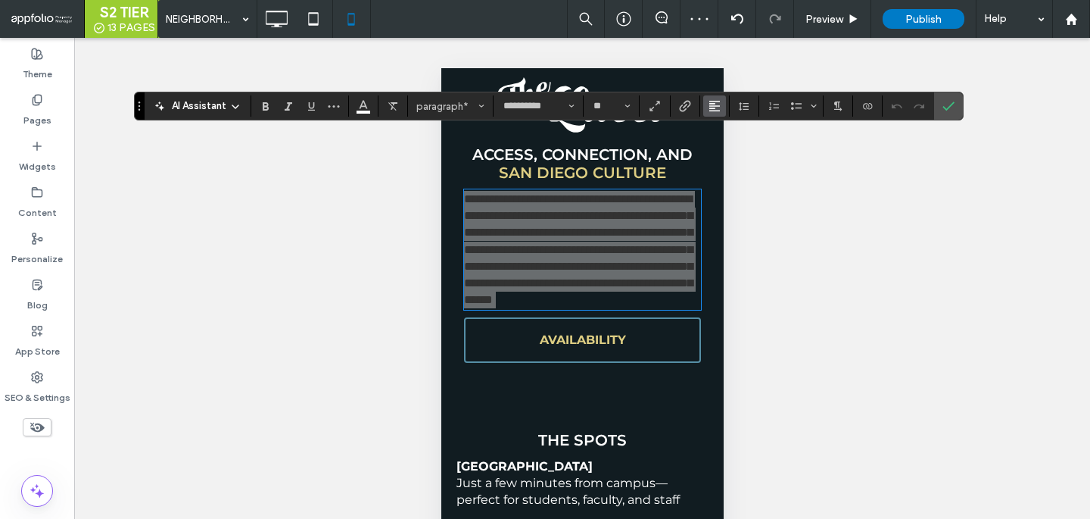
click at [712, 102] on icon "Alignment" at bounding box center [715, 106] width 12 height 12
click at [721, 145] on label "ui.textEditor.alignment.center" at bounding box center [729, 153] width 53 height 22
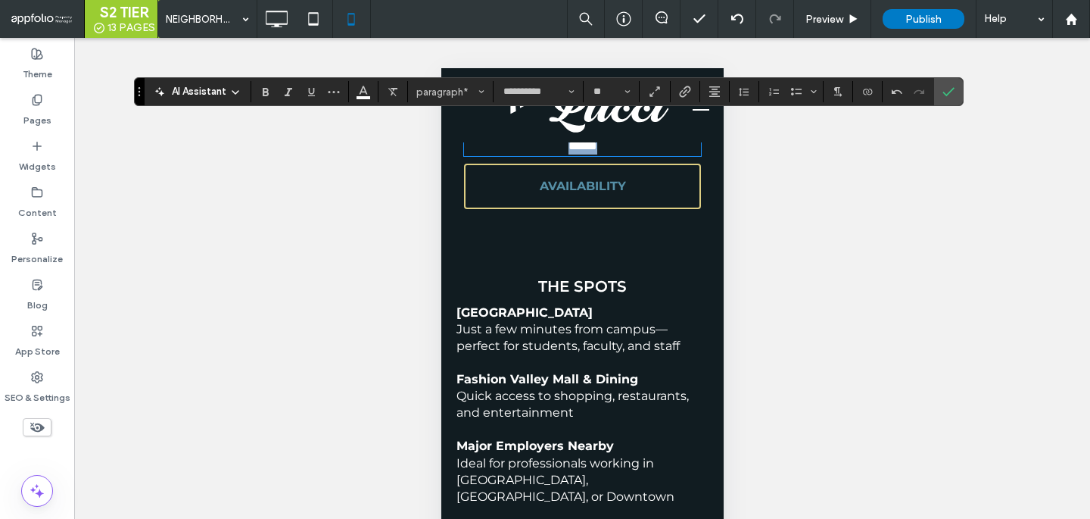
scroll to position [1023, 0]
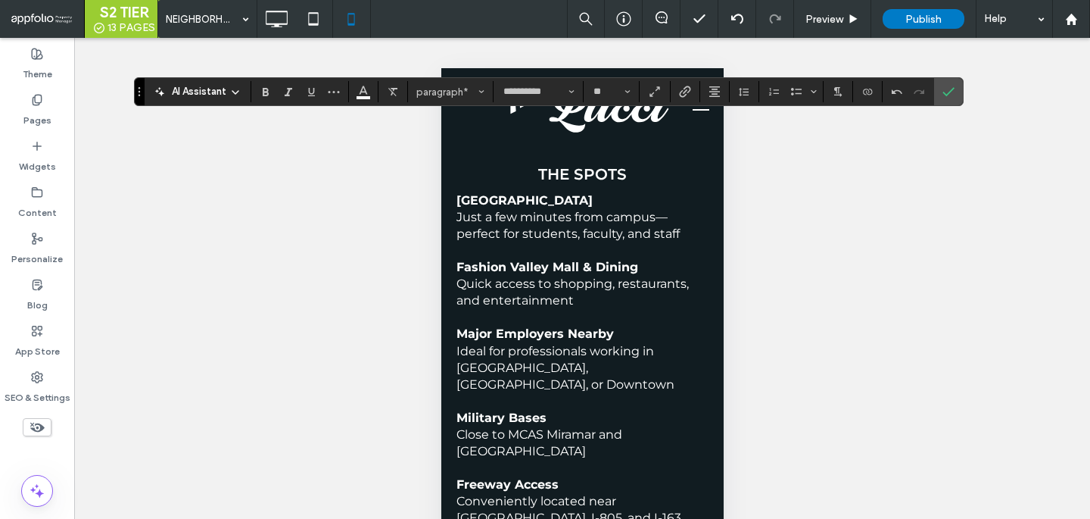
click at [593, 309] on p at bounding box center [582, 317] width 252 height 17
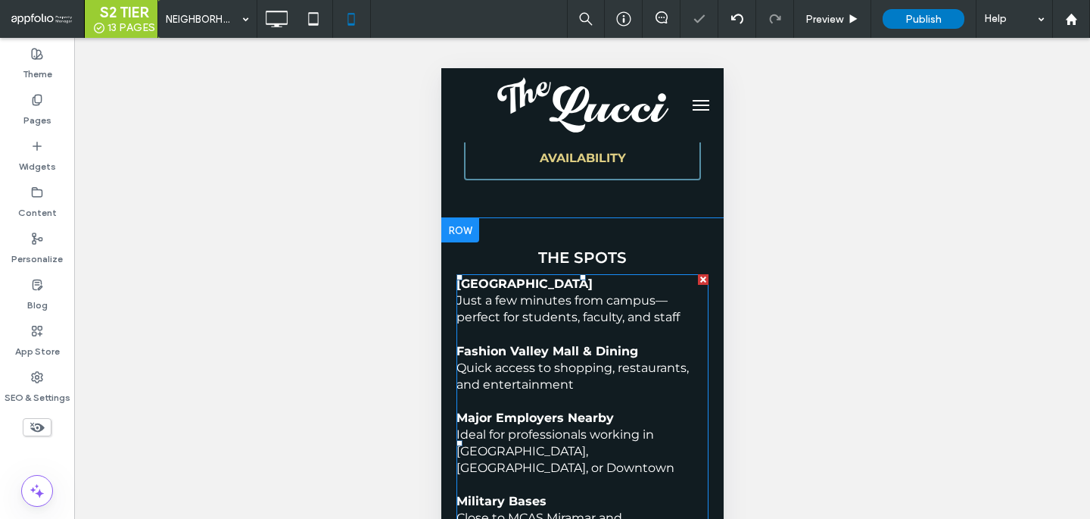
click at [593, 393] on p at bounding box center [582, 401] width 252 height 17
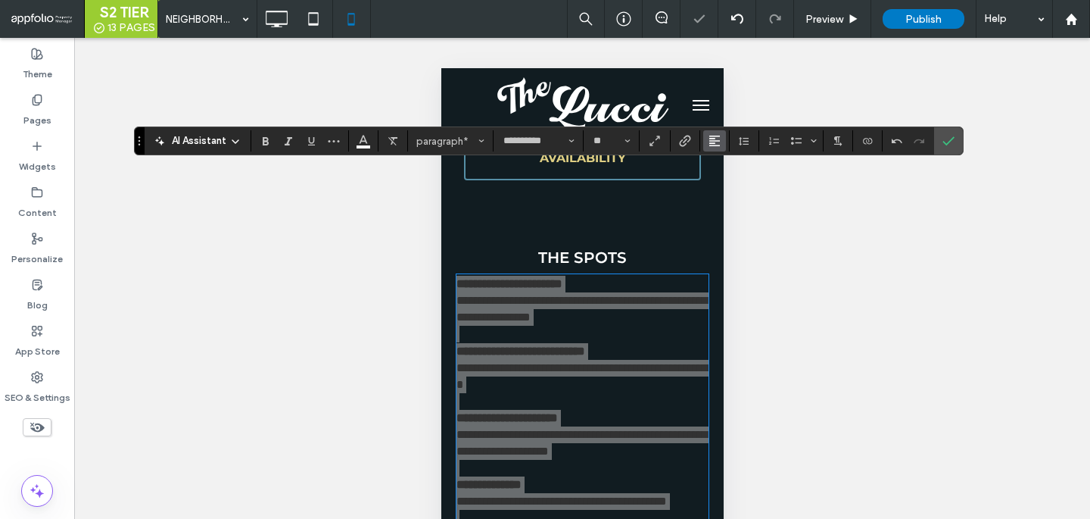
click at [716, 133] on span "Alignment" at bounding box center [715, 141] width 12 height 20
click at [718, 182] on label "ui.textEditor.alignment.center" at bounding box center [729, 187] width 53 height 22
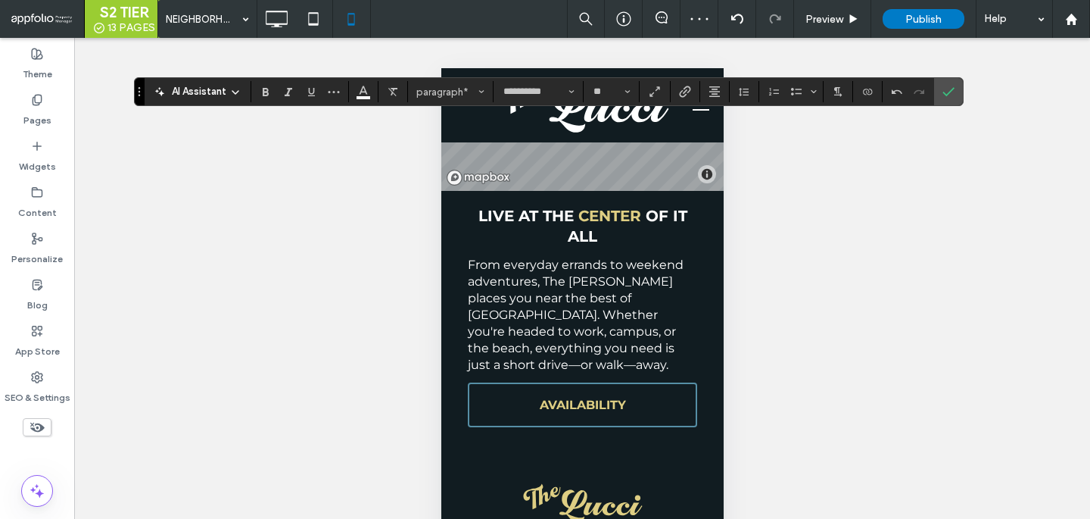
scroll to position [1519, 0]
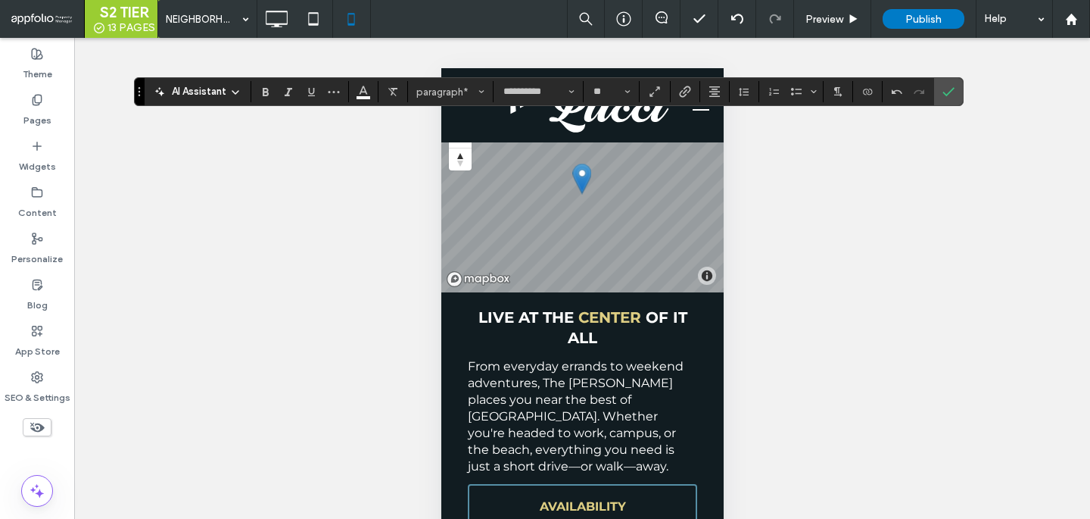
click at [619, 359] on span "From everyday errands to weekend adventures, The Lucci places you near the best…" at bounding box center [575, 416] width 216 height 114
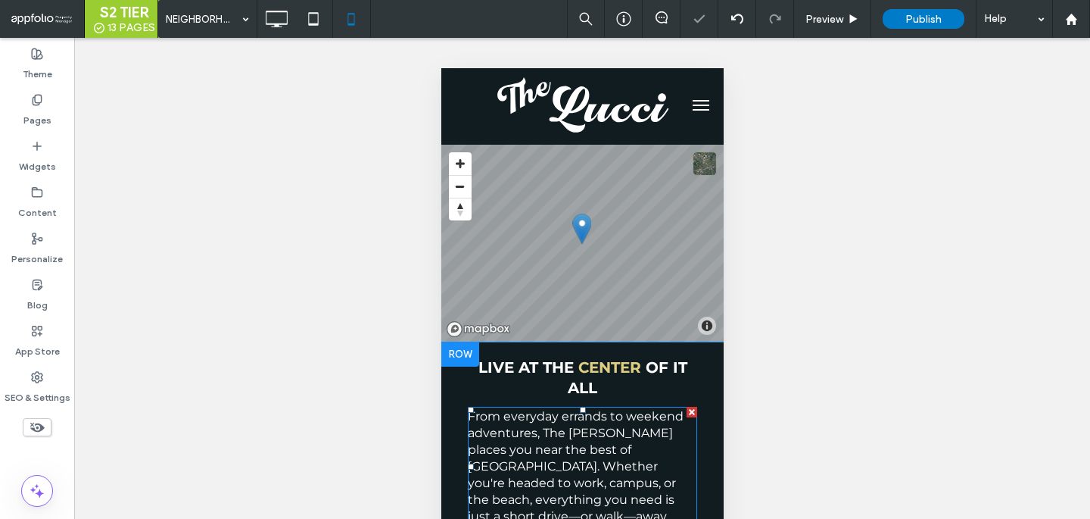
click at [615, 409] on span "From everyday errands to weekend adventures, The Lucci places you near the best…" at bounding box center [575, 466] width 216 height 114
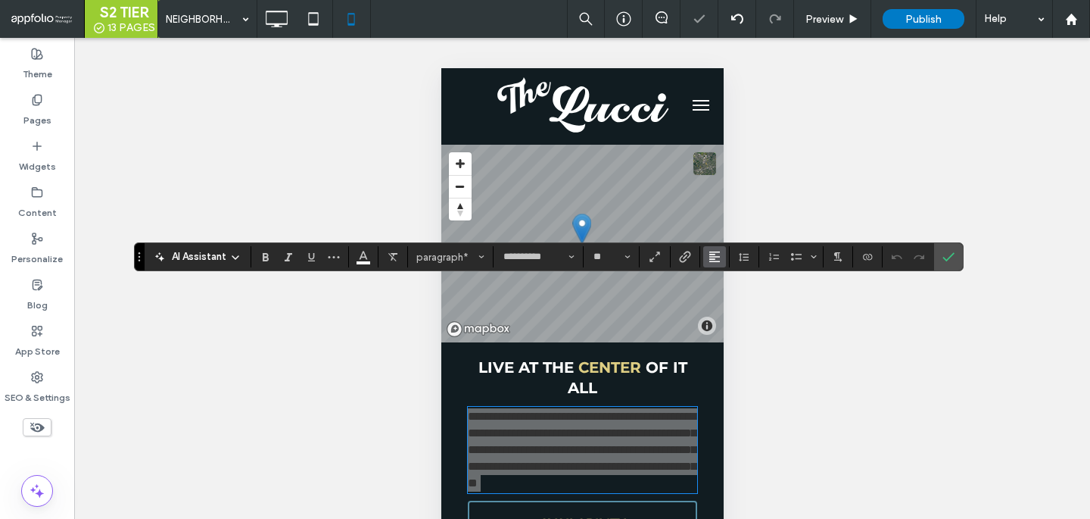
click at [712, 253] on icon "Alignment" at bounding box center [715, 257] width 12 height 12
click at [721, 307] on use "ui.textEditor.alignment.center" at bounding box center [726, 303] width 11 height 11
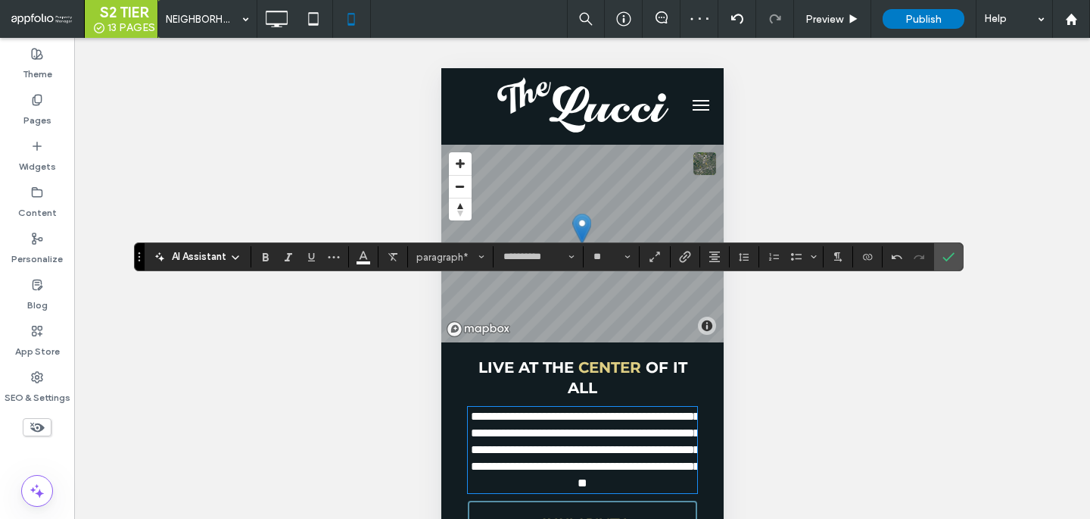
click at [447, 342] on div "**********" at bounding box center [582, 459] width 282 height 234
click at [453, 342] on div "**********" at bounding box center [582, 459] width 282 height 234
click at [951, 266] on span "Confirm" at bounding box center [948, 257] width 12 height 26
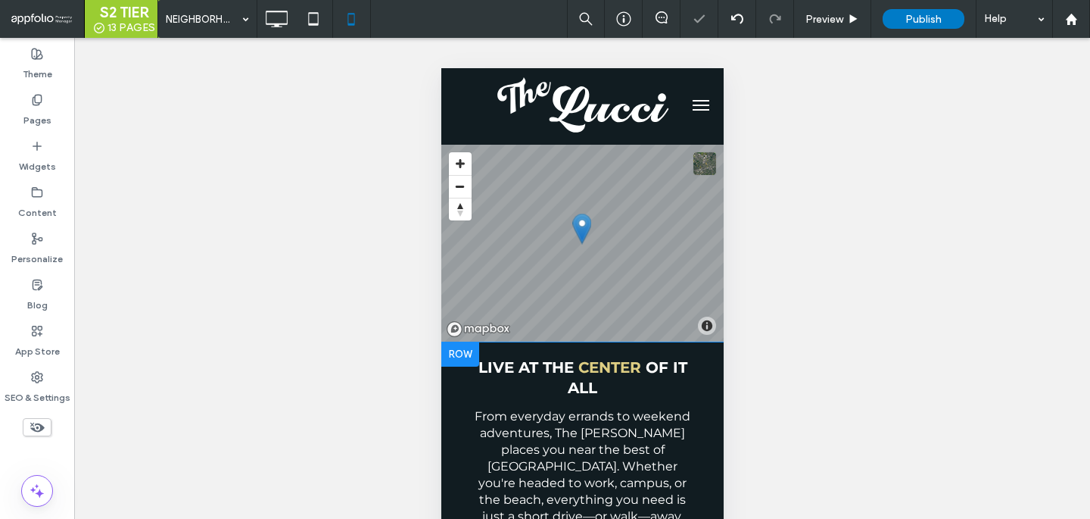
click at [451, 450] on div "Live at the Center of It All From everyday errands to weekend adventures, The L…" at bounding box center [582, 475] width 282 height 267
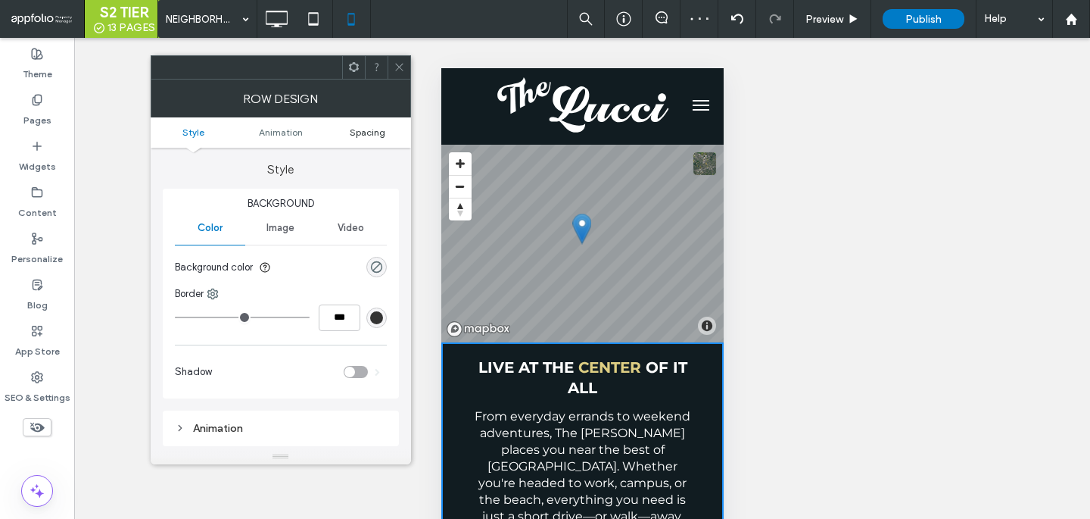
click at [377, 129] on span "Spacing" at bounding box center [368, 131] width 36 height 11
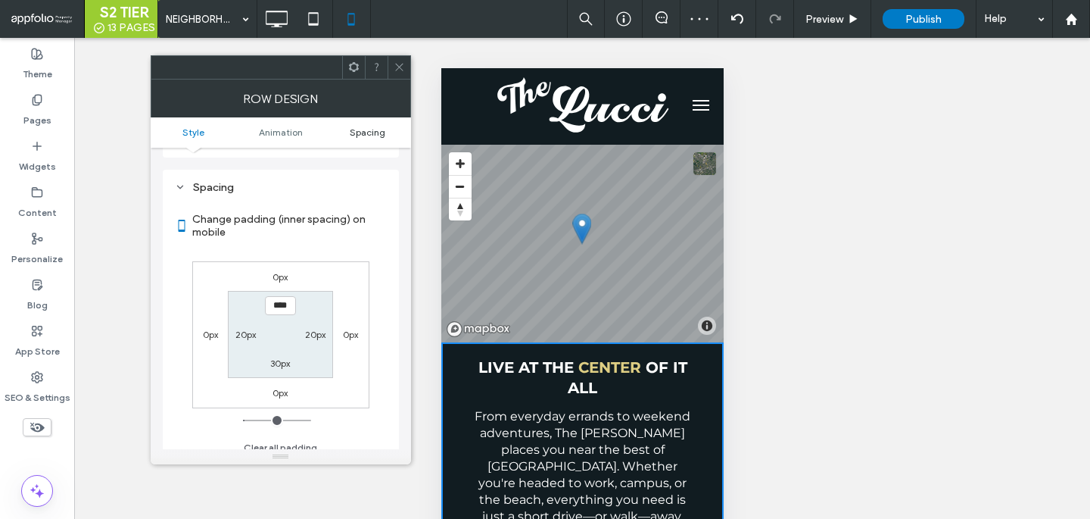
scroll to position [299, 0]
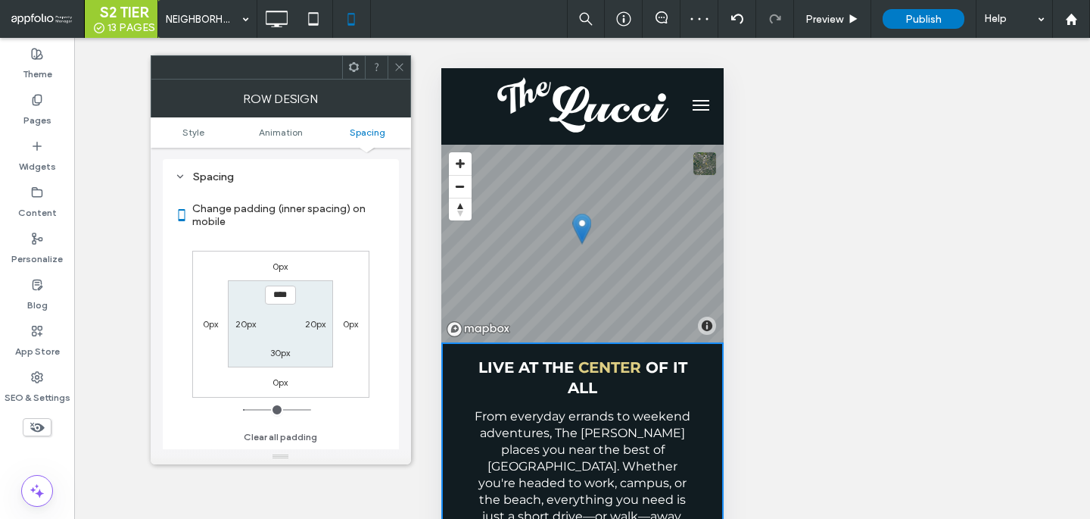
type input "*"
type input "****"
type input "**"
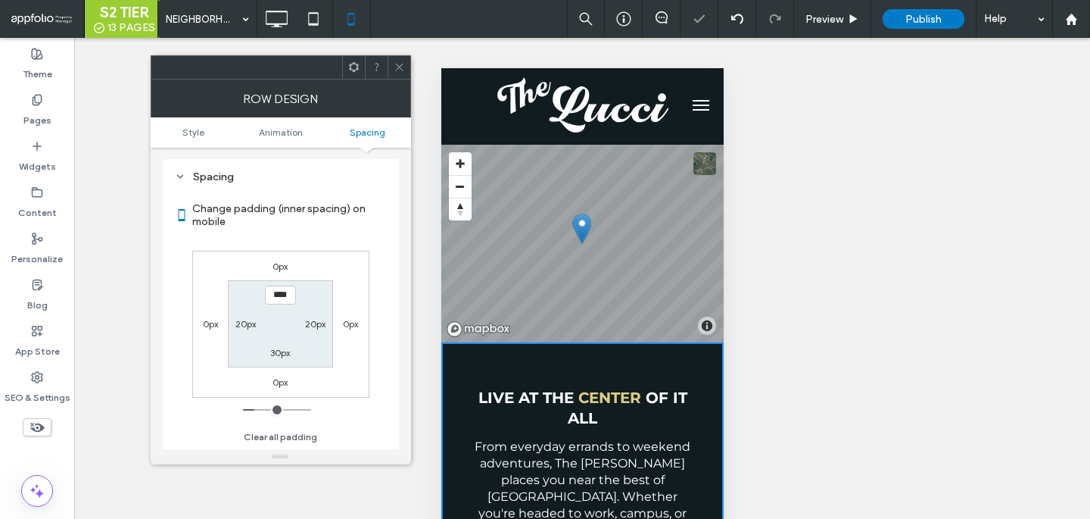
click at [401, 67] on icon at bounding box center [399, 66] width 11 height 11
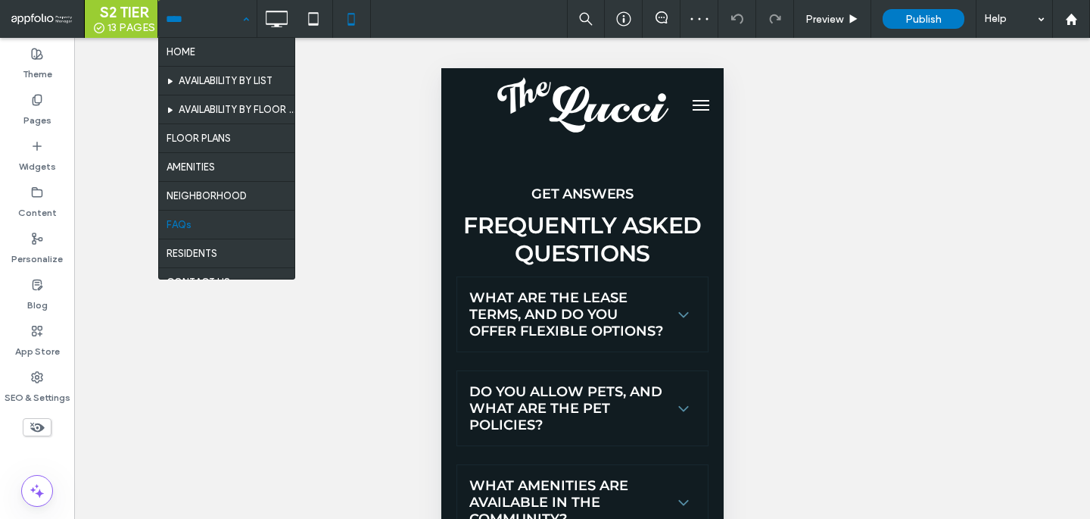
click at [213, 33] on input at bounding box center [204, 19] width 76 height 38
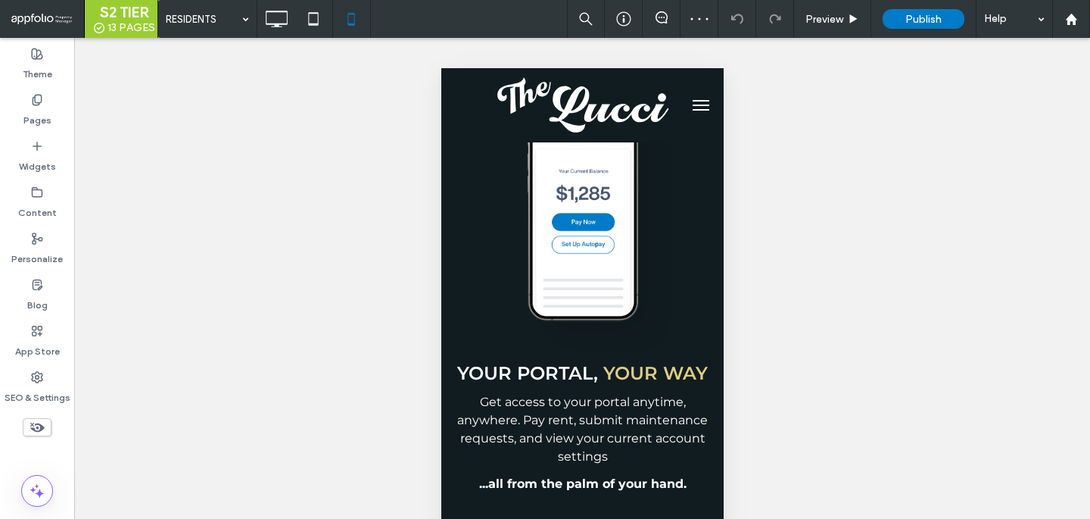
scroll to position [1481, 0]
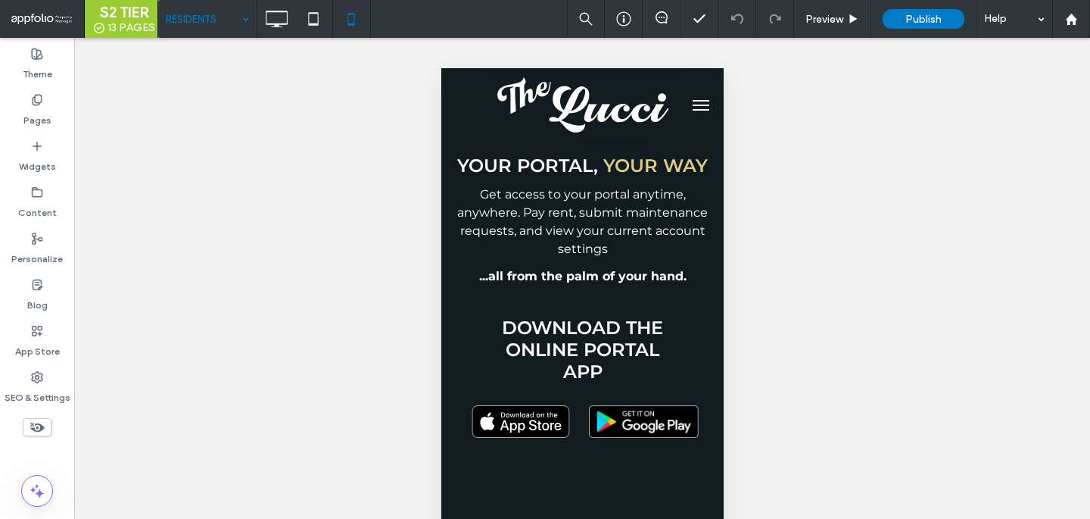
click at [205, 23] on input at bounding box center [204, 19] width 76 height 38
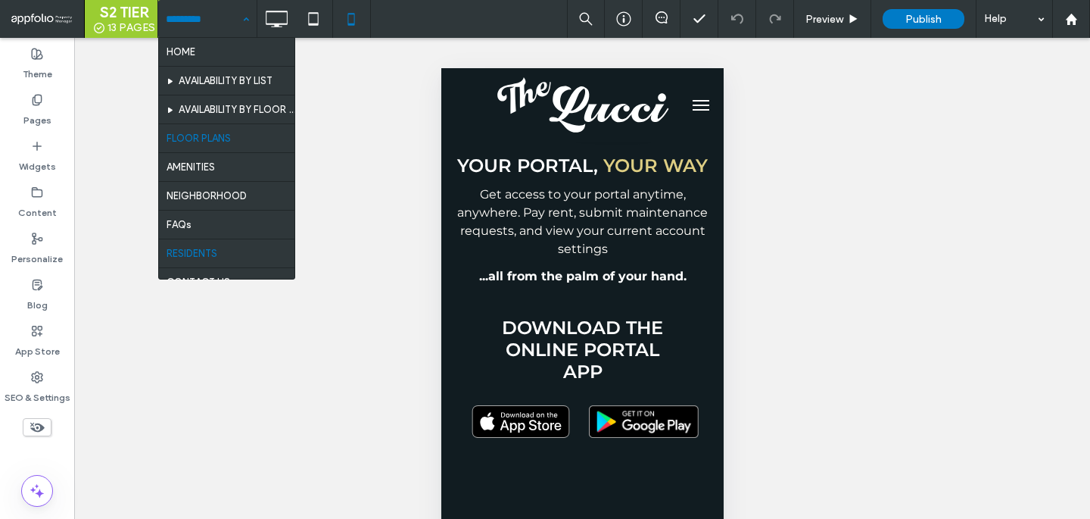
scroll to position [111, 0]
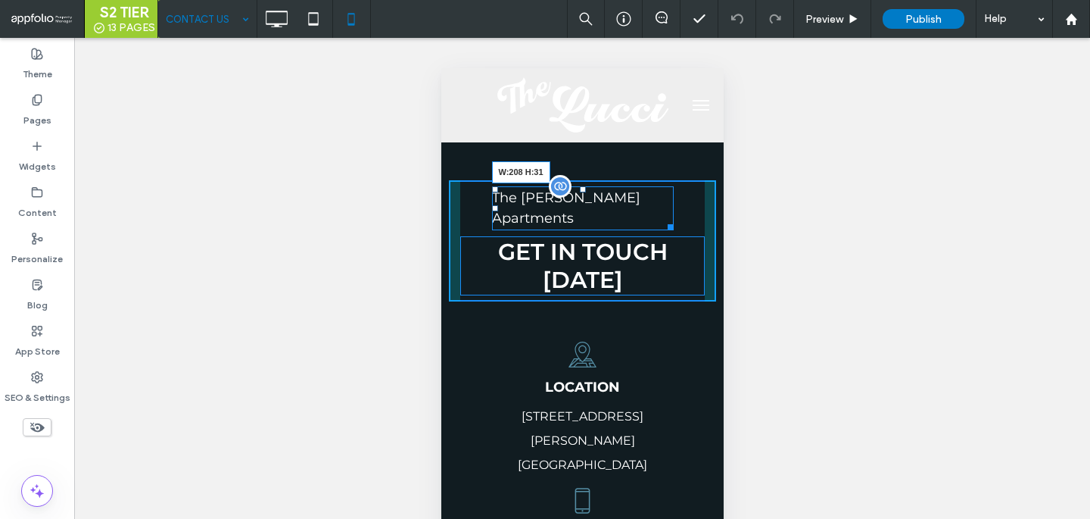
drag, startPoint x: 666, startPoint y: 204, endPoint x: 654, endPoint y: 206, distance: 12.3
click at [662, 219] on div at bounding box center [667, 224] width 11 height 11
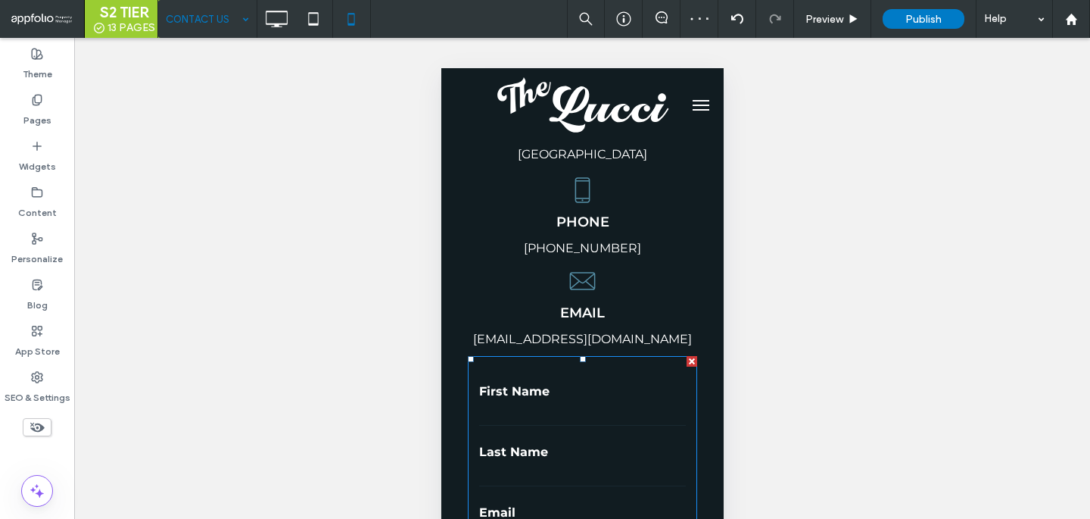
scroll to position [173, 0]
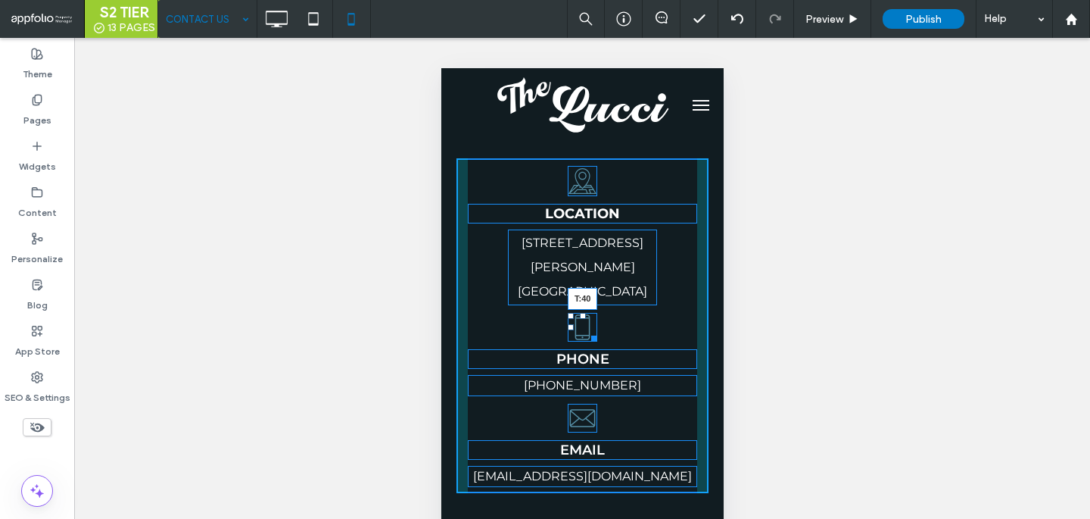
drag, startPoint x: 582, startPoint y: 269, endPoint x: 585, endPoint y: 292, distance: 23.7
click at [585, 313] on div "T:40" at bounding box center [582, 327] width 30 height 29
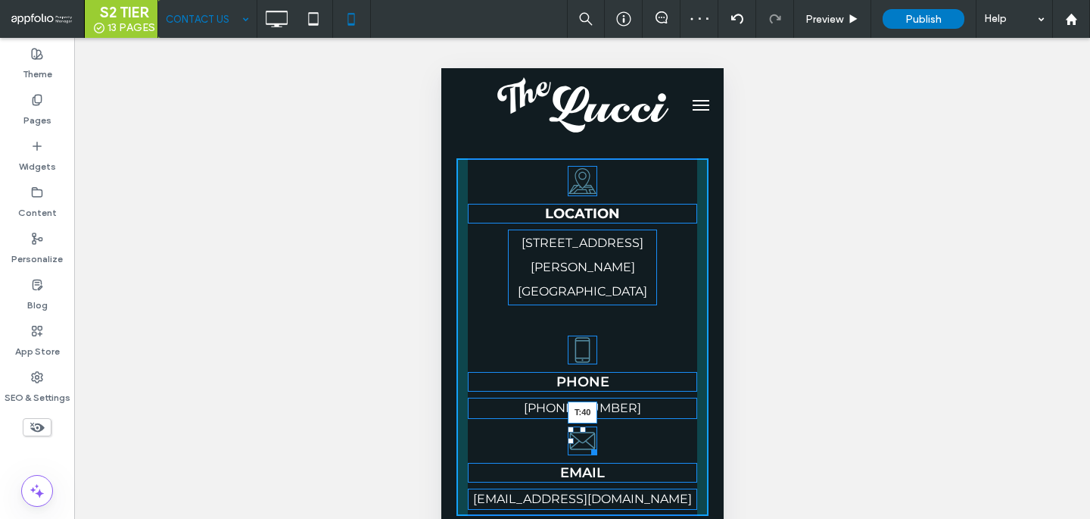
drag, startPoint x: 582, startPoint y: 382, endPoint x: 582, endPoint y: 404, distance: 22.7
click at [582, 426] on div at bounding box center [582, 429] width 6 height 6
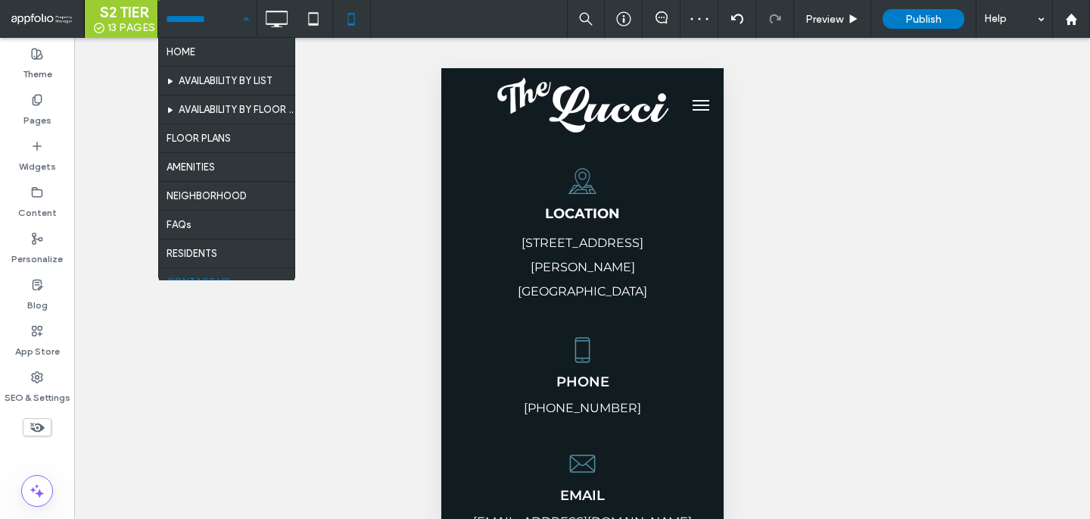
click at [204, 8] on input at bounding box center [204, 19] width 76 height 38
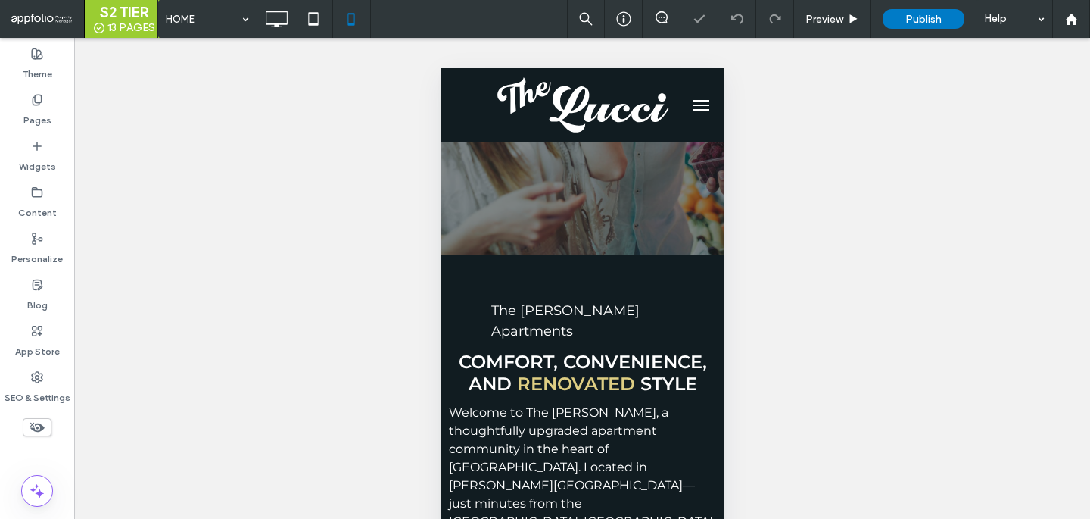
scroll to position [203, 0]
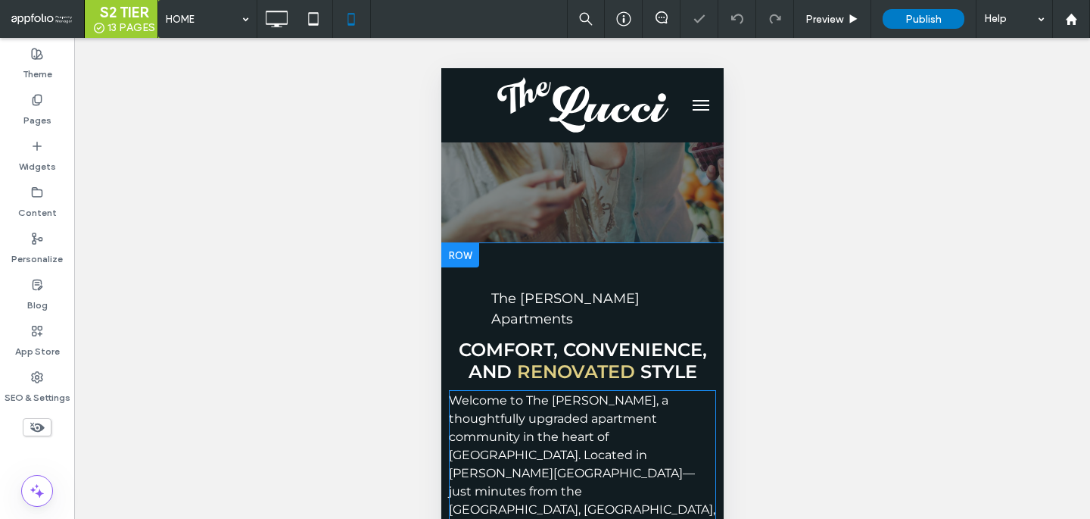
click at [630, 393] on span "Welcome to The Lucci, a thoughtfully upgraded apartment community in the heart …" at bounding box center [581, 500] width 267 height 214
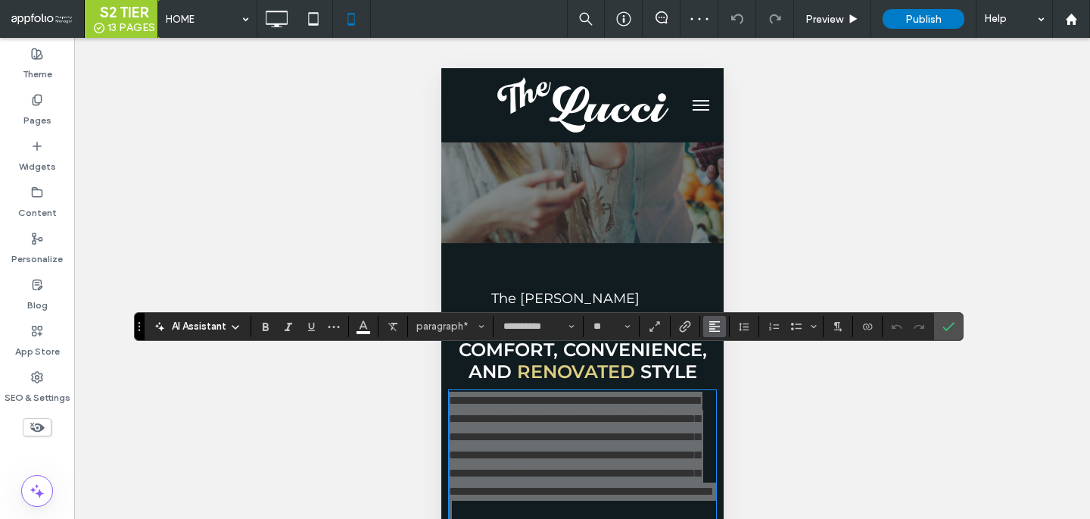
click at [721, 328] on button "Alignment" at bounding box center [714, 326] width 23 height 21
click at [728, 368] on use "ui.textEditor.alignment.center" at bounding box center [726, 372] width 11 height 11
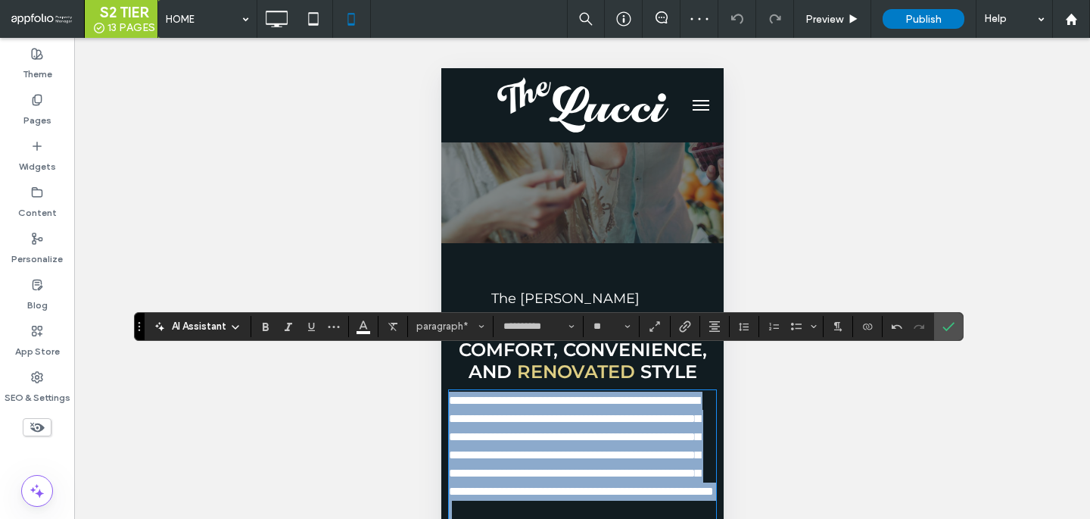
scroll to position [69, 0]
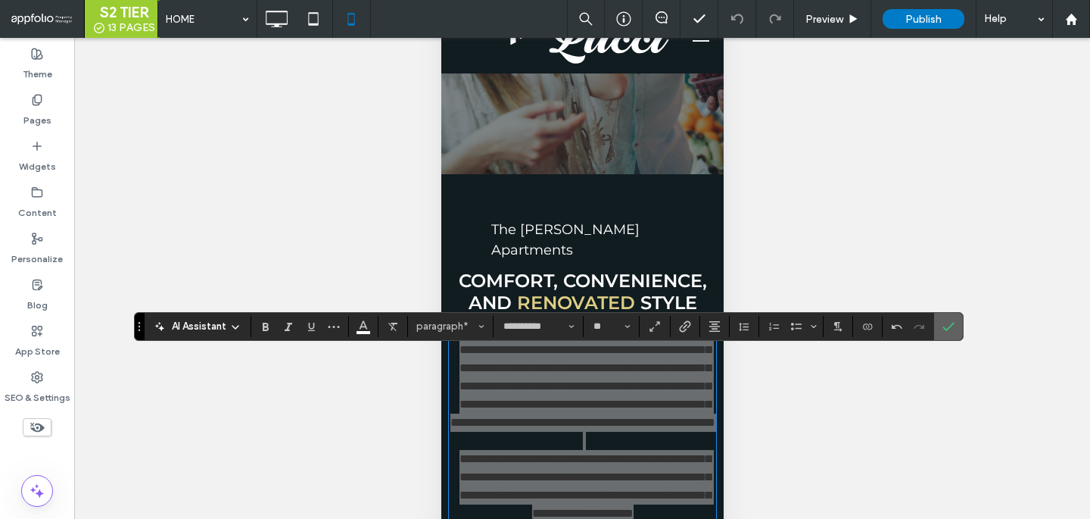
click at [949, 323] on icon "Confirm" at bounding box center [948, 326] width 12 height 12
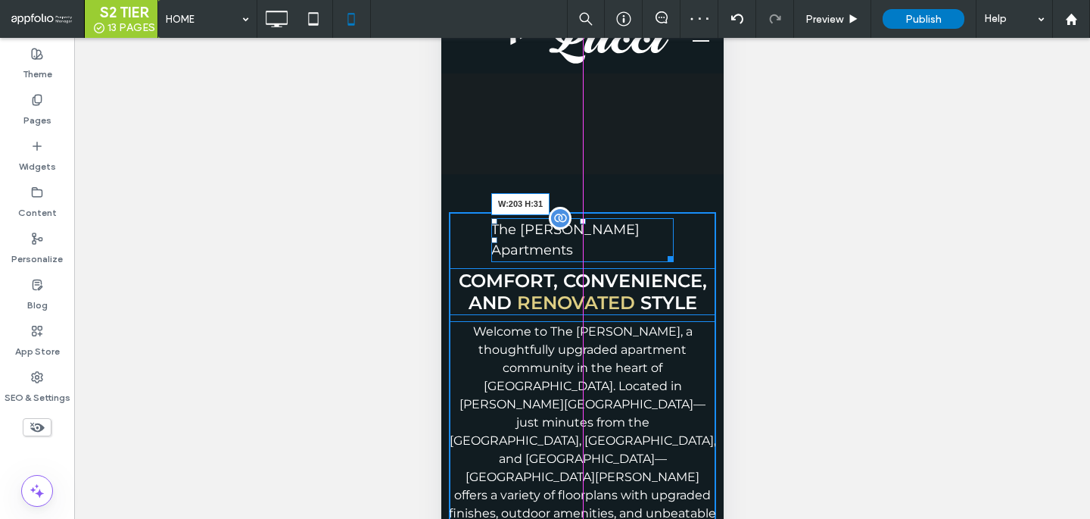
drag, startPoint x: 667, startPoint y: 217, endPoint x: 653, endPoint y: 220, distance: 14.6
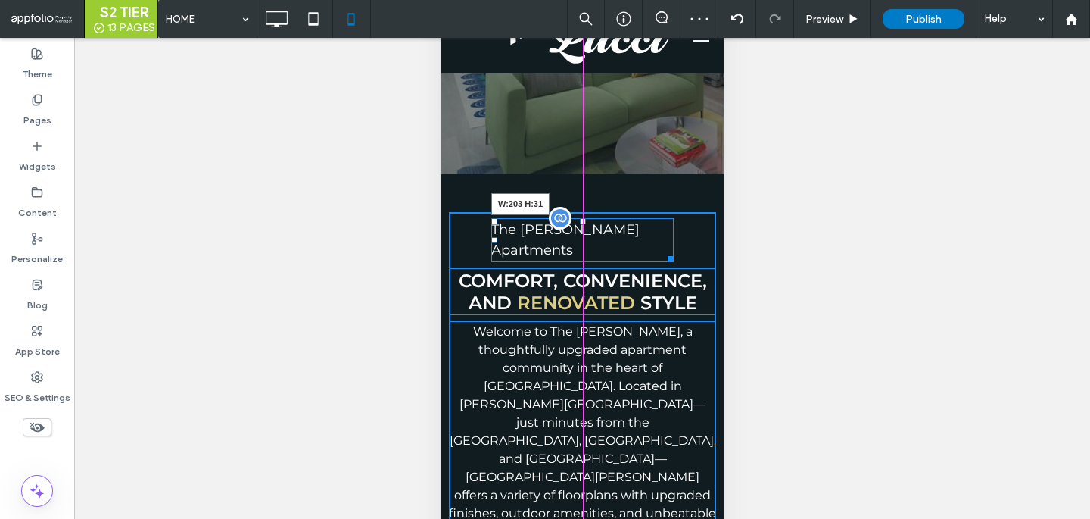
click at [662, 251] on div at bounding box center [667, 256] width 11 height 11
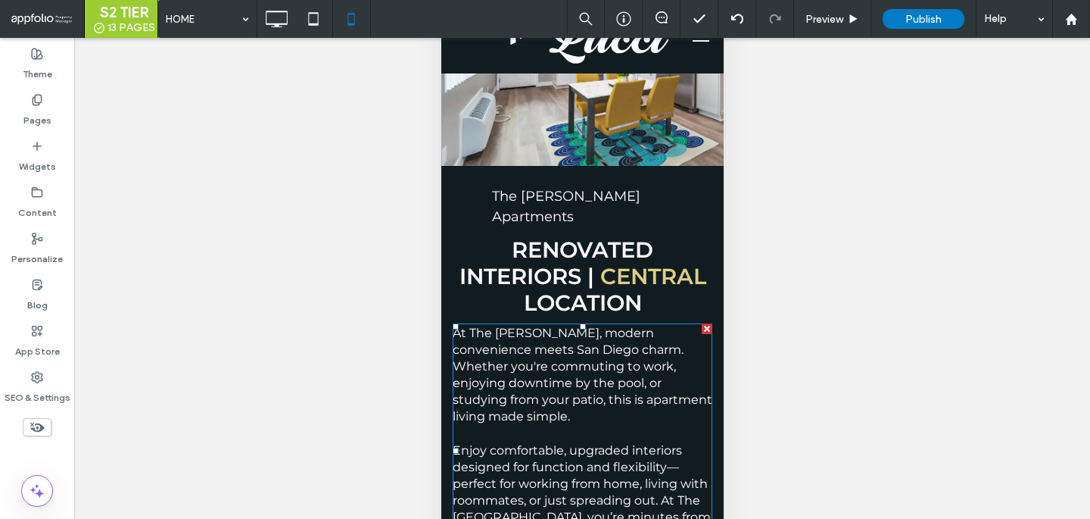
scroll to position [1044, 0]
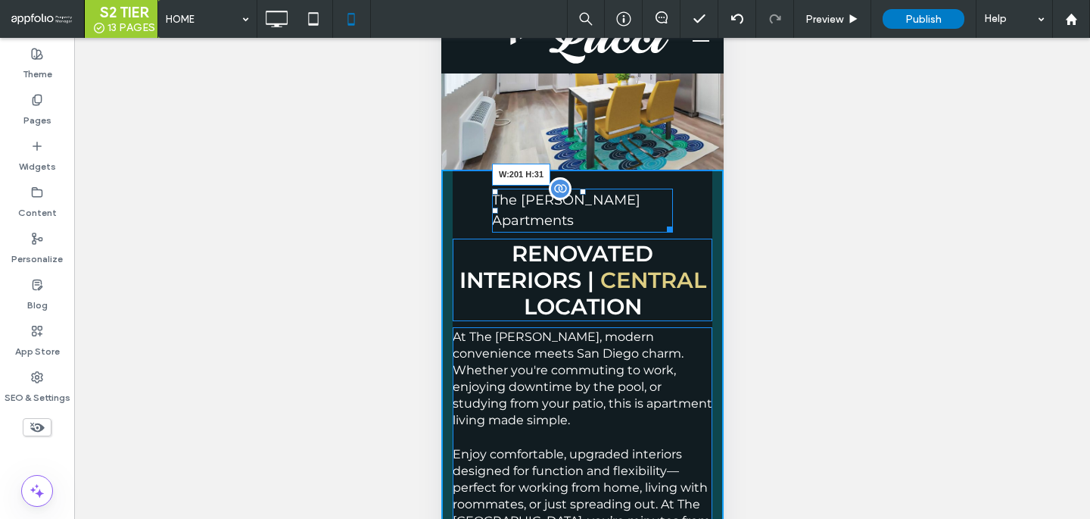
drag, startPoint x: 665, startPoint y: 114, endPoint x: 651, endPoint y: 115, distance: 14.5
click at [661, 221] on div at bounding box center [666, 226] width 11 height 11
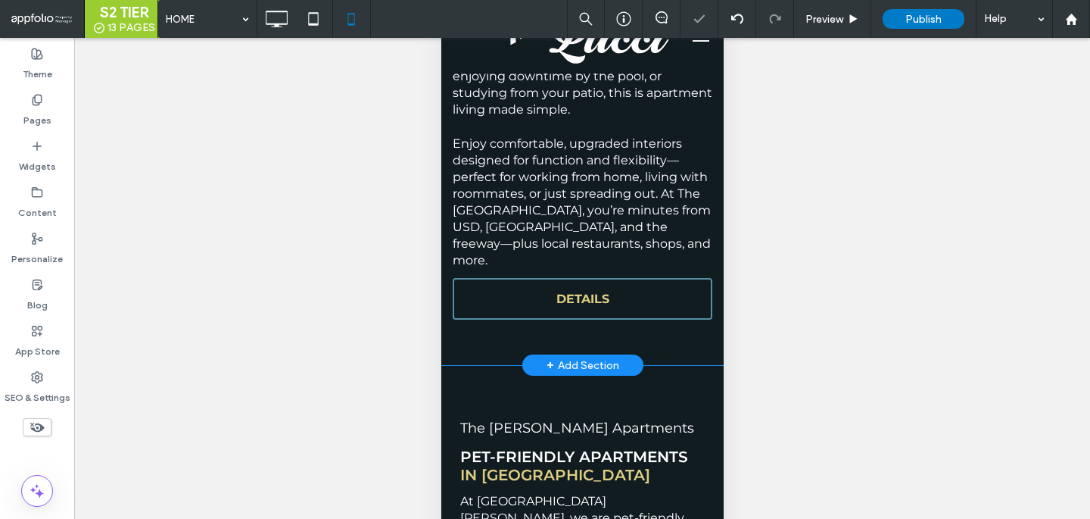
scroll to position [1453, 0]
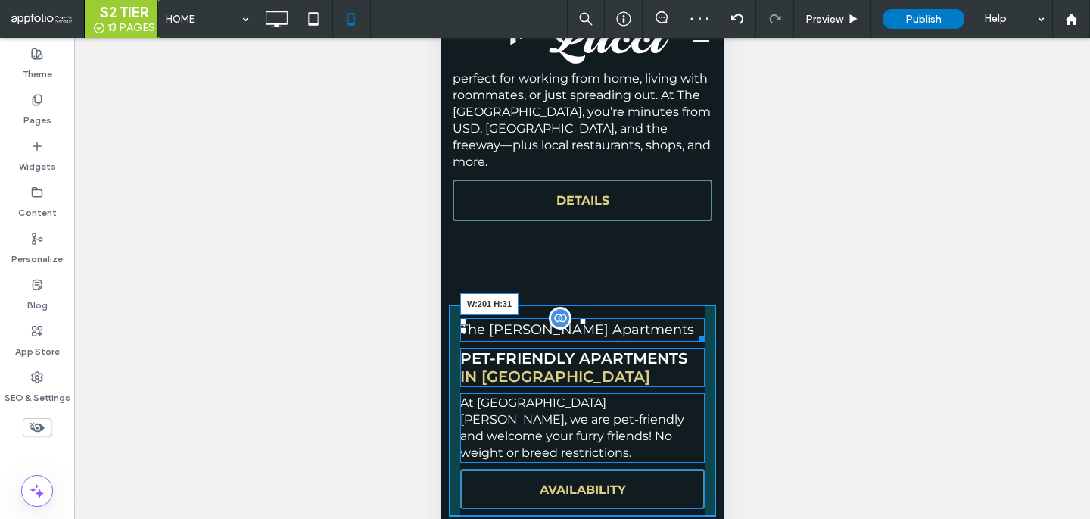
drag, startPoint x: 698, startPoint y: 192, endPoint x: 652, endPoint y: 195, distance: 46.3
click at [693, 330] on div at bounding box center [698, 335] width 11 height 11
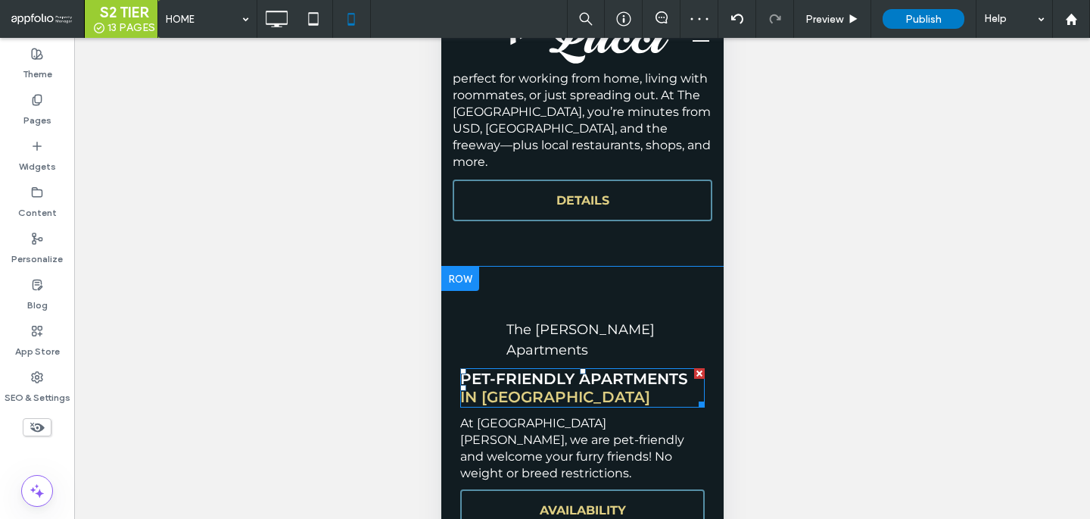
click at [623, 369] on h3 "Pet-Friendly Apartments in San Diego" at bounding box center [582, 387] width 245 height 36
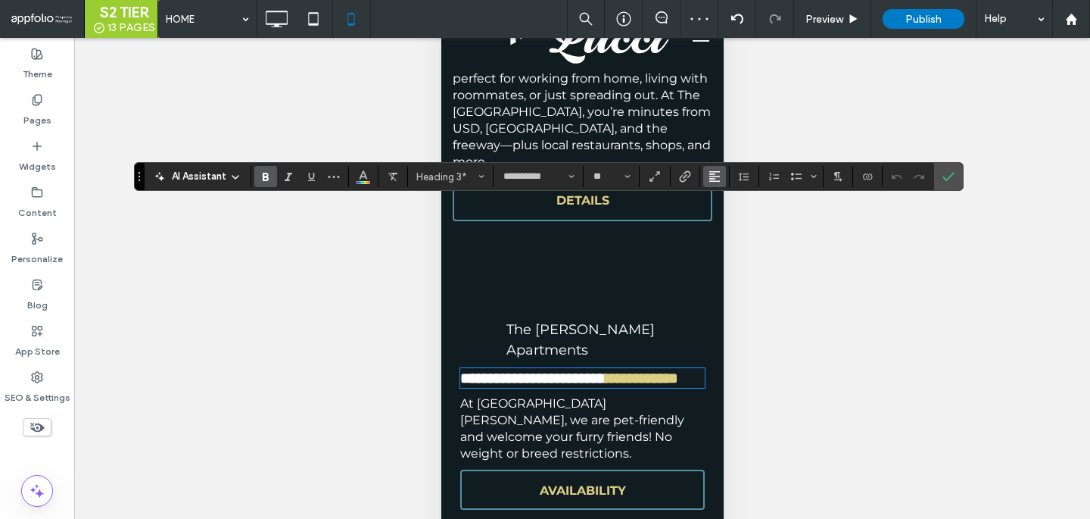
click at [710, 180] on use "Alignment" at bounding box center [714, 176] width 11 height 11
click at [722, 227] on use "ui.textEditor.alignment.center" at bounding box center [726, 223] width 11 height 11
click at [629, 396] on span "At The Lucci, we are pet-friendly and welcome your furry friends! No weight or …" at bounding box center [572, 428] width 224 height 64
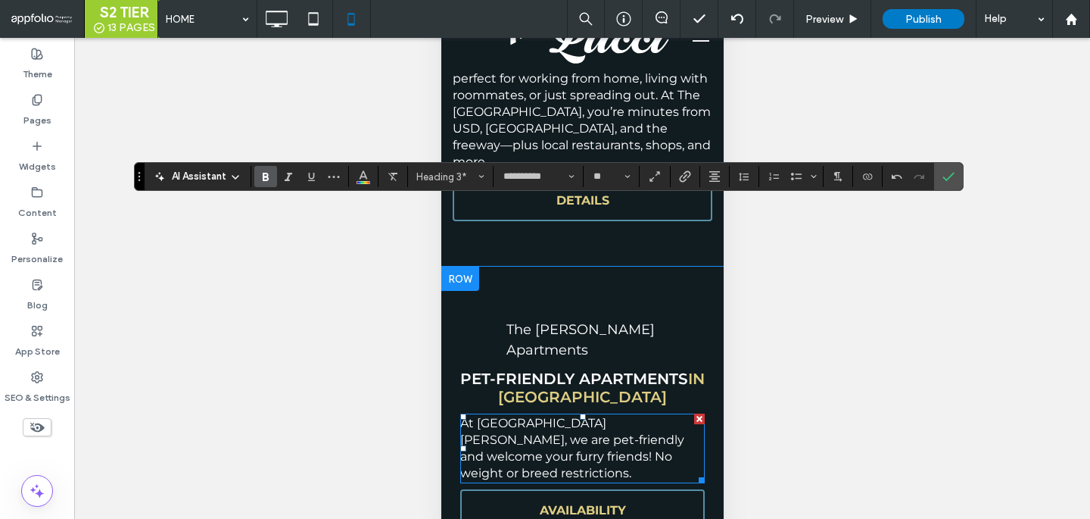
click at [629, 416] on span "At The Lucci, we are pet-friendly and welcome your furry friends! No weight or …" at bounding box center [572, 448] width 224 height 64
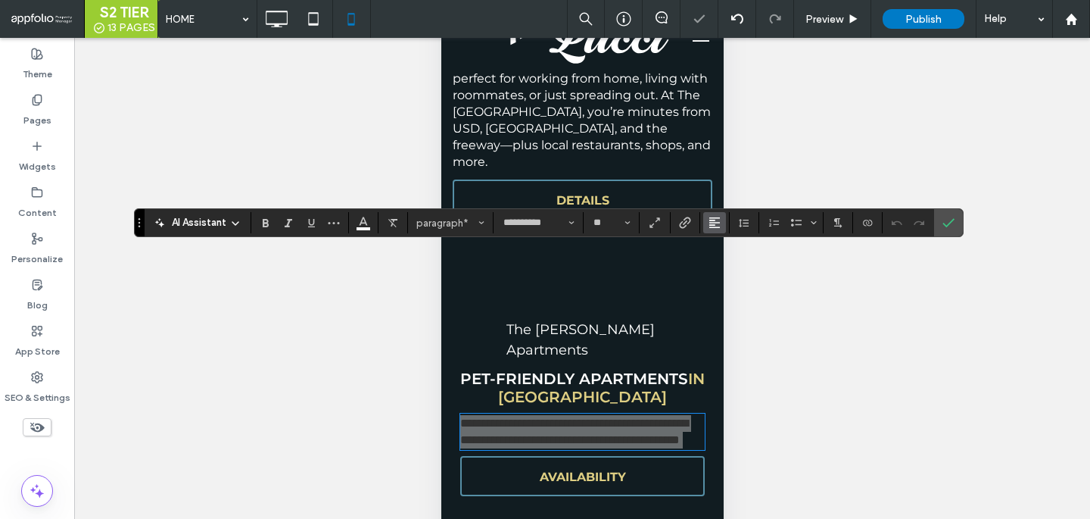
click at [712, 220] on use "Alignment" at bounding box center [714, 222] width 11 height 11
click at [734, 269] on div "ui.textEditor.alignment.center" at bounding box center [730, 269] width 20 height 12
click at [946, 227] on icon "Confirm" at bounding box center [948, 223] width 12 height 12
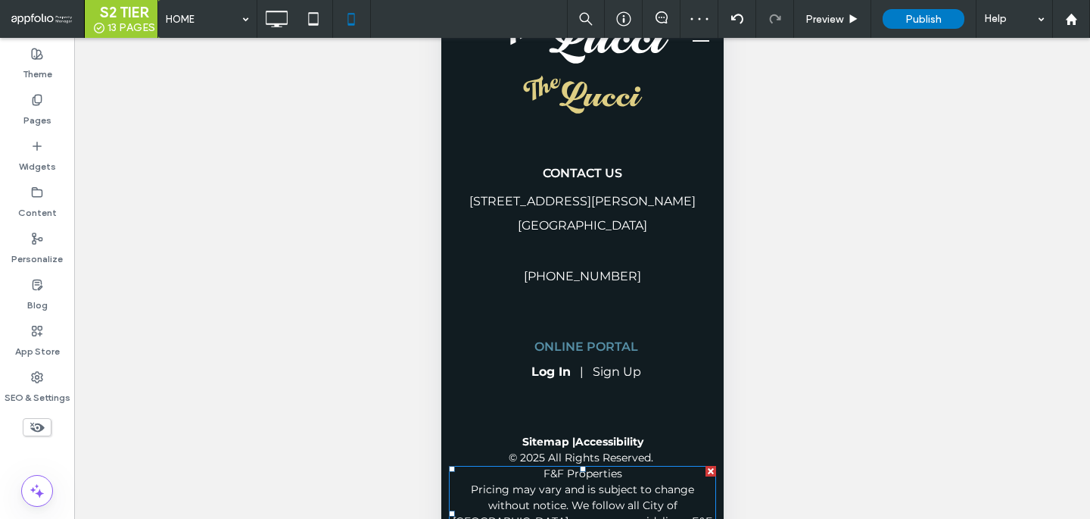
scroll to position [107, 0]
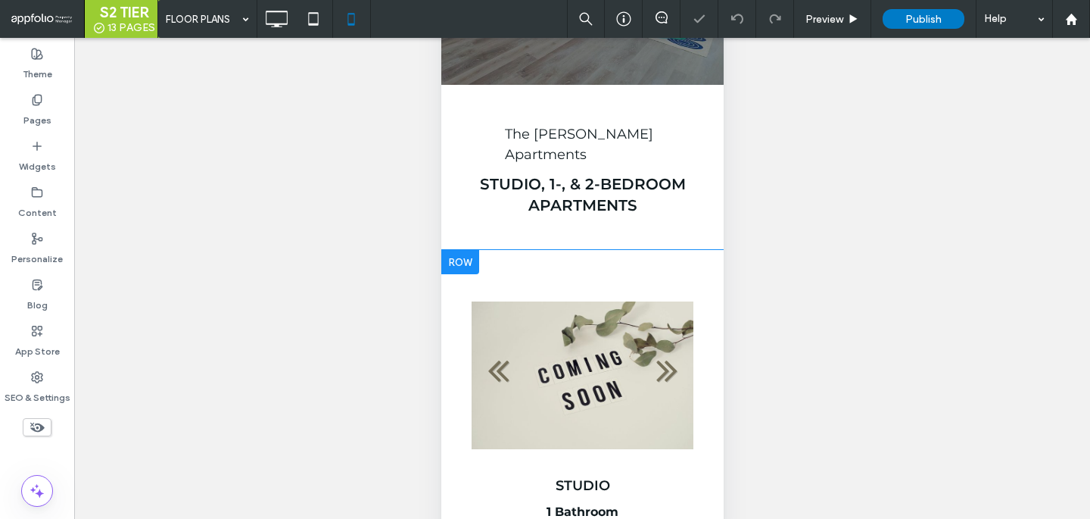
scroll to position [180, 0]
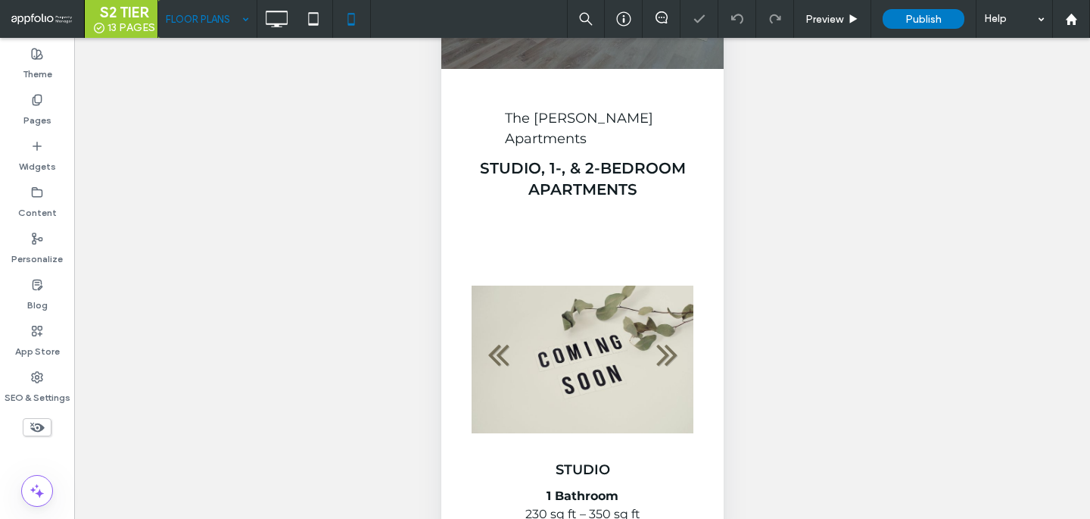
click at [210, 15] on input at bounding box center [204, 19] width 76 height 38
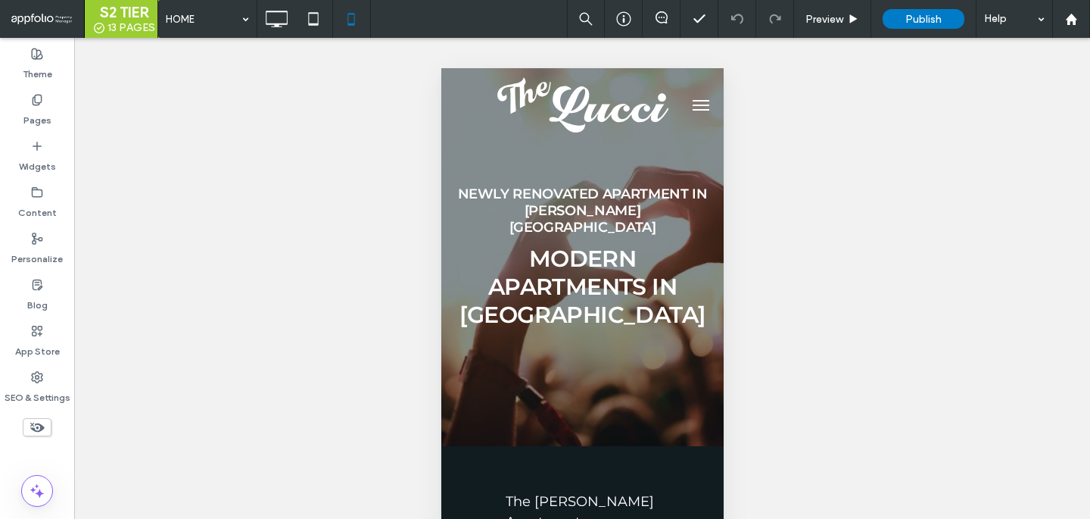
scroll to position [107, 0]
